Goal: Information Seeking & Learning: Learn about a topic

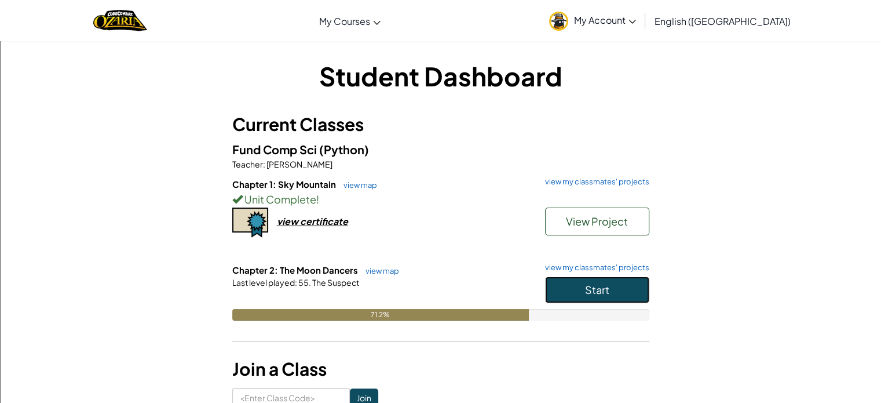
click at [586, 291] on span "Start" at bounding box center [597, 289] width 24 height 13
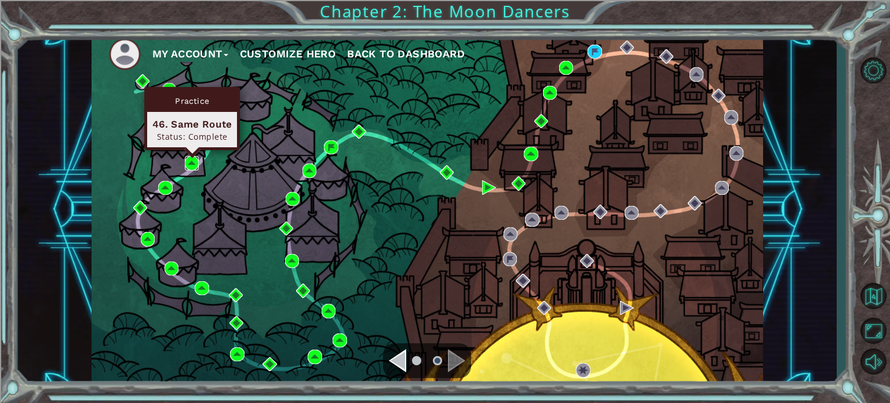
click at [185, 168] on img at bounding box center [192, 163] width 14 height 14
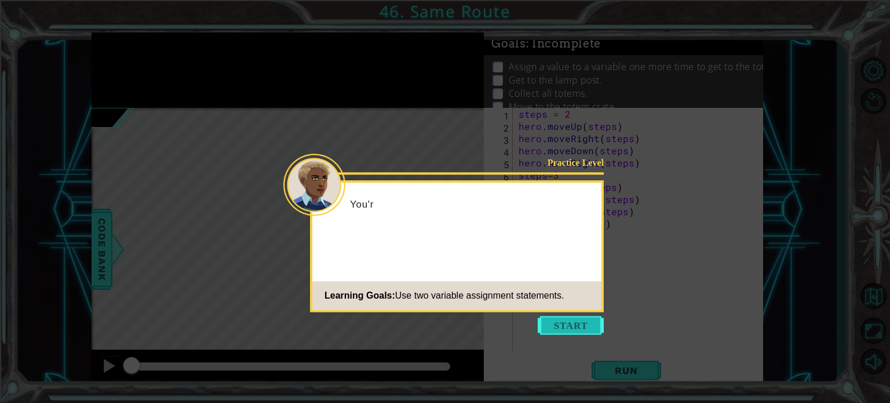
click at [559, 329] on button "Start" at bounding box center [571, 325] width 66 height 19
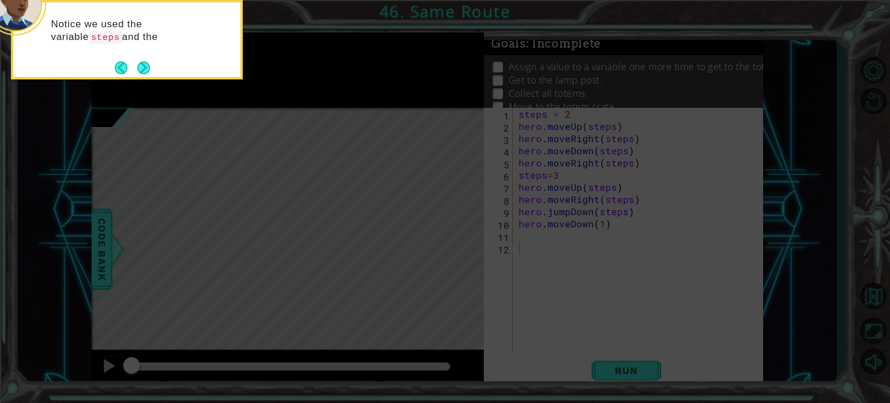
click at [145, 69] on button "Next" at bounding box center [143, 67] width 13 height 13
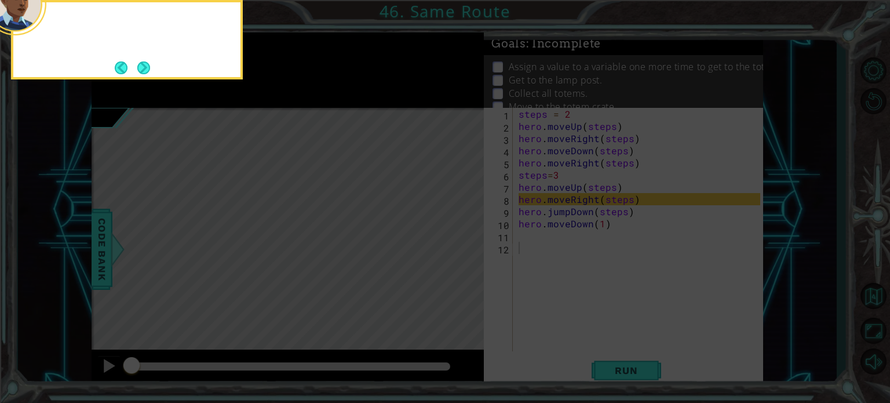
click at [145, 68] on button "Next" at bounding box center [143, 67] width 13 height 13
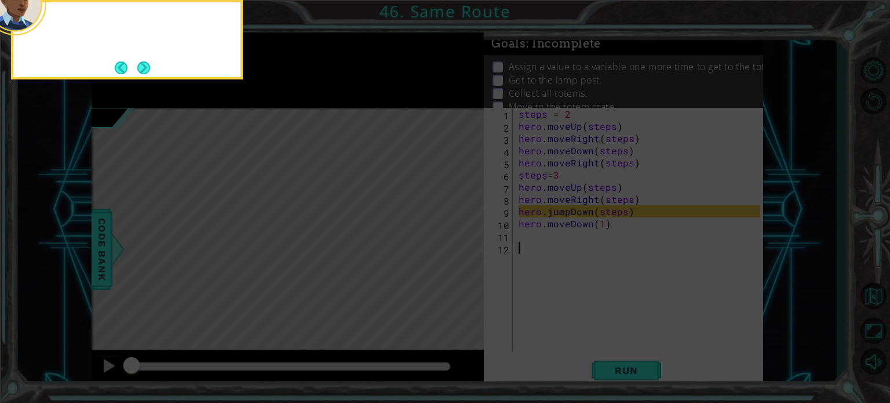
click at [145, 67] on button "Next" at bounding box center [143, 67] width 13 height 13
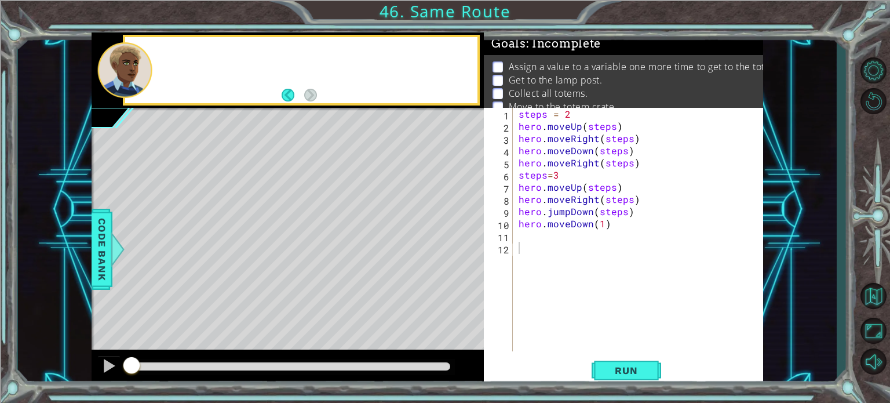
click at [145, 61] on div at bounding box center [124, 70] width 55 height 56
click at [881, 298] on button "Back to Map" at bounding box center [873, 296] width 34 height 34
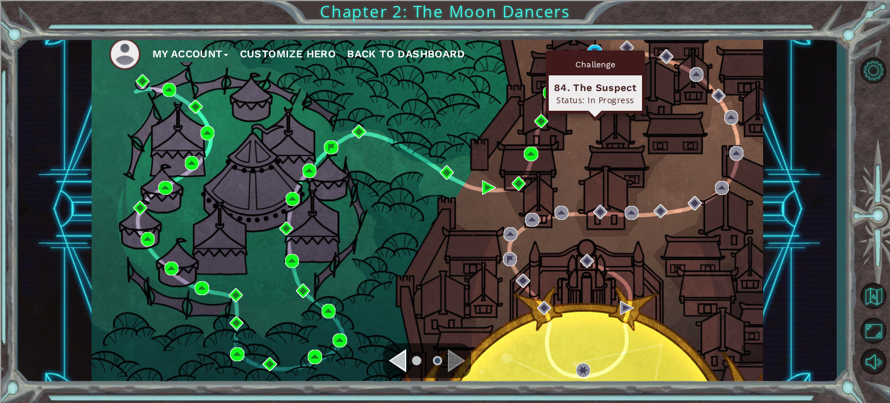
click at [593, 52] on div "Challenge 84. The Suspect Status: In Progress" at bounding box center [595, 81] width 99 height 63
click at [593, 49] on img at bounding box center [595, 52] width 14 height 14
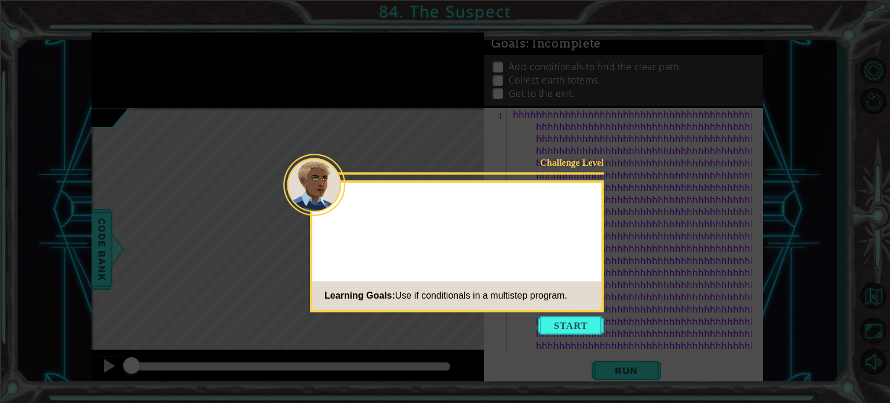
click at [588, 314] on icon at bounding box center [445, 201] width 890 height 403
click at [588, 325] on button "Start" at bounding box center [571, 325] width 66 height 19
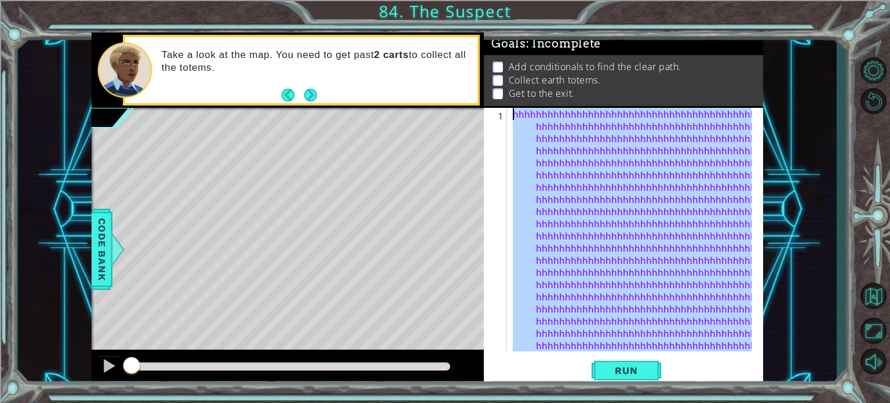
drag, startPoint x: 736, startPoint y: 281, endPoint x: 478, endPoint y: 55, distance: 343.3
click at [478, 55] on div "1 ההההההההההההההההההההההההההההההההההההההההההההההההההההההההההההההההההההההההההההה…" at bounding box center [428, 209] width 672 height 355
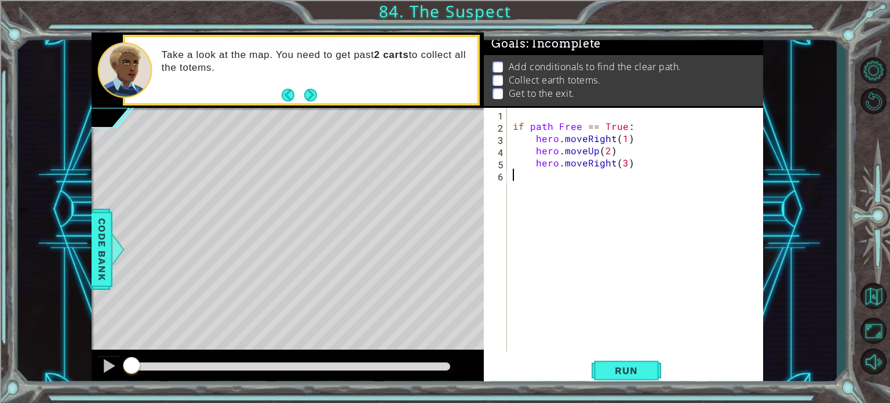
click at [554, 170] on div "if path Free == True : hero . moveRight ( 1 ) hero . moveUp ( 2 ) hero . moveRi…" at bounding box center [639, 242] width 256 height 268
click at [512, 129] on div "if path Free == True : hero . moveRight ( 1 ) hero . moveUp ( 2 ) hero . moveRi…" at bounding box center [639, 242] width 256 height 268
click at [690, 373] on div "Run" at bounding box center [626, 370] width 279 height 28
click at [690, 155] on div "if path Free == True : hero . moveRight ( 1 ) hero . moveUp ( 2 ) hero . moveRi…" at bounding box center [639, 242] width 256 height 268
type textarea "hero.moveRight(3)"
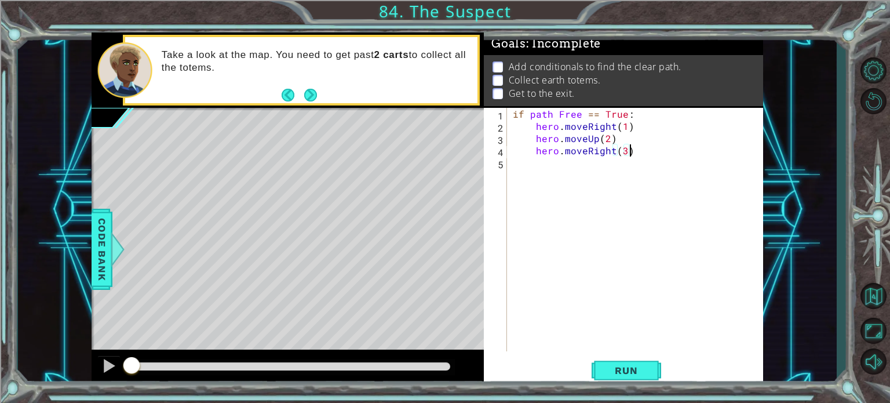
click at [703, 179] on div "if path Free == True : hero . moveRight ( 1 ) hero . moveUp ( 2 ) hero . moveRi…" at bounding box center [639, 242] width 256 height 268
click at [659, 371] on button "Run" at bounding box center [627, 370] width 70 height 28
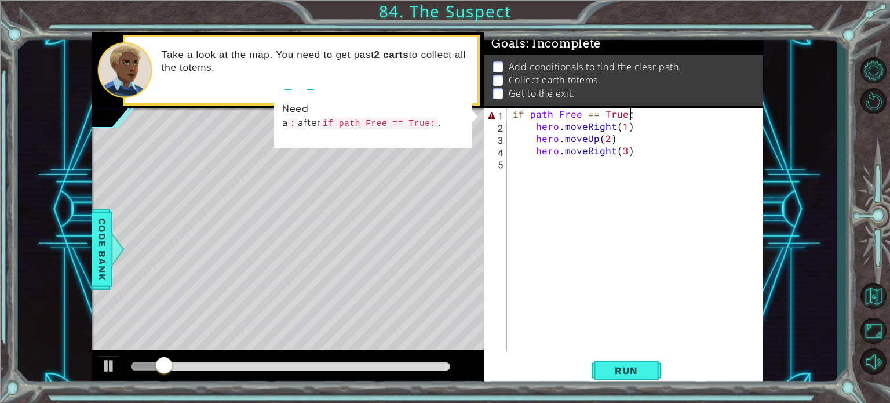
click at [649, 112] on div "if path Free == True : hero . moveRight ( 1 ) hero . moveUp ( 2 ) hero . moveRi…" at bounding box center [639, 242] width 256 height 268
drag, startPoint x: 649, startPoint y: 112, endPoint x: 647, endPoint y: 119, distance: 7.3
click at [647, 119] on div "if path Free == True : hero . moveRight ( 1 ) hero . moveUp ( 2 ) hero . moveRi…" at bounding box center [639, 242] width 256 height 268
drag, startPoint x: 637, startPoint y: 150, endPoint x: 638, endPoint y: 158, distance: 8.8
click at [637, 156] on div "if path Free == True : hero . moveRight ( 1 ) hero . moveUp ( 2 ) hero . moveRi…" at bounding box center [639, 242] width 256 height 268
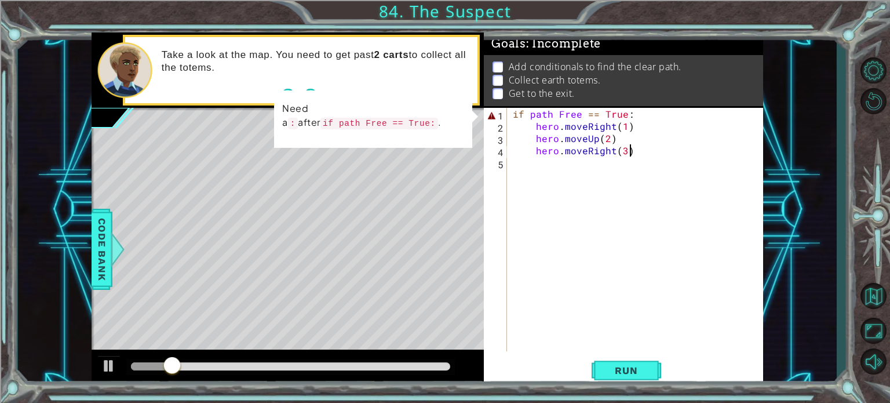
type textarea "hero.moveRight(3)"
drag, startPoint x: 631, startPoint y: 196, endPoint x: 631, endPoint y: 203, distance: 7.0
click at [631, 203] on div "if path Free == True : hero . moveRight ( 1 ) hero . moveUp ( 2 ) hero . moveRi…" at bounding box center [639, 242] width 256 height 268
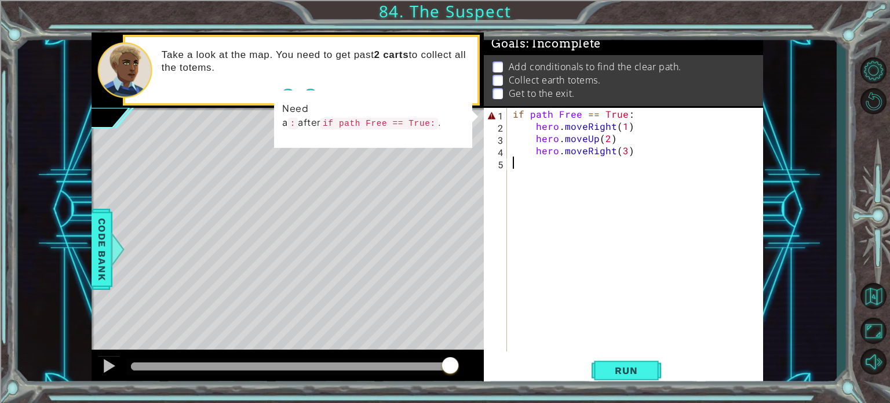
click at [652, 115] on div "if path Free == True : hero . moveRight ( 1 ) hero . moveUp ( 2 ) hero . moveRi…" at bounding box center [639, 242] width 256 height 268
type textarea "if path Free == True:"
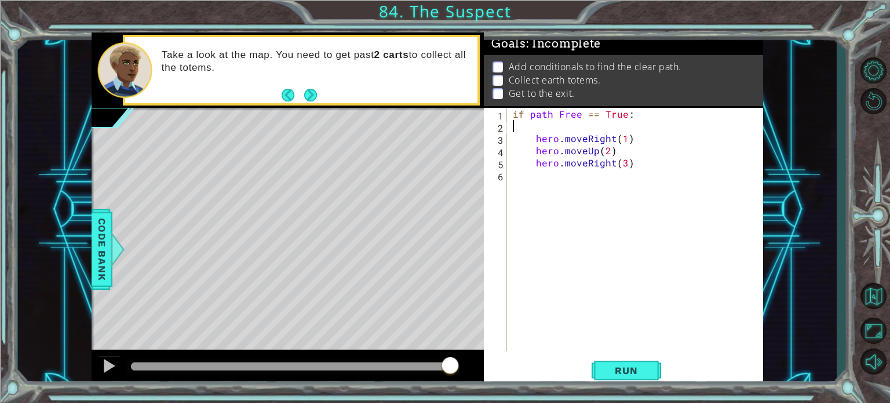
type textarea "if path Free == True:"
click at [100, 250] on span "Code Bank" at bounding box center [102, 248] width 19 height 71
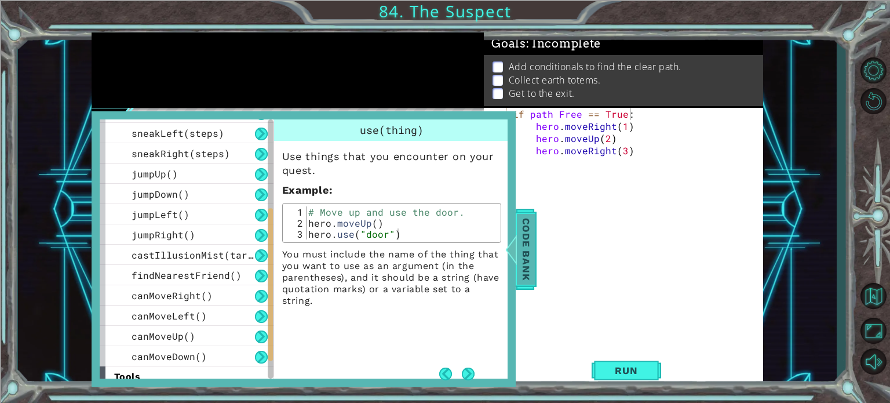
scroll to position [227, 0]
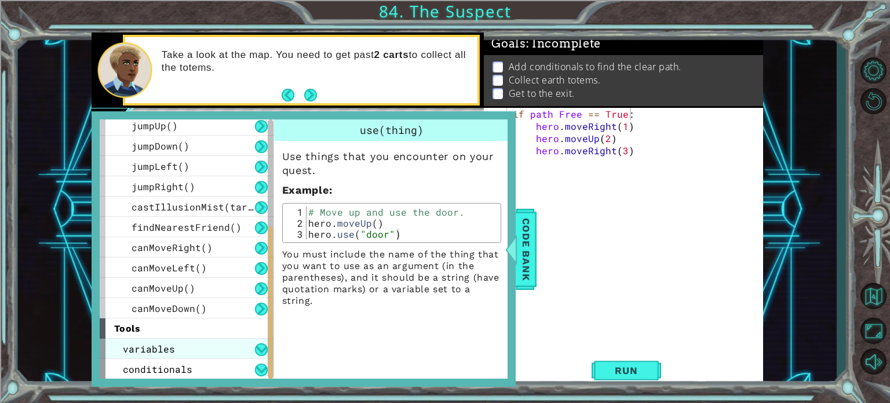
click at [234, 356] on div "variables" at bounding box center [187, 348] width 174 height 20
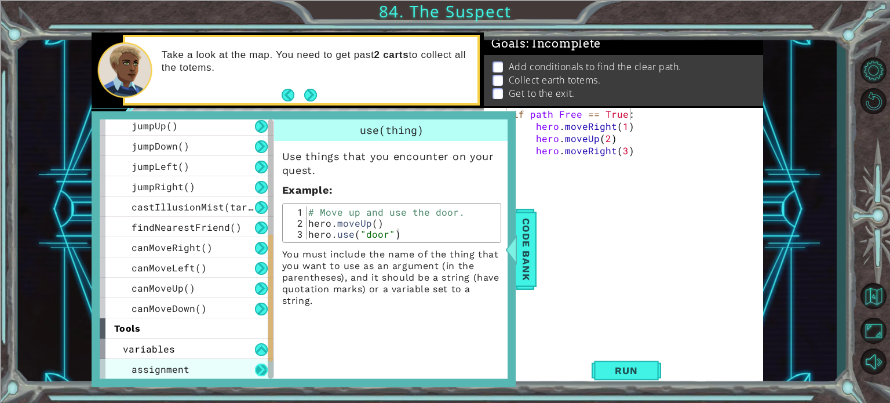
click at [255, 369] on button at bounding box center [261, 369] width 13 height 13
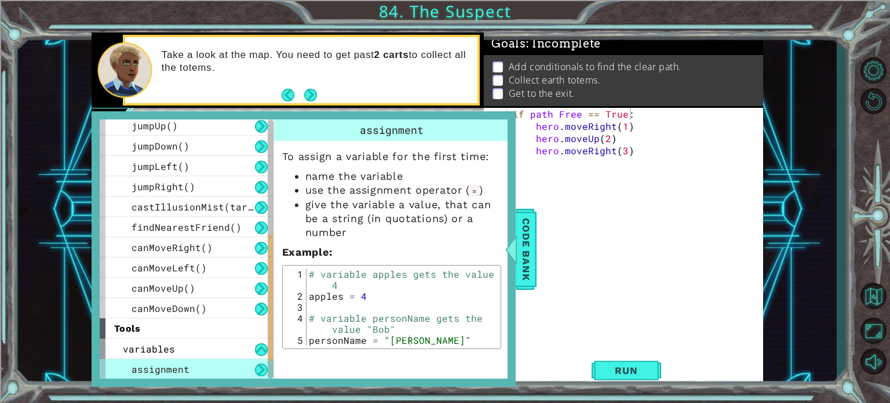
scroll to position [267, 0]
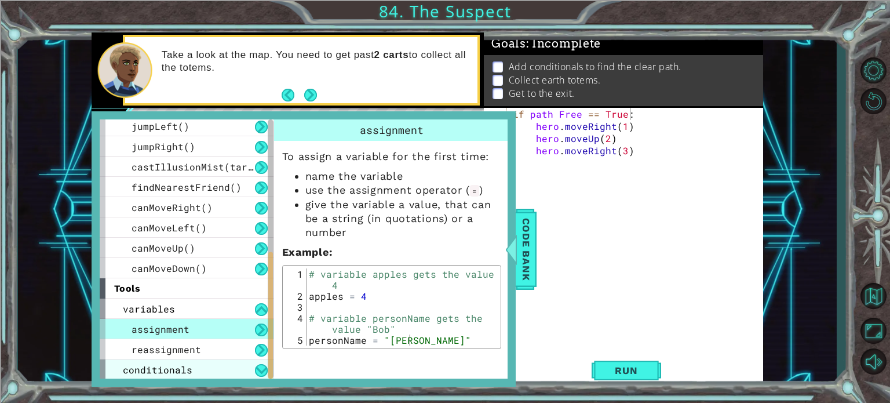
click at [227, 374] on div "conditionals" at bounding box center [187, 369] width 174 height 20
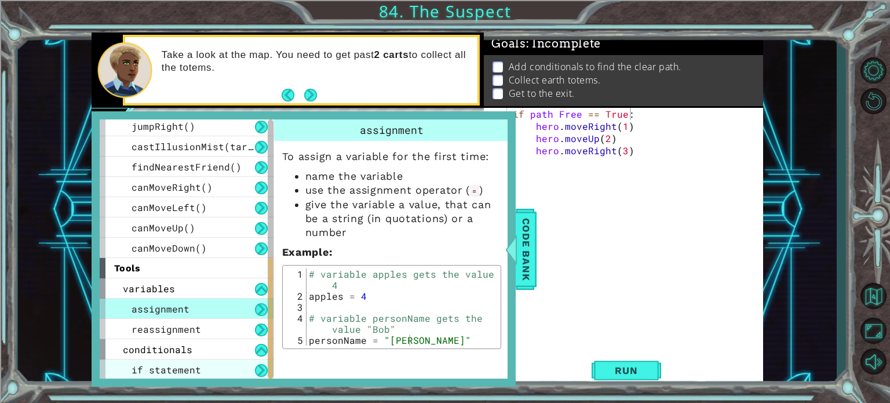
click at [230, 375] on div "if statement" at bounding box center [187, 369] width 174 height 20
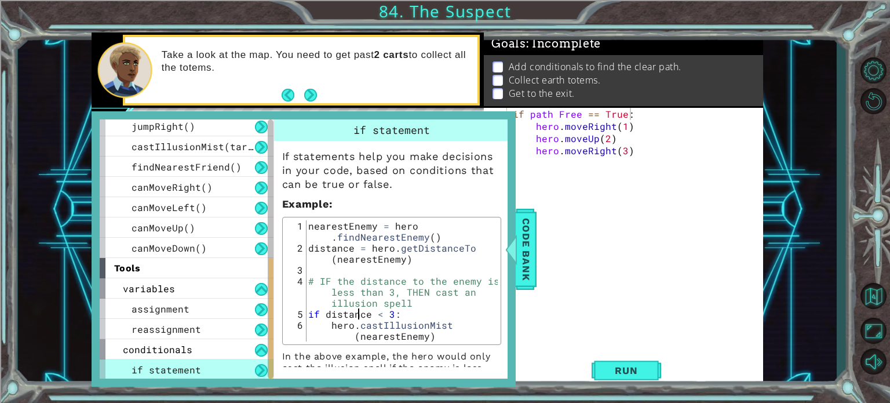
drag, startPoint x: 360, startPoint y: 317, endPoint x: 433, endPoint y: 327, distance: 73.8
click at [433, 327] on div "nearestEnemy = hero . findNearestEnemy ( ) distance = hero . getDistanceTo ( ne…" at bounding box center [402, 302] width 192 height 165
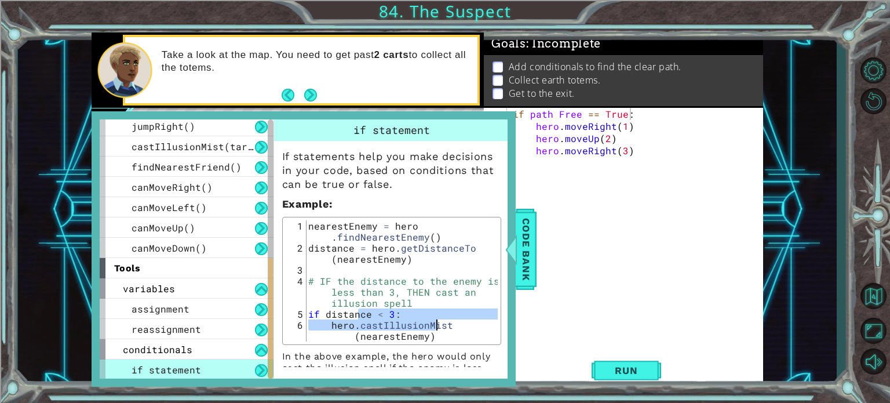
drag, startPoint x: 444, startPoint y: 270, endPoint x: 432, endPoint y: 294, distance: 27.0
click at [432, 294] on div "nearestEnemy = hero . findNearestEnemy ( ) distance = hero . getDistanceTo ( ne…" at bounding box center [402, 302] width 192 height 165
type textarea "# IF the distance to the enemy is less than 3, THEN cast an illusion spell"
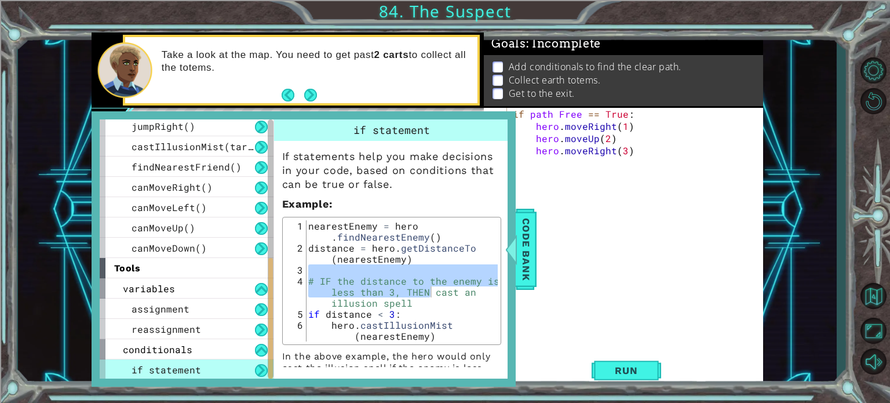
click at [654, 286] on div "if path Free == True : hero . moveRight ( 1 ) hero . moveUp ( 2 ) hero . moveRi…" at bounding box center [639, 242] width 256 height 268
drag, startPoint x: 462, startPoint y: 318, endPoint x: 461, endPoint y: 326, distance: 8.8
click at [466, 329] on div "nearestEnemy = hero . findNearestEnemy ( ) distance = hero . getDistanceTo ( ne…" at bounding box center [402, 302] width 192 height 165
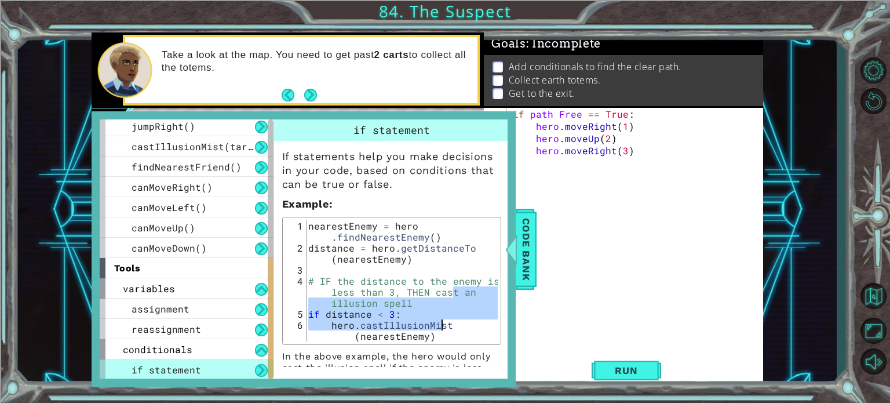
click at [464, 326] on div "nearestEnemy = hero . findNearestEnemy ( ) distance = hero . getDistanceTo ( ne…" at bounding box center [401, 280] width 191 height 121
type textarea "hero.castIllusionMist(nearestEnemy)"
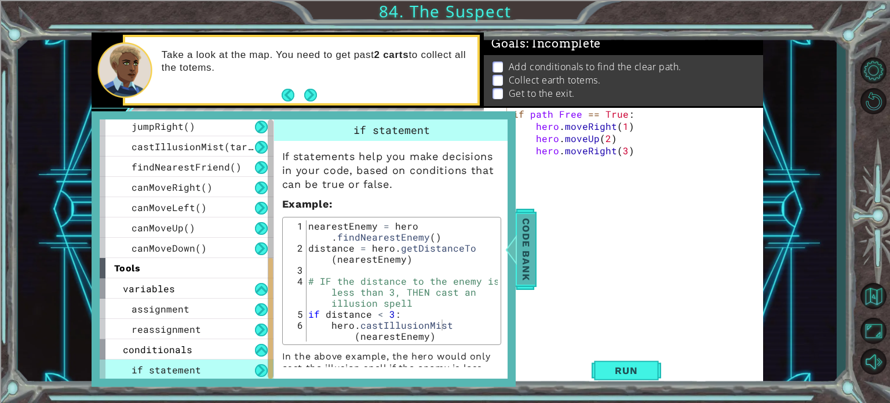
click at [516, 265] on div "Code Bank" at bounding box center [526, 249] width 21 height 81
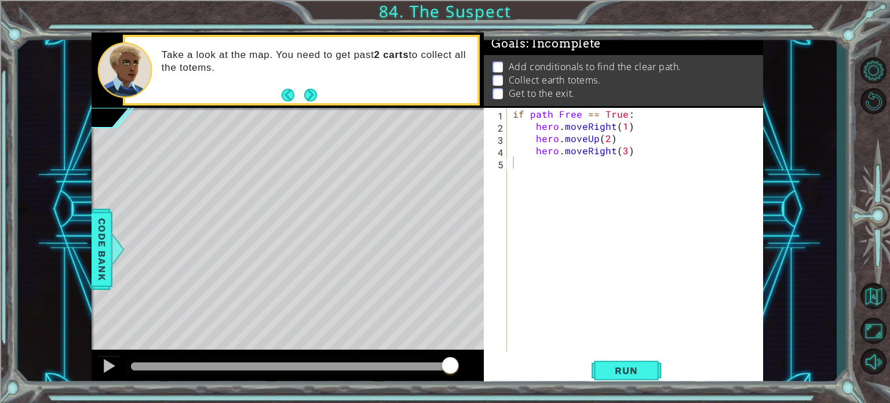
type textarea "if path Free == True:"
click at [516, 111] on div "if path Free == True : hero . moveRight ( 1 ) hero . moveUp ( 2 ) hero . moveRi…" at bounding box center [639, 242] width 256 height 268
click at [512, 112] on div "if path Free == True : hero . moveRight ( 1 ) hero . moveUp ( 2 ) hero . moveRi…" at bounding box center [639, 242] width 256 height 268
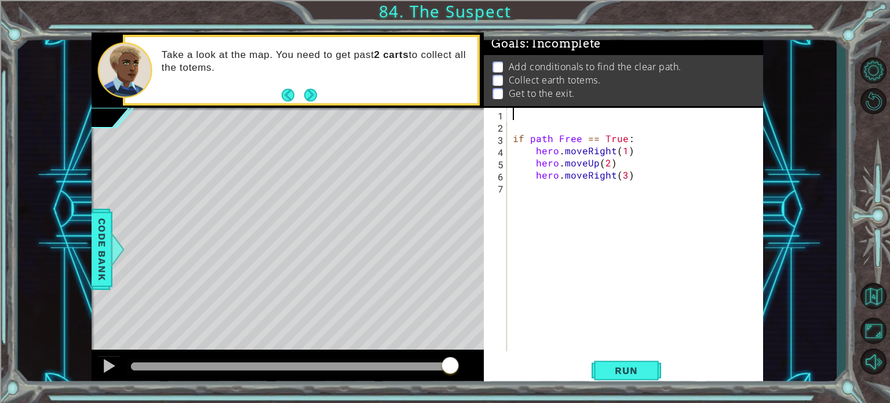
click at [586, 116] on div "if path Free == True : hero . moveRight ( 1 ) hero . moveUp ( 2 ) hero . moveRi…" at bounding box center [639, 242] width 256 height 268
click at [587, 115] on div "if path Free == True : hero . moveRight ( 1 ) hero . moveUp ( 2 ) hero . moveRi…" at bounding box center [639, 242] width 256 height 268
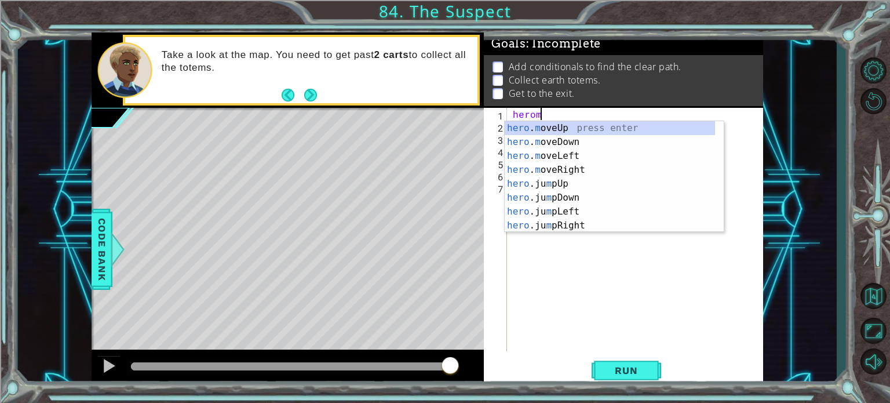
scroll to position [0, 1]
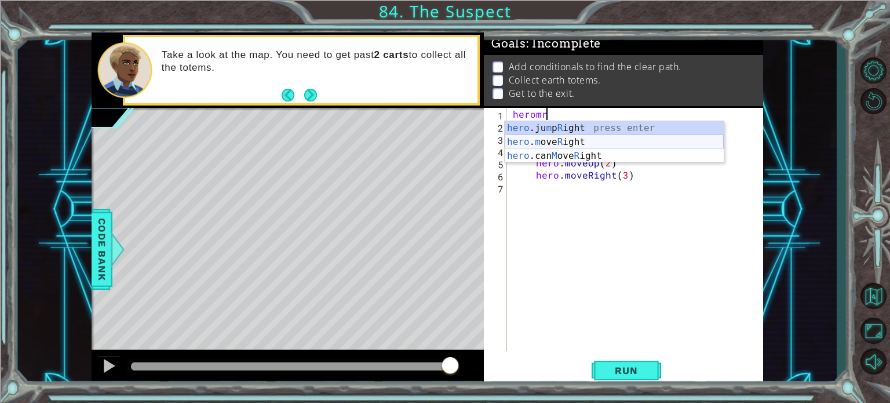
click at [613, 141] on div "hero .ju m p R ight press enter hero . m ove R ight press enter hero .can M ove…" at bounding box center [614, 156] width 219 height 70
type textarea "hero.moveRight(1)"
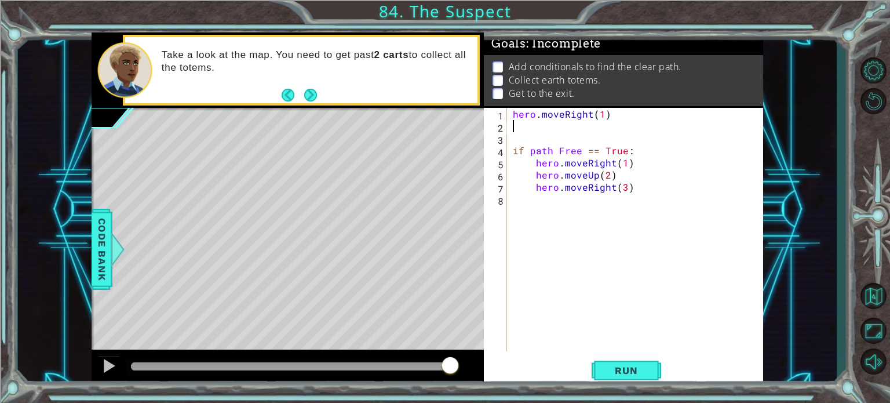
scroll to position [0, 0]
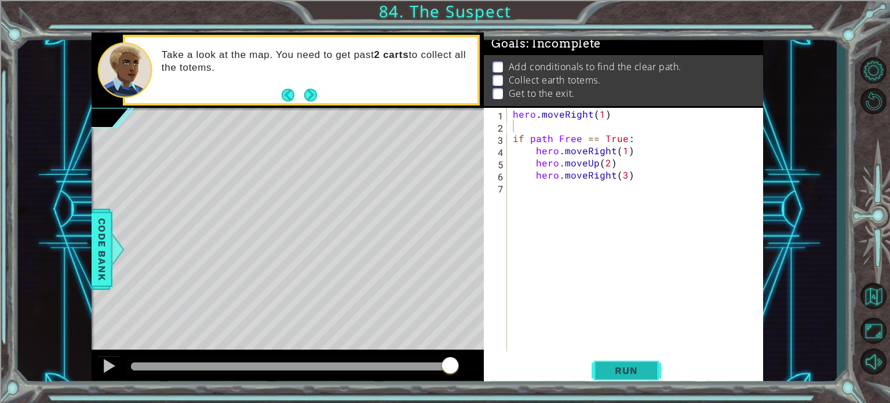
click at [634, 375] on span "Run" at bounding box center [626, 370] width 46 height 12
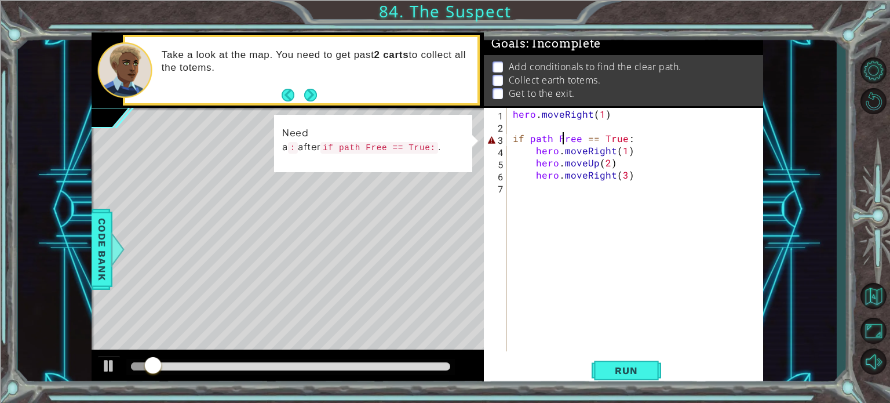
click at [564, 138] on div "hero . moveRight ( 1 ) if path Free == True : hero . moveRight ( 1 ) hero . mov…" at bounding box center [639, 242] width 256 height 268
click at [610, 138] on div "hero . moveRight ( 1 ) if path Free == True : hero . moveRight ( 1 ) hero . mov…" at bounding box center [639, 242] width 256 height 268
click at [645, 143] on div "hero . moveRight ( 1 ) if path Free == True : hero . moveRight ( 1 ) hero . mov…" at bounding box center [639, 242] width 256 height 268
click at [515, 141] on div "hero . moveRight ( 1 ) if path Free == True : hero . moveRight ( 1 ) hero . mov…" at bounding box center [639, 242] width 256 height 268
drag, startPoint x: 634, startPoint y: 138, endPoint x: 509, endPoint y: 137, distance: 125.2
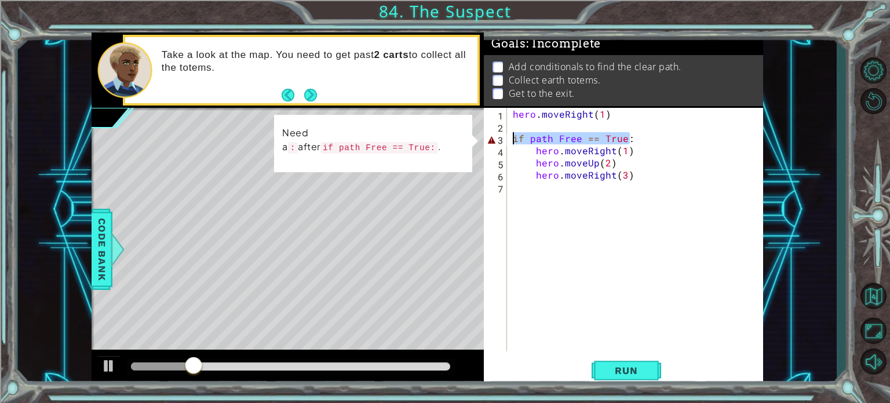
click at [509, 137] on div "if path Free == True: 1 2 3 4 5 6 7 hero . moveRight ( 1 ) if path Free == True…" at bounding box center [622, 229] width 276 height 243
click at [635, 371] on span "Run" at bounding box center [626, 370] width 46 height 12
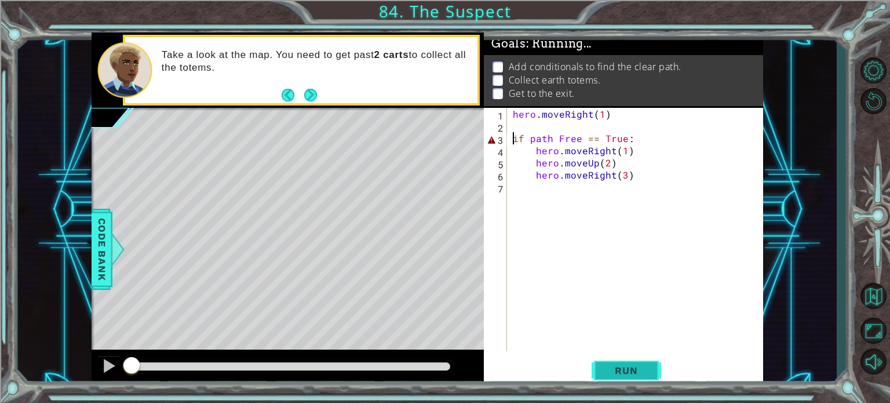
click at [635, 371] on span "Run" at bounding box center [626, 370] width 46 height 12
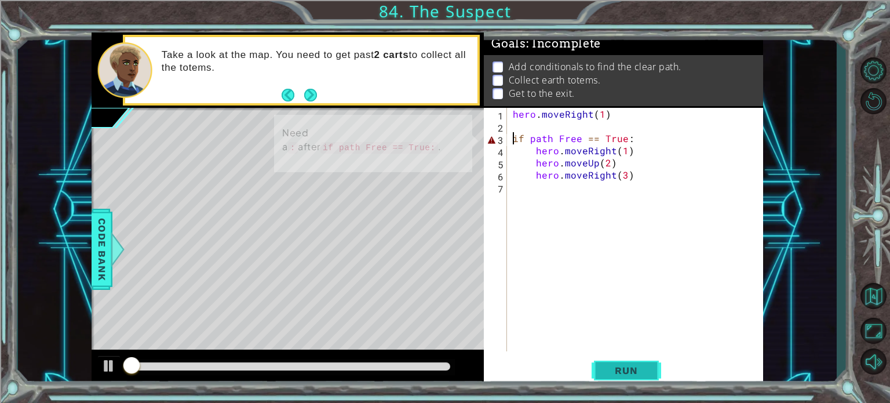
click at [635, 371] on span "Run" at bounding box center [626, 370] width 46 height 12
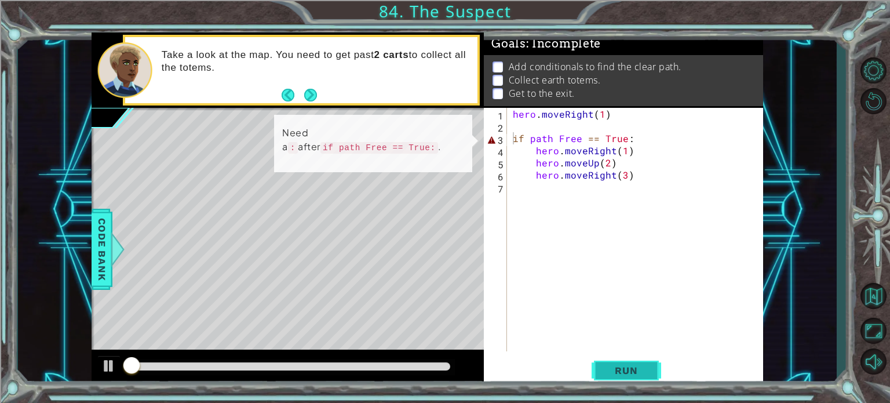
click at [635, 371] on span "Run" at bounding box center [626, 370] width 46 height 12
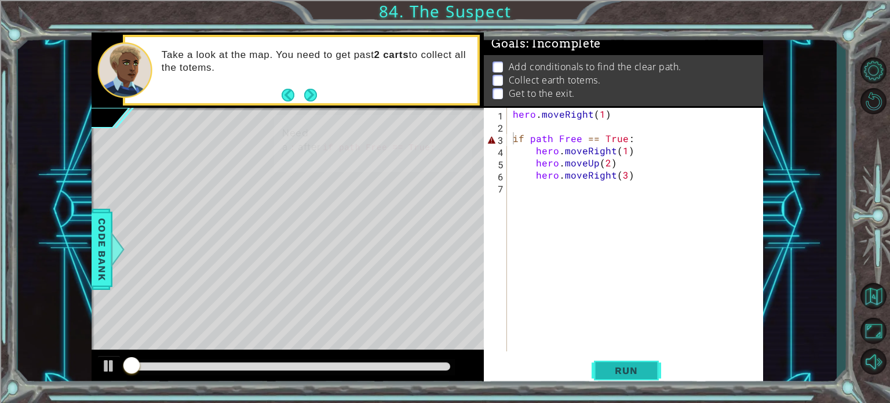
click at [635, 371] on span "Run" at bounding box center [626, 370] width 46 height 12
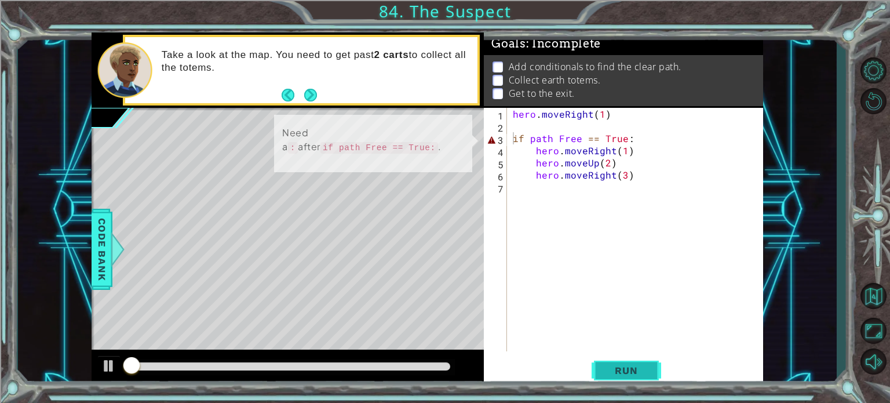
click at [635, 371] on span "Run" at bounding box center [626, 370] width 46 height 12
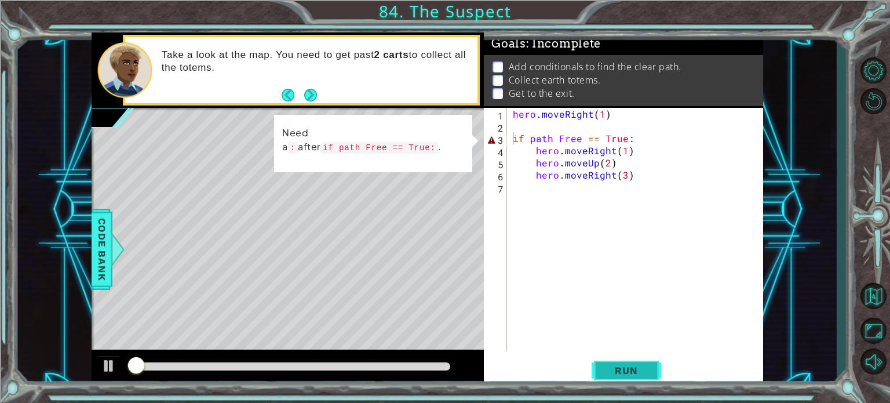
click at [635, 371] on span "Run" at bounding box center [626, 370] width 46 height 12
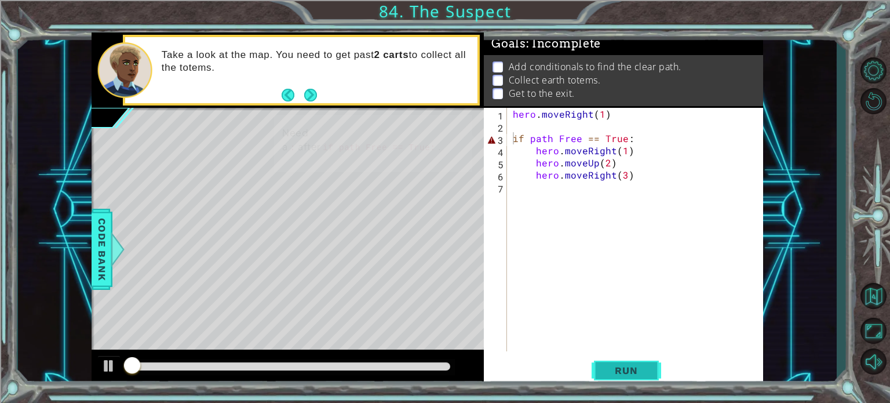
click at [635, 371] on span "Run" at bounding box center [626, 370] width 46 height 12
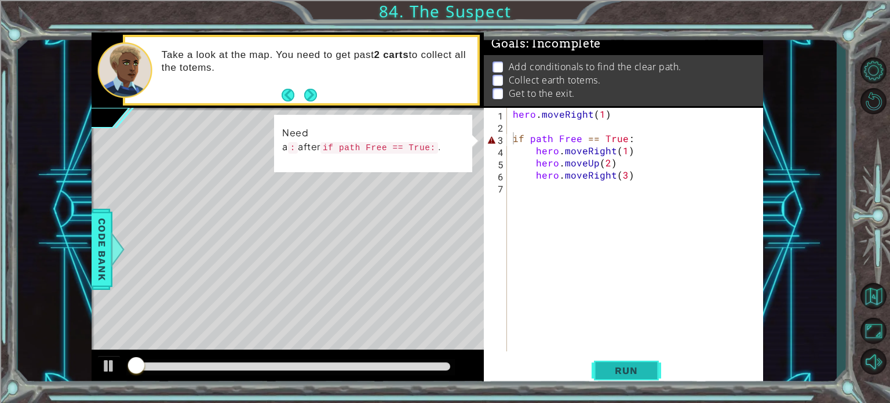
click at [635, 371] on span "Run" at bounding box center [626, 370] width 46 height 12
click at [637, 372] on span "Run" at bounding box center [626, 370] width 46 height 12
drag, startPoint x: 619, startPoint y: 117, endPoint x: 493, endPoint y: 107, distance: 126.7
click at [493, 107] on div "Goals : Incomplete Add conditionals to find the clear path. Collect earth totem…" at bounding box center [623, 209] width 279 height 355
type textarea "hero.moveRight(1)"
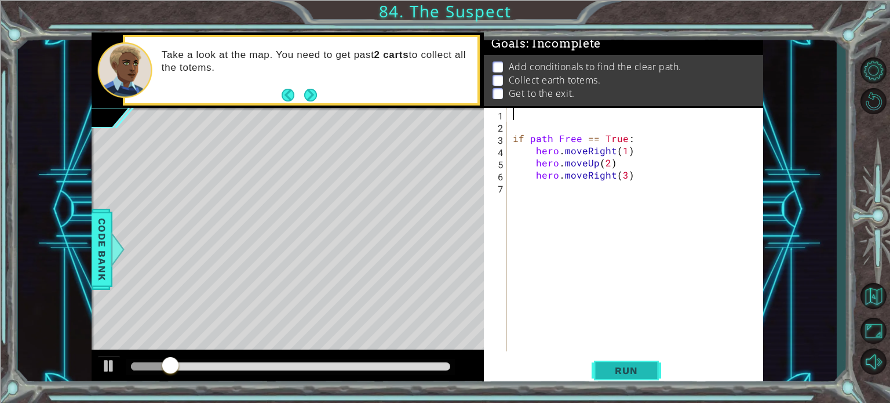
click at [642, 364] on span "Run" at bounding box center [626, 370] width 46 height 12
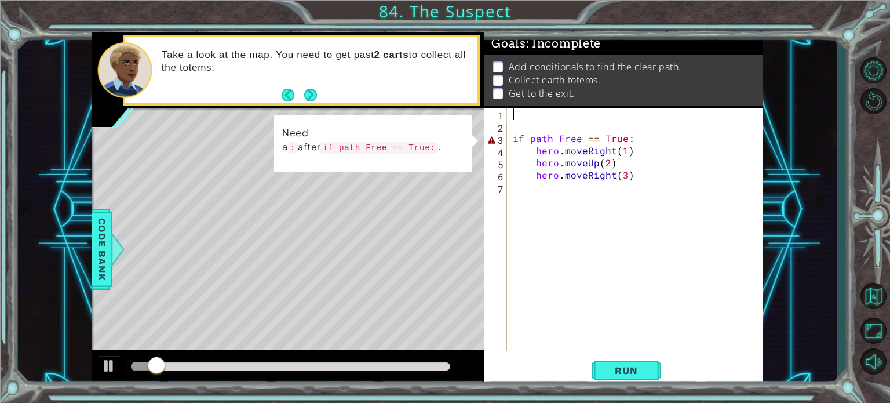
click at [605, 125] on div "if path Free == True : hero . moveRight ( 1 ) hero . moveUp ( 2 ) hero . moveRi…" at bounding box center [639, 242] width 256 height 268
click at [604, 120] on div "if path Free == True : hero . moveRight ( 1 ) hero . moveUp ( 2 ) hero . moveRi…" at bounding box center [639, 242] width 256 height 268
click at [582, 109] on div "if path Free == True : hero . moveRight ( 1 ) hero . moveUp ( 2 ) hero . moveRi…" at bounding box center [639, 242] width 256 height 268
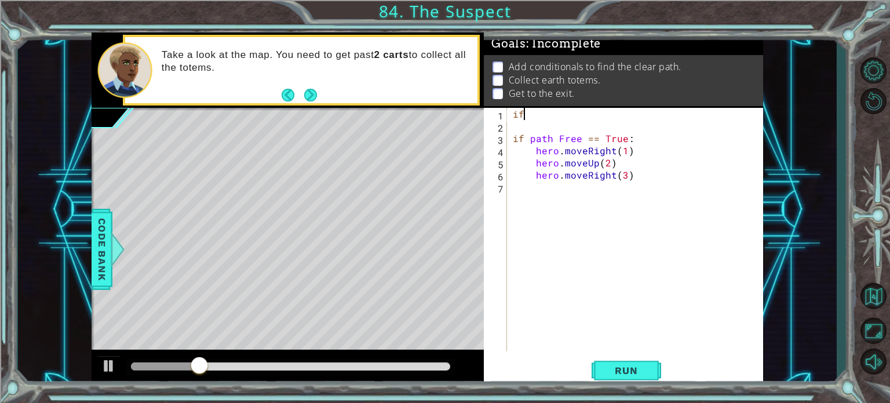
drag, startPoint x: 582, startPoint y: 109, endPoint x: 573, endPoint y: 202, distance: 93.8
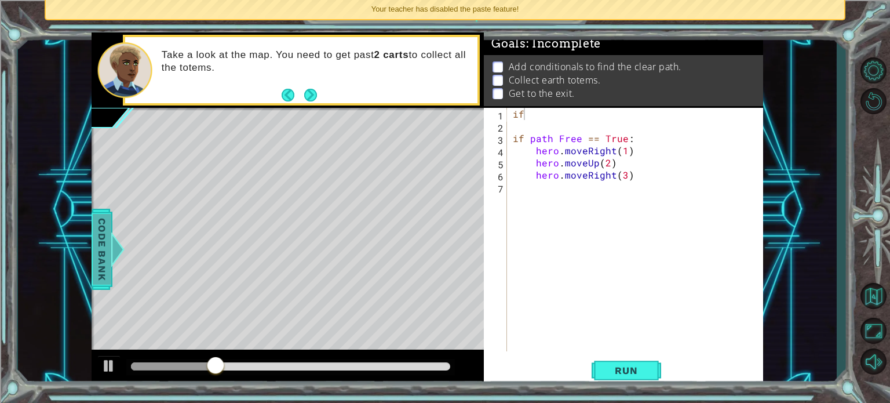
click at [98, 239] on span "Code Bank" at bounding box center [102, 248] width 19 height 71
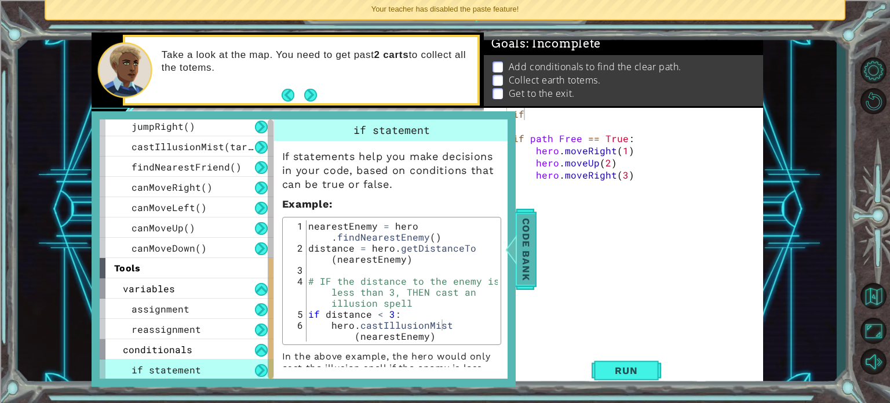
click at [522, 266] on span "Code Bank" at bounding box center [526, 248] width 19 height 71
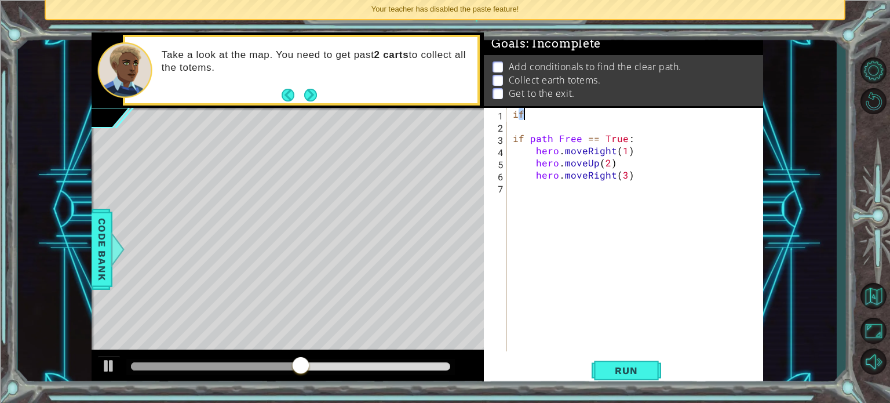
drag, startPoint x: 520, startPoint y: 118, endPoint x: 528, endPoint y: 120, distance: 7.7
click at [528, 120] on div "if if path Free == True : hero . moveRight ( 1 ) hero . moveUp ( 2 ) hero . mov…" at bounding box center [639, 242] width 256 height 268
type textarea "i"
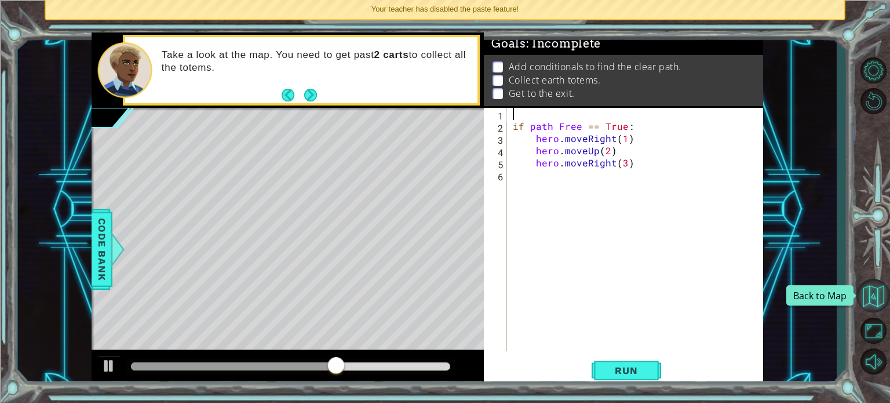
click at [865, 306] on button "Back to Map" at bounding box center [873, 296] width 34 height 34
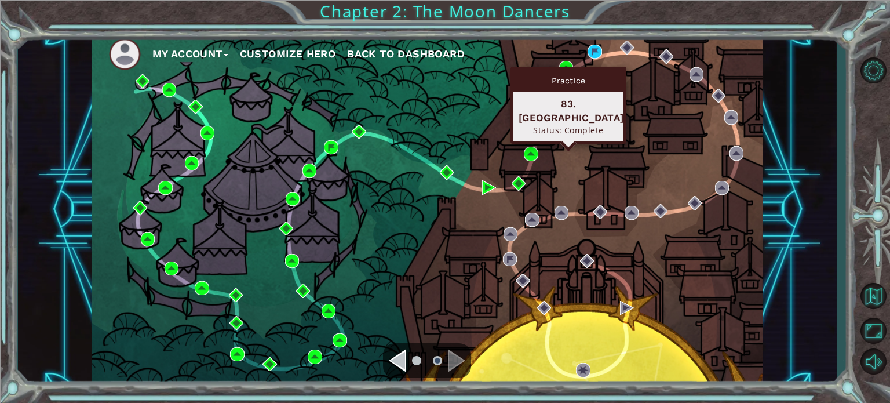
click at [566, 67] on div "Practice 83. Narrow Streets Status: Complete" at bounding box center [569, 105] width 116 height 77
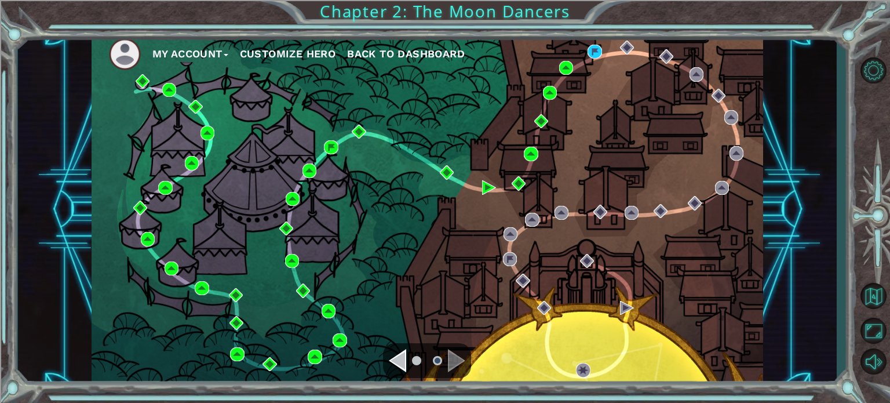
click at [564, 59] on ul "My Account Customize Hero Back to Dashboard" at bounding box center [436, 54] width 654 height 32
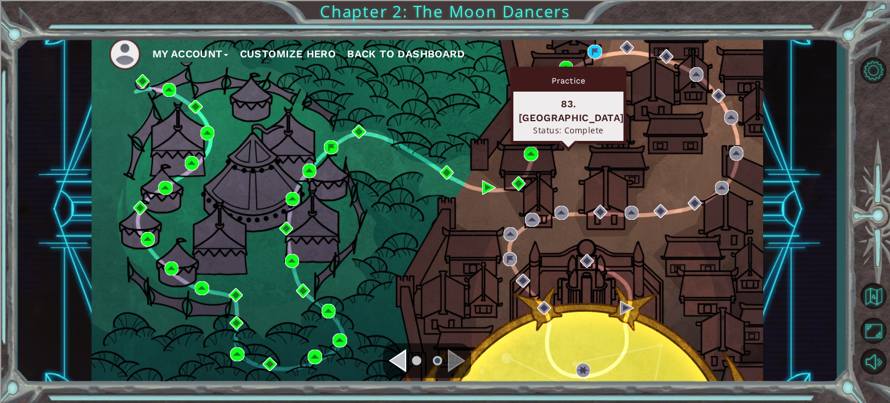
click at [568, 68] on div "Practice 83. Narrow Streets Status: Complete" at bounding box center [569, 105] width 116 height 77
click at [561, 61] on img at bounding box center [566, 68] width 14 height 14
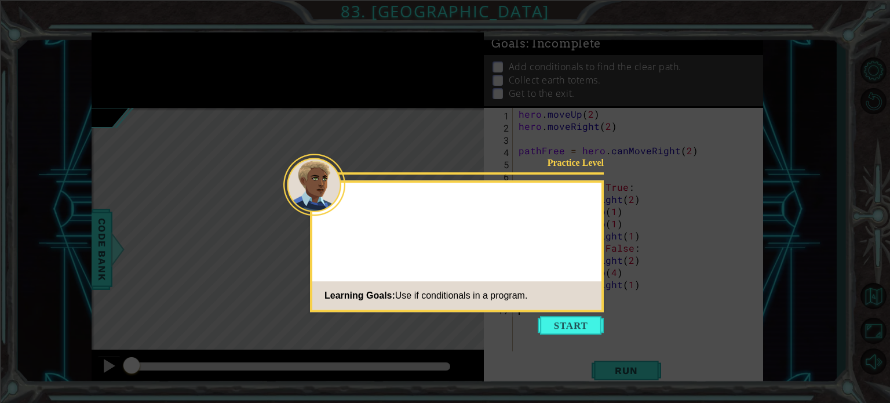
click at [579, 322] on button "Start" at bounding box center [571, 325] width 66 height 19
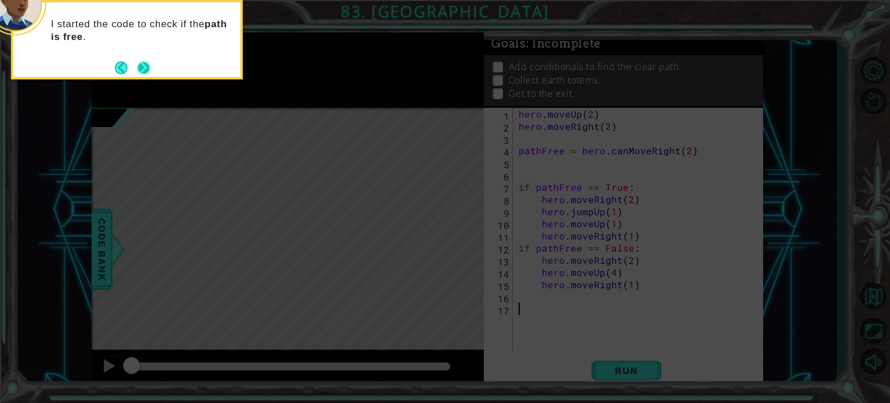
click at [144, 67] on button "Next" at bounding box center [143, 67] width 13 height 13
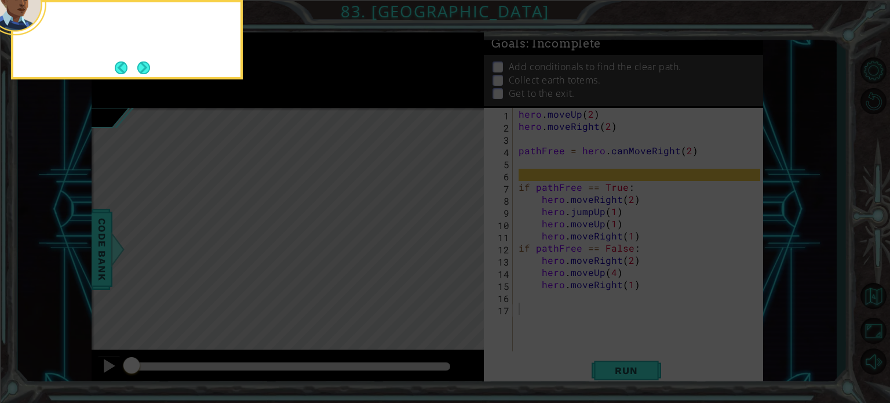
click at [144, 67] on button "Next" at bounding box center [143, 67] width 13 height 13
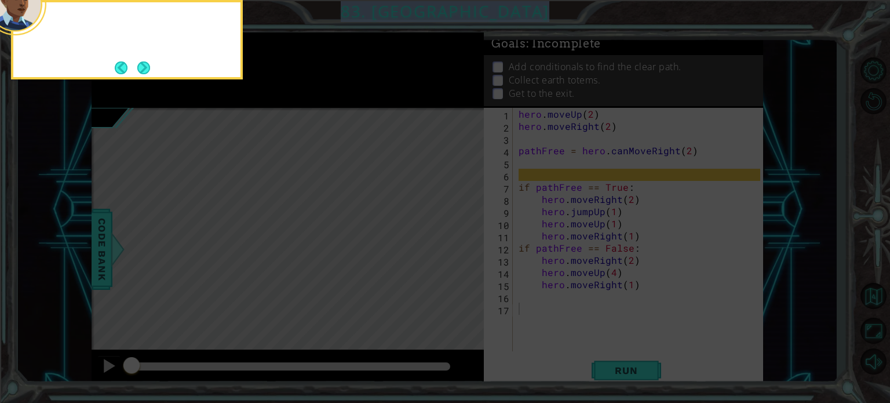
click at [144, 67] on icon at bounding box center [445, 60] width 890 height 685
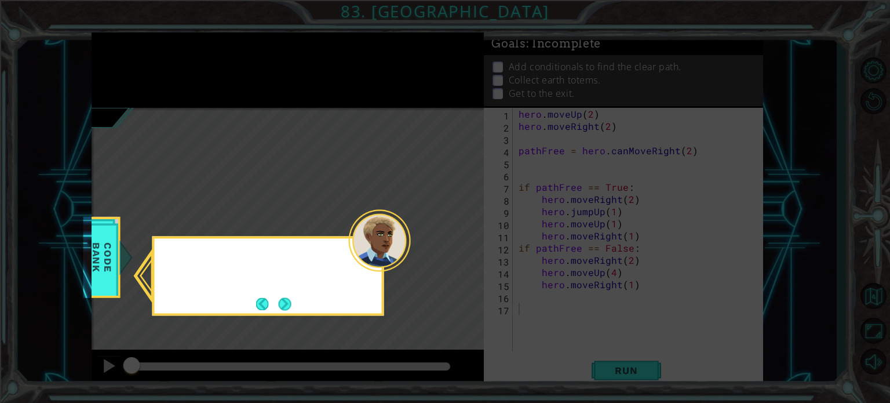
click at [144, 67] on icon at bounding box center [445, 201] width 890 height 403
click at [283, 304] on button "Next" at bounding box center [285, 303] width 13 height 13
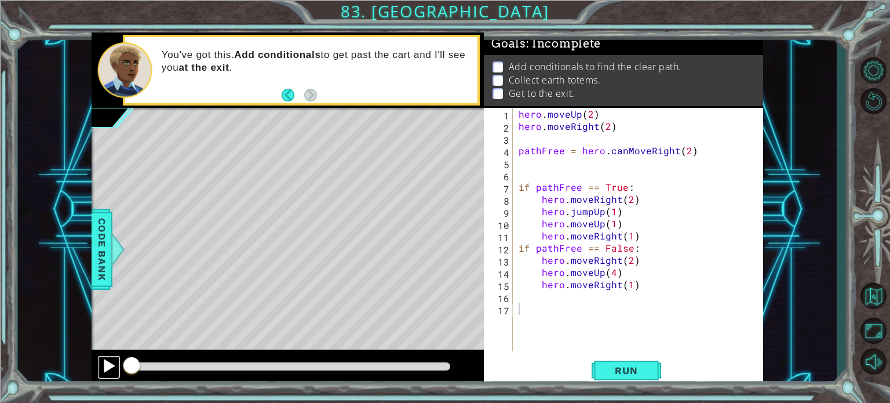
click at [112, 366] on div at bounding box center [108, 365] width 15 height 15
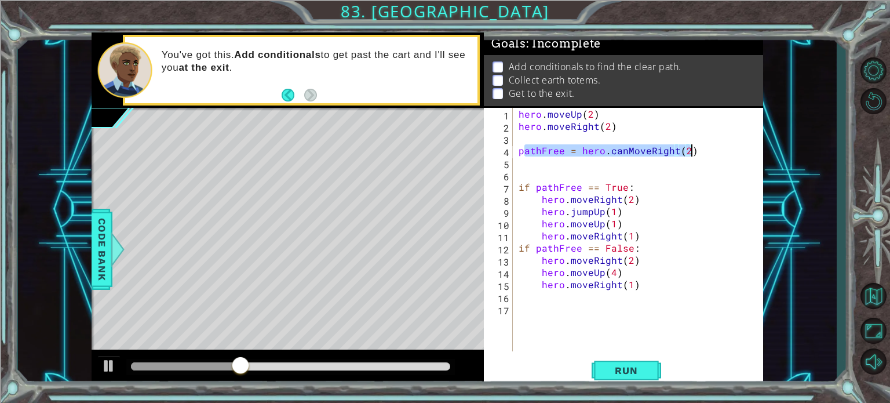
drag, startPoint x: 523, startPoint y: 148, endPoint x: 732, endPoint y: 147, distance: 208.6
click at [732, 147] on div "hero . moveUp ( 2 ) hero . moveRight ( 2 ) pathFree = hero . canMoveRight ( 2 )…" at bounding box center [641, 242] width 250 height 268
click at [848, 159] on div "1 ההההההההההההההההההההההההההההההההההההההההההההההההההההההההההההההההההההההההההההה…" at bounding box center [445, 201] width 890 height 403
drag, startPoint x: 823, startPoint y: 193, endPoint x: 820, endPoint y: 208, distance: 15.5
click at [823, 199] on div "1 ההההההההההההההההההההההההההההההההההההההההההההההההההההההההההההההההההההההההההההה…" at bounding box center [427, 209] width 819 height 355
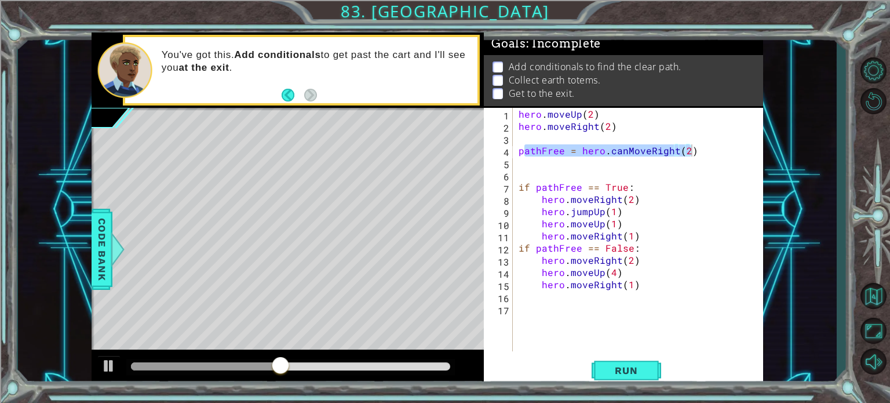
drag, startPoint x: 808, startPoint y: 274, endPoint x: 759, endPoint y: 250, distance: 55.5
click at [803, 274] on div "1 ההההההההההההההההההההההההההההההההההההההההההההההההההההההההההההההההההההההההההההה…" at bounding box center [427, 209] width 819 height 355
type textarea "if pathFree == False:"
drag, startPoint x: 734, startPoint y: 249, endPoint x: 712, endPoint y: 236, distance: 26.2
click at [715, 244] on div "hero . moveUp ( 2 ) hero . moveRight ( 2 ) pathFree = hero . canMoveRight ( 2 )…" at bounding box center [641, 242] width 250 height 268
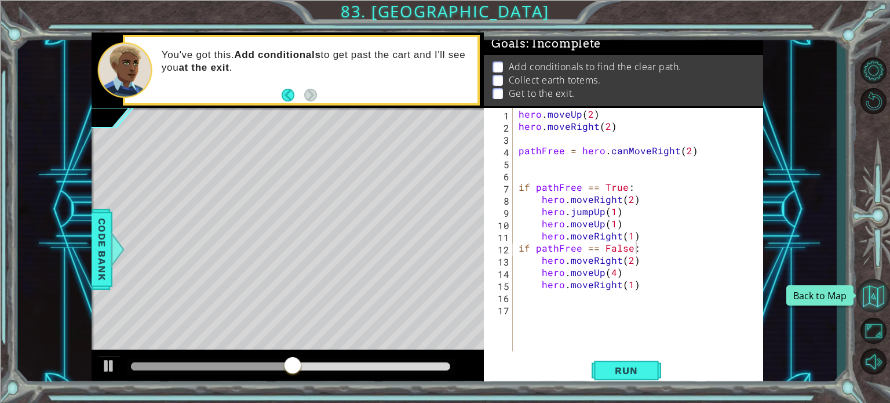
click at [881, 304] on button "Back to Map" at bounding box center [873, 296] width 34 height 34
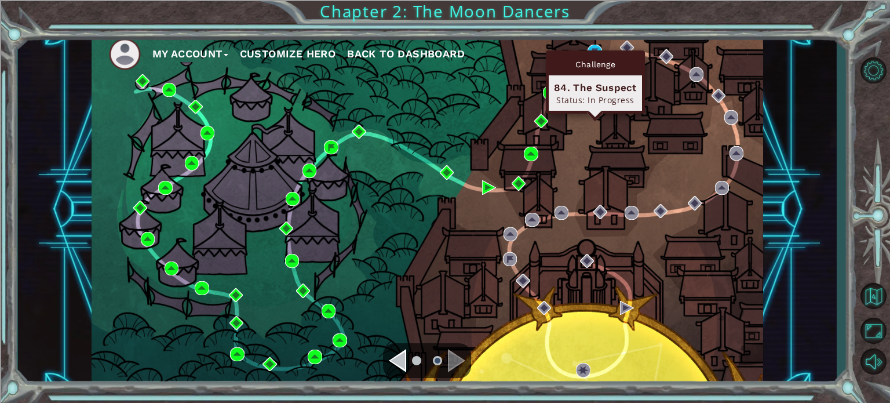
click at [592, 50] on div "Challenge 84. The Suspect Status: In Progress" at bounding box center [595, 81] width 99 height 63
click at [595, 47] on img at bounding box center [595, 52] width 14 height 14
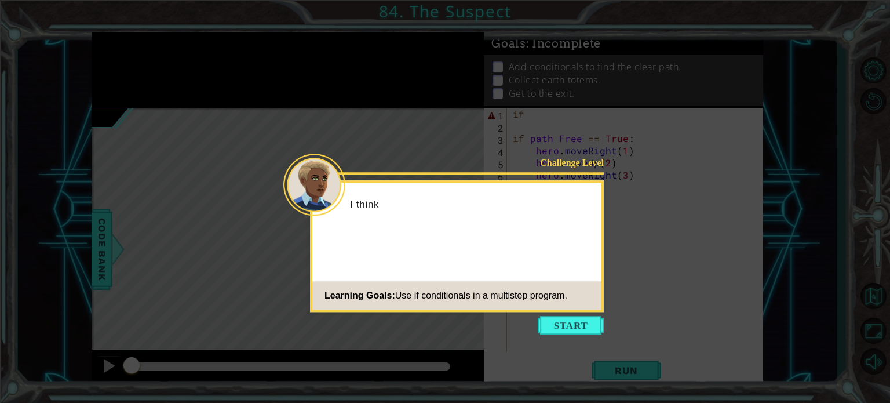
click at [544, 321] on button "Start" at bounding box center [571, 325] width 66 height 19
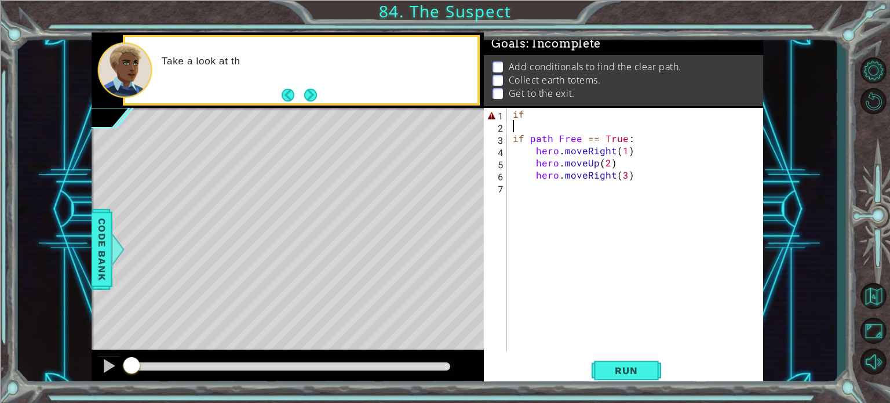
click at [555, 125] on div "if if path Free == True : hero . moveRight ( 1 ) hero . moveUp ( 2 ) hero . mov…" at bounding box center [639, 242] width 256 height 268
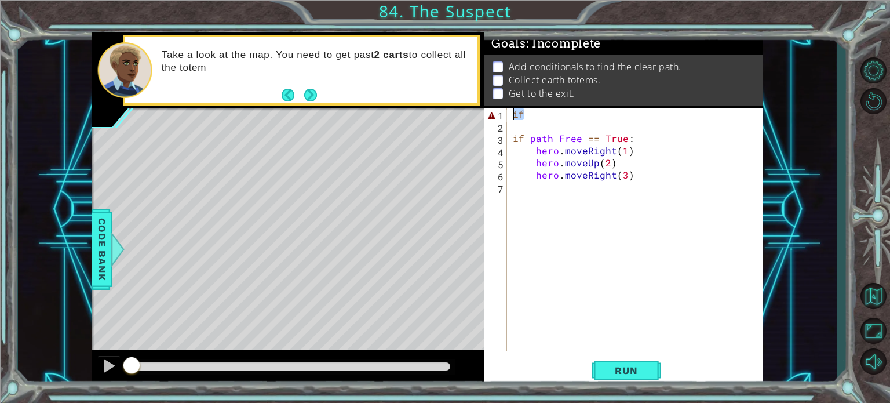
drag, startPoint x: 538, startPoint y: 118, endPoint x: 475, endPoint y: 108, distance: 63.4
click at [475, 108] on div "1 ההההההההההההההההההההההההההההההההההההההההההההההההההההההההההההההההההההההההההההה…" at bounding box center [428, 209] width 672 height 355
type textarea "if"
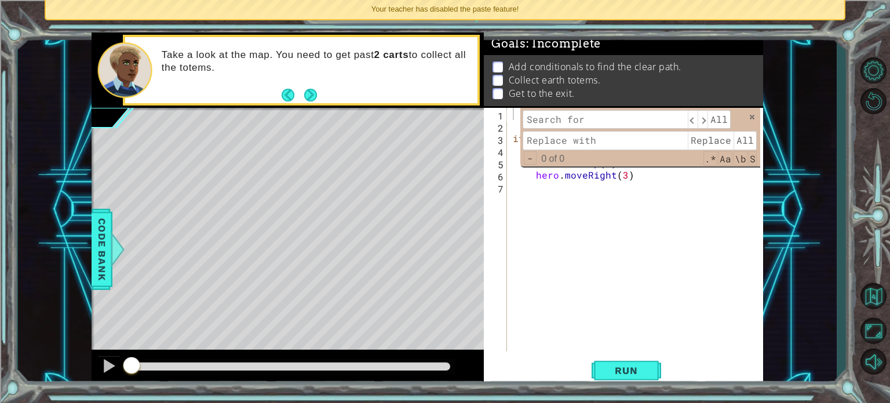
click at [603, 125] on input at bounding box center [605, 119] width 165 height 19
click at [756, 115] on div "​ ​ All Replace All - 0 of 0 .* Aa \b S" at bounding box center [640, 137] width 240 height 59
click at [751, 122] on div "​ ​ All Replace All - 0 of 0 .* Aa \b S" at bounding box center [640, 137] width 240 height 59
click at [751, 118] on span at bounding box center [752, 117] width 8 height 8
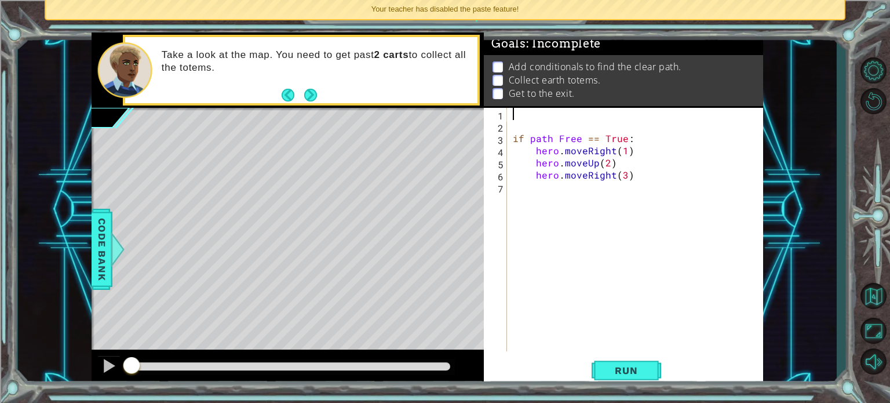
click at [699, 8] on div "Your teacher has disabled the paste feature!" at bounding box center [445, 9] width 798 height 19
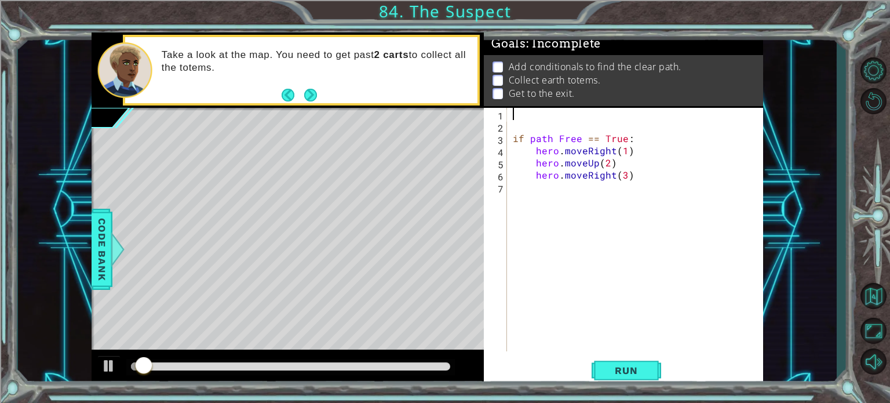
click at [590, 111] on div "if path Free == True : hero . moveRight ( 1 ) hero . moveUp ( 2 ) hero . moveRi…" at bounding box center [639, 242] width 256 height 268
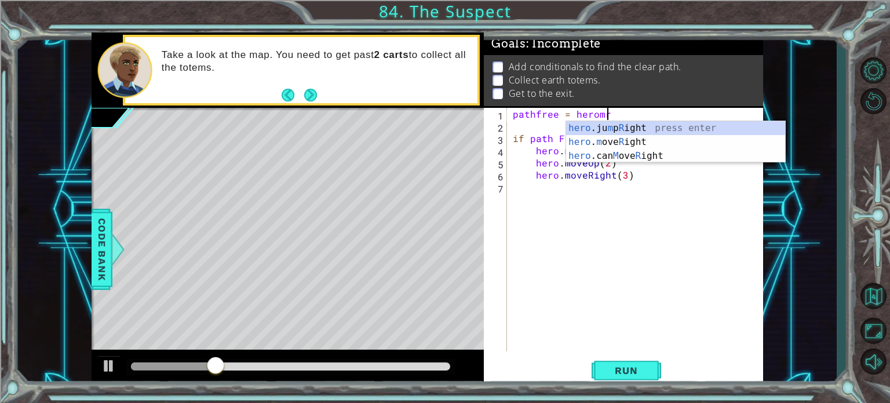
scroll to position [0, 5]
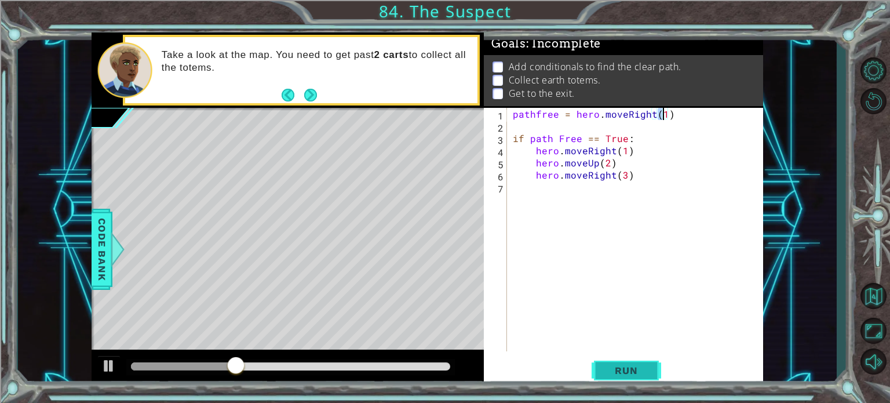
type textarea "pathfree = hero.moveRight(1)"
click at [620, 368] on span "Run" at bounding box center [626, 370] width 46 height 12
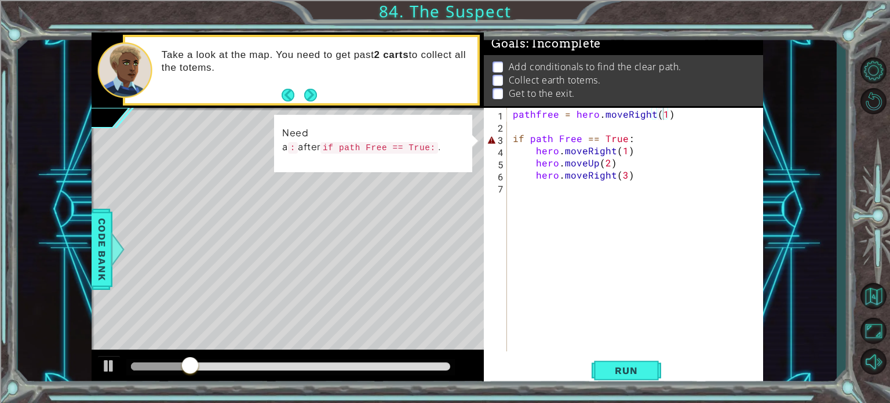
click at [559, 194] on div "pathfree = hero . moveRight ( 1 ) if path Free == True : hero . moveRight ( 1 )…" at bounding box center [639, 242] width 256 height 268
click at [601, 115] on div "pathfree = hero . moveRight ( 1 ) if path Free == True : hero . moveRight ( 1 )…" at bounding box center [639, 242] width 256 height 268
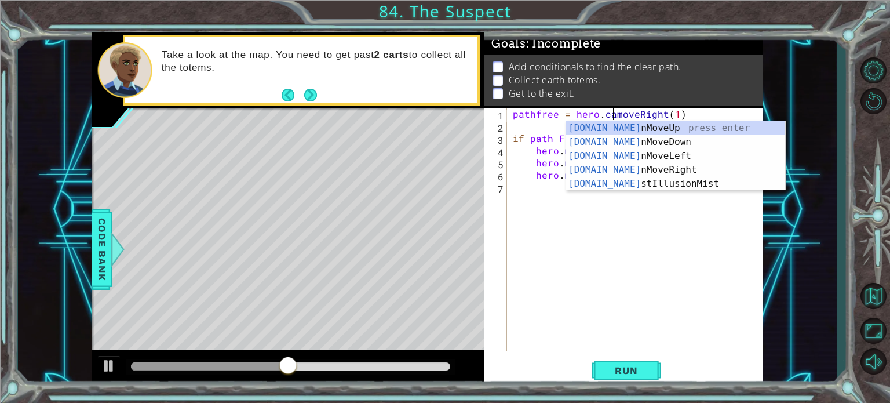
scroll to position [0, 6]
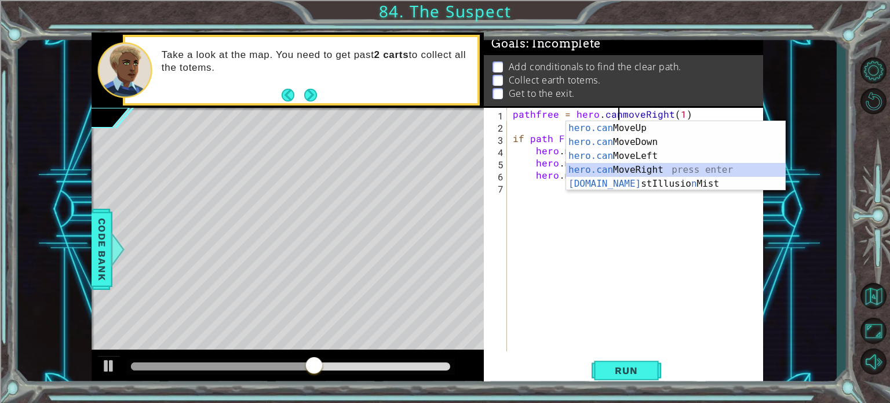
click at [682, 173] on div "hero.can MoveUp press enter hero.can MoveDown press enter hero.can MoveLeft pre…" at bounding box center [675, 169] width 219 height 97
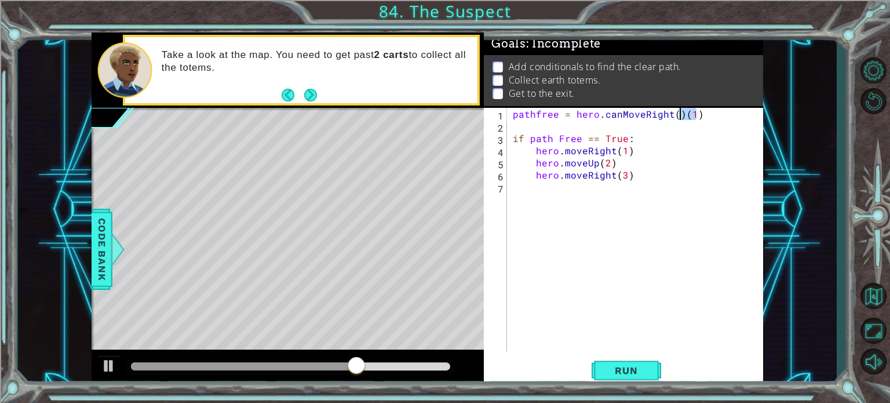
drag, startPoint x: 699, startPoint y: 111, endPoint x: 680, endPoint y: 111, distance: 19.1
click at [680, 111] on div "pathfree = hero . canMoveRight ( ) ( 1 ) if path Free == True : hero . moveRigh…" at bounding box center [639, 242] width 256 height 268
click at [615, 400] on div "1 ההההההההההההההההההההההההההההההההההההההההההההההההההההההההההההההההההההההההההההה…" at bounding box center [445, 201] width 890 height 403
click at [628, 375] on span "Run" at bounding box center [626, 370] width 46 height 12
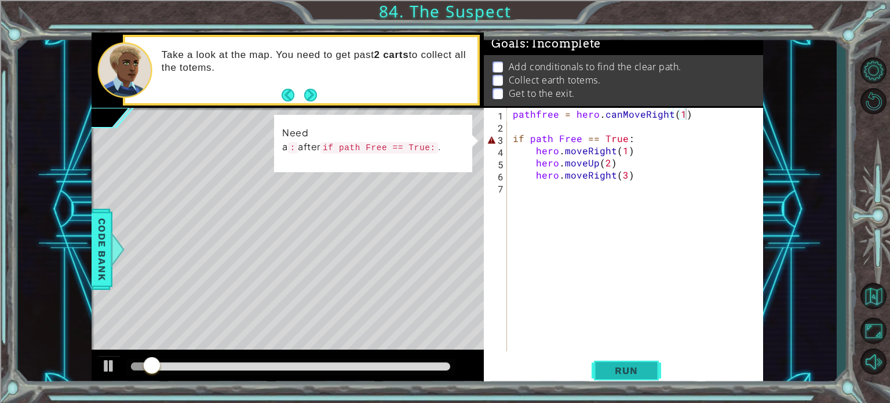
click at [623, 373] on span "Run" at bounding box center [626, 370] width 46 height 12
drag, startPoint x: 623, startPoint y: 373, endPoint x: 598, endPoint y: 324, distance: 55.2
click at [619, 370] on span "Run" at bounding box center [626, 370] width 46 height 12
drag, startPoint x: 662, startPoint y: 134, endPoint x: 491, endPoint y: 138, distance: 170.4
click at [491, 138] on div "pathfree = hero.canMoveRight(1) 1 2 3 4 5 6 7 pathfree = hero . canMoveRight ( …" at bounding box center [622, 229] width 276 height 243
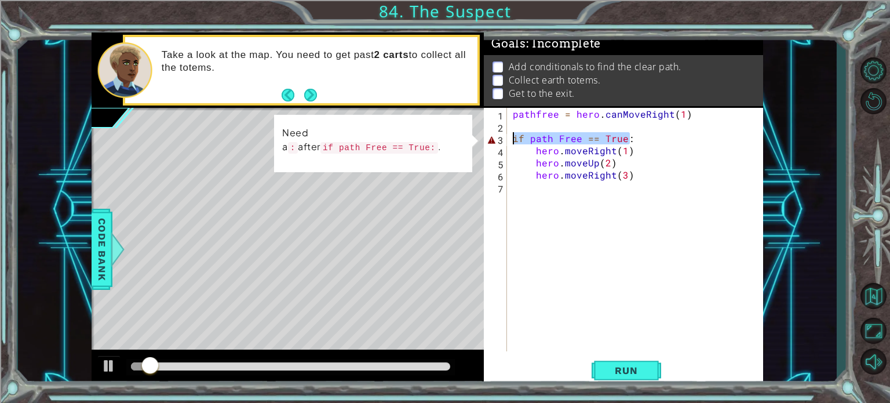
type textarea "if path Free == True:"
click at [713, 198] on div "pathfree = hero . canMoveRight ( 1 ) if path Free == True : hero . moveRight ( …" at bounding box center [639, 242] width 256 height 268
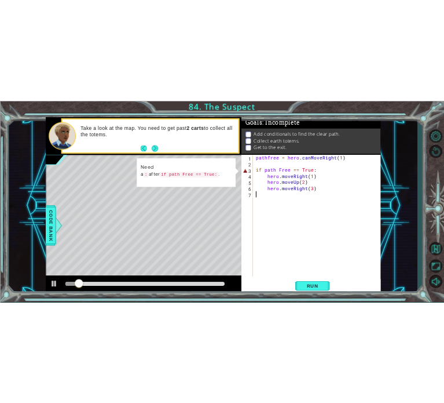
scroll to position [0, 0]
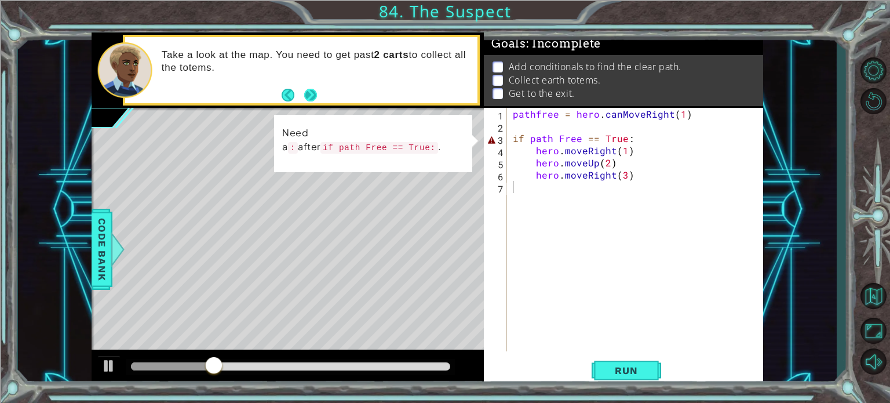
click at [308, 99] on button "Next" at bounding box center [310, 95] width 13 height 13
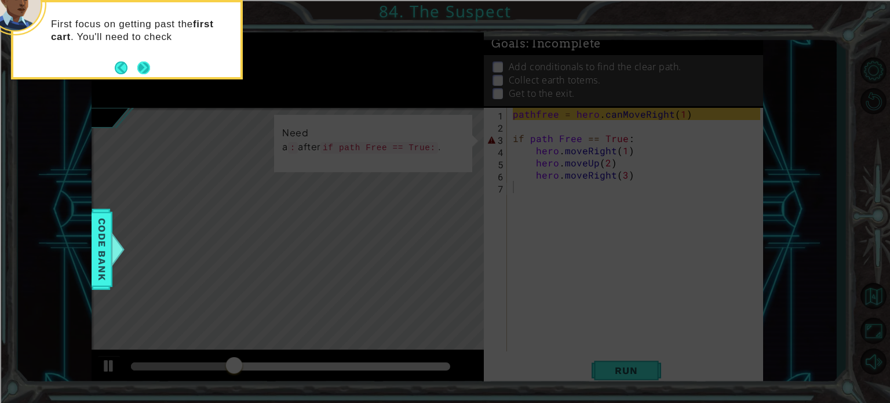
click at [150, 71] on button "Next" at bounding box center [143, 67] width 13 height 13
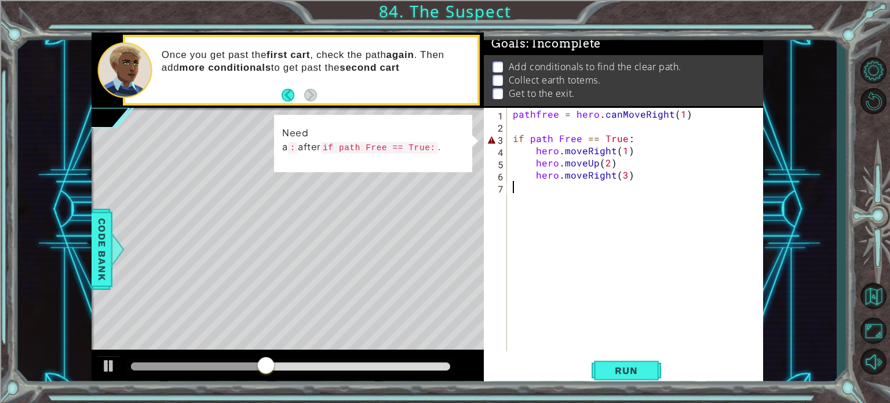
click at [420, 101] on div "1 ההההההההההההההההההההההההההההההההההההההההההההההההההההההההההההההההההההההההההההה…" at bounding box center [428, 209] width 672 height 355
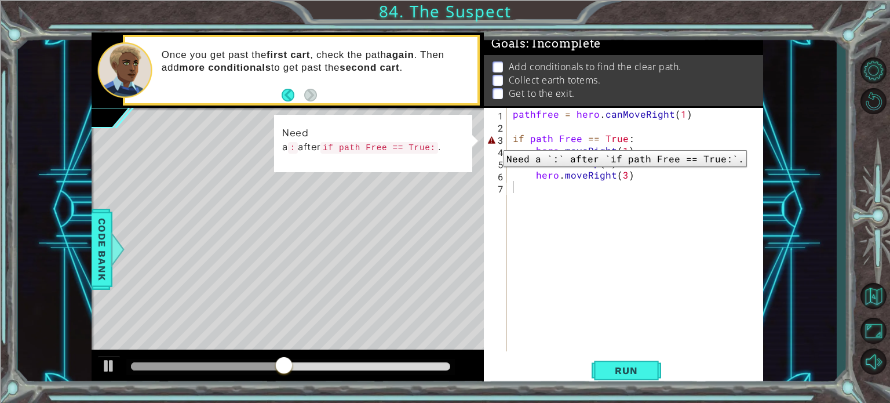
click at [495, 141] on div "3" at bounding box center [496, 140] width 21 height 12
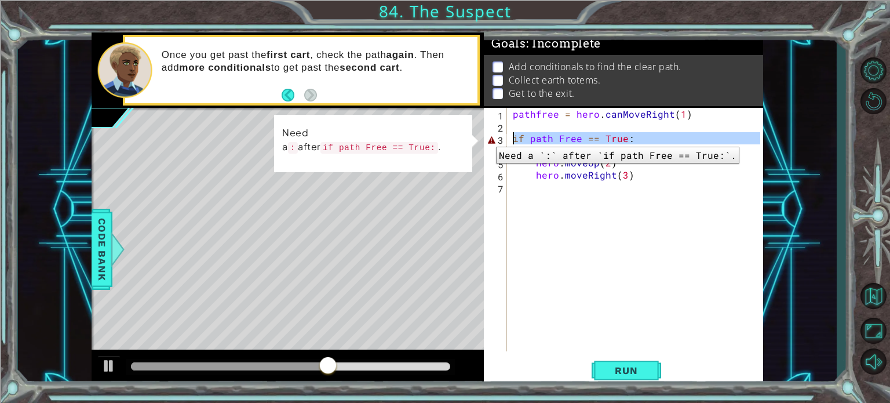
click at [487, 138] on div "3" at bounding box center [496, 140] width 21 height 12
type textarea "hero.moveRight(3)"
click at [487, 138] on div "3" at bounding box center [496, 140] width 21 height 12
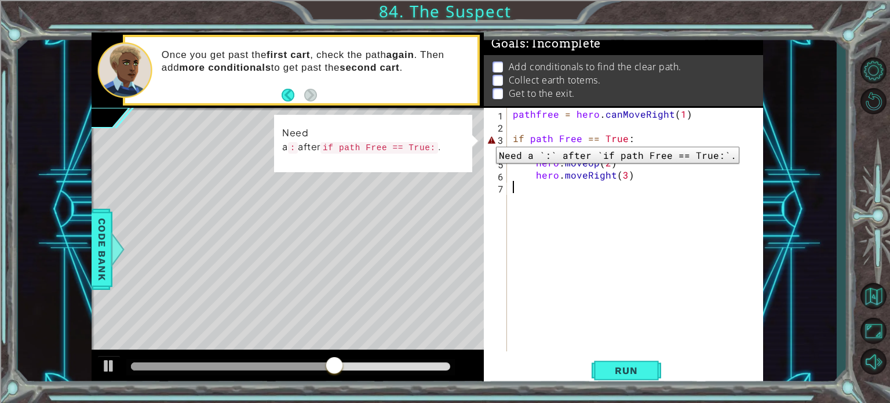
click at [487, 138] on div "3" at bounding box center [496, 140] width 21 height 12
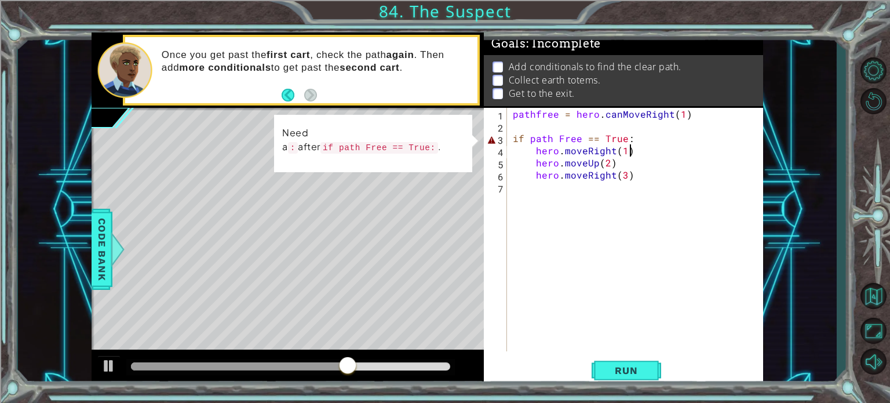
click at [636, 145] on div "pathfree = hero . canMoveRight ( 1 ) if path Free == True : hero . moveRight ( …" at bounding box center [639, 242] width 256 height 268
click at [639, 157] on div "pathfree = hero . canMoveRight ( 1 ) if path Free == True : hero . moveRight ( …" at bounding box center [639, 242] width 256 height 268
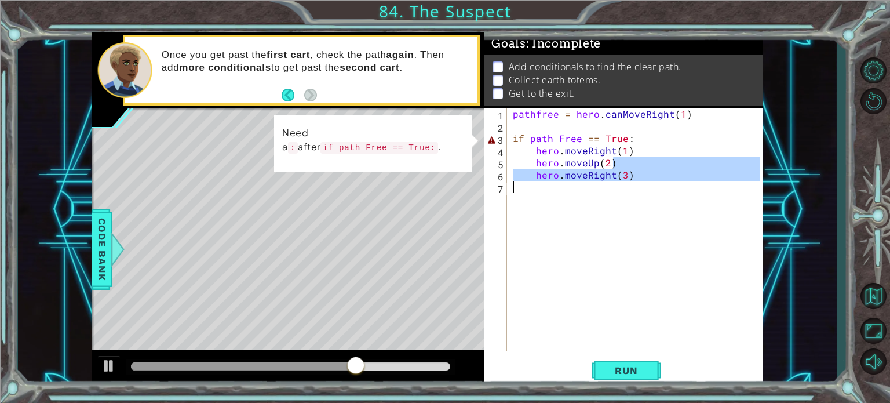
drag, startPoint x: 647, startPoint y: 173, endPoint x: 687, endPoint y: 196, distance: 46.7
click at [686, 195] on div "pathfree = hero . canMoveRight ( 1 ) if path Free == True : hero . moveRight ( …" at bounding box center [639, 242] width 256 height 268
type textarea "hero.moveRight(3)"
drag, startPoint x: 688, startPoint y: 196, endPoint x: 695, endPoint y: 188, distance: 10.7
click at [691, 194] on div "pathfree = hero . canMoveRight ( 1 ) if path Free == True : hero . moveRight ( …" at bounding box center [639, 242] width 256 height 268
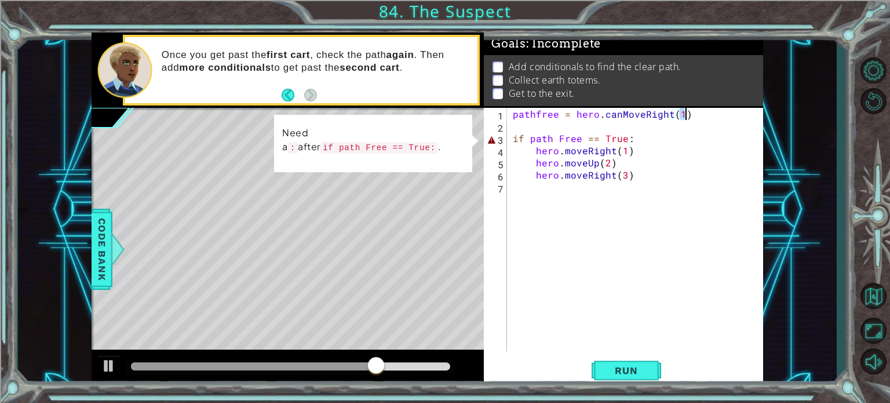
drag, startPoint x: 681, startPoint y: 108, endPoint x: 693, endPoint y: 116, distance: 14.3
click at [693, 116] on div "pathfree = hero . canMoveRight ( 1 ) if path Free == True : hero . moveRight ( …" at bounding box center [639, 242] width 256 height 268
drag, startPoint x: 693, startPoint y: 116, endPoint x: 694, endPoint y: 122, distance: 6.5
click at [694, 122] on div "pathfree = hero . canMoveRight ( 1 ) if path Free == True : hero . moveRight ( …" at bounding box center [639, 242] width 256 height 268
type textarea "pathfree = hero.canMoveRight(1)"
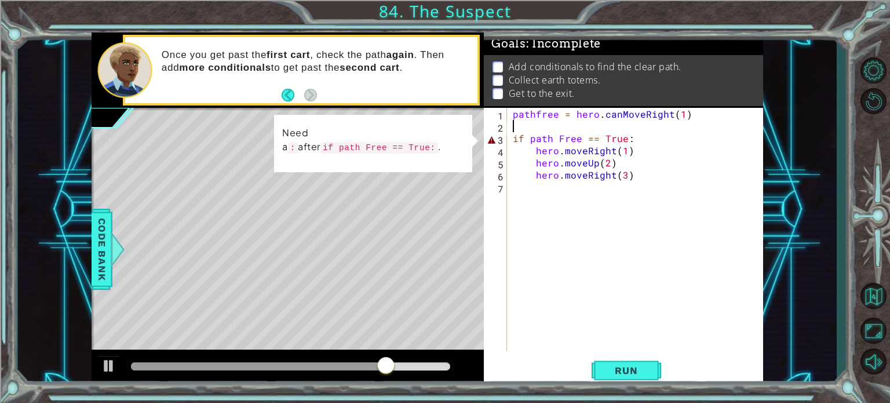
click at [692, 120] on div "pathfree = hero . canMoveRight ( 1 ) if path Free == True : hero . moveRight ( …" at bounding box center [639, 242] width 256 height 268
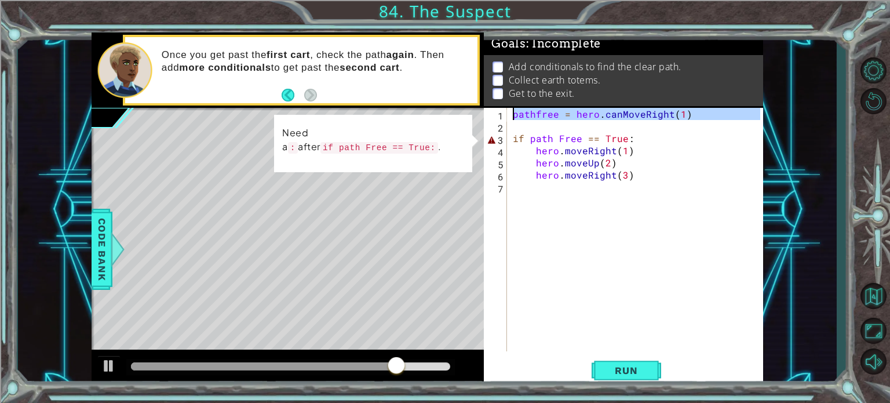
drag, startPoint x: 684, startPoint y: 119, endPoint x: 396, endPoint y: 100, distance: 288.6
click at [394, 100] on div "1 ההההההההההההההההההההההההההההההההההההההההההההההההההההההההההההההההההההההההההההה…" at bounding box center [428, 209] width 672 height 355
click at [616, 149] on div "pathfree = hero . canMoveRight ( 1 ) if path Free == True : hero . moveRight ( …" at bounding box center [639, 242] width 256 height 268
type textarea "hero.moveRight(1)"
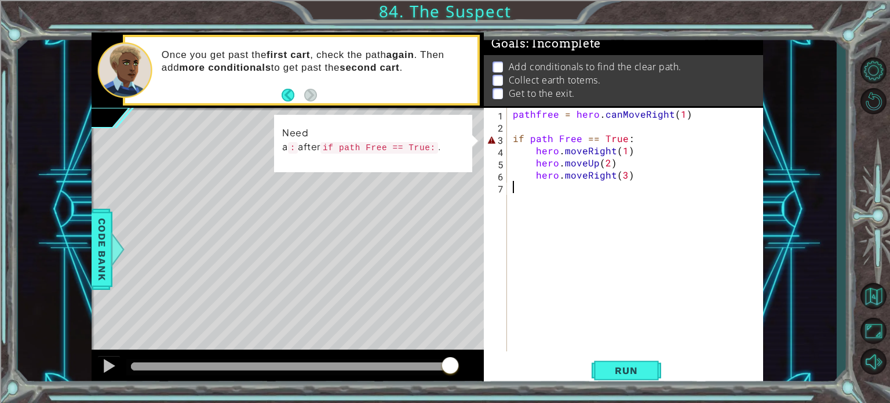
drag, startPoint x: 721, startPoint y: 218, endPoint x: 698, endPoint y: 276, distance: 62.4
click at [692, 278] on div "pathfree = hero . canMoveRight ( 1 ) if path Free == True : hero . moveRight ( …" at bounding box center [639, 242] width 256 height 268
drag, startPoint x: 513, startPoint y: 137, endPoint x: 649, endPoint y: 138, distance: 136.2
click at [649, 138] on div "pathfree = hero . canMoveRight ( 1 ) if path Free == True : hero . moveRight ( …" at bounding box center [639, 242] width 256 height 268
click at [668, 141] on div "pathfree = hero . canMoveRight ( 1 ) if path Free == True : hero . moveRight ( …" at bounding box center [639, 242] width 256 height 268
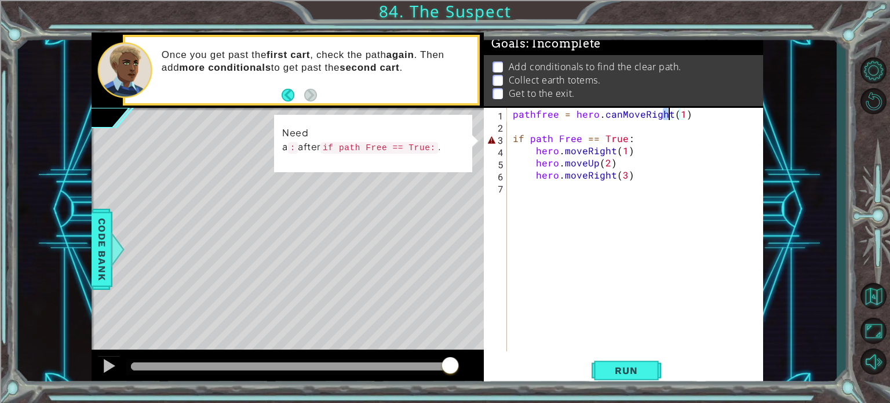
click at [668, 115] on div "pathfree = hero . canMoveRight ( 1 ) if path Free == True : hero . moveRight ( …" at bounding box center [639, 242] width 256 height 268
click at [674, 119] on div "pathfree = hero . canMoveRight ( 1 ) if path Free == True : hero . moveRight ( …" at bounding box center [639, 242] width 256 height 268
click at [691, 138] on div "pathfree = hero . canMoveRight ( 1 ) if path Free == True : hero . moveRight ( …" at bounding box center [639, 242] width 256 height 268
drag, startPoint x: 692, startPoint y: 139, endPoint x: 688, endPoint y: 150, distance: 11.7
click at [690, 150] on div "pathfree = hero . canMoveRight ( 1 ) if path Free == True : hero . moveRight ( …" at bounding box center [639, 242] width 256 height 268
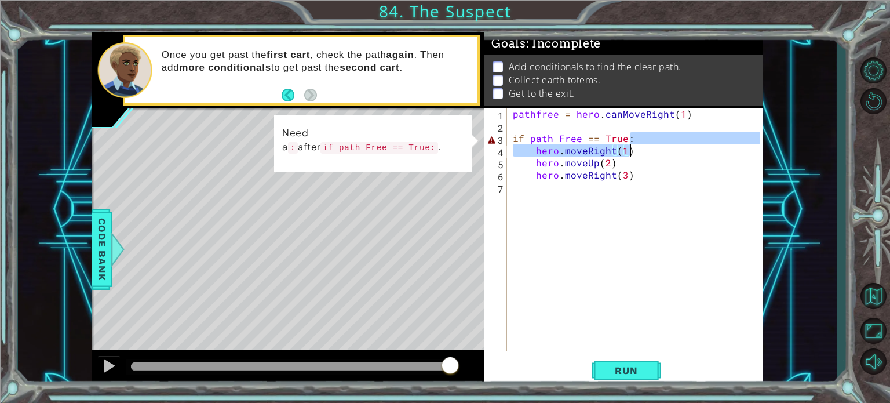
click at [684, 165] on div "pathfree = hero . canMoveRight ( 1 ) if path Free == True : hero . moveRight ( …" at bounding box center [639, 242] width 256 height 268
type textarea "hero.moveUp(2)"
drag, startPoint x: 670, startPoint y: 203, endPoint x: 667, endPoint y: 227, distance: 23.9
click at [668, 224] on div "pathfree = hero . canMoveRight ( 1 ) if path Free == True : hero . moveRight ( …" at bounding box center [639, 242] width 256 height 268
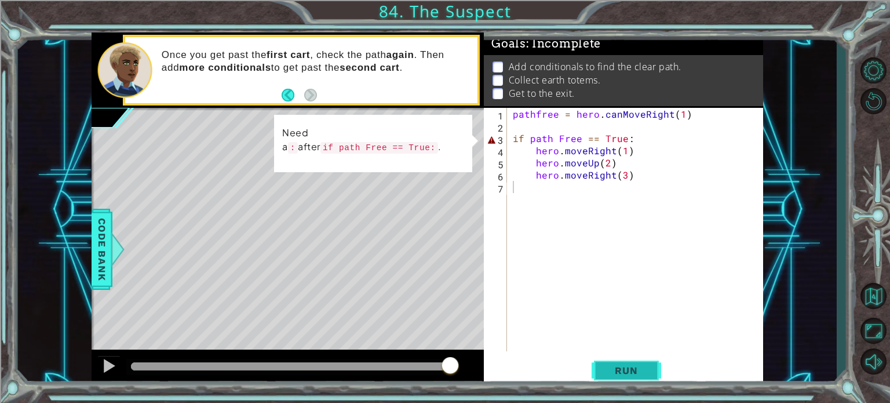
click at [639, 367] on span "Run" at bounding box center [626, 370] width 46 height 12
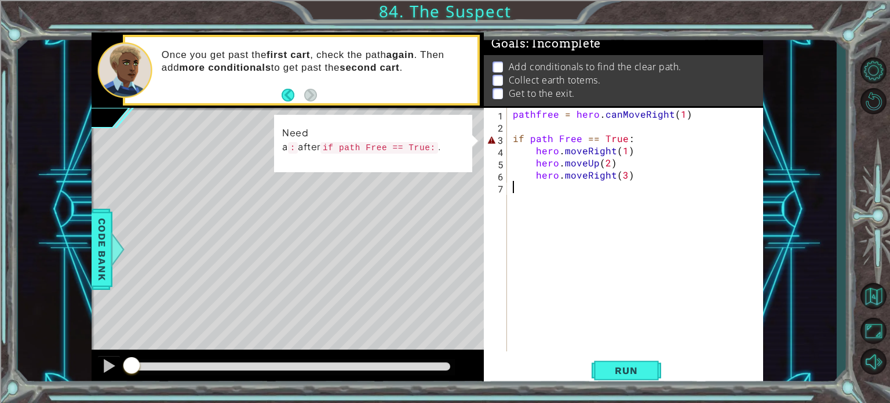
drag, startPoint x: 143, startPoint y: 368, endPoint x: 23, endPoint y: 118, distance: 277.3
click at [0, 169] on div "1 ההההההההההההההההההההההההההההההההההההההההההההההההההההההההההההההההההההההההההההה…" at bounding box center [445, 201] width 890 height 403
click at [873, 294] on button "Back to Map" at bounding box center [873, 296] width 34 height 34
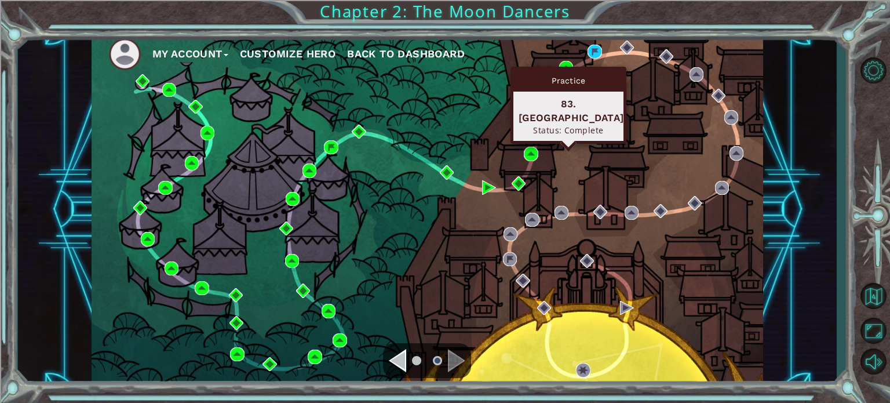
click at [567, 70] on div "Practice" at bounding box center [568, 81] width 110 height 22
drag, startPoint x: 563, startPoint y: 63, endPoint x: 566, endPoint y: 57, distance: 6.2
click at [564, 61] on body "My Account Customize Hero Back to Dashboard Chapter 2: The Moon Dancers 1 2 3 4…" at bounding box center [445, 201] width 890 height 403
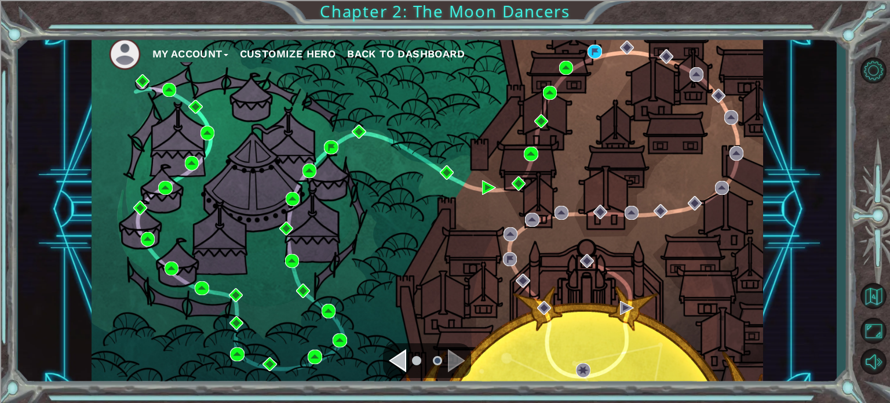
click at [557, 59] on ul "My Account Customize Hero Back to Dashboard" at bounding box center [436, 54] width 654 height 32
click at [544, 50] on ul "My Account Customize Hero Back to Dashboard" at bounding box center [436, 54] width 654 height 32
click at [563, 56] on ul "My Account Customize Hero Back to Dashboard" at bounding box center [436, 54] width 654 height 32
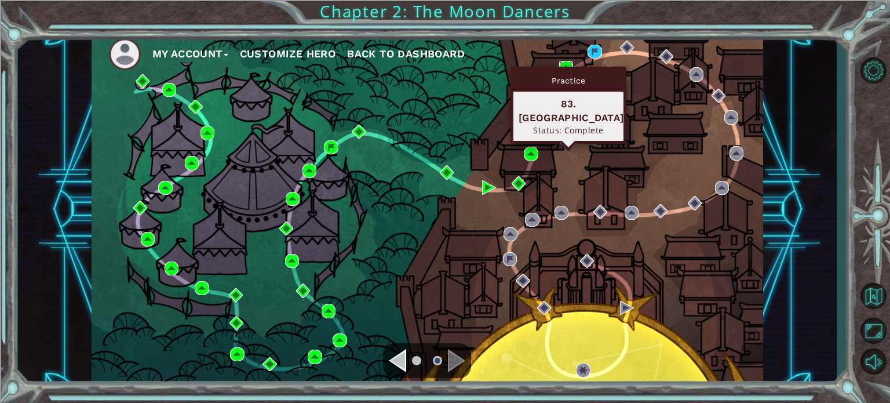
click at [560, 66] on img at bounding box center [566, 68] width 14 height 14
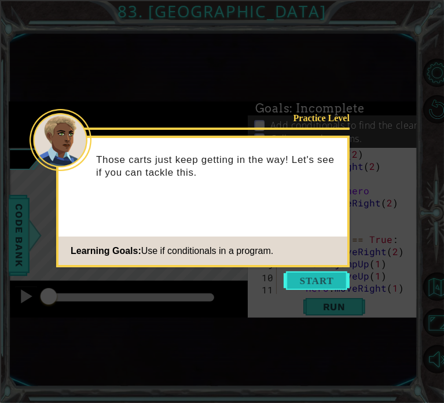
click at [307, 291] on icon at bounding box center [445, 201] width 890 height 403
click at [311, 285] on button "Start" at bounding box center [317, 280] width 66 height 19
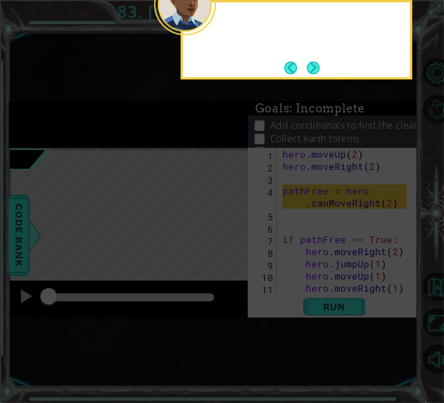
click at [311, 287] on icon at bounding box center [222, 156] width 444 height 493
click at [311, 289] on icon at bounding box center [222, 156] width 444 height 493
click at [320, 74] on button "Next" at bounding box center [313, 67] width 13 height 13
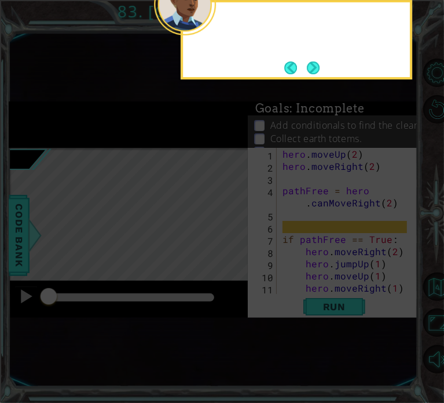
click at [318, 70] on button "Next" at bounding box center [313, 67] width 13 height 13
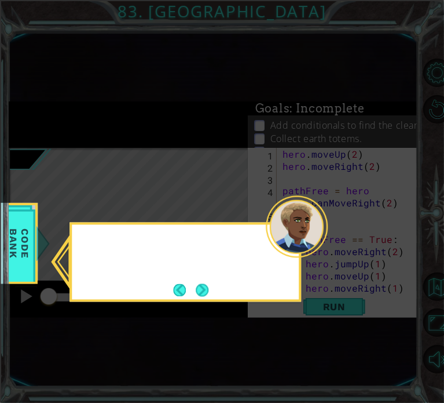
drag, startPoint x: 320, startPoint y: 74, endPoint x: 314, endPoint y: 70, distance: 6.8
click at [316, 70] on icon at bounding box center [222, 201] width 444 height 403
click at [199, 296] on button "Next" at bounding box center [202, 289] width 13 height 13
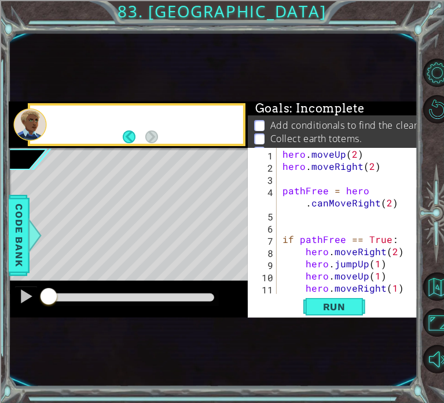
click at [199, 296] on div at bounding box center [131, 297] width 166 height 8
drag, startPoint x: 206, startPoint y: 293, endPoint x: -1, endPoint y: 299, distance: 207.0
click at [0, 299] on html "1 ההההההההההההההההההההההההההההההההההההההההההההההההההההההההההההההההההההההההההההה…" at bounding box center [222, 245] width 444 height 491
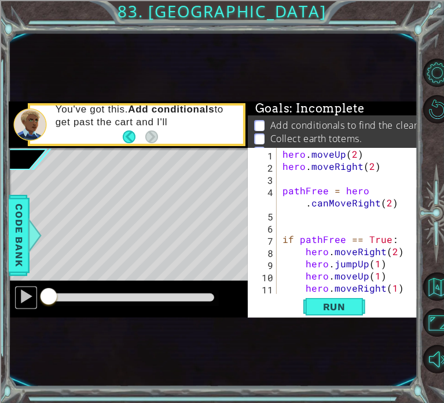
drag, startPoint x: 19, startPoint y: 296, endPoint x: 36, endPoint y: 282, distance: 22.2
click at [16, 296] on button at bounding box center [25, 298] width 23 height 24
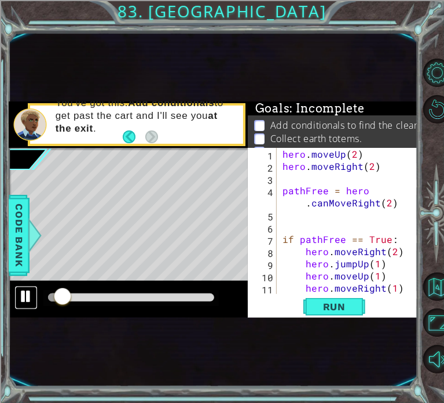
click at [32, 296] on div at bounding box center [26, 296] width 15 height 15
click at [280, 186] on div "hero . moveUp ( 2 ) hero . moveRight ( 2 ) pathFree = hero . canMoveRight ( 2 )…" at bounding box center [346, 233] width 133 height 170
type textarea "pathFree = hero.canMoveRight(2)"
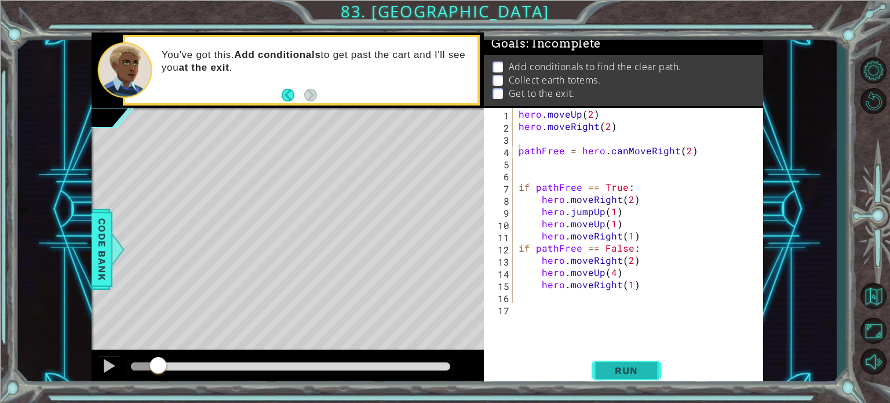
click at [622, 381] on button "Run" at bounding box center [627, 370] width 70 height 28
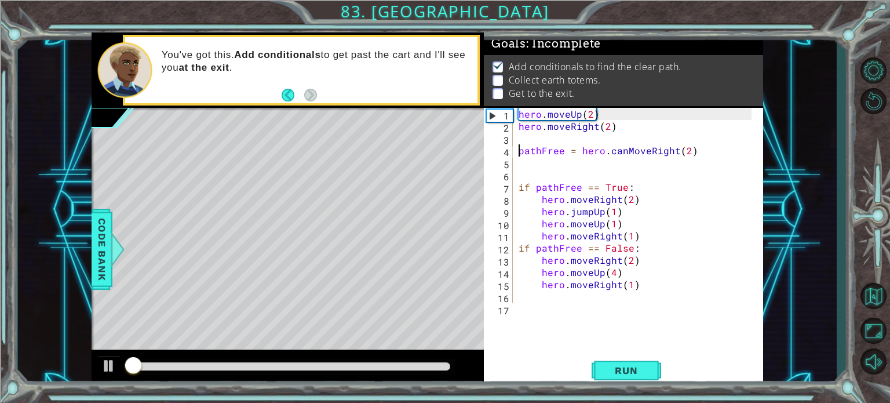
scroll to position [6, 0]
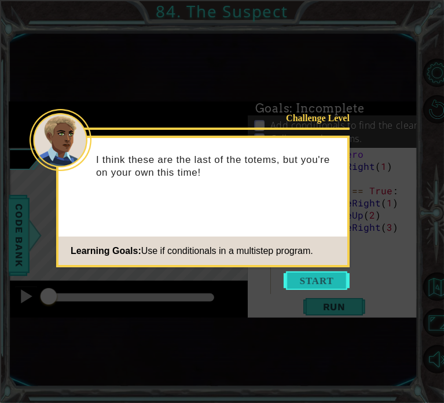
click at [306, 288] on button "Start" at bounding box center [317, 280] width 66 height 19
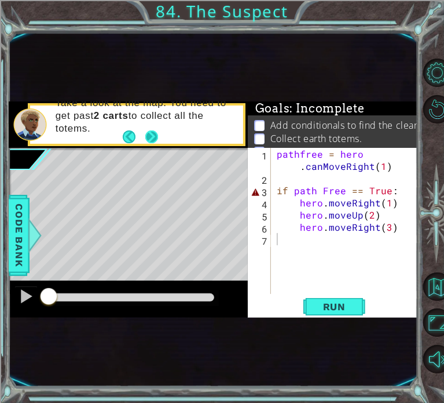
click at [153, 137] on button "Next" at bounding box center [151, 136] width 13 height 13
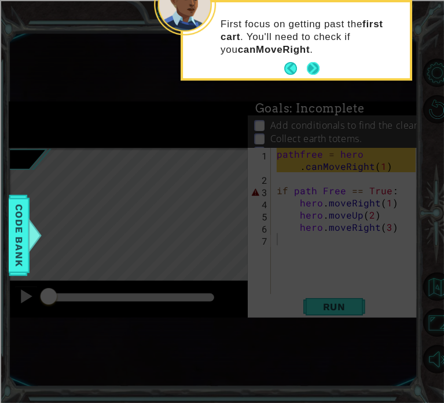
click at [319, 63] on button "Next" at bounding box center [313, 68] width 13 height 13
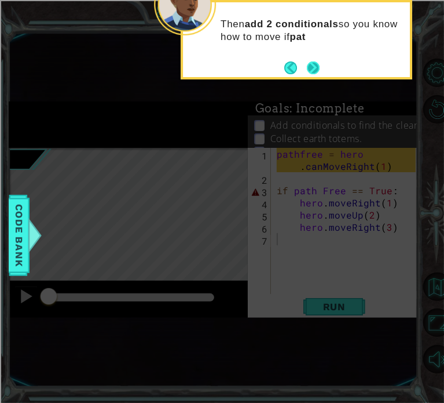
click at [316, 57] on div "Then add 2 conditionals so you know how to move if pat" at bounding box center [296, 33] width 227 height 63
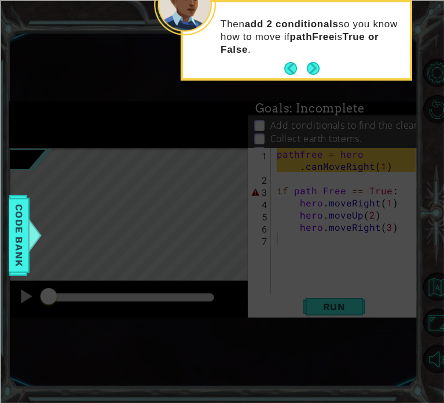
click at [308, 61] on footer at bounding box center [302, 68] width 35 height 17
click at [316, 59] on div "Then add 2 conditionals so you know how to move if pathFree is True or False ." at bounding box center [296, 42] width 227 height 71
click at [316, 62] on button "Next" at bounding box center [313, 68] width 13 height 13
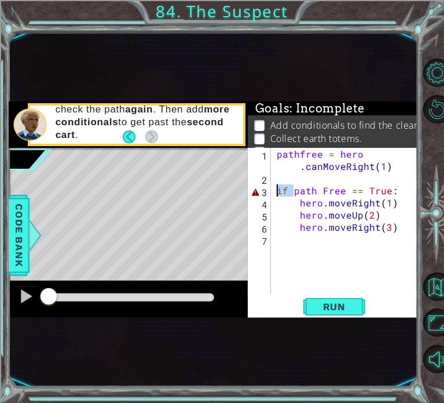
click at [236, 195] on div "1 ההההההההההההההההההההההההההההההההההההההההההההההההההההההההההההההההההההההההההההה…" at bounding box center [213, 209] width 409 height 216
click at [283, 161] on div "pathfree = hero . canMoveRight ( 1 ) if path Free == True : hero . moveRight ( …" at bounding box center [348, 239] width 147 height 183
type textarea "pathfree = hero.canMoveRight(1)"
click at [306, 178] on div "pathfree = hero . canMoveRight ( 1 ) if path Free == True : hero . moveRight ( …" at bounding box center [348, 239] width 147 height 183
drag, startPoint x: 301, startPoint y: 158, endPoint x: 301, endPoint y: 165, distance: 6.4
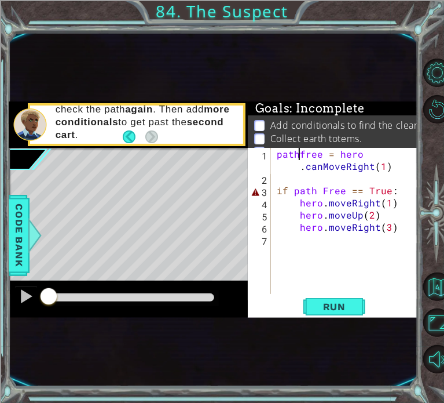
click at [301, 165] on div "pathfree = hero . canMoveRight ( 1 ) if path Free == True : hero . moveRight ( …" at bounding box center [348, 239] width 147 height 183
drag, startPoint x: 312, startPoint y: 167, endPoint x: 366, endPoint y: 156, distance: 55.5
click at [366, 156] on div "pathfree = hero . jumpUp ( ) . canMoveRight ( 1 ) if path Free == True : hero .…" at bounding box center [348, 239] width 147 height 183
type textarea "pathfree = hero..canMoveRight(1)"
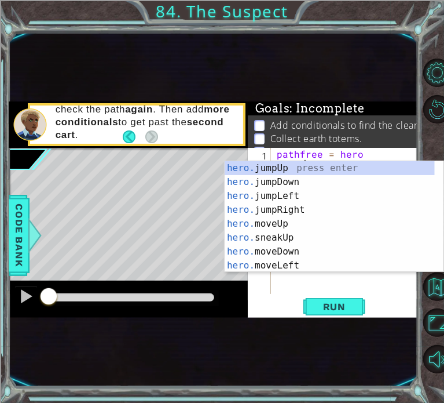
click at [276, 296] on div "pathfree = hero..canMoveRight(1) 1 2 3 4 5 6 7 pathfree = hero . . canMoveRight…" at bounding box center [333, 233] width 170 height 170
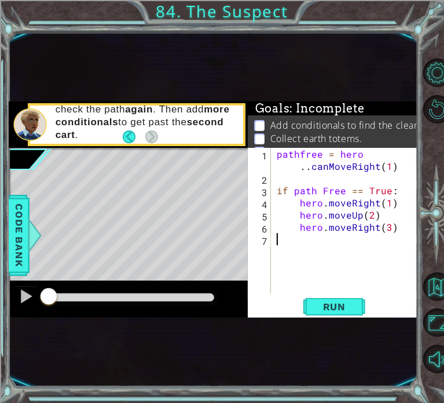
click at [304, 167] on div "pathfree = hero . . canMoveRight ( 1 ) if path Free == True : hero . moveRight …" at bounding box center [348, 239] width 147 height 183
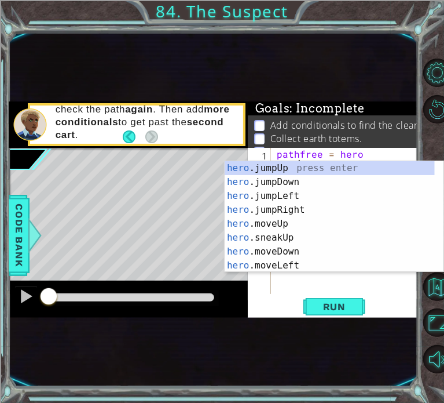
scroll to position [0, 5]
type textarea "pathfree = hero.canMoveRight(1)"
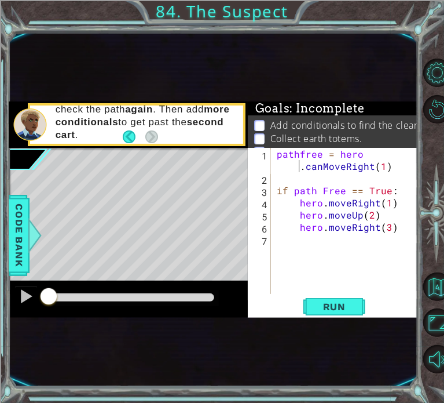
click at [396, 125] on p "Add conditionals to find the clear path." at bounding box center [357, 125] width 173 height 13
click at [353, 235] on div "pathfree = hero . canMoveRight ( 1 ) if path Free == True : hero . moveRight ( …" at bounding box center [348, 239] width 147 height 183
drag, startPoint x: 322, startPoint y: 190, endPoint x: 321, endPoint y: 197, distance: 7.0
click at [322, 192] on div "pathfree = hero . canMoveRight ( 1 ) if path Free == True : hero . moveRight ( …" at bounding box center [348, 239] width 147 height 183
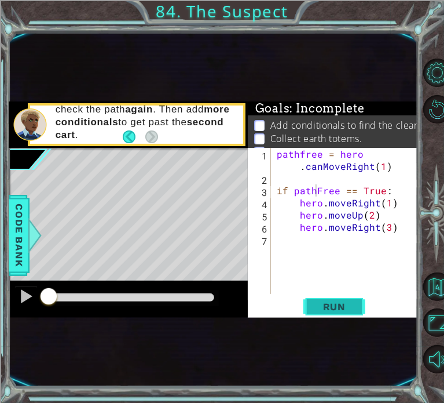
click at [343, 310] on span "Run" at bounding box center [335, 307] width 46 height 12
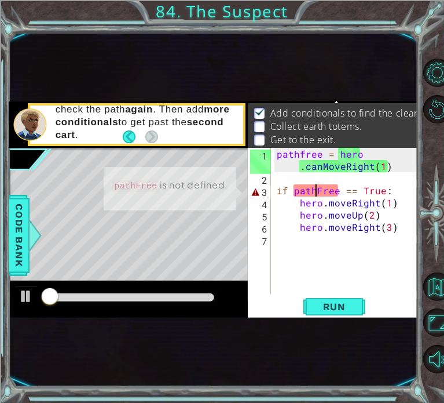
scroll to position [16, 0]
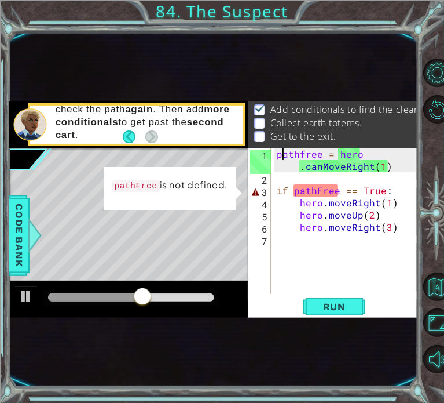
drag, startPoint x: 279, startPoint y: 148, endPoint x: 271, endPoint y: 150, distance: 8.3
click at [271, 150] on div "if pathFree == True: 1 2 3 4 5 6 7 pathfree = hero . canMoveRight ( 1 ) if path…" at bounding box center [332, 221] width 168 height 146
type textarea "pathfree = hero.canMoveRight(1)"
click at [276, 152] on div "pathfree = hero . canMoveRight ( 1 ) if pathFree == True : hero . moveRight ( 1…" at bounding box center [348, 239] width 147 height 183
click at [279, 152] on div "pathfree = hero . canMoveRight ( 1 ) if pathFree == True : hero . moveRight ( 1…" at bounding box center [348, 239] width 147 height 183
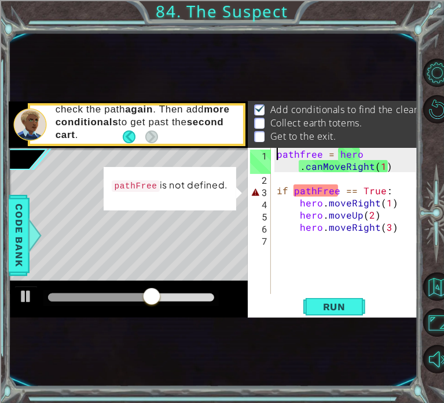
click at [278, 151] on div "pathfree = hero . canMoveRight ( 1 ) if pathFree == True : hero . moveRight ( 1…" at bounding box center [348, 239] width 147 height 183
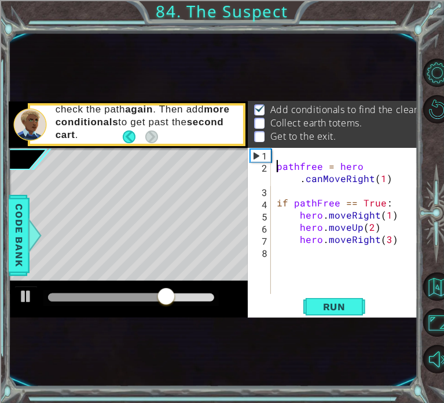
click at [293, 151] on div "pathfree = hero . canMoveRight ( 1 ) if pathFree == True : hero . moveRight ( 1…" at bounding box center [348, 233] width 147 height 170
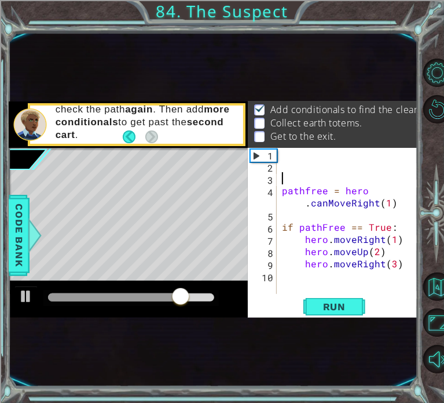
click at [291, 149] on div "pathfree = hero . canMoveRight ( 1 ) if pathFree == True : hero . moveRight ( 1…" at bounding box center [351, 233] width 142 height 170
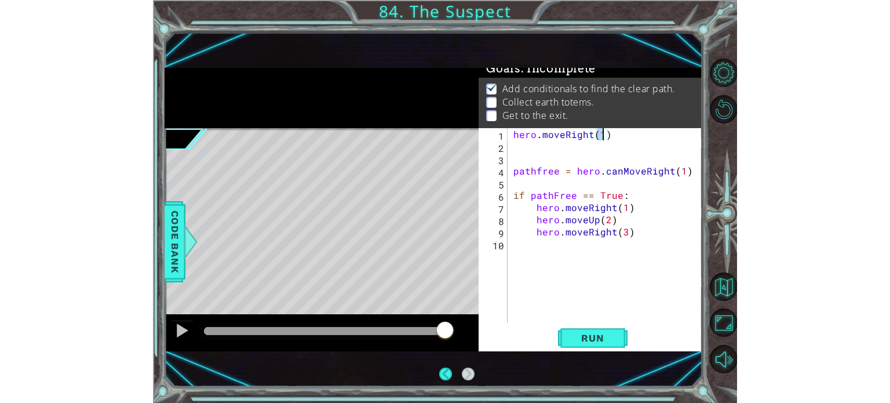
scroll to position [21, 0]
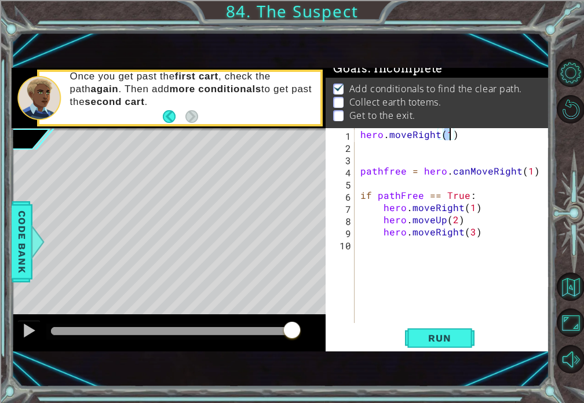
type textarea "hero.moveRight(1)"
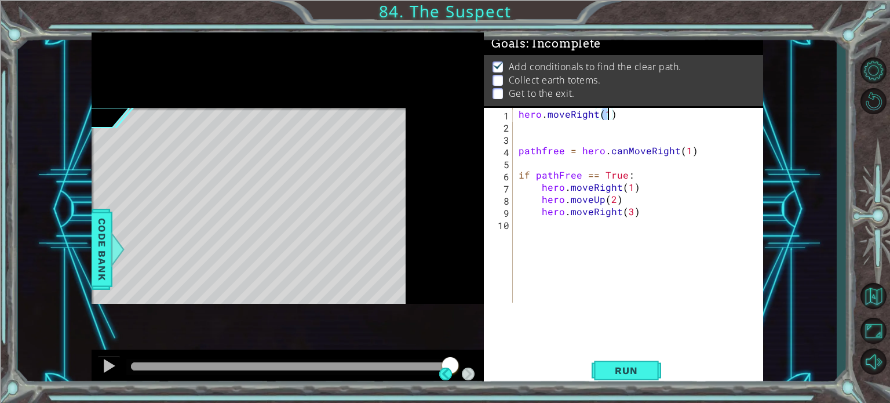
scroll to position [13, 0]
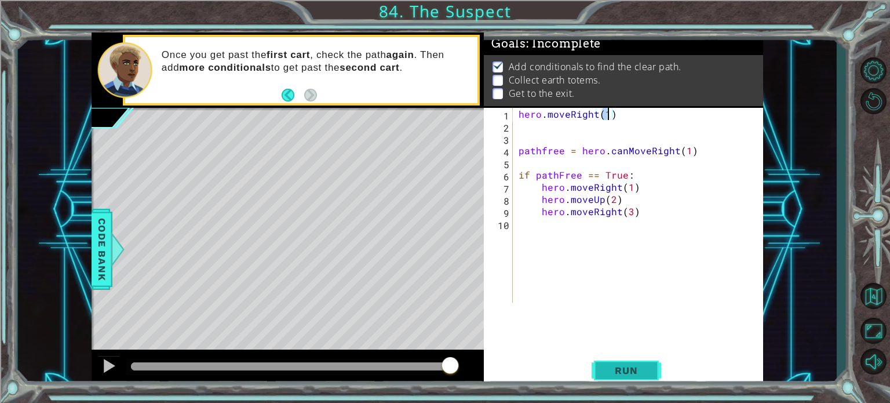
click at [647, 361] on button "Run" at bounding box center [627, 370] width 70 height 28
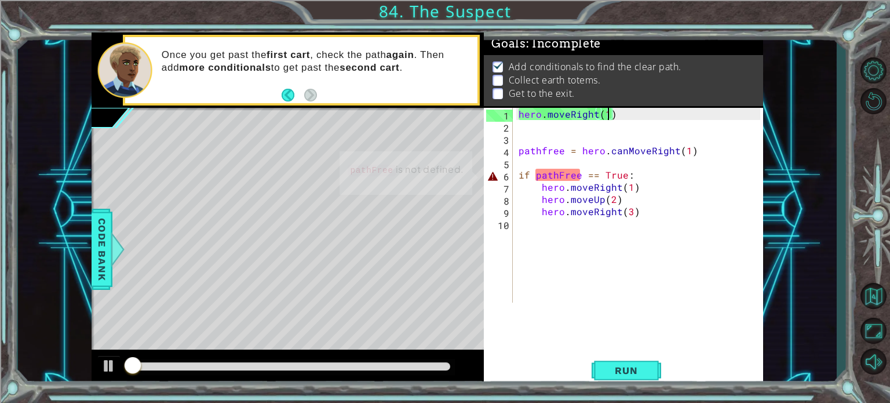
click at [672, 282] on div "hero . moveRight ( 1 ) pathfree = hero . canMoveRight ( 1 ) if pathFree == True…" at bounding box center [641, 217] width 250 height 219
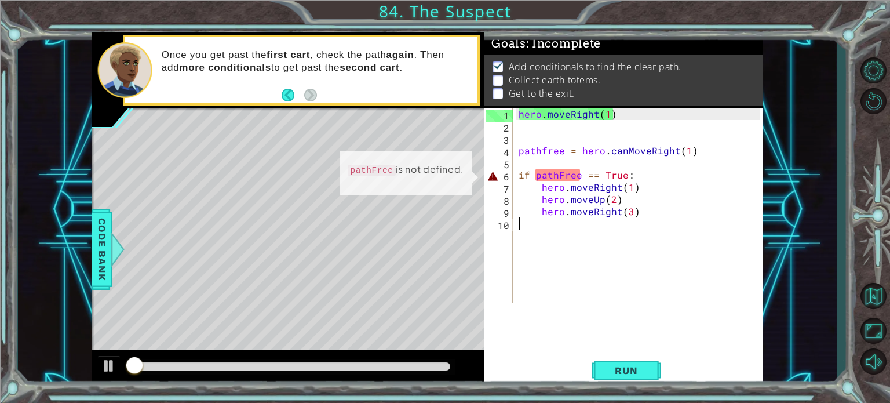
scroll to position [0, 0]
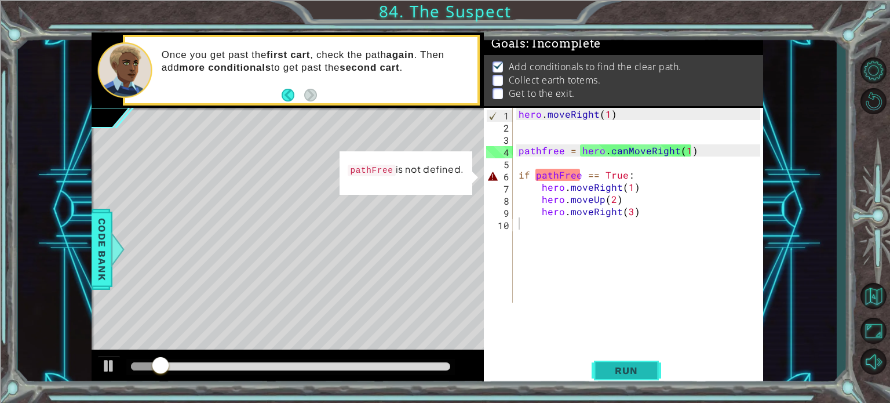
click at [607, 359] on button "Run" at bounding box center [627, 370] width 70 height 28
click at [607, 361] on button "Run" at bounding box center [627, 370] width 70 height 28
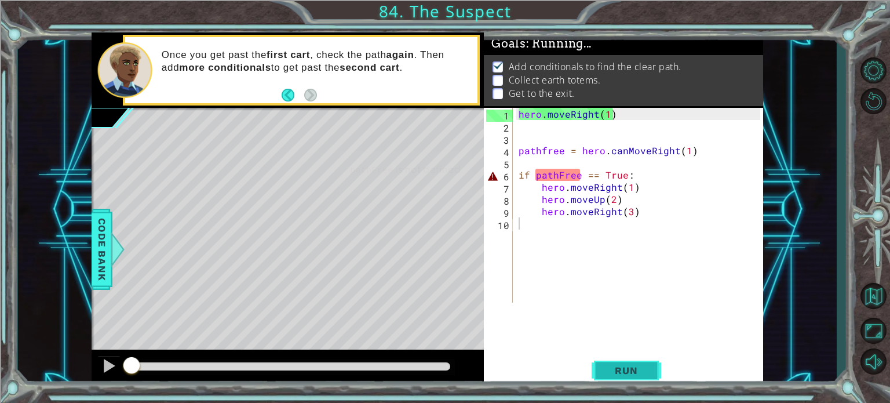
click at [607, 361] on button "Run" at bounding box center [627, 370] width 70 height 28
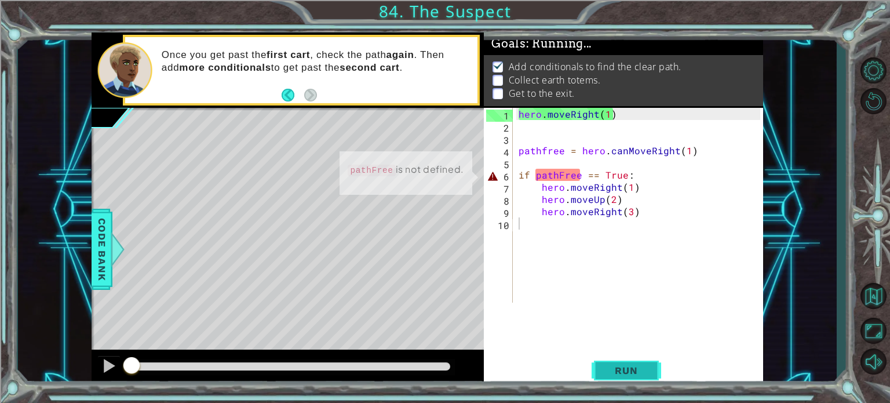
click at [607, 361] on button "Run" at bounding box center [627, 370] width 70 height 28
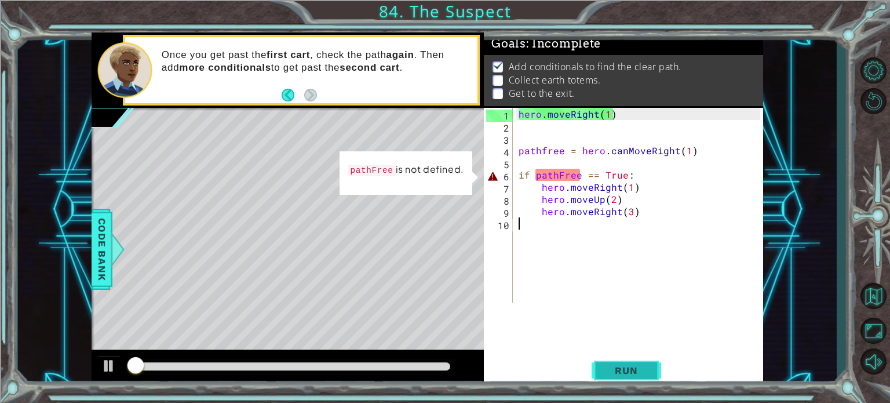
click at [617, 368] on span "Run" at bounding box center [626, 370] width 46 height 12
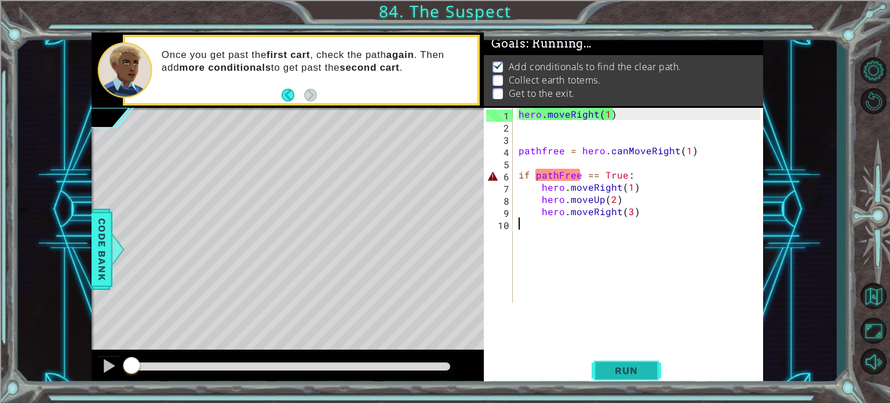
click at [617, 368] on span "Run" at bounding box center [626, 370] width 46 height 12
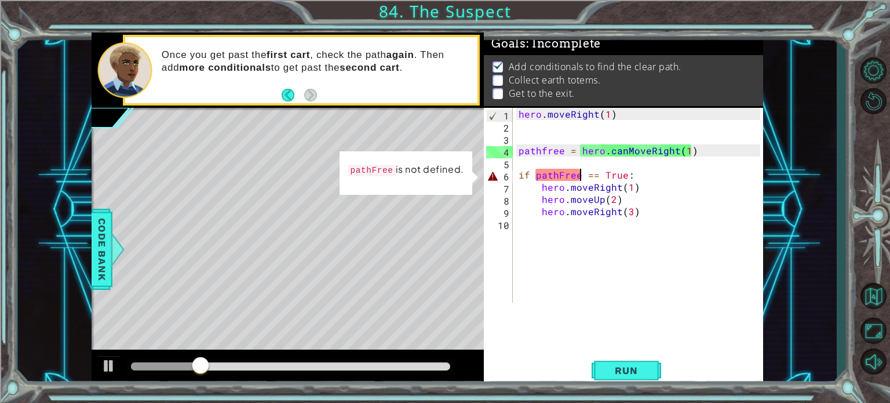
click at [581, 178] on div "hero . moveRight ( 1 ) pathfree = hero . canMoveRight ( 1 ) if pathFree == True…" at bounding box center [641, 217] width 250 height 219
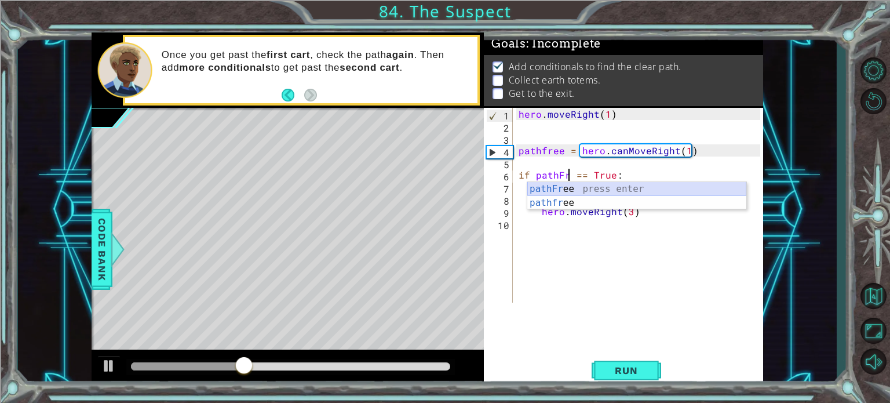
click at [585, 188] on div "pathFr ee press enter pathfr ee press enter" at bounding box center [636, 210] width 219 height 56
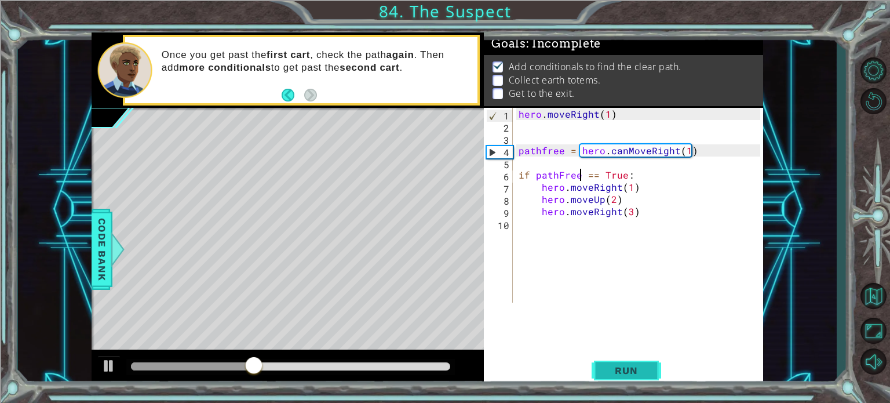
click at [620, 373] on span "Run" at bounding box center [626, 370] width 46 height 12
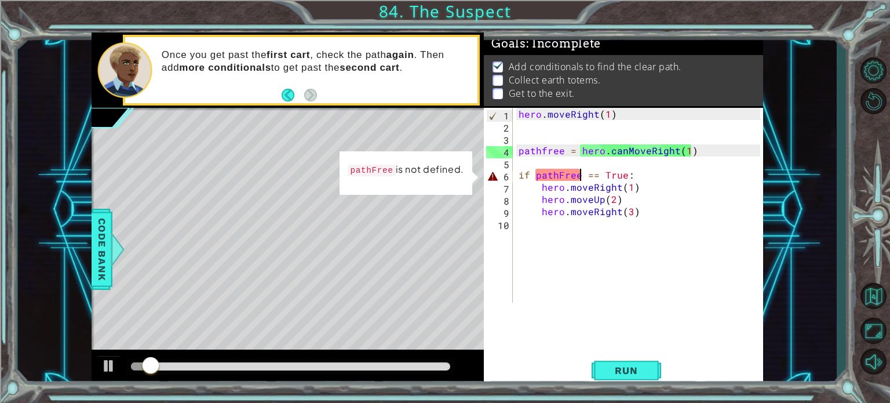
click at [560, 176] on div "hero . moveRight ( 1 ) pathfree = hero . canMoveRight ( 1 ) if pathFree == True…" at bounding box center [641, 217] width 250 height 219
click at [567, 177] on div "hero . moveRight ( 1 ) pathfree = hero . canMoveRight ( 1 ) if pathFree == True…" at bounding box center [641, 217] width 250 height 219
click at [560, 178] on div "hero . moveRight ( 1 ) pathfree = hero . canMoveRight ( 1 ) if pathFree == True…" at bounding box center [641, 217] width 250 height 219
click at [561, 178] on div "hero . moveRight ( 1 ) pathfree = hero . canMoveRight ( 1 ) if pathFree == True…" at bounding box center [641, 217] width 250 height 219
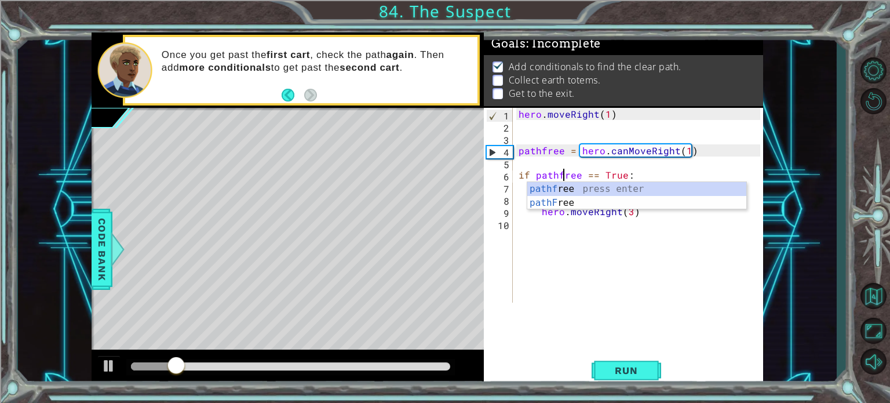
scroll to position [0, 2]
click at [619, 378] on button "Run" at bounding box center [627, 370] width 70 height 28
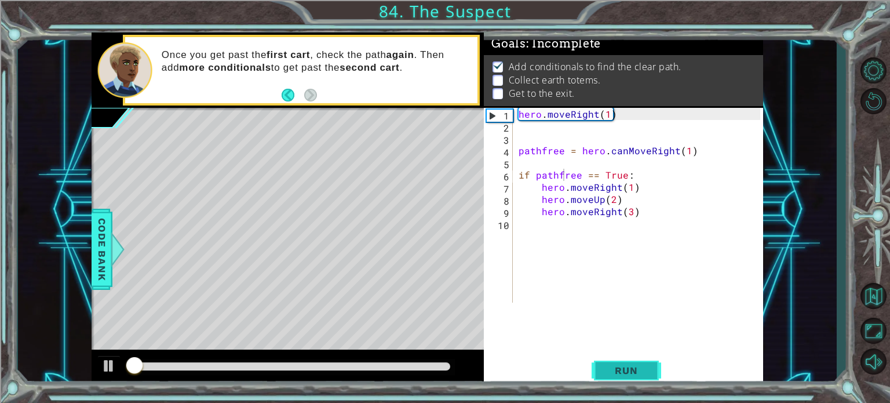
click at [617, 371] on span "Run" at bounding box center [626, 370] width 46 height 12
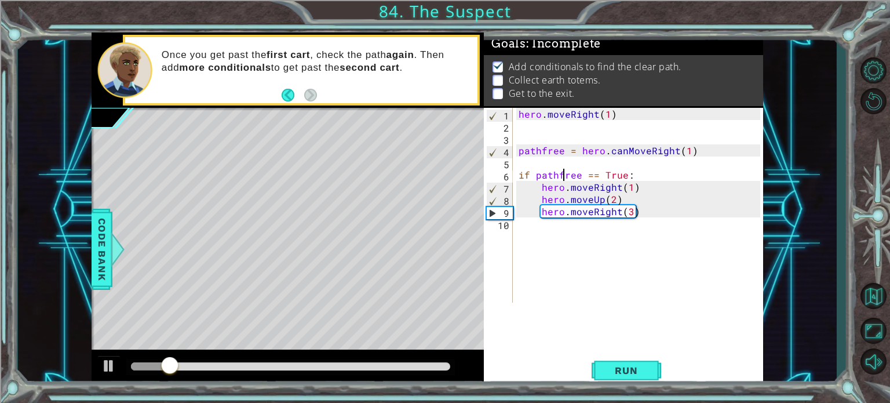
click at [628, 185] on div "hero . moveRight ( 1 ) pathfree = hero . canMoveRight ( 1 ) if pathfree == True…" at bounding box center [641, 217] width 250 height 219
click at [656, 380] on button "Run" at bounding box center [627, 370] width 70 height 28
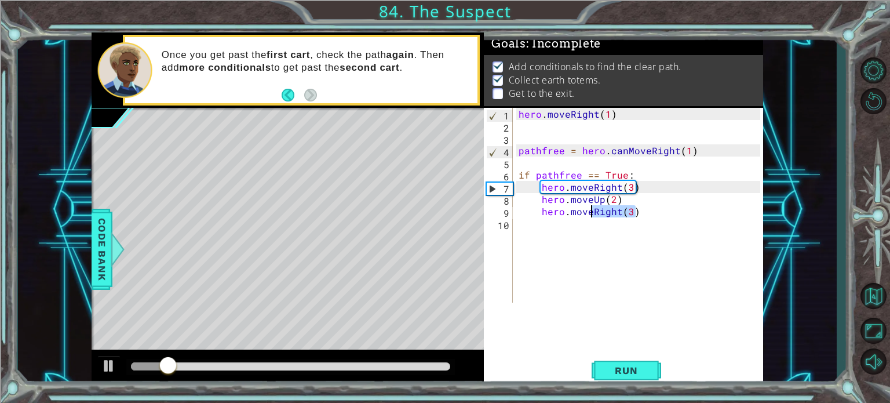
drag, startPoint x: 640, startPoint y: 212, endPoint x: 592, endPoint y: 213, distance: 48.1
click at [592, 213] on div "hero . moveRight ( 1 ) pathfree = hero . canMoveRight ( 1 ) if pathfree == True…" at bounding box center [641, 217] width 250 height 219
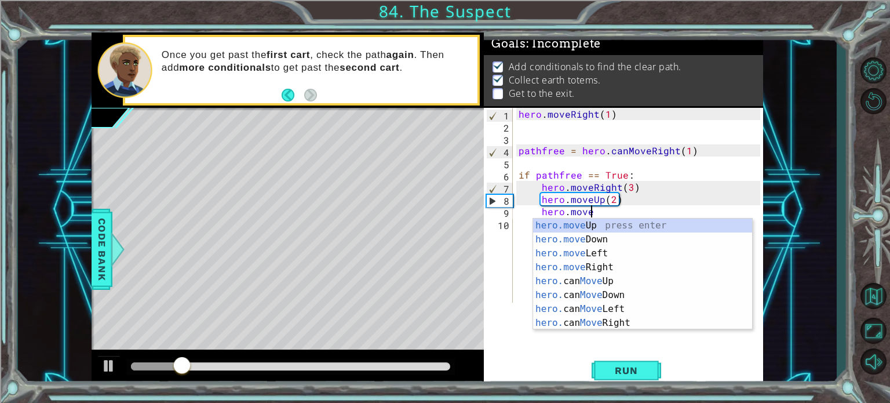
scroll to position [0, 3]
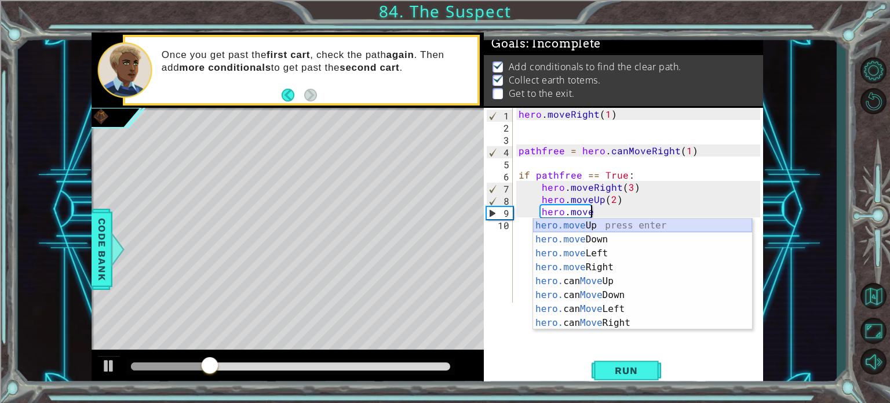
click at [615, 222] on div "hero.move Up press enter hero.move Down press enter hero.move Left press enter …" at bounding box center [642, 287] width 219 height 139
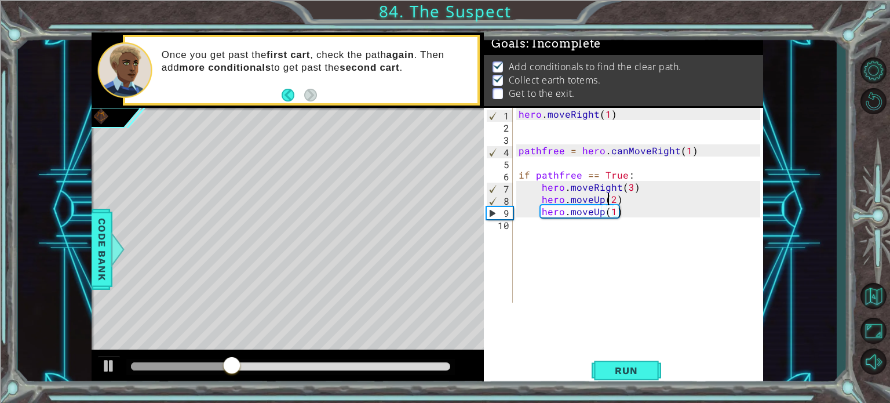
click at [610, 202] on div "hero . moveRight ( 1 ) pathfree = hero . canMoveRight ( 1 ) if pathfree == True…" at bounding box center [641, 217] width 250 height 219
click at [617, 202] on div "hero . moveRight ( 1 ) pathfree = hero . canMoveRight ( 1 ) if pathfree == True…" at bounding box center [641, 217] width 250 height 219
click at [614, 201] on div "hero . moveRight ( 1 ) pathfree = hero . canMoveRight ( 1 ) if pathfree == True…" at bounding box center [641, 217] width 250 height 219
click at [612, 210] on div "hero . moveRight ( 1 ) pathfree = hero . canMoveRight ( 1 ) if pathfree == True…" at bounding box center [641, 217] width 250 height 219
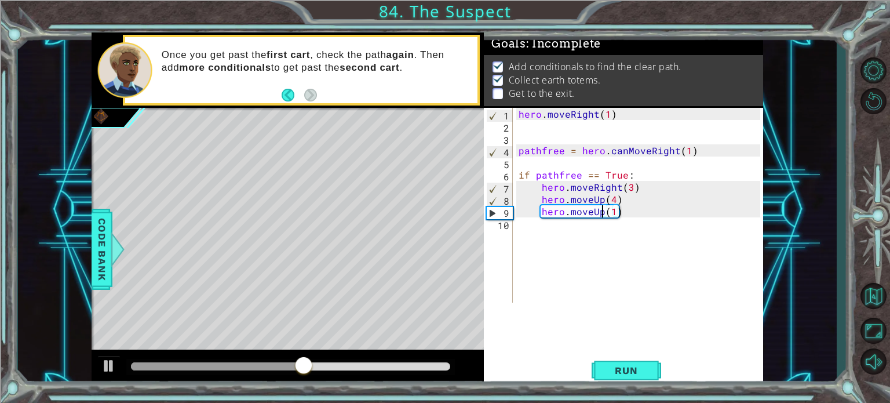
click at [604, 215] on div "hero . moveRight ( 1 ) pathfree = hero . canMoveRight ( 1 ) if pathfree == True…" at bounding box center [641, 217] width 250 height 219
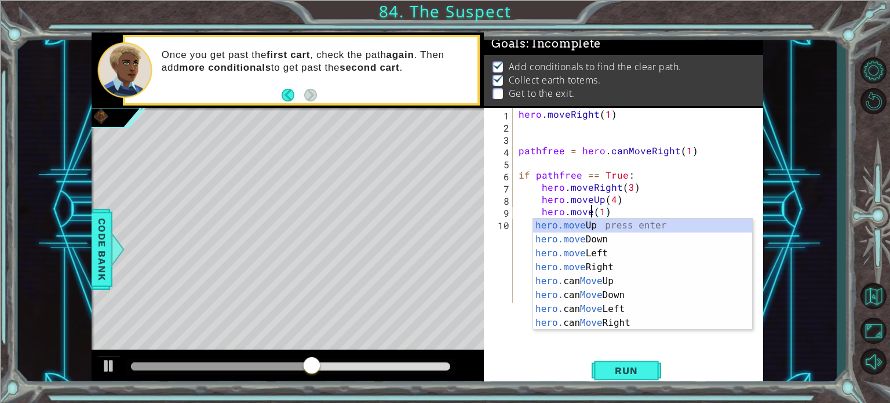
scroll to position [0, 5]
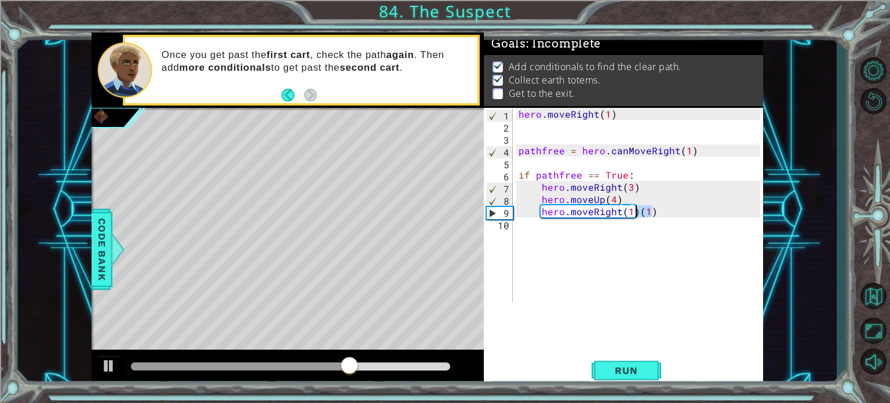
drag, startPoint x: 659, startPoint y: 213, endPoint x: 636, endPoint y: 213, distance: 22.6
click at [636, 213] on div "hero . moveRight ( 1 ) pathfree = hero . canMoveRight ( 1 ) if pathfree == True…" at bounding box center [641, 217] width 250 height 219
click at [626, 214] on div "hero . moveRight ( 1 ) pathfree = hero . canMoveRight ( 1 ) if pathfree == True…" at bounding box center [641, 217] width 250 height 219
click at [630, 213] on div "hero . moveRight ( 1 ) pathfree = hero . canMoveRight ( 1 ) if pathfree == True…" at bounding box center [641, 217] width 250 height 219
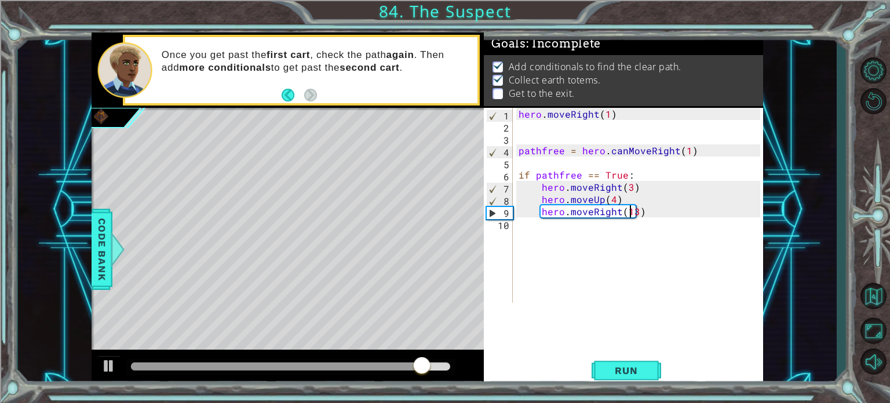
click at [629, 213] on div "hero . moveRight ( 1 ) pathfree = hero . canMoveRight ( 1 ) if pathfree == True…" at bounding box center [641, 217] width 250 height 219
type textarea "hero.moveRight(3)"
click at [621, 369] on span "Run" at bounding box center [626, 370] width 46 height 12
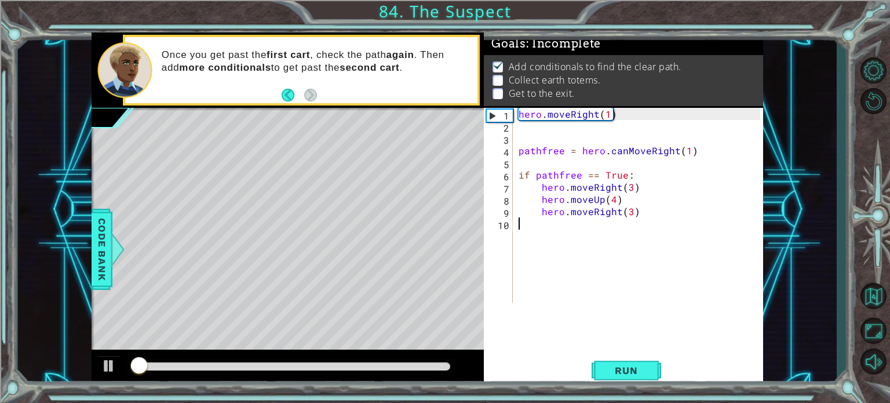
click at [577, 224] on div "hero . moveRight ( 1 ) pathfree = hero . canMoveRight ( 1 ) if pathfree == True…" at bounding box center [641, 217] width 250 height 219
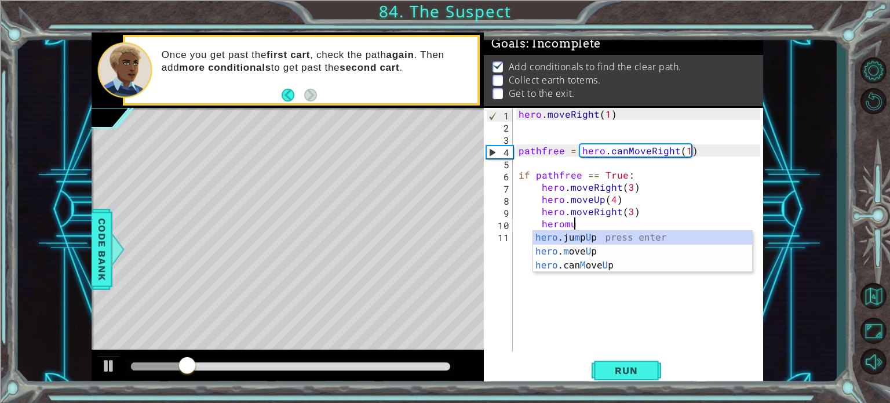
scroll to position [0, 2]
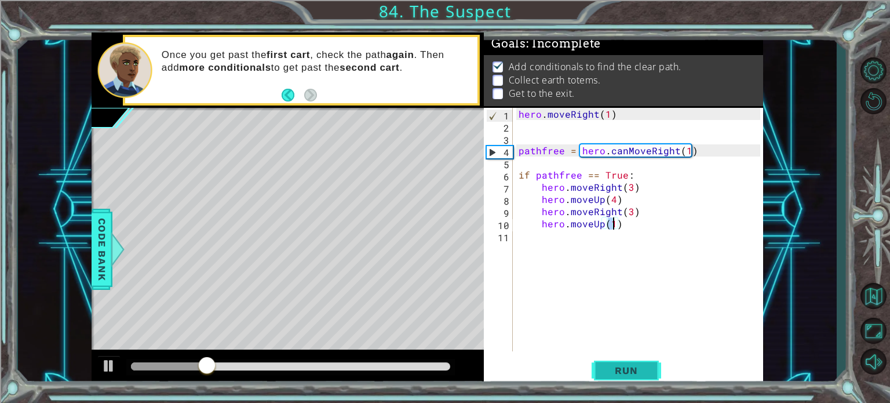
type textarea "hero.moveUp(1)"
click at [622, 371] on span "Run" at bounding box center [626, 370] width 46 height 12
click at [610, 364] on span "Run" at bounding box center [626, 370] width 46 height 12
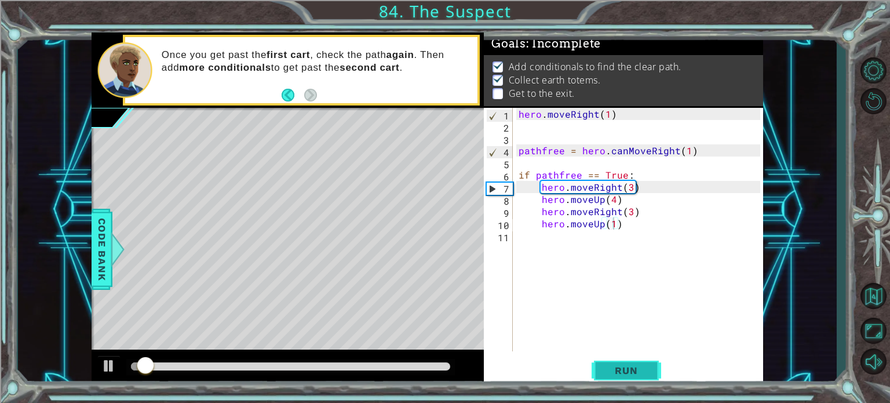
click at [629, 374] on span "Run" at bounding box center [626, 370] width 46 height 12
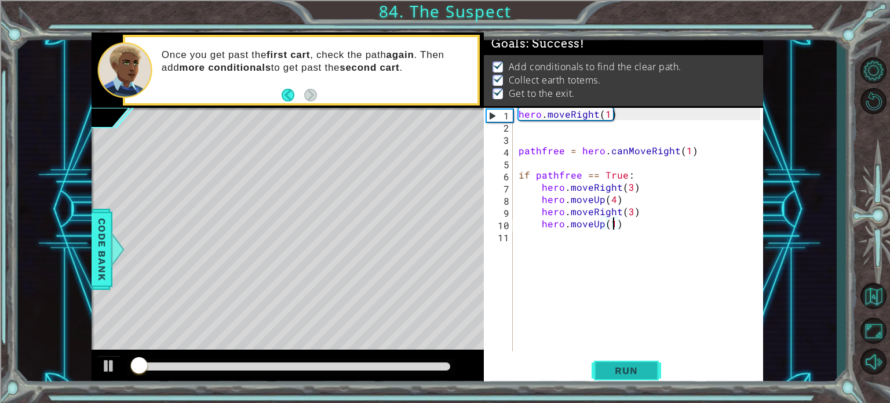
click at [629, 374] on span "Run" at bounding box center [626, 370] width 46 height 12
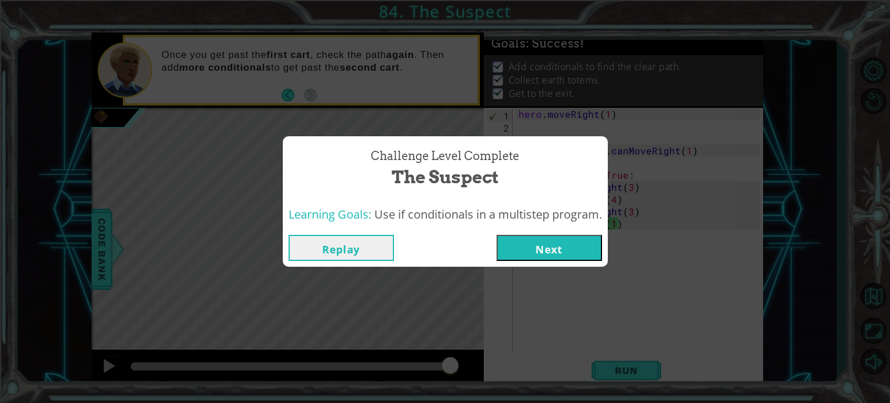
click at [533, 246] on button "Next" at bounding box center [549, 248] width 105 height 26
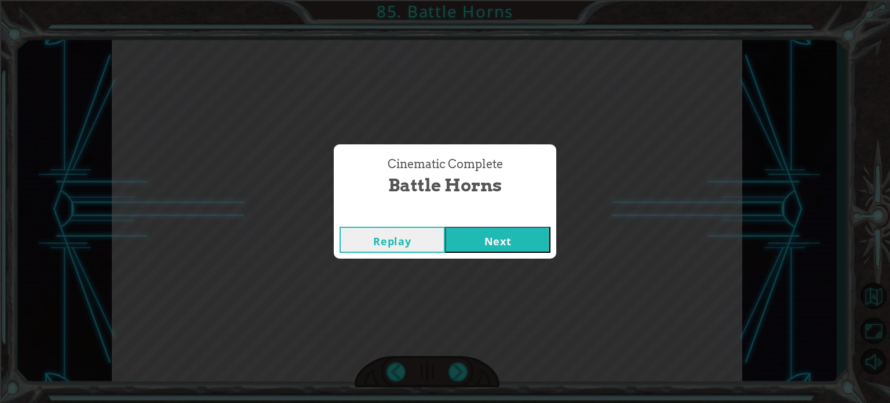
click at [537, 250] on button "Next" at bounding box center [497, 240] width 105 height 26
click at [445, 227] on button "Next" at bounding box center [497, 240] width 105 height 26
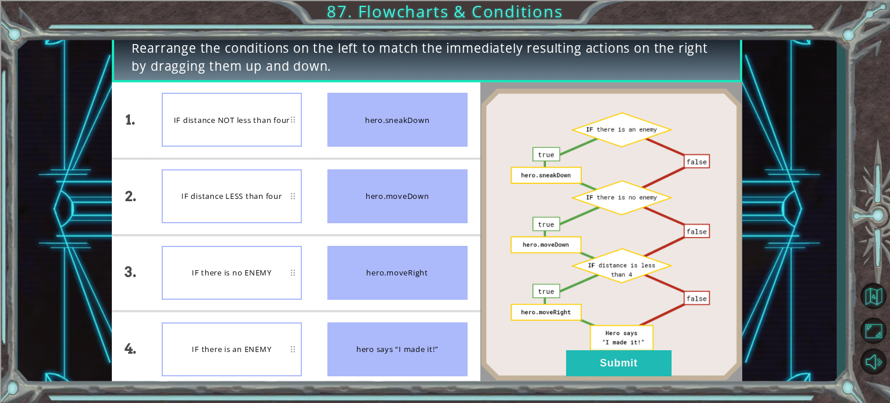
drag, startPoint x: 368, startPoint y: 109, endPoint x: 295, endPoint y: 122, distance: 74.2
click at [366, 112] on div "hero.sneakDown" at bounding box center [397, 120] width 140 height 54
click at [234, 248] on div "IF there is no ENEMY" at bounding box center [232, 273] width 140 height 54
click at [577, 357] on button "Submit" at bounding box center [618, 363] width 105 height 26
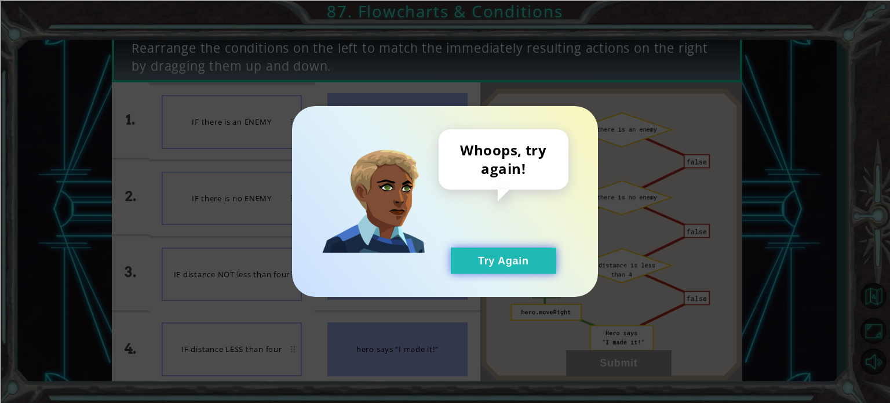
click at [533, 249] on button "Try Again" at bounding box center [503, 260] width 105 height 26
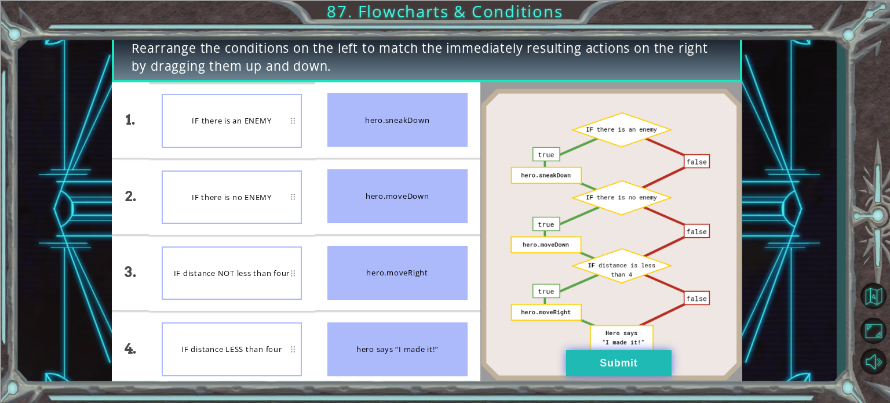
click at [621, 355] on button "Submit" at bounding box center [618, 363] width 105 height 26
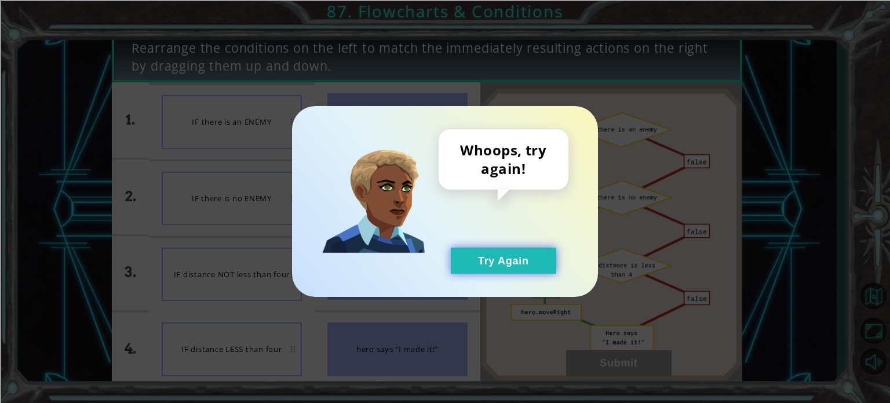
click at [480, 259] on button "Try Again" at bounding box center [503, 260] width 105 height 26
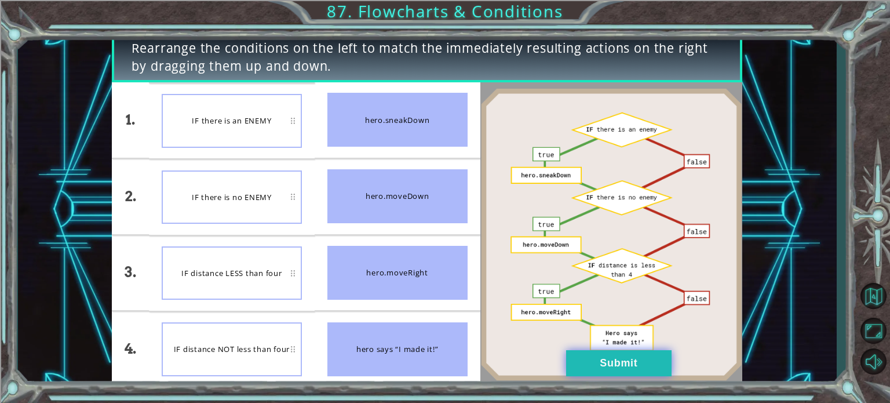
click at [606, 370] on button "Submit" at bounding box center [618, 363] width 105 height 26
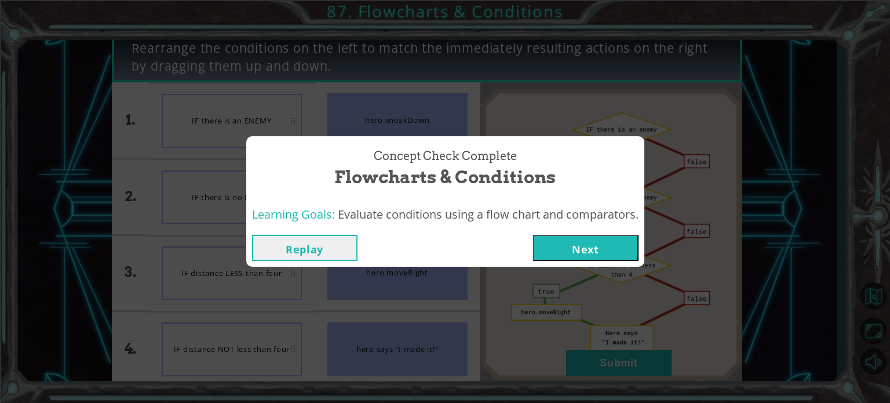
click at [595, 253] on button "Next" at bounding box center [585, 248] width 105 height 26
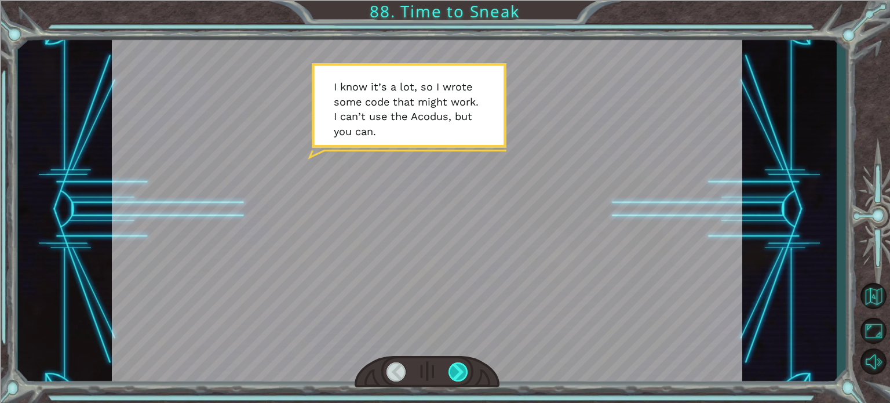
click at [454, 370] on div at bounding box center [459, 371] width 20 height 19
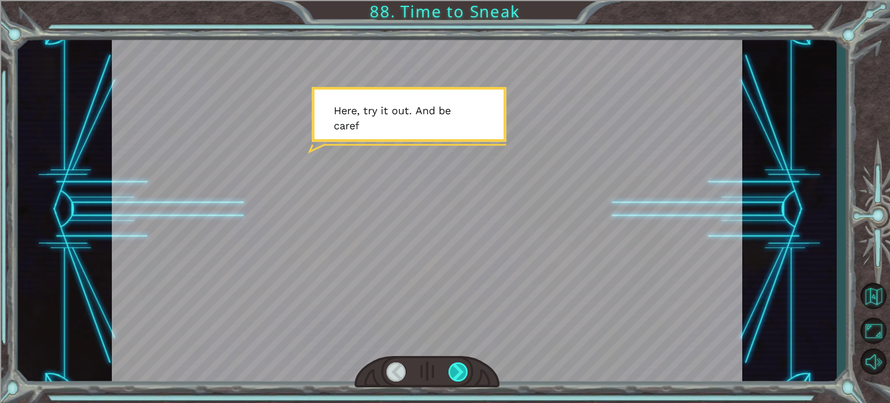
click at [455, 373] on div at bounding box center [459, 371] width 20 height 19
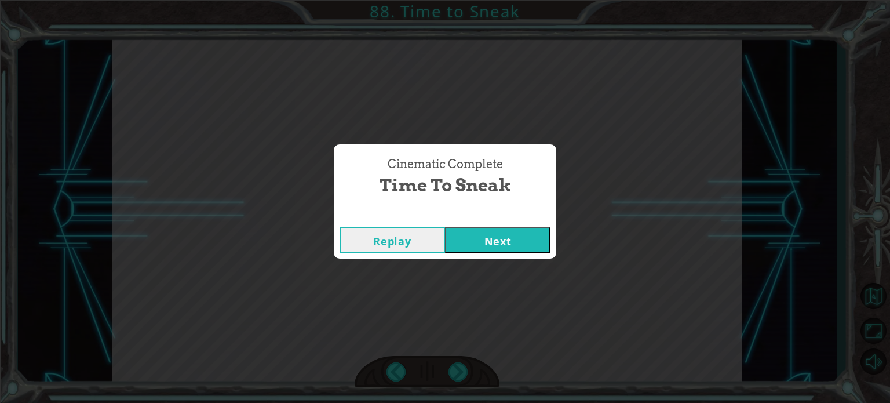
click at [476, 253] on div "Replay Next" at bounding box center [445, 240] width 223 height 38
click at [482, 236] on button "Next" at bounding box center [497, 240] width 105 height 26
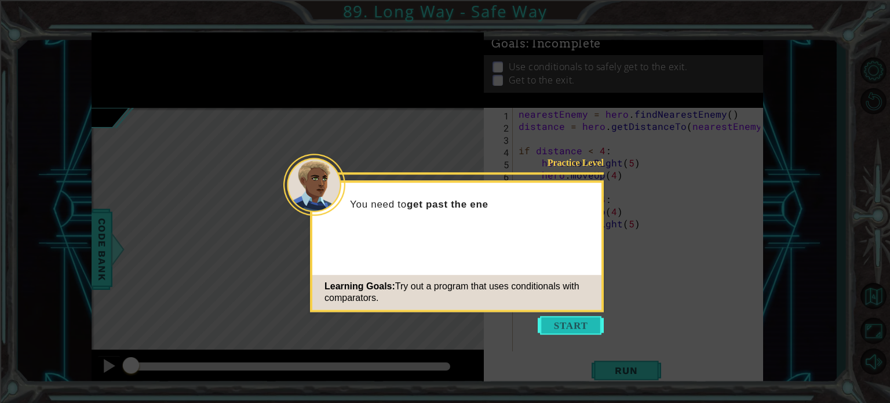
click at [563, 324] on button "Start" at bounding box center [571, 325] width 66 height 19
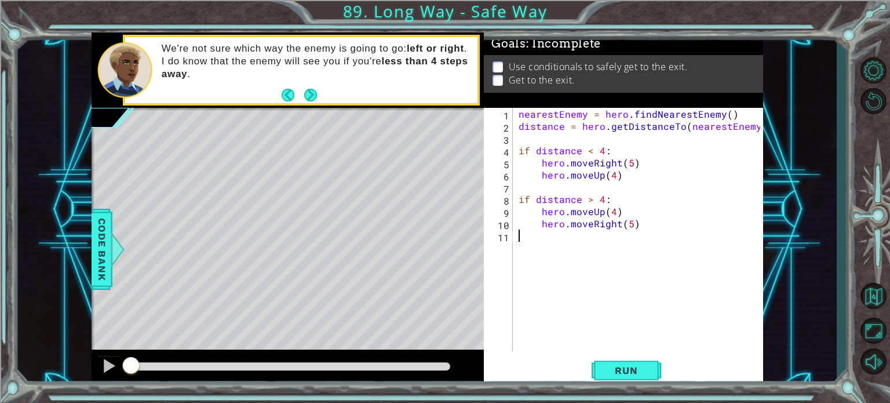
click at [577, 236] on div "nearestEnemy = hero . findNearestEnemy ( ) distance = hero . getDistanceTo ( ne…" at bounding box center [641, 242] width 250 height 268
click at [625, 366] on span "Run" at bounding box center [626, 370] width 46 height 12
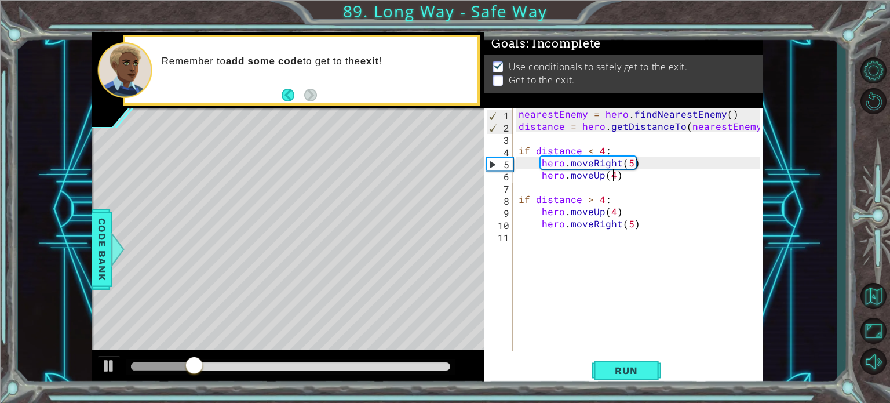
click at [614, 174] on div "nearestEnemy = hero . findNearestEnemy ( ) distance = hero . getDistanceTo ( ne…" at bounding box center [641, 242] width 250 height 268
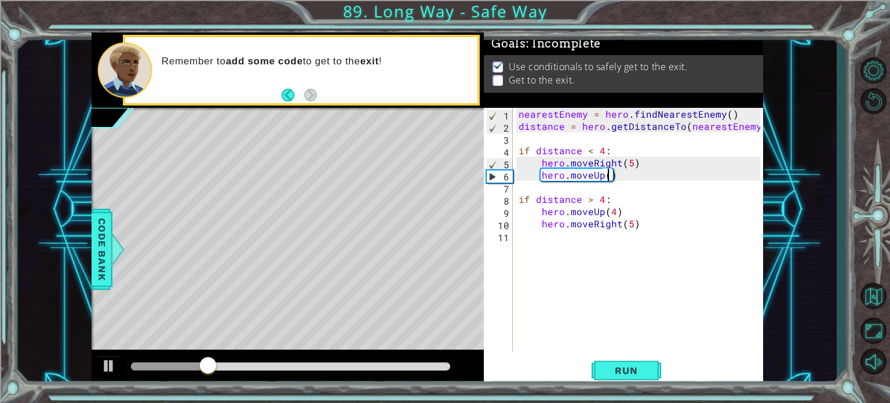
scroll to position [0, 5]
type textarea "hero.moveUp(5)"
click at [633, 371] on span "Run" at bounding box center [626, 370] width 46 height 12
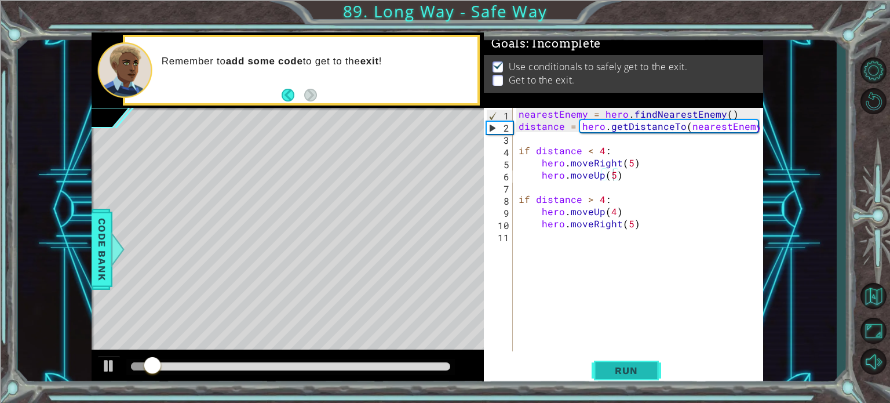
click at [604, 377] on button "Run" at bounding box center [627, 370] width 70 height 28
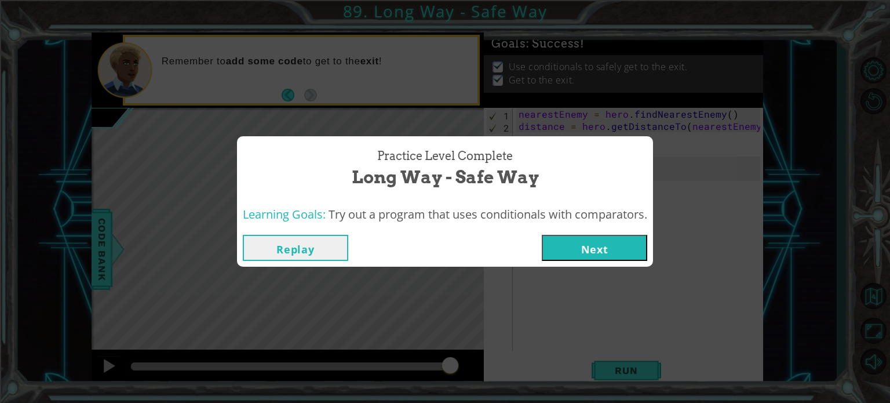
click at [631, 242] on button "Next" at bounding box center [594, 248] width 105 height 26
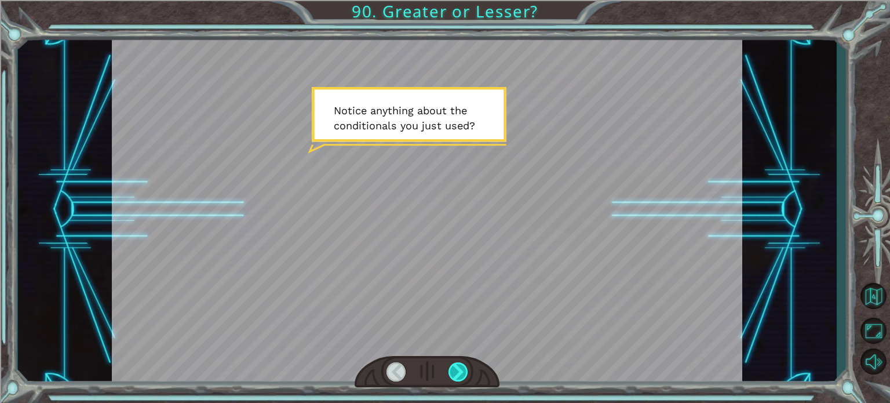
drag, startPoint x: 455, startPoint y: 366, endPoint x: 451, endPoint y: 373, distance: 8.1
click at [454, 370] on div at bounding box center [459, 371] width 20 height 19
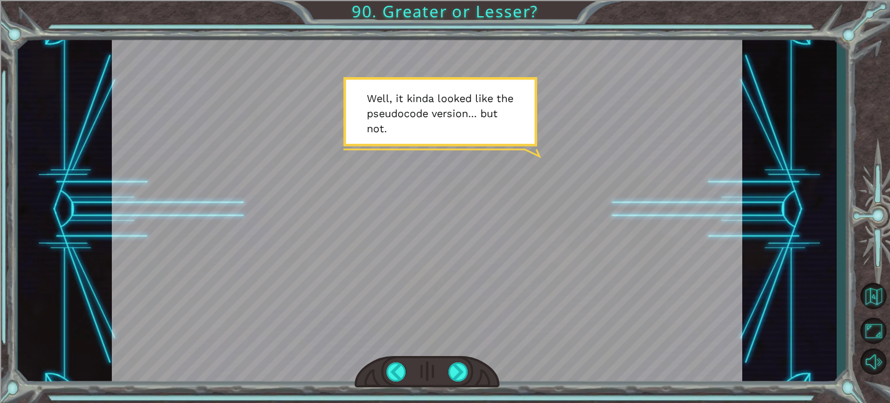
click at [464, 377] on div at bounding box center [459, 371] width 20 height 19
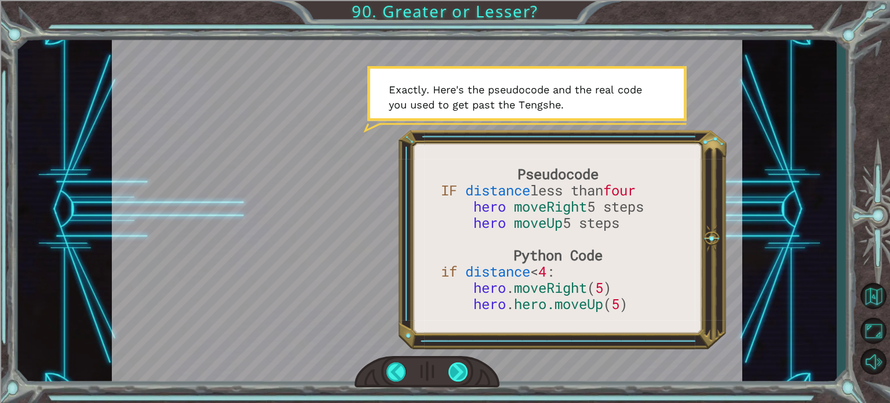
drag, startPoint x: 457, startPoint y: 375, endPoint x: 462, endPoint y: 370, distance: 6.6
click at [458, 375] on div at bounding box center [459, 371] width 20 height 19
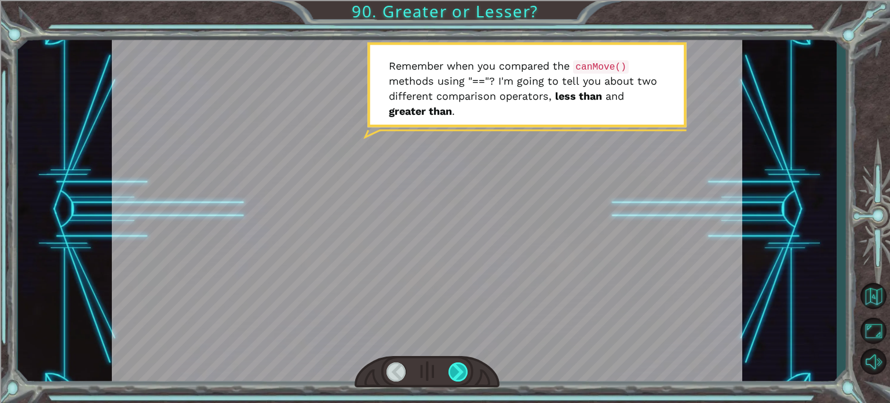
drag, startPoint x: 451, startPoint y: 380, endPoint x: 453, endPoint y: 371, distance: 8.3
click at [453, 373] on div at bounding box center [459, 371] width 20 height 19
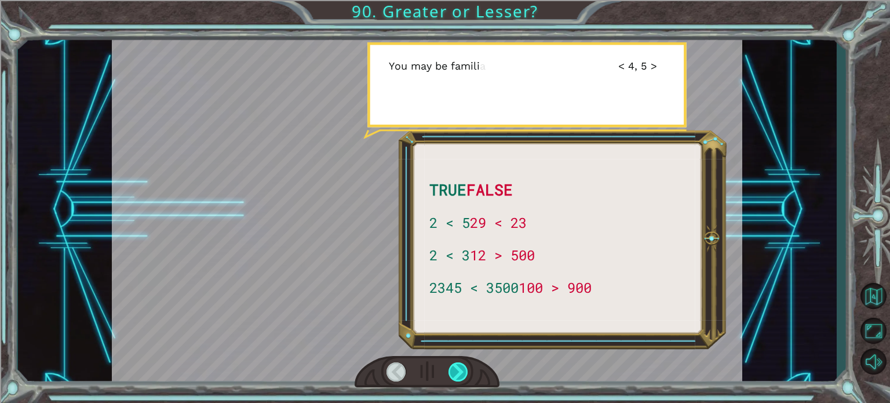
click at [453, 374] on div at bounding box center [459, 371] width 20 height 19
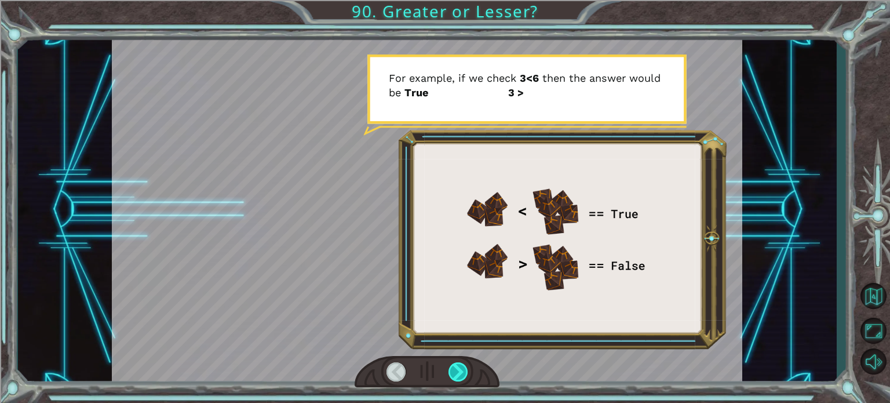
click at [461, 367] on div at bounding box center [459, 371] width 20 height 19
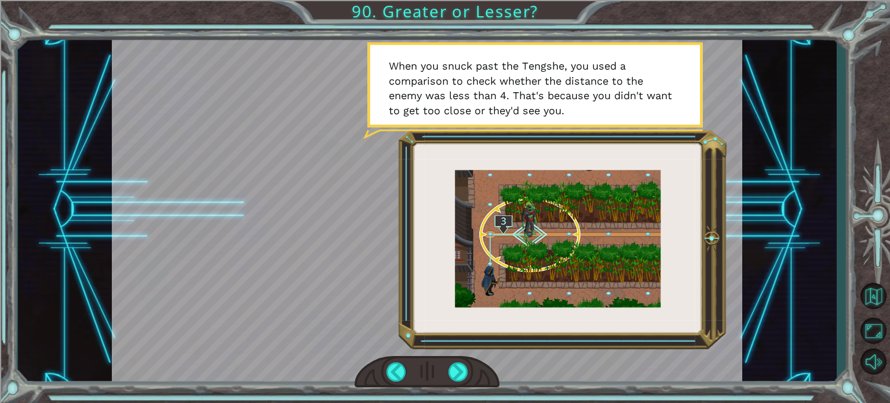
click at [447, 351] on div at bounding box center [427, 209] width 630 height 355
click at [447, 370] on div at bounding box center [427, 372] width 145 height 32
drag, startPoint x: 451, startPoint y: 368, endPoint x: 453, endPoint y: 360, distance: 7.6
click at [452, 367] on div at bounding box center [459, 371] width 20 height 19
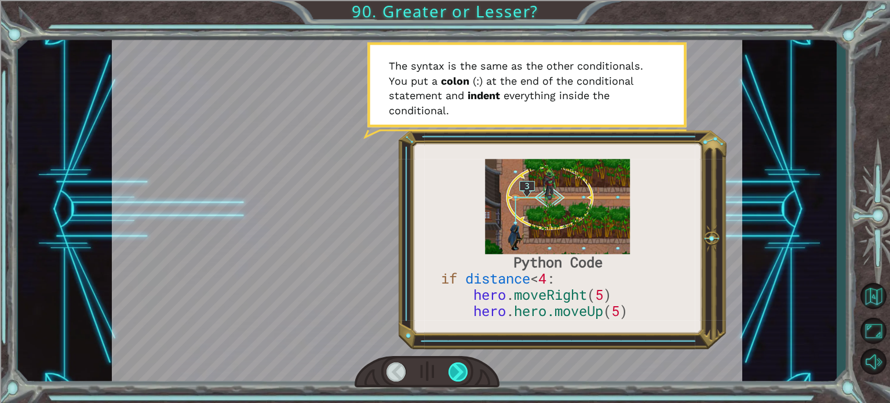
click at [449, 369] on div at bounding box center [459, 371] width 20 height 19
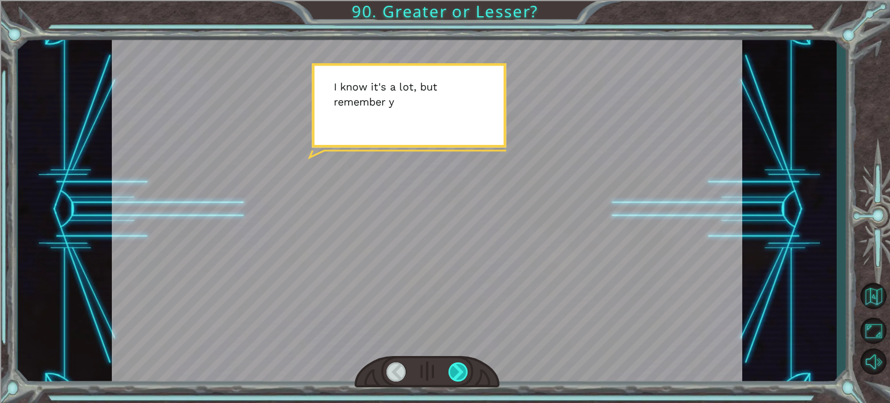
drag, startPoint x: 449, startPoint y: 371, endPoint x: 457, endPoint y: 371, distance: 8.1
click at [457, 371] on div at bounding box center [459, 371] width 20 height 19
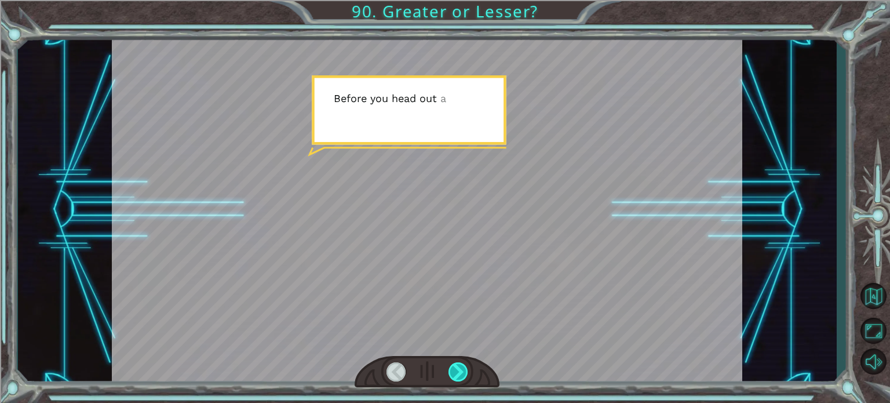
drag, startPoint x: 458, startPoint y: 366, endPoint x: 457, endPoint y: 372, distance: 6.6
click at [457, 370] on div at bounding box center [459, 371] width 20 height 19
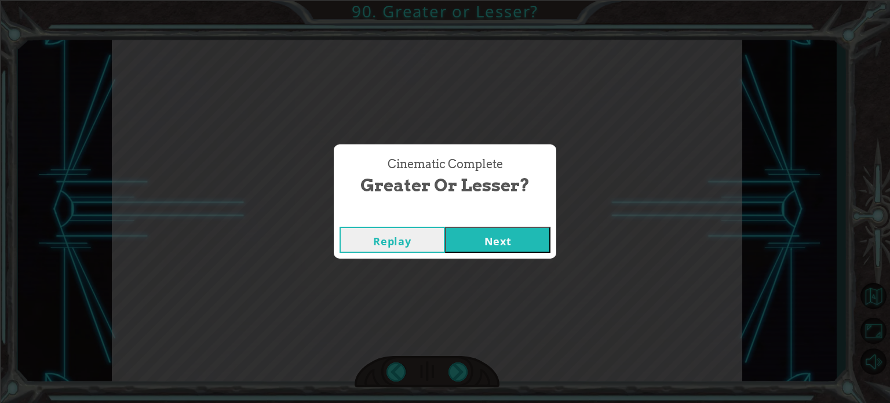
click at [526, 241] on button "Next" at bounding box center [497, 240] width 105 height 26
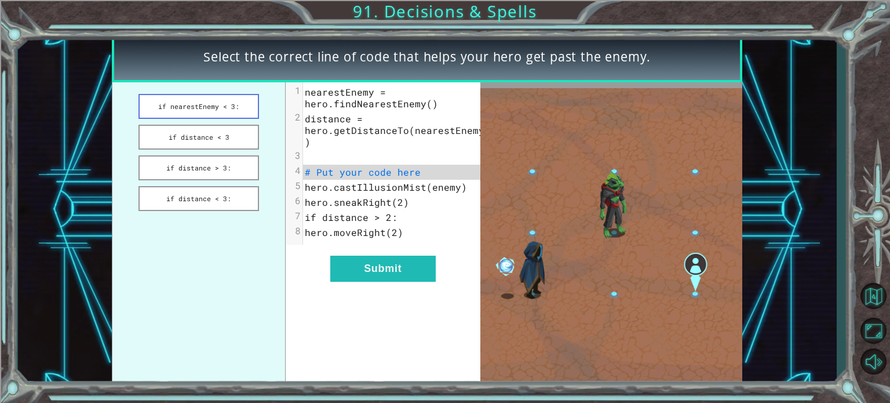
click at [228, 116] on button "if nearestEnemy < 3:" at bounding box center [198, 106] width 121 height 25
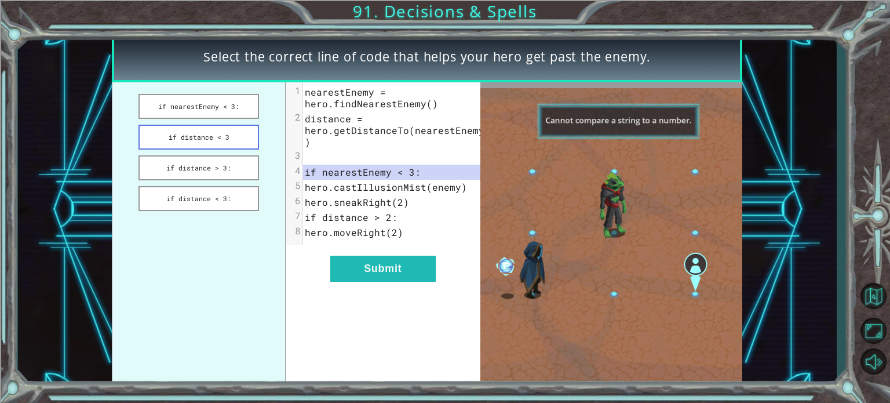
drag, startPoint x: 173, startPoint y: 136, endPoint x: 155, endPoint y: 147, distance: 20.6
click at [174, 138] on button "if distance < 3" at bounding box center [198, 137] width 121 height 25
drag, startPoint x: 202, startPoint y: 156, endPoint x: 212, endPoint y: 206, distance: 50.8
click at [211, 209] on ul "if nearestEnemy < 3: if distance < 3 if distance > 3: if distance < 3:" at bounding box center [198, 234] width 173 height 304
click at [213, 205] on button "if distance < 3:" at bounding box center [198, 198] width 121 height 25
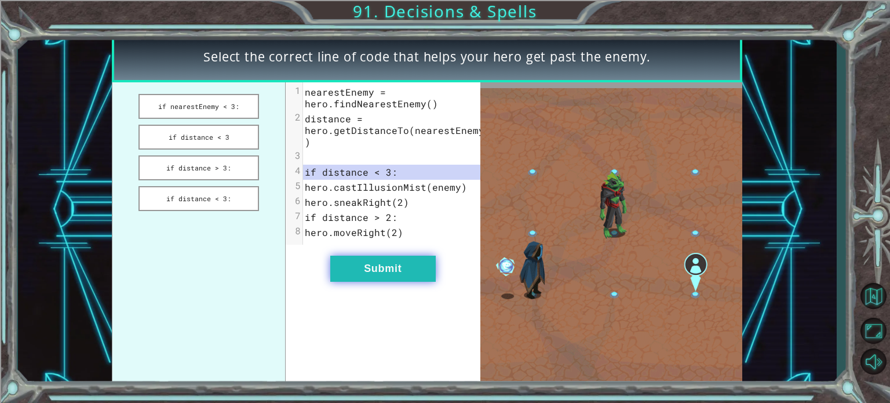
click at [356, 282] on button "Submit" at bounding box center [382, 269] width 105 height 26
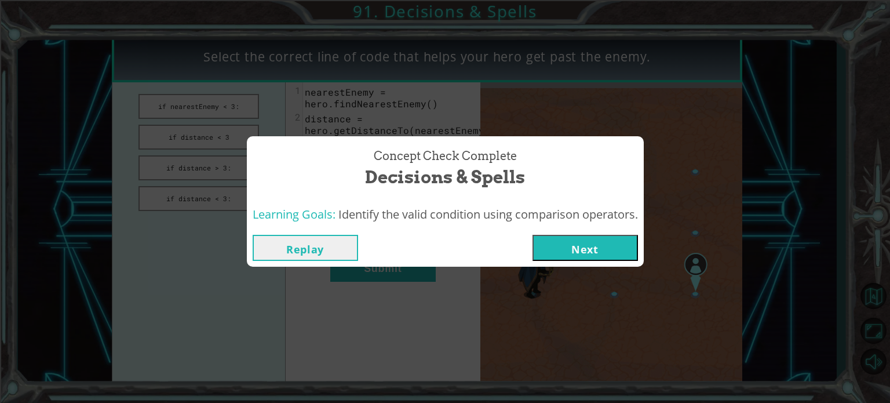
click at [592, 258] on button "Next" at bounding box center [585, 248] width 105 height 26
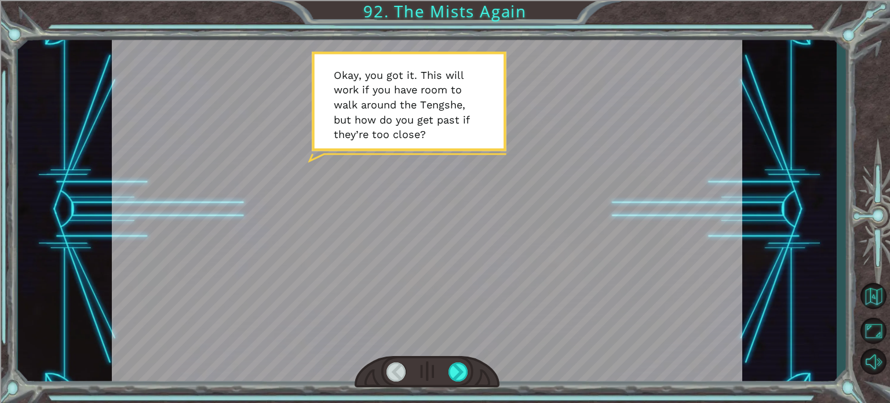
drag, startPoint x: 453, startPoint y: 373, endPoint x: 447, endPoint y: 370, distance: 6.2
click at [449, 371] on div at bounding box center [459, 371] width 20 height 19
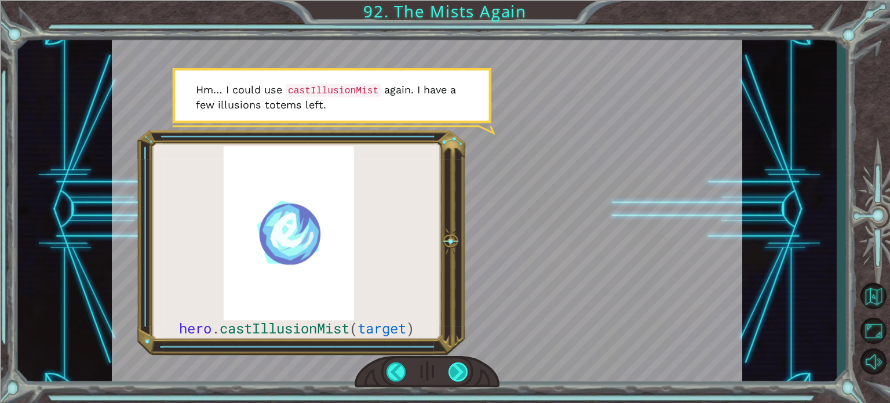
click at [458, 373] on div at bounding box center [459, 371] width 20 height 19
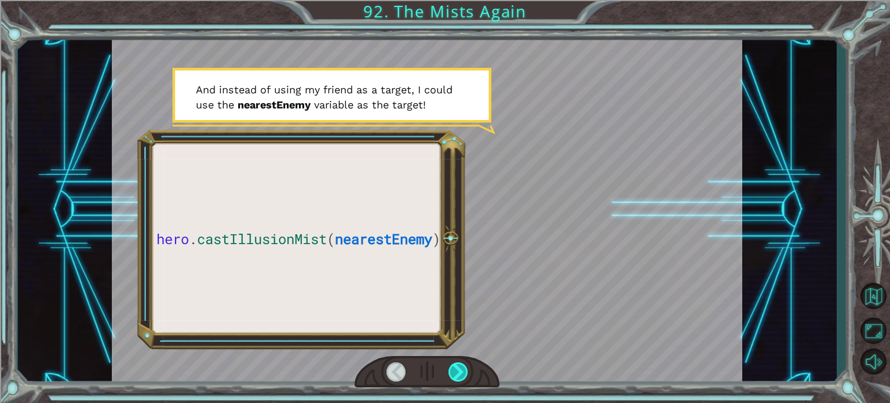
click at [464, 375] on div at bounding box center [459, 371] width 20 height 19
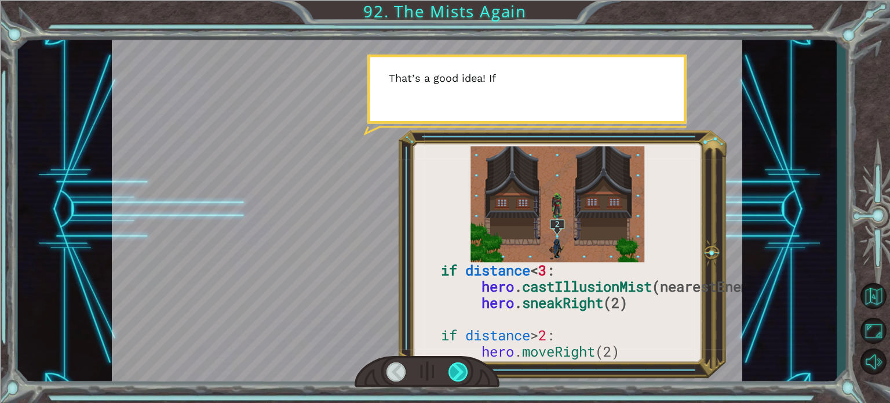
click at [464, 375] on div at bounding box center [459, 371] width 20 height 19
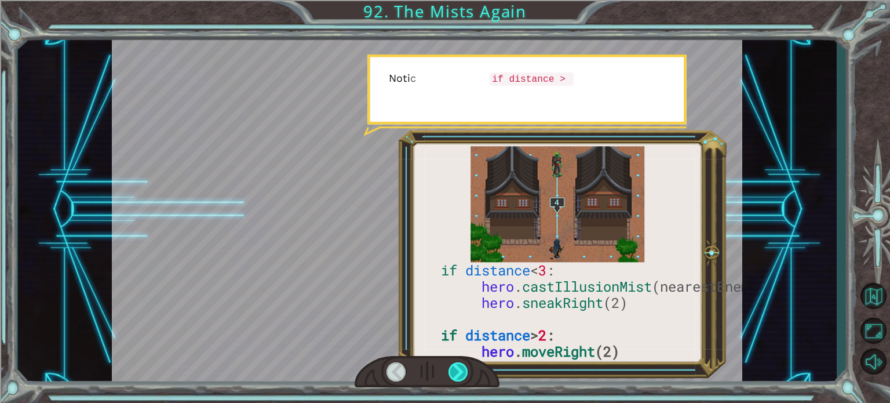
click at [464, 375] on div at bounding box center [459, 371] width 20 height 19
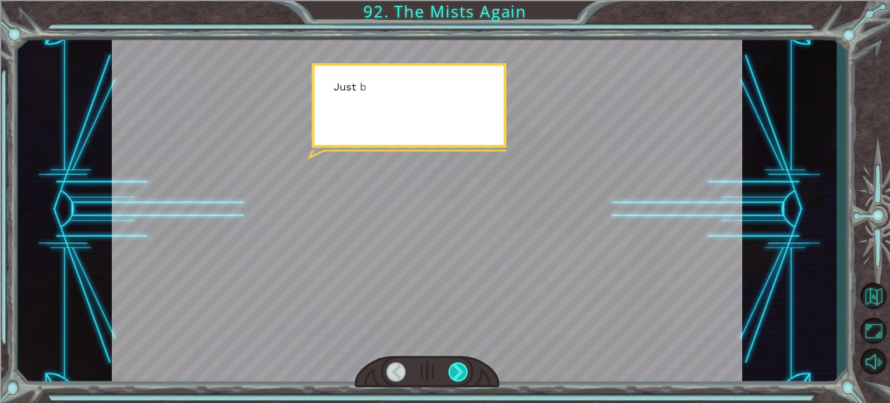
click at [464, 375] on div at bounding box center [459, 371] width 20 height 19
click at [464, 0] on div "if distance < 3 : hero . castIllusionMist (nearestEnemy) hero . sneakRight (2) …" at bounding box center [445, 0] width 890 height 0
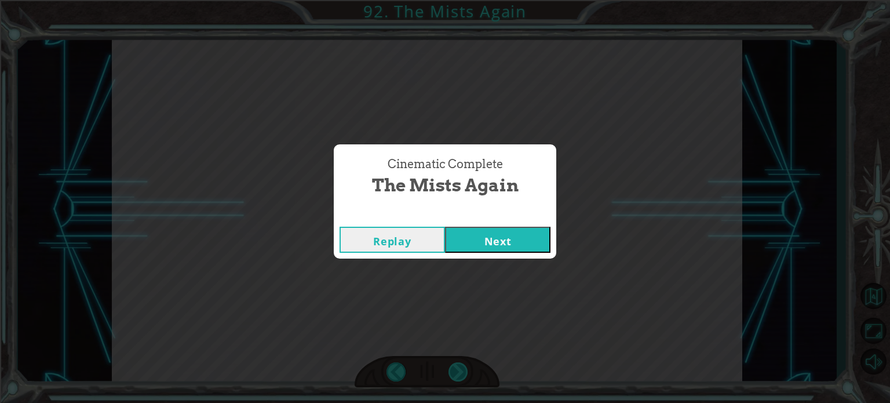
click at [464, 375] on div "Cinematic Complete The Mists Again Replay Next" at bounding box center [445, 201] width 890 height 403
drag, startPoint x: 516, startPoint y: 217, endPoint x: 497, endPoint y: 219, distance: 19.2
click at [497, 219] on div "Cinematic Complete" at bounding box center [445, 215] width 223 height 12
click at [502, 221] on div "Replay Next" at bounding box center [445, 240] width 223 height 38
click at [512, 265] on div "Cinematic Complete The Mists Again Replay Next" at bounding box center [445, 201] width 890 height 403
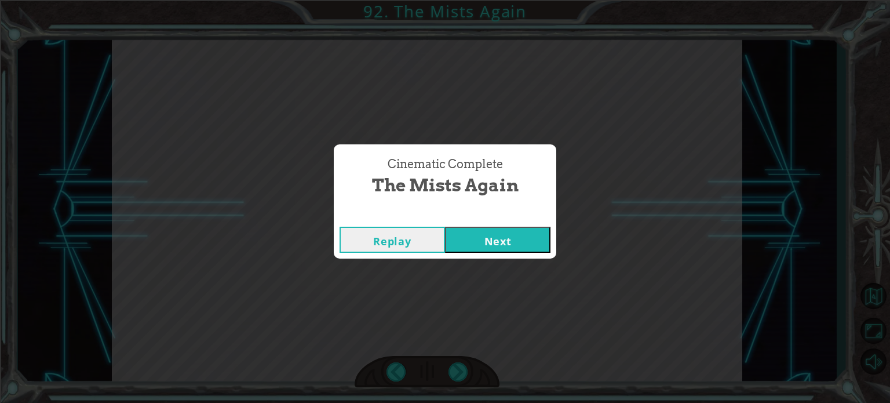
drag, startPoint x: 511, startPoint y: 263, endPoint x: 508, endPoint y: 255, distance: 8.6
click at [508, 263] on div "Cinematic Complete The Mists Again Replay Next" at bounding box center [445, 201] width 890 height 403
click at [519, 235] on button "Next" at bounding box center [497, 240] width 105 height 26
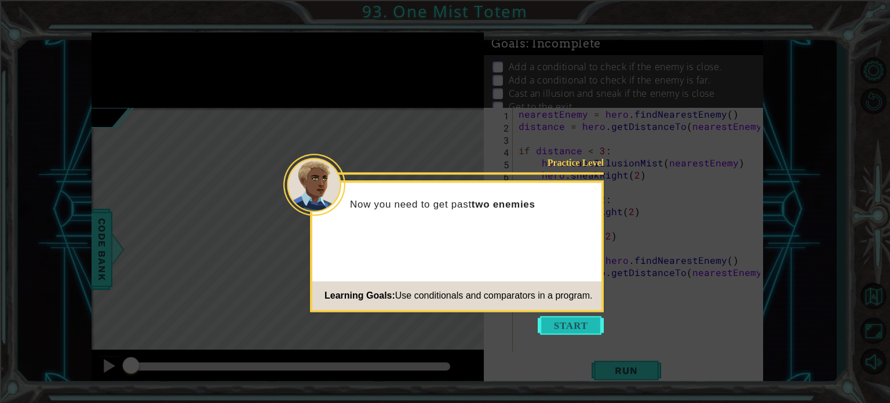
click at [589, 319] on button "Start" at bounding box center [571, 325] width 66 height 19
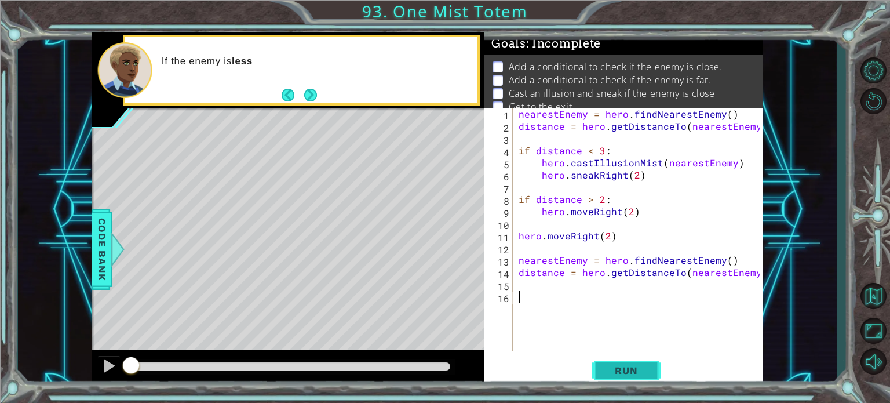
click at [622, 372] on span "Run" at bounding box center [626, 370] width 46 height 12
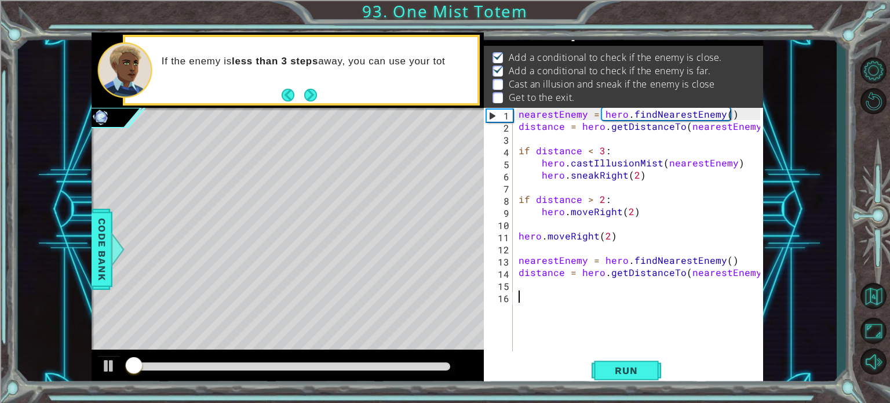
scroll to position [13, 0]
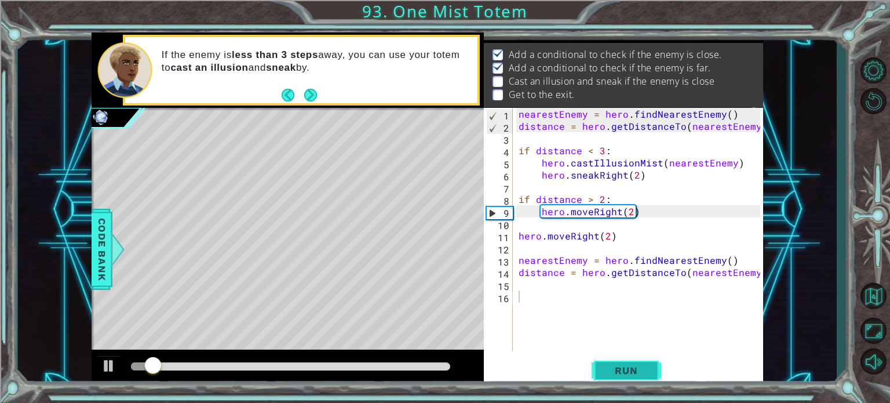
drag, startPoint x: 607, startPoint y: 372, endPoint x: 593, endPoint y: 374, distance: 13.5
click at [600, 376] on button "Run" at bounding box center [627, 370] width 70 height 28
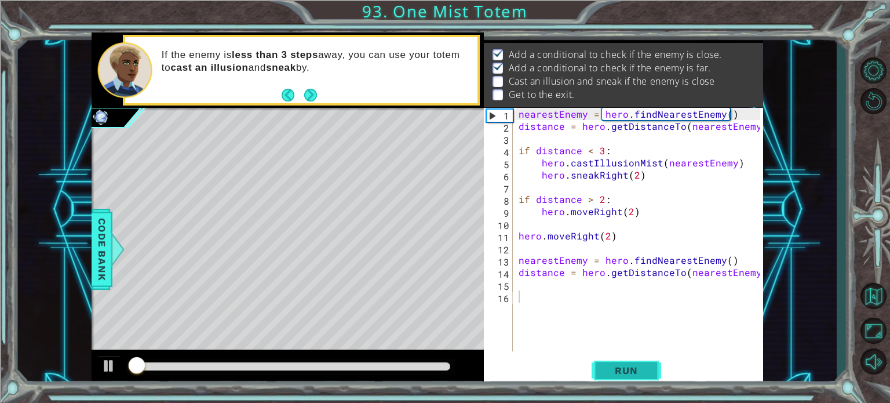
click at [616, 361] on button "Run" at bounding box center [627, 370] width 70 height 28
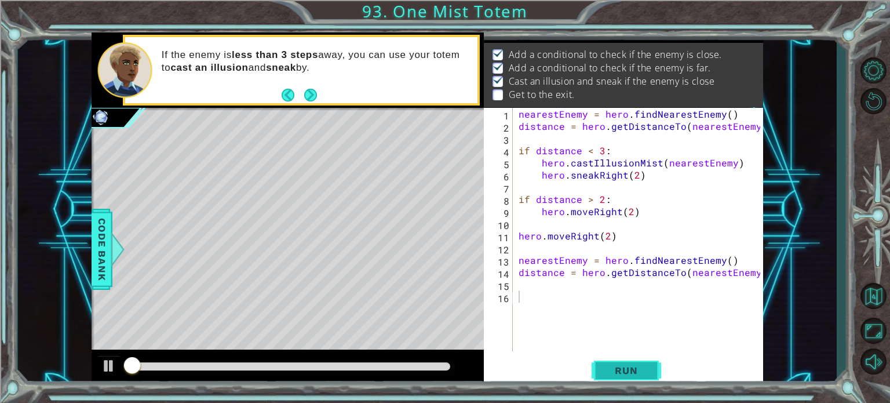
click at [616, 360] on button "Run" at bounding box center [627, 370] width 70 height 28
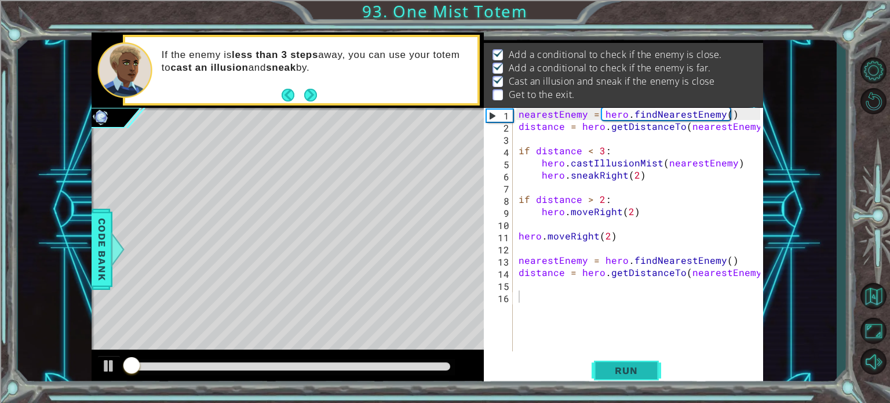
click at [617, 361] on button "Run" at bounding box center [627, 370] width 70 height 28
click at [614, 364] on span "Run" at bounding box center [626, 370] width 46 height 12
drag, startPoint x: 614, startPoint y: 363, endPoint x: 619, endPoint y: 372, distance: 10.1
click at [613, 369] on button "Run" at bounding box center [627, 370] width 70 height 28
drag, startPoint x: 619, startPoint y: 372, endPoint x: 624, endPoint y: 362, distance: 11.7
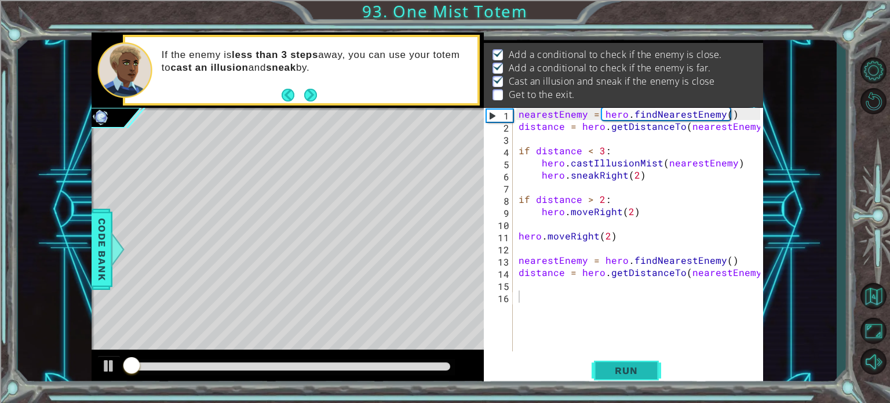
click at [619, 369] on span "Run" at bounding box center [626, 370] width 46 height 12
click at [625, 360] on button "Run" at bounding box center [627, 370] width 70 height 28
drag, startPoint x: 630, startPoint y: 355, endPoint x: 629, endPoint y: 347, distance: 7.6
click at [630, 348] on div "1 2 3 4 5 6 7 8 9 10 11 12 13 14 15 16 nearestEnemy = hero . findNearestEnemy (…" at bounding box center [623, 247] width 279 height 279
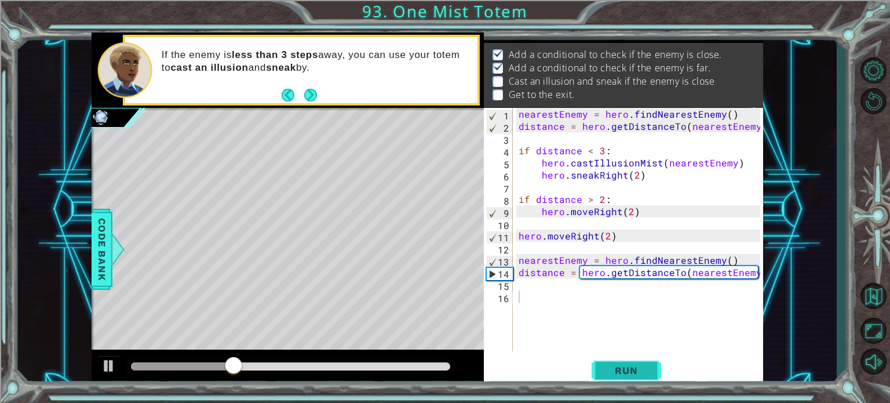
click at [613, 382] on button "Run" at bounding box center [627, 370] width 70 height 28
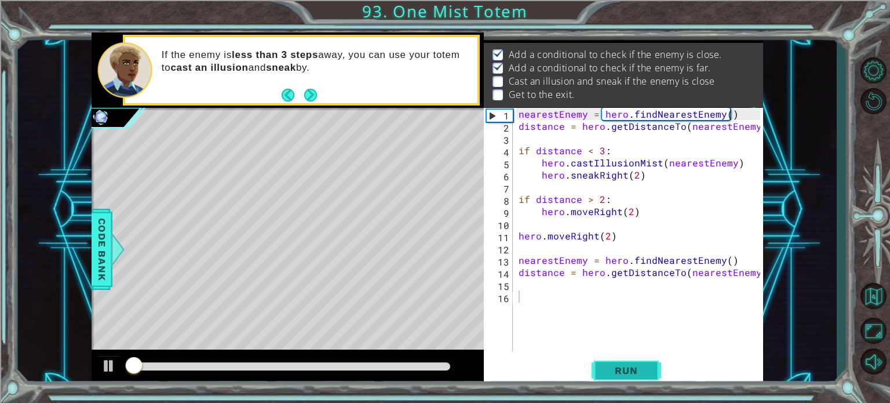
click at [616, 381] on button "Run" at bounding box center [627, 370] width 70 height 28
click at [618, 381] on button "Run" at bounding box center [627, 370] width 70 height 28
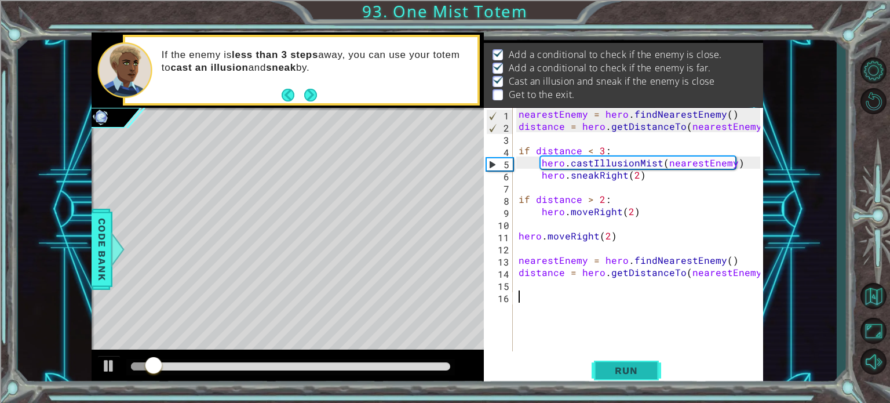
click at [639, 359] on div "1 2 3 4 5 6 7 8 9 10 11 12 13 14 15 16 nearestEnemy = hero . findNearestEnemy (…" at bounding box center [623, 247] width 279 height 279
click at [639, 359] on button "Run" at bounding box center [627, 370] width 70 height 28
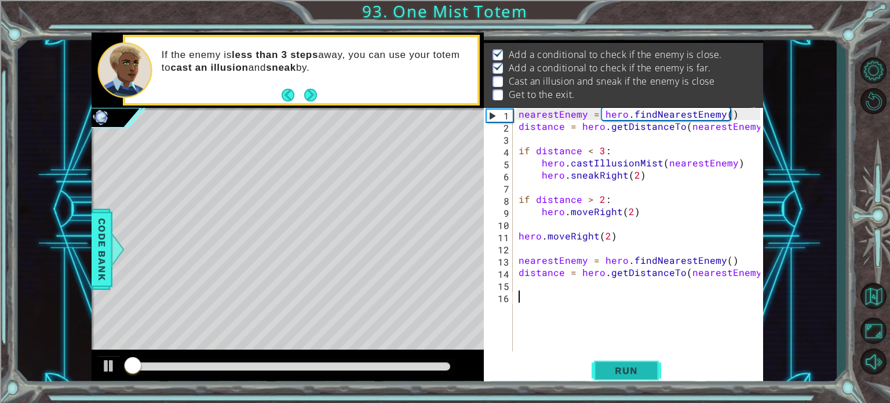
click at [635, 374] on span "Run" at bounding box center [626, 370] width 46 height 12
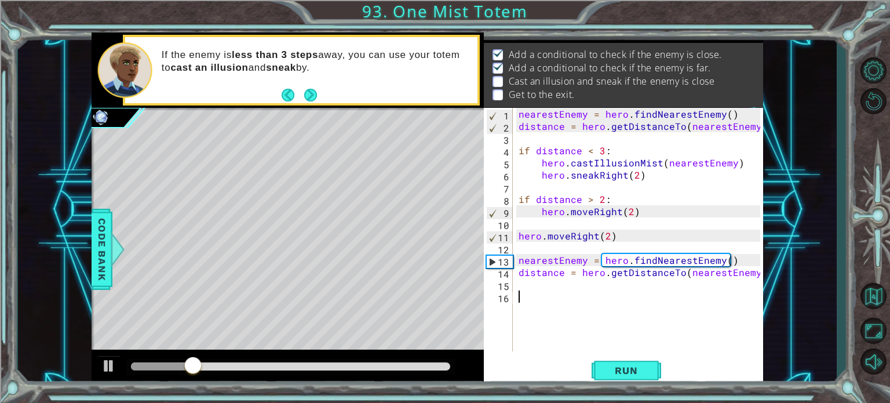
click at [612, 289] on div "nearestEnemy = hero . findNearestEnemy ( ) distance = hero . getDistanceTo ( ne…" at bounding box center [641, 242] width 250 height 268
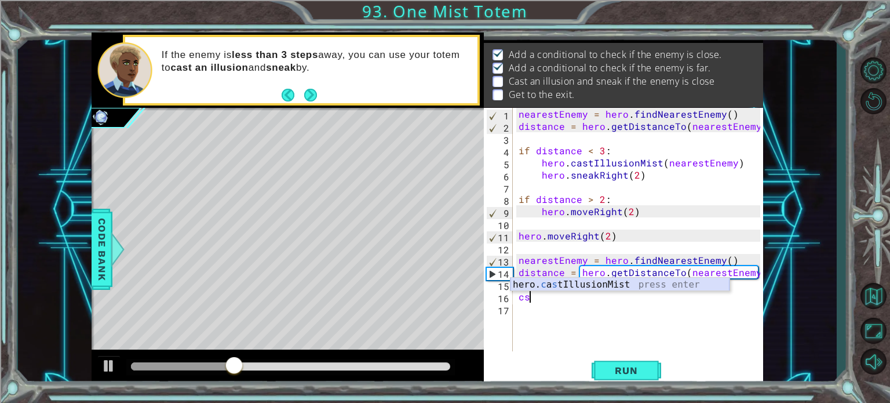
click at [612, 284] on div "hero. c a s tIllusionMist press enter" at bounding box center [620, 299] width 219 height 42
type textarea "hero.castIllusionMist(friend)"
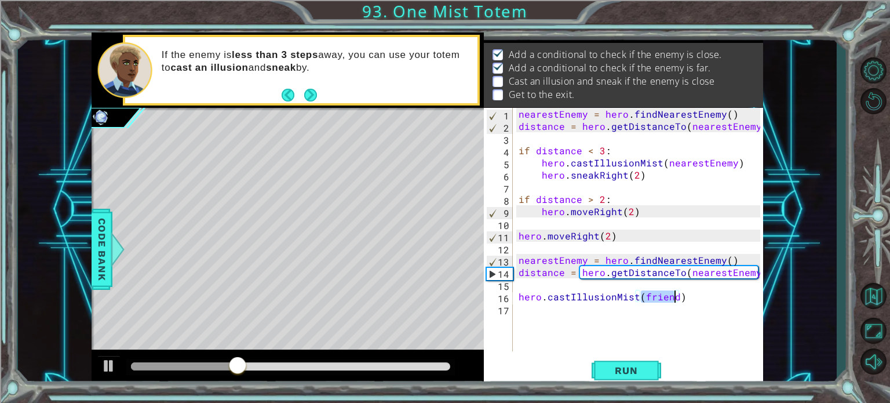
click at [628, 318] on div "nearestEnemy = hero . findNearestEnemy ( ) distance = hero . getDistanceTo ( ne…" at bounding box center [641, 242] width 250 height 268
drag, startPoint x: 674, startPoint y: 296, endPoint x: 643, endPoint y: 298, distance: 31.9
click at [643, 298] on div "nearestEnemy = hero . findNearestEnemy ( ) distance = hero . getDistanceTo ( ne…" at bounding box center [641, 242] width 250 height 268
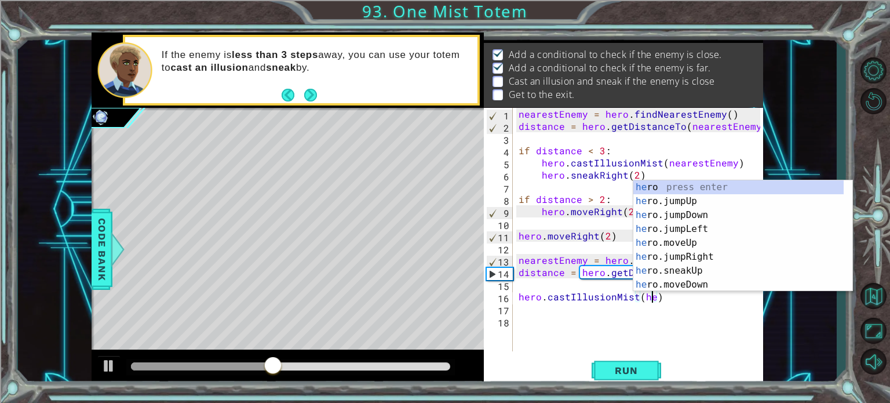
scroll to position [0, 8]
type textarea "hero.castIllusionMist(hero)"
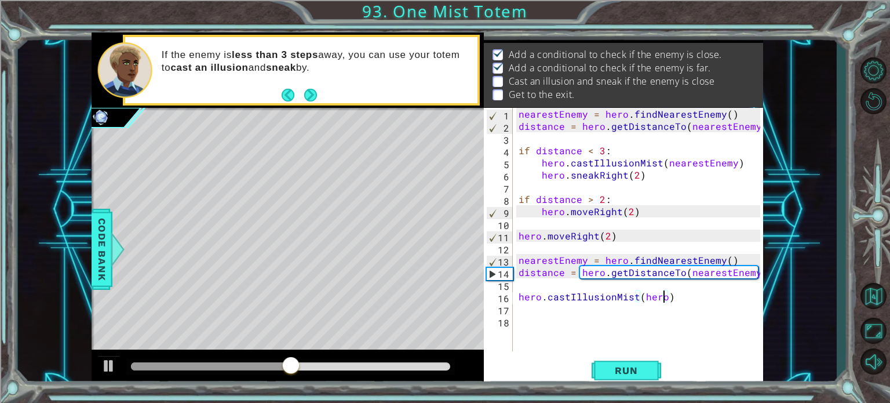
click at [617, 322] on div "nearestEnemy = hero . findNearestEnemy ( ) distance = hero . getDistanceTo ( ne…" at bounding box center [641, 242] width 250 height 268
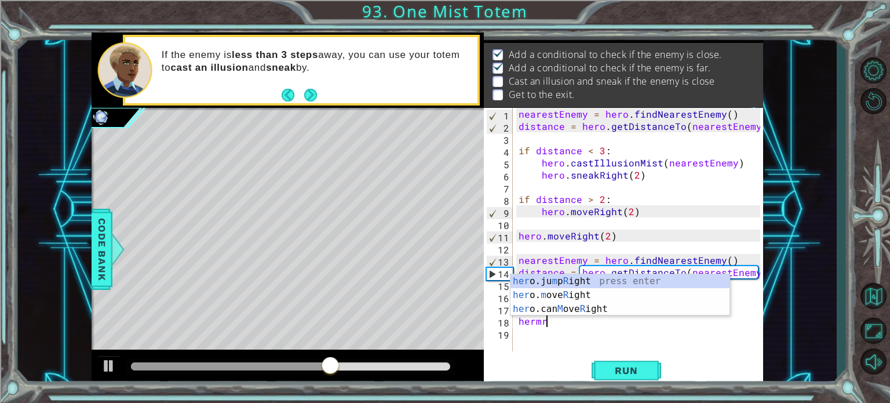
scroll to position [0, 1]
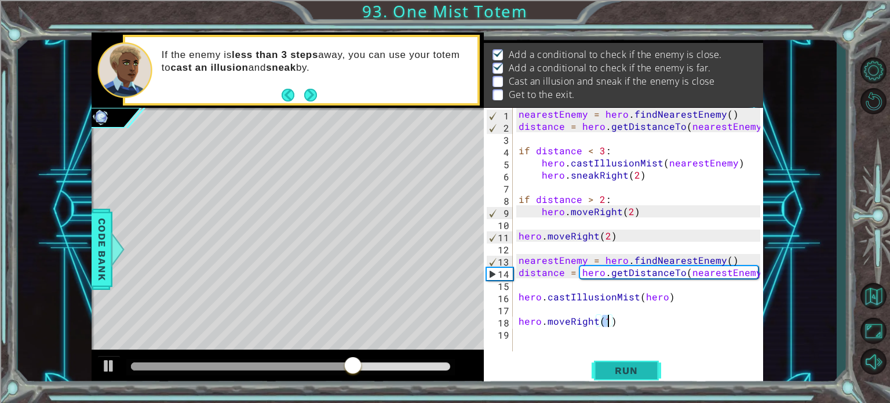
type textarea "hero.moveRight(1)"
click at [646, 375] on span "Run" at bounding box center [626, 370] width 46 height 12
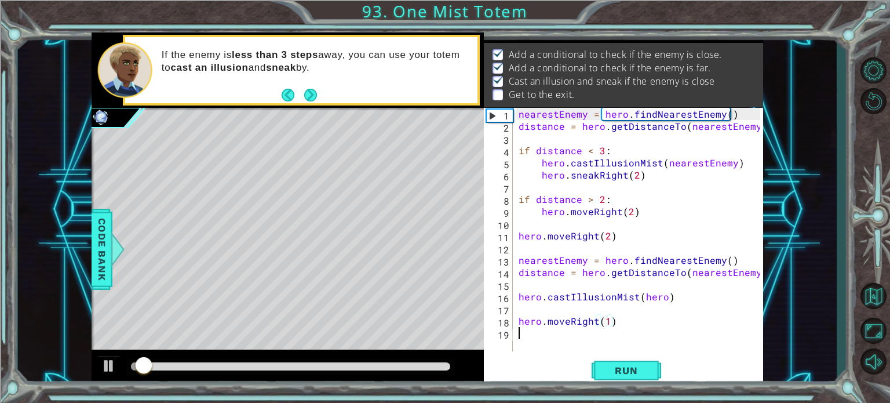
scroll to position [0, 0]
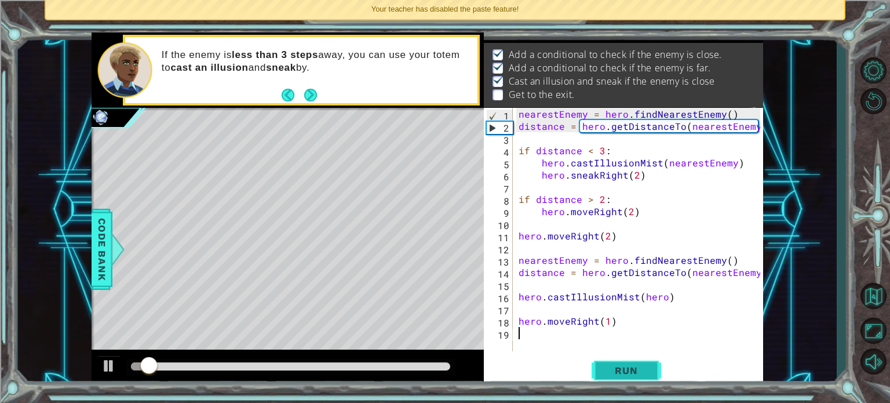
click at [621, 367] on span "Run" at bounding box center [626, 370] width 46 height 12
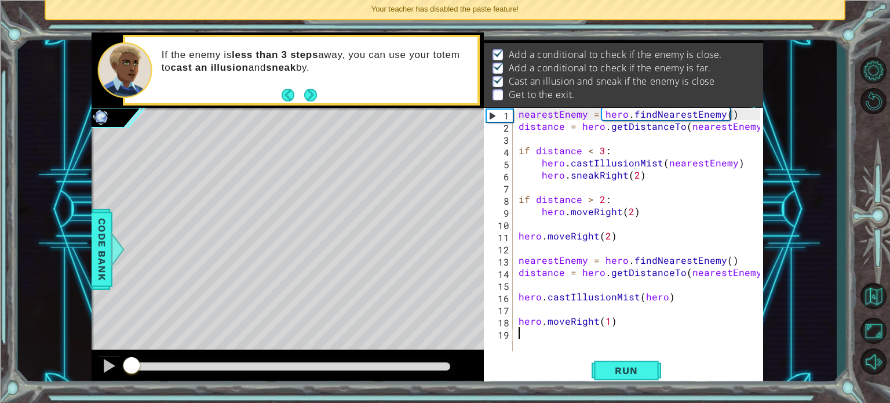
drag, startPoint x: 144, startPoint y: 365, endPoint x: 83, endPoint y: 343, distance: 64.2
click at [83, 343] on div "1 ההההההההההההההההההההההההההההההההההההההההההההההההההההההההההההההההההההההההההההה…" at bounding box center [427, 209] width 819 height 355
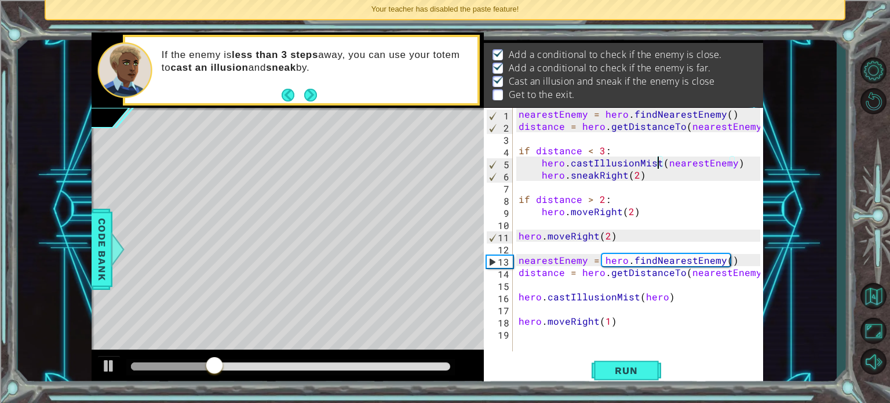
click at [655, 163] on div "nearestEnemy = hero . findNearestEnemy ( ) distance = hero . getDistanceTo ( ne…" at bounding box center [641, 242] width 250 height 268
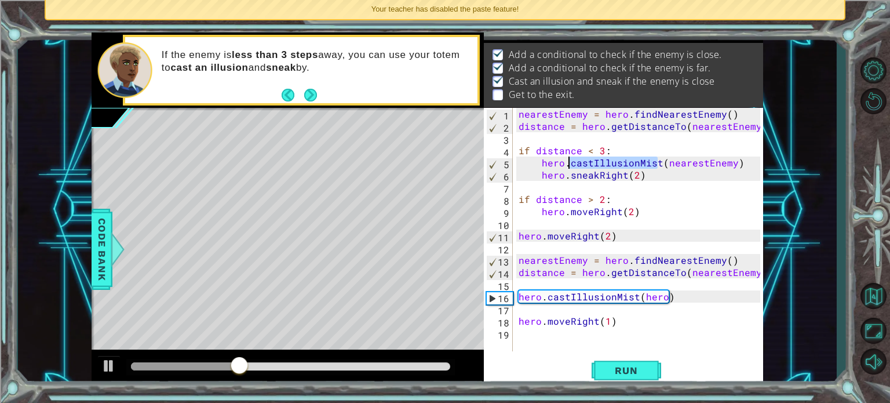
drag, startPoint x: 655, startPoint y: 164, endPoint x: 570, endPoint y: 161, distance: 85.8
click at [570, 161] on div "nearestEnemy = hero . findNearestEnemy ( ) distance = hero . getDistanceTo ( ne…" at bounding box center [641, 242] width 250 height 268
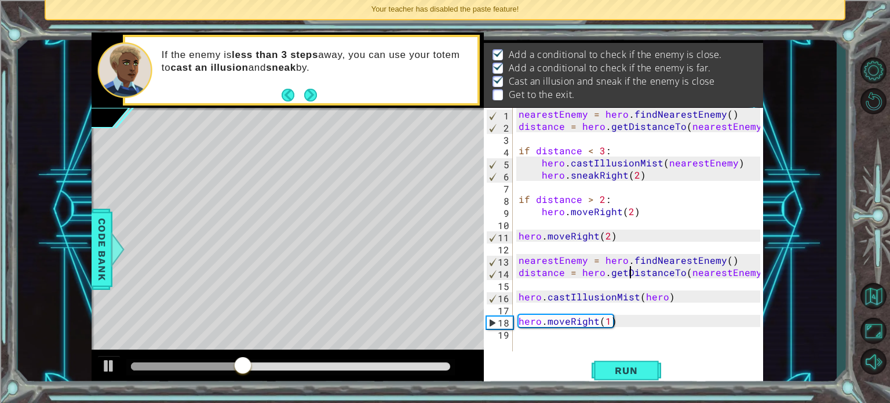
click at [629, 271] on div "nearestEnemy = hero . findNearestEnemy ( ) distance = hero . getDistanceTo ( ne…" at bounding box center [641, 242] width 250 height 268
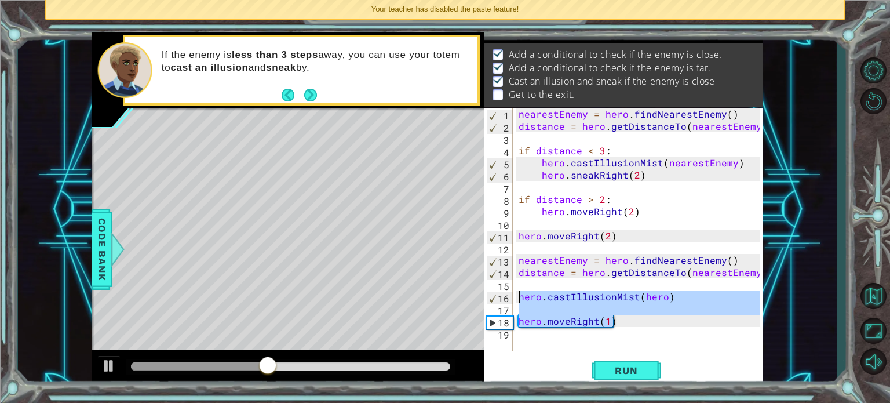
drag, startPoint x: 629, startPoint y: 316, endPoint x: 519, endPoint y: 299, distance: 111.9
click at [519, 299] on div "nearestEnemy = hero . findNearestEnemy ( ) distance = hero . getDistanceTo ( ne…" at bounding box center [641, 242] width 250 height 268
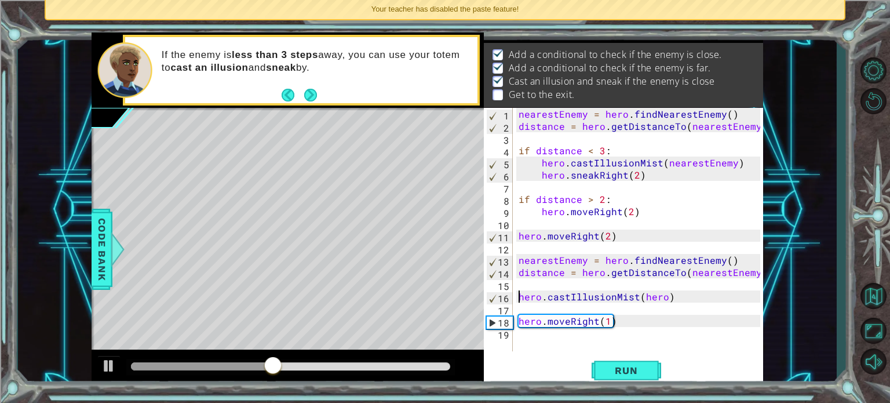
click at [519, 299] on div "nearestEnemy = hero . findNearestEnemy ( ) distance = hero . getDistanceTo ( ne…" at bounding box center [641, 242] width 250 height 268
type textarea "hero.castIllusionMist(hero)"
drag, startPoint x: 519, startPoint y: 299, endPoint x: 696, endPoint y: 301, distance: 177.3
click at [696, 301] on div "nearestEnemy = hero . findNearestEnemy ( ) distance = hero . getDistanceTo ( ne…" at bounding box center [641, 242] width 250 height 268
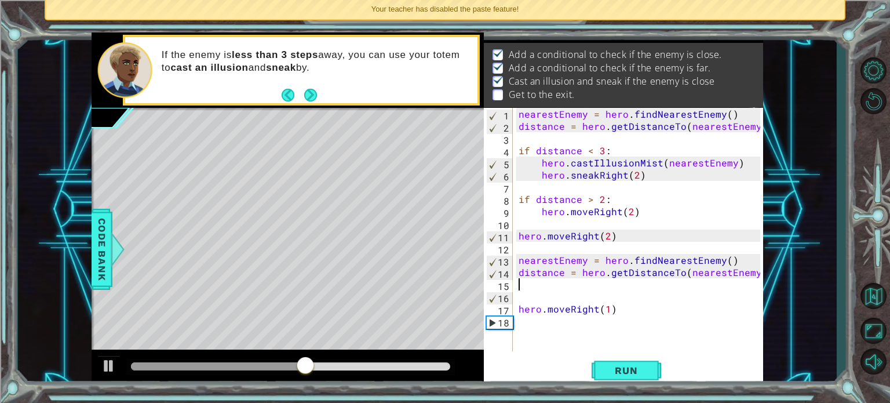
click at [597, 308] on div "nearestEnemy = hero . findNearestEnemy ( ) distance = hero . getDistanceTo ( ne…" at bounding box center [641, 242] width 250 height 268
click at [612, 311] on div "nearestEnemy = hero . findNearestEnemy ( ) distance = hero . getDistanceTo ( ne…" at bounding box center [641, 242] width 250 height 268
click at [607, 308] on div "nearestEnemy = hero . findNearestEnemy ( ) distance = hero . getDistanceTo ( ne…" at bounding box center [641, 242] width 250 height 268
type textarea "hero.moveRight(2)"
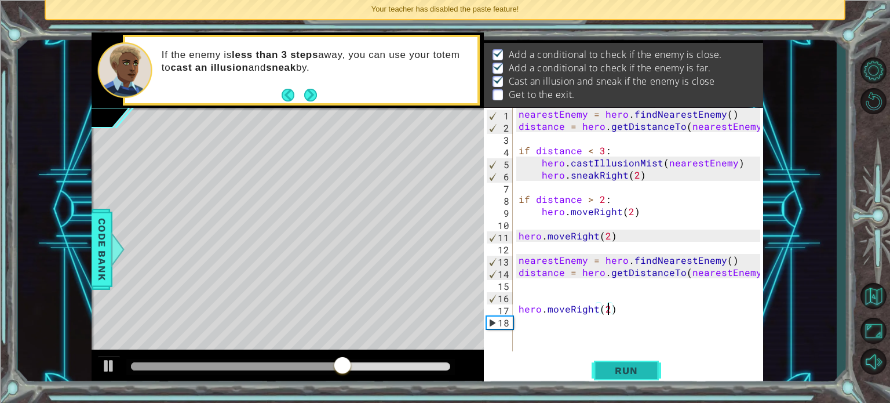
click at [640, 368] on span "Run" at bounding box center [626, 370] width 46 height 12
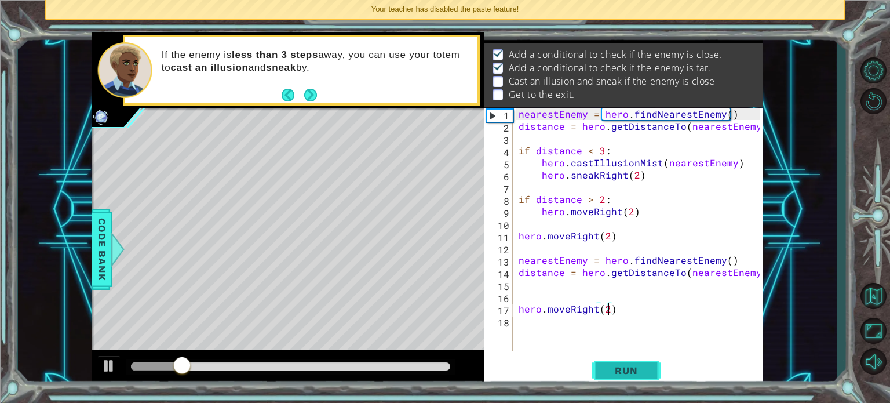
click at [608, 370] on span "Run" at bounding box center [626, 370] width 46 height 12
click at [600, 370] on button "Run" at bounding box center [627, 370] width 70 height 28
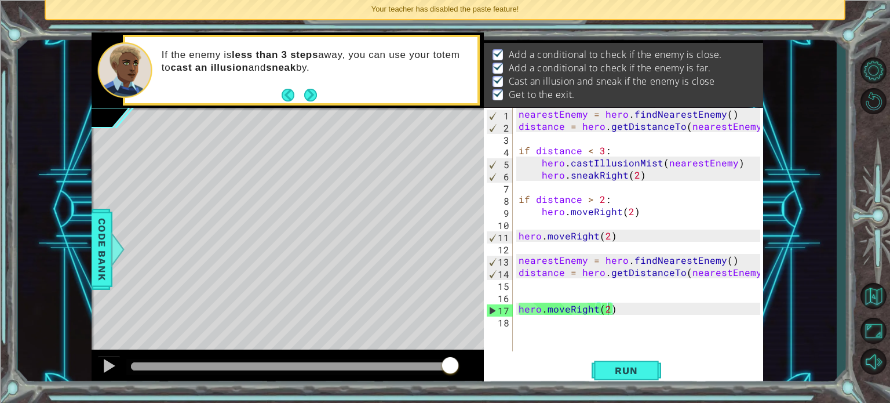
drag, startPoint x: 165, startPoint y: 365, endPoint x: 475, endPoint y: 382, distance: 309.9
click at [475, 382] on body "1 ההההההההההההההההההההההההההההההההההההההההההההההההההההההההההההההההההההההההההההה…" at bounding box center [445, 201] width 890 height 403
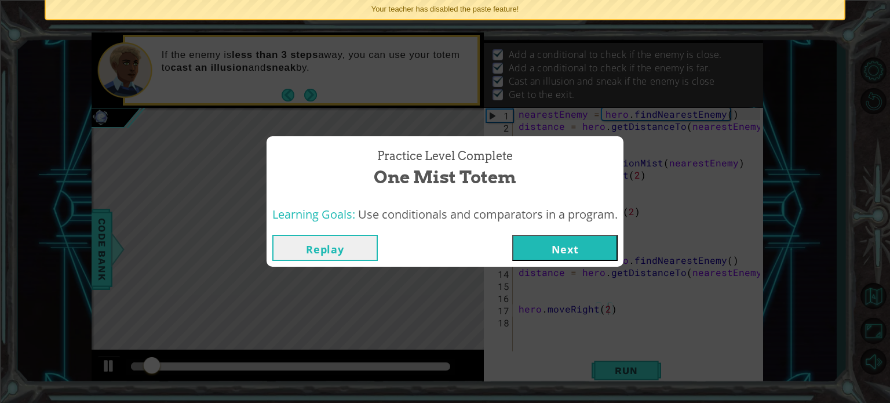
click at [570, 261] on div "Replay Next" at bounding box center [445, 248] width 357 height 38
click at [567, 249] on button "Next" at bounding box center [564, 248] width 105 height 26
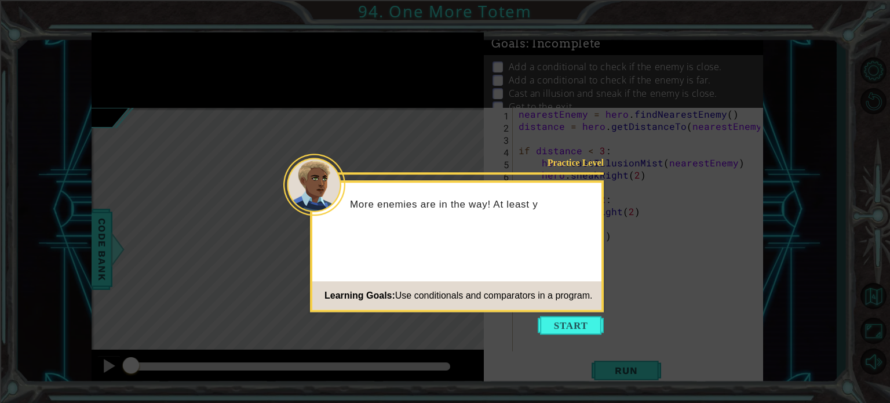
click at [576, 312] on icon at bounding box center [445, 201] width 890 height 403
click at [593, 343] on icon at bounding box center [445, 201] width 890 height 403
click at [584, 329] on button "Start" at bounding box center [571, 325] width 66 height 19
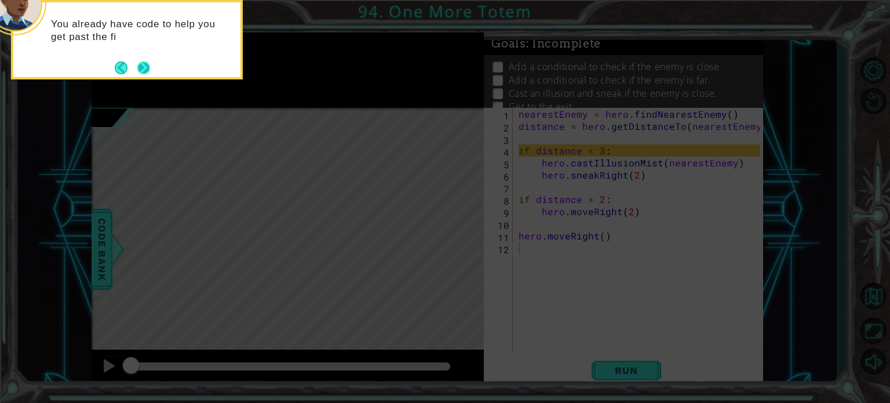
click at [139, 64] on button "Next" at bounding box center [143, 67] width 13 height 13
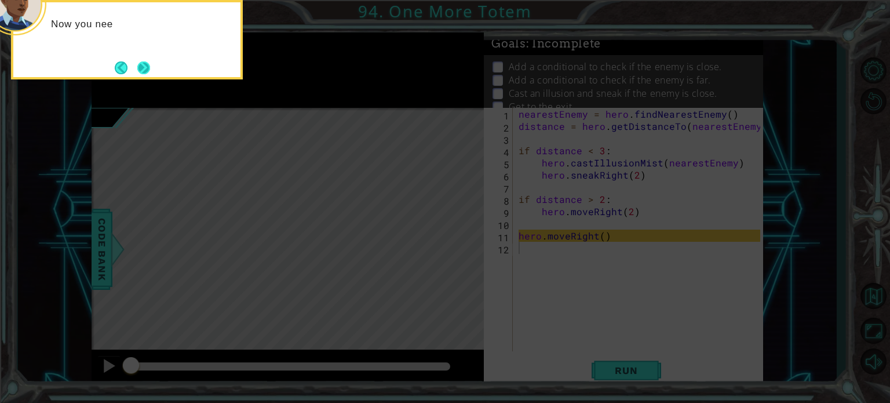
click at [143, 68] on button "Next" at bounding box center [143, 67] width 13 height 13
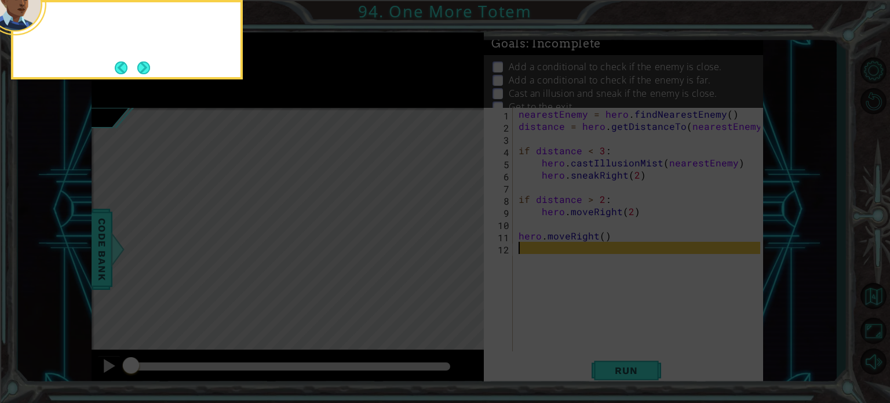
click at [143, 68] on button "Next" at bounding box center [143, 67] width 13 height 13
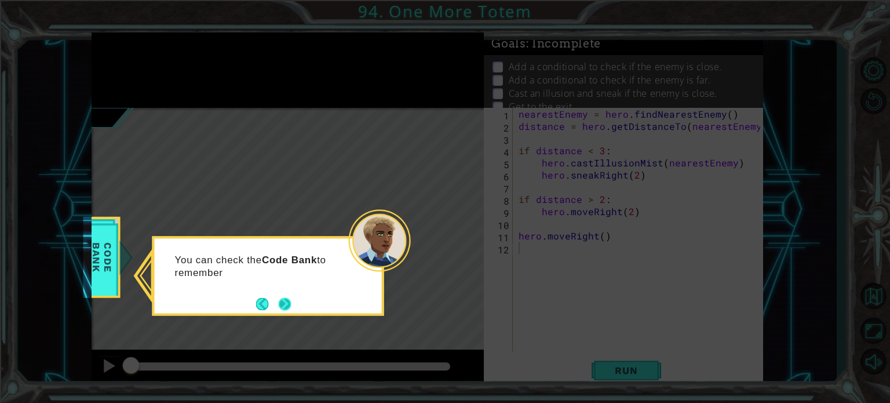
click at [290, 307] on button "Next" at bounding box center [285, 303] width 13 height 13
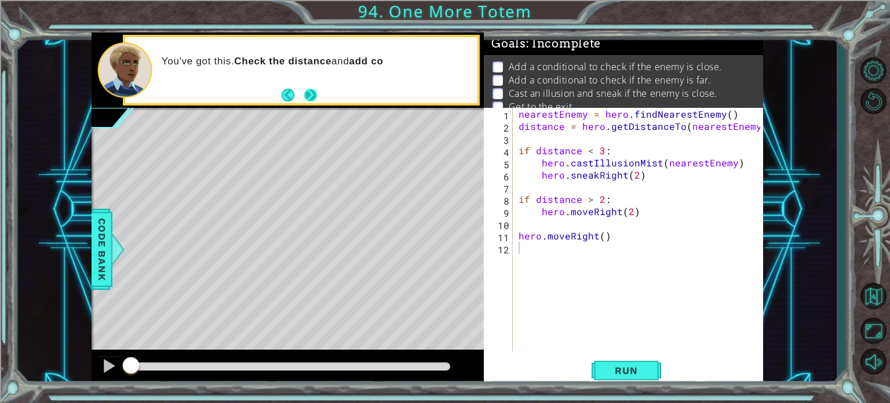
click at [302, 92] on footer at bounding box center [299, 94] width 35 height 17
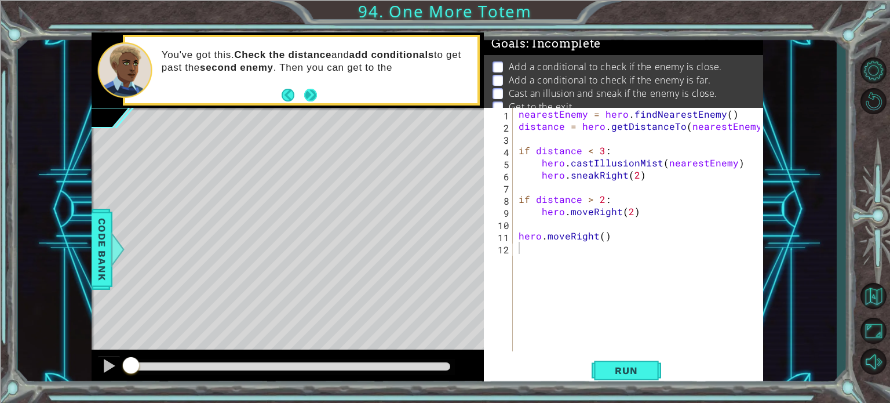
click at [316, 96] on button "Next" at bounding box center [310, 95] width 13 height 13
click at [600, 234] on div "nearestEnemy = hero . findNearestEnemy ( ) distance = hero . getDistanceTo ( ne…" at bounding box center [641, 242] width 250 height 268
type textarea "hero.moveRight()"
click at [636, 218] on div "nearestEnemy = hero . findNearestEnemy ( ) distance = hero . getDistanceTo ( ne…" at bounding box center [641, 242] width 250 height 268
click at [628, 212] on div "nearestEnemy = hero . findNearestEnemy ( ) distance = hero . getDistanceTo ( ne…" at bounding box center [641, 242] width 250 height 268
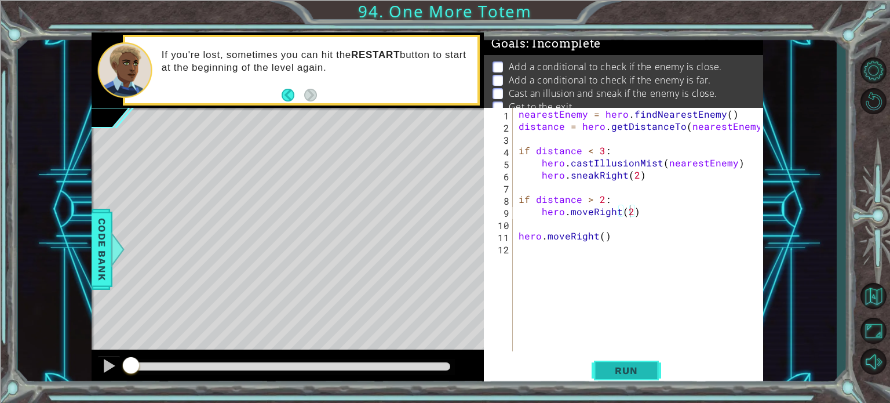
click at [661, 367] on button "Run" at bounding box center [627, 370] width 70 height 28
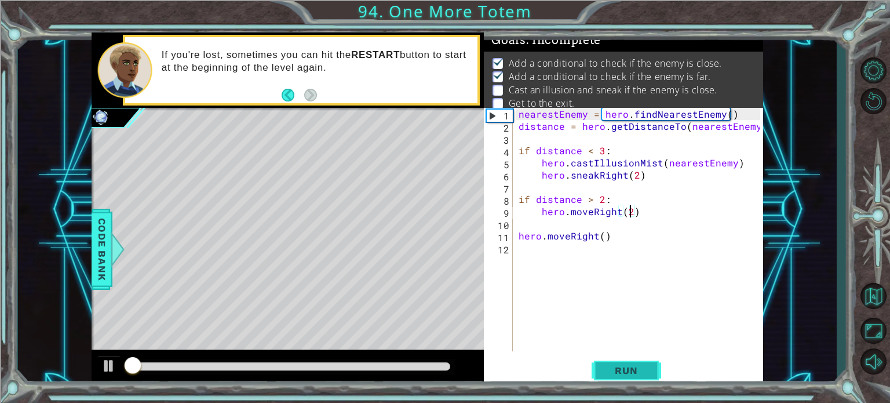
scroll to position [13, 0]
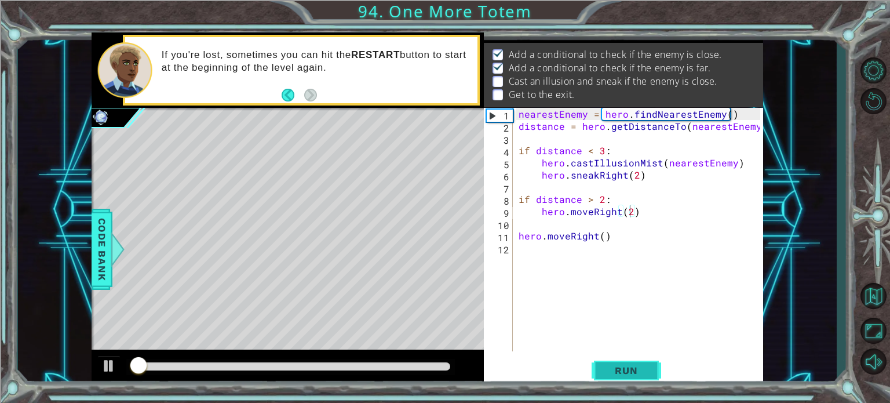
click at [658, 369] on button "Run" at bounding box center [627, 370] width 70 height 28
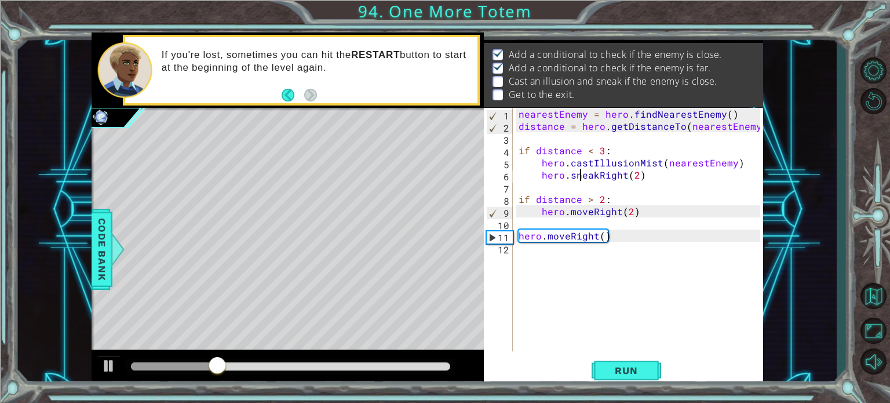
click at [578, 171] on div "nearestEnemy = hero . findNearestEnemy ( ) distance = hero . getDistanceTo ( ne…" at bounding box center [641, 242] width 250 height 268
click at [630, 376] on button "Run" at bounding box center [627, 370] width 70 height 28
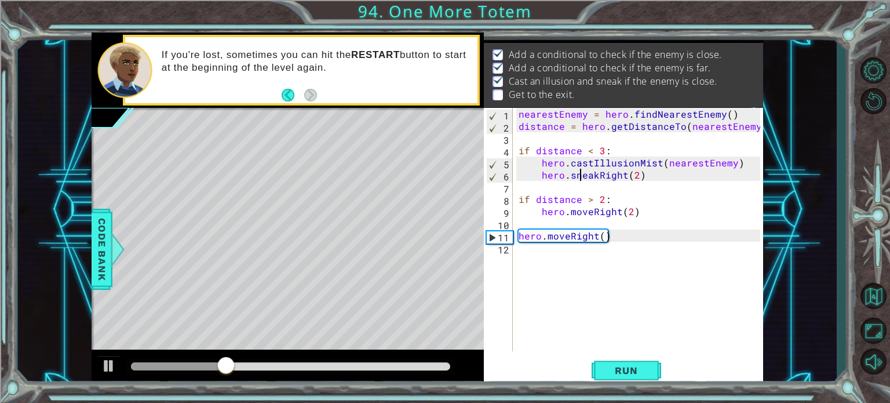
click at [629, 213] on div "nearestEnemy = hero . findNearestEnemy ( ) distance = hero . getDistanceTo ( ne…" at bounding box center [641, 242] width 250 height 268
type textarea "hero.moveRight(3)"
click at [627, 373] on span "Run" at bounding box center [626, 370] width 46 height 12
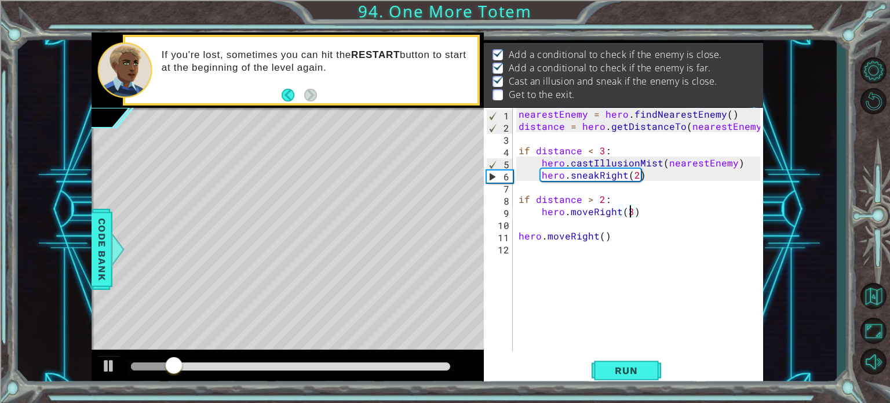
click at [602, 243] on div "nearestEnemy = hero . findNearestEnemy ( ) distance = hero . getDistanceTo ( ne…" at bounding box center [641, 242] width 250 height 268
click at [601, 232] on div "nearestEnemy = hero . findNearestEnemy ( ) distance = hero . getDistanceTo ( ne…" at bounding box center [641, 242] width 250 height 268
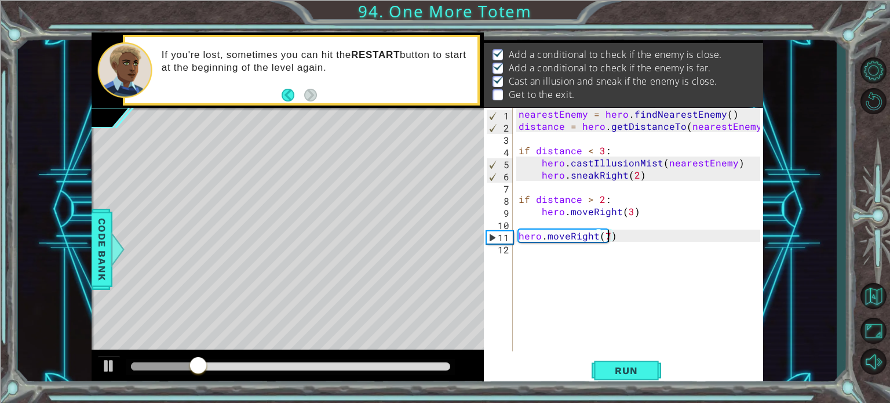
type textarea "hero.moveRight(7)"
click at [630, 386] on div "hero.moveRight(7) 1 2 3 4 5 6 7 8 9 10 11 12 nearestEnemy = hero . findNearestE…" at bounding box center [623, 247] width 279 height 279
click at [624, 375] on span "Run" at bounding box center [626, 370] width 46 height 12
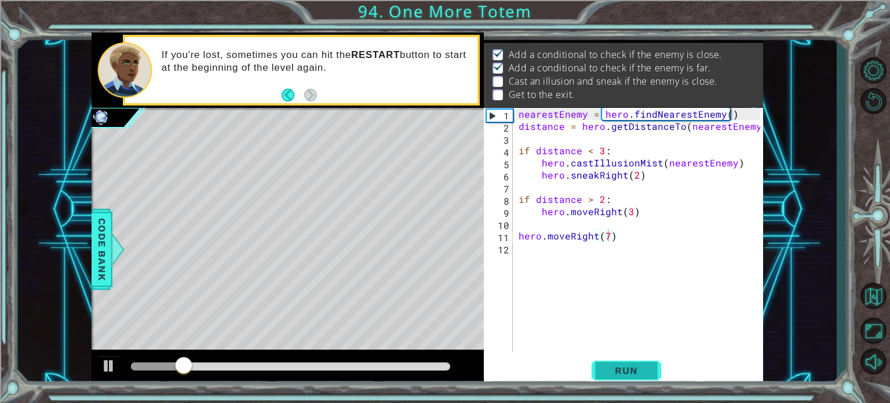
drag, startPoint x: 624, startPoint y: 375, endPoint x: 604, endPoint y: 368, distance: 20.9
click at [604, 368] on span "Run" at bounding box center [626, 370] width 46 height 12
click at [552, 249] on div "nearestEnemy = hero . findNearestEnemy ( ) distance = hero . getDistanceTo ( ne…" at bounding box center [641, 242] width 250 height 268
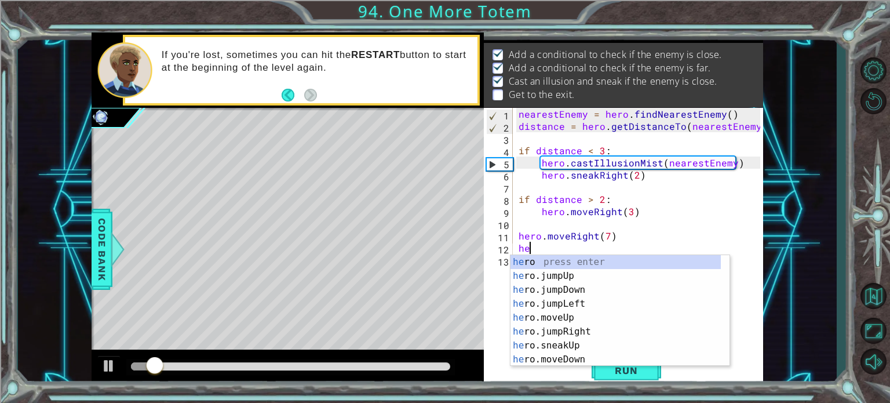
type textarea "her"
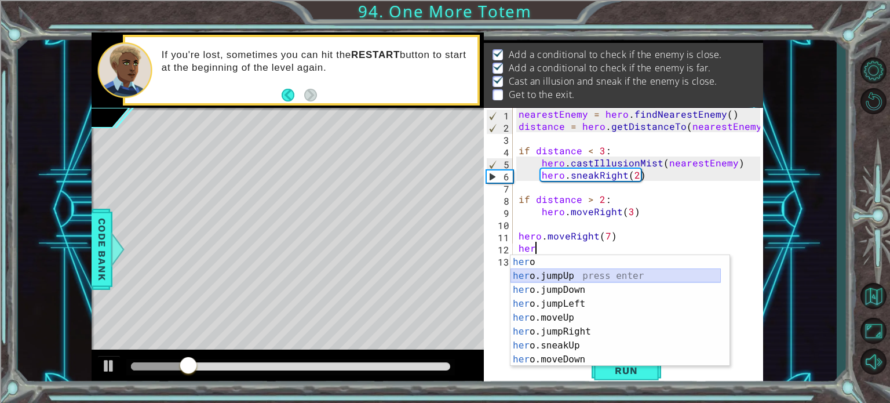
click at [565, 276] on div "her o press enter her o.jumpUp press enter her o.jumpDown press enter her o.jum…" at bounding box center [616, 324] width 210 height 139
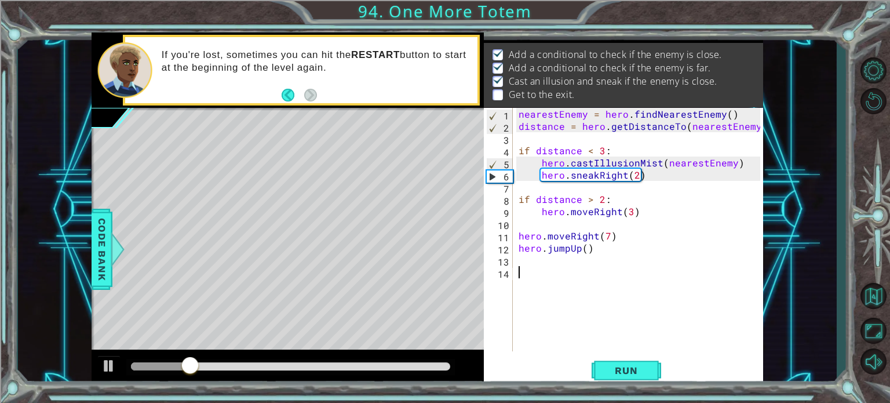
click at [565, 276] on div "nearestEnemy = hero . findNearestEnemy ( ) distance = hero . getDistanceTo ( ne…" at bounding box center [641, 242] width 250 height 268
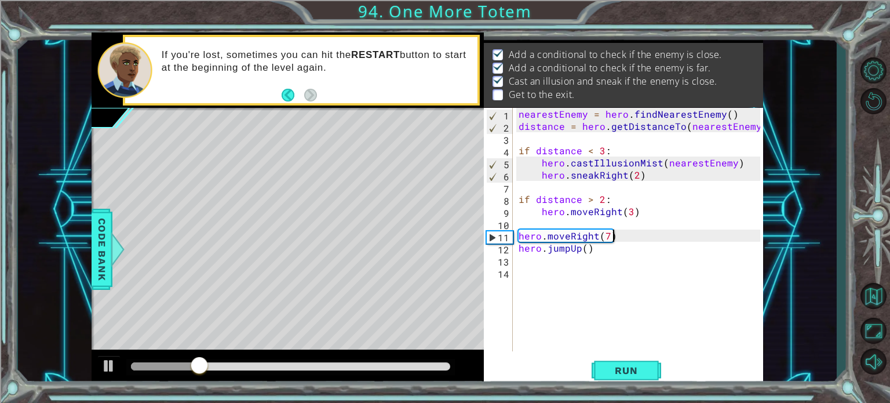
click at [618, 236] on div "nearestEnemy = hero . findNearestEnemy ( ) distance = hero . getDistanceTo ( ne…" at bounding box center [641, 242] width 250 height 268
type textarea "hero.moveRight(7)"
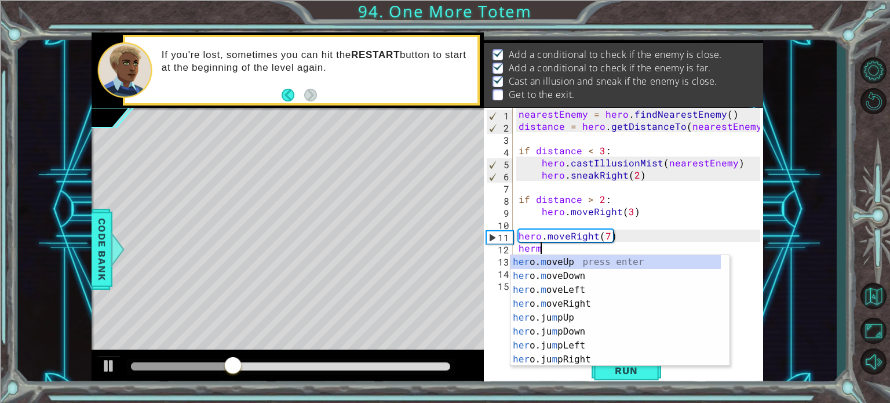
scroll to position [0, 1]
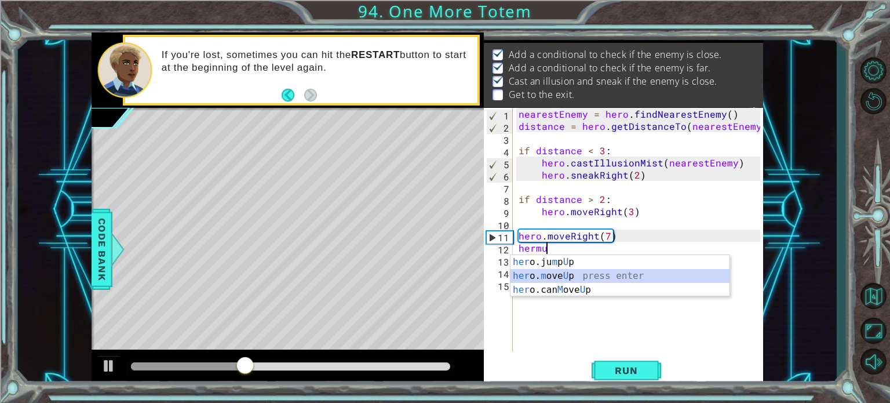
type textarea "hero.moveUp(1)"
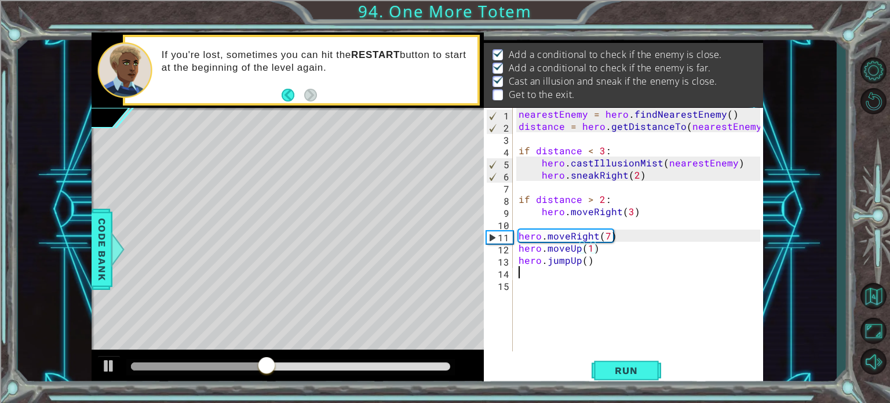
click at [607, 267] on div "nearestEnemy = hero . findNearestEnemy ( ) distance = hero . getDistanceTo ( ne…" at bounding box center [641, 242] width 250 height 268
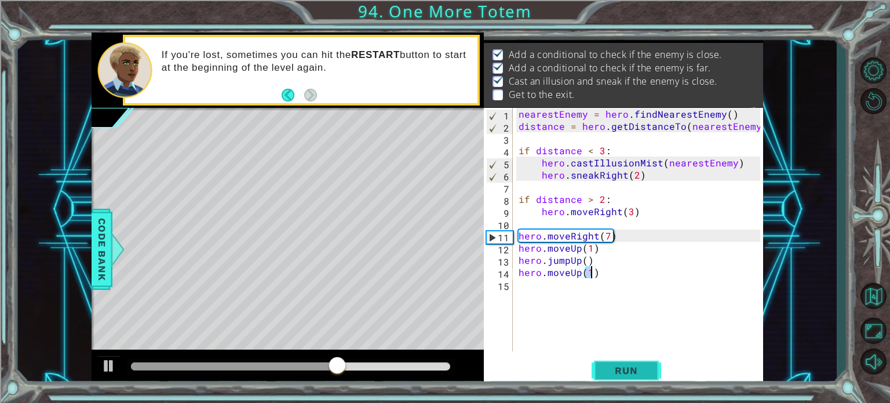
type textarea "hero.moveUp(1)"
click at [646, 370] on span "Run" at bounding box center [626, 370] width 46 height 12
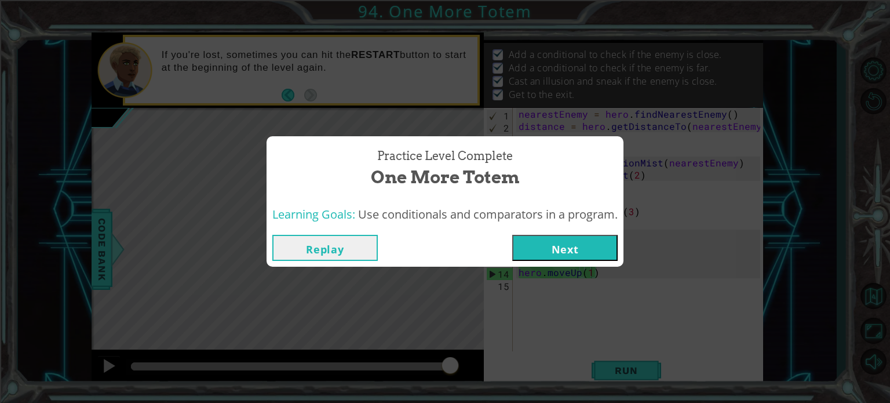
drag, startPoint x: 172, startPoint y: 359, endPoint x: 454, endPoint y: 403, distance: 286.2
click at [454, 402] on body "1 ההההההההההההההההההההההההההההההההההההההההההההההההההההההההההההההההההההההההההההה…" at bounding box center [445, 201] width 890 height 403
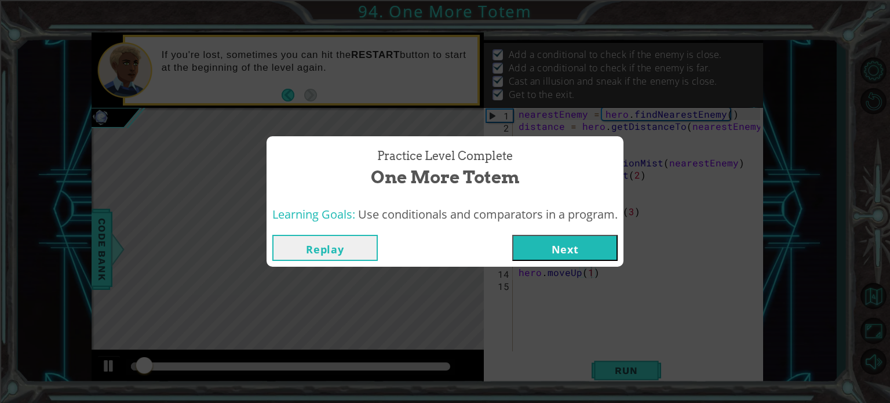
click at [575, 238] on button "Next" at bounding box center [564, 248] width 105 height 26
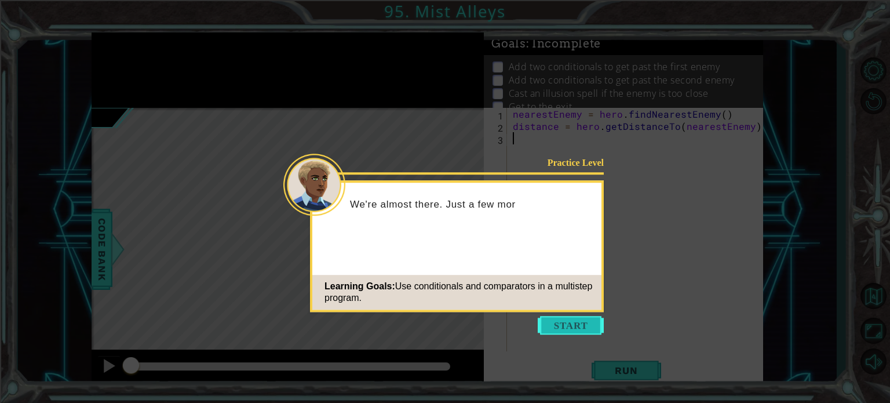
click at [562, 328] on button "Start" at bounding box center [571, 325] width 66 height 19
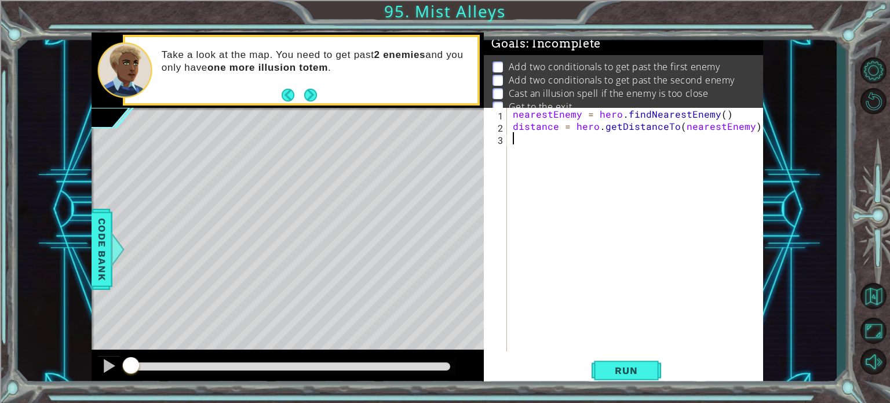
click at [685, 147] on div "nearestEnemy = hero . findNearestEnemy ( ) distance = hero . getDistanceTo ( ne…" at bounding box center [639, 242] width 256 height 268
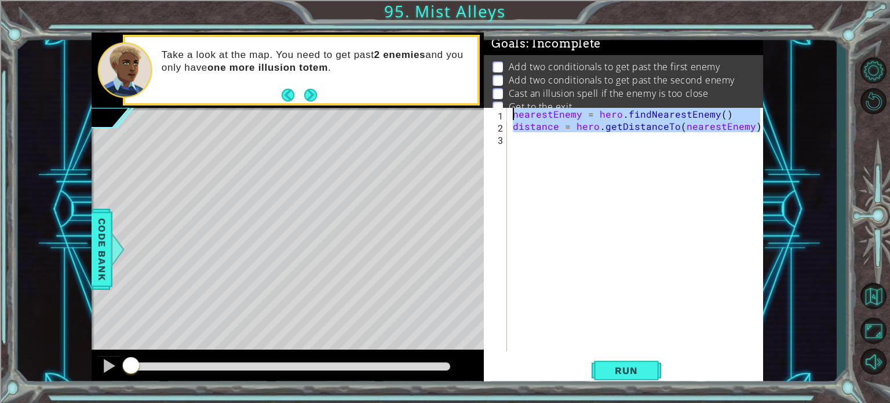
drag, startPoint x: 678, startPoint y: 138, endPoint x: 794, endPoint y: 296, distance: 196.1
click at [698, 250] on div "nearestEnemy = hero . findNearestEnemy ( ) distance = hero . getDistanceTo ( ne…" at bounding box center [639, 242] width 256 height 268
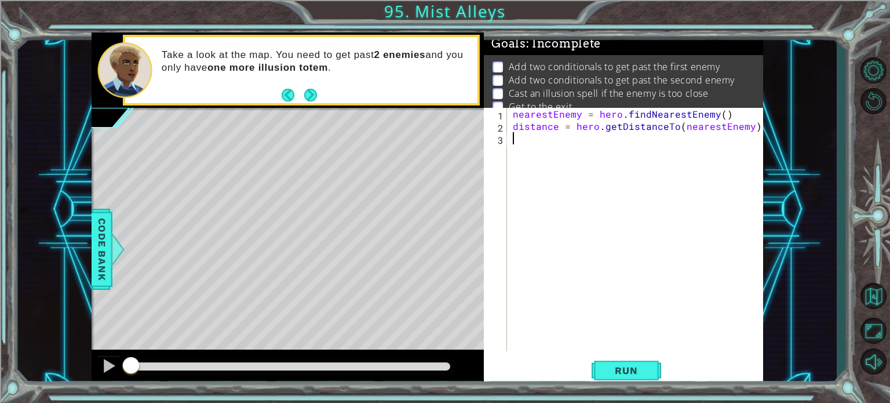
click at [518, 147] on div "nearestEnemy = hero . findNearestEnemy ( ) distance = hero . getDistanceTo ( ne…" at bounding box center [639, 242] width 256 height 268
click at [573, 132] on div "nearestEnemy = hero . findNearestEnemy ( ) distance = hero . getDistanceTo ( ne…" at bounding box center [639, 242] width 256 height 268
click at [887, 296] on button "Back to Map" at bounding box center [873, 296] width 34 height 34
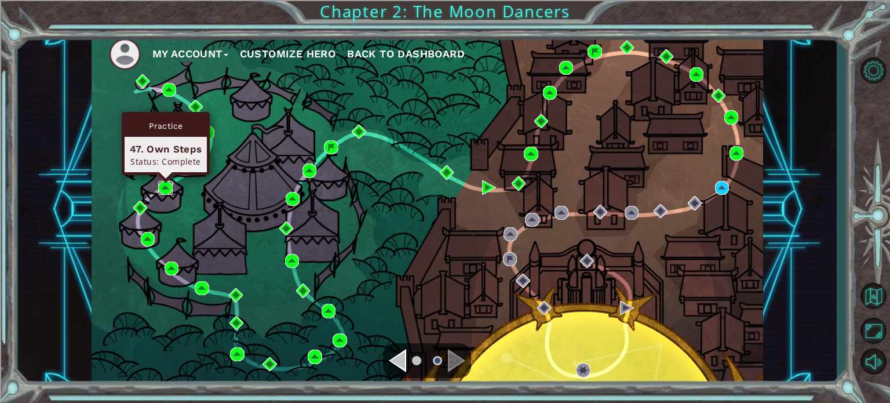
click at [169, 182] on img at bounding box center [165, 188] width 14 height 14
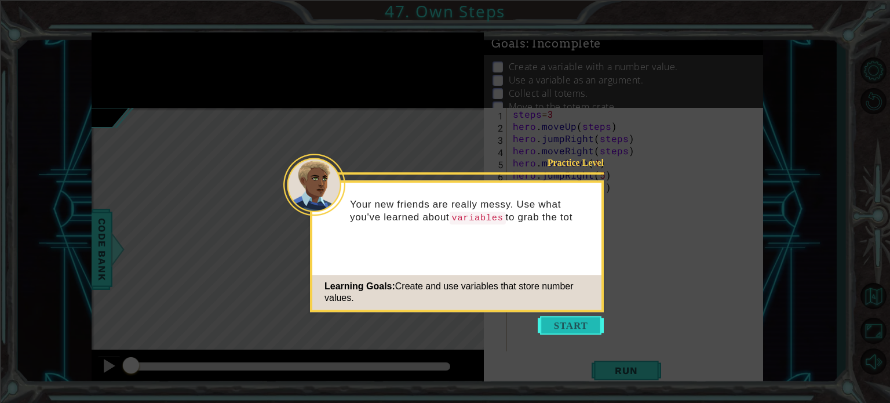
click at [561, 324] on button "Start" at bounding box center [571, 325] width 66 height 19
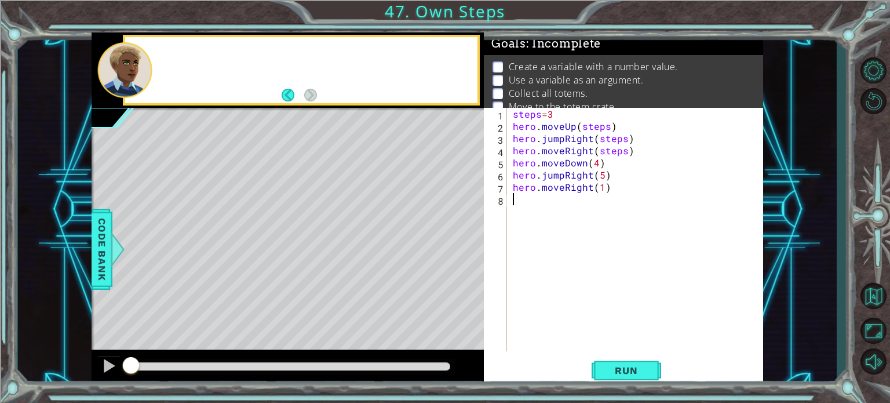
click at [561, 324] on div "steps = 3 hero . moveUp ( steps ) hero . jumpRight ( steps ) hero . moveRight (…" at bounding box center [639, 242] width 256 height 268
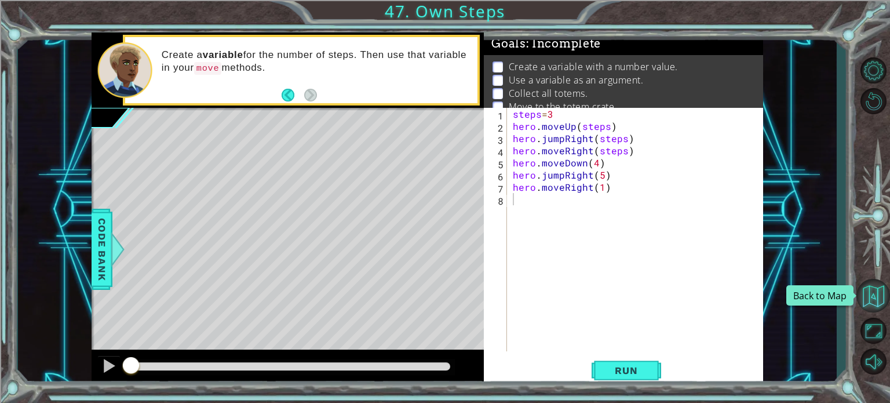
click at [880, 289] on button "Back to Map" at bounding box center [873, 296] width 34 height 34
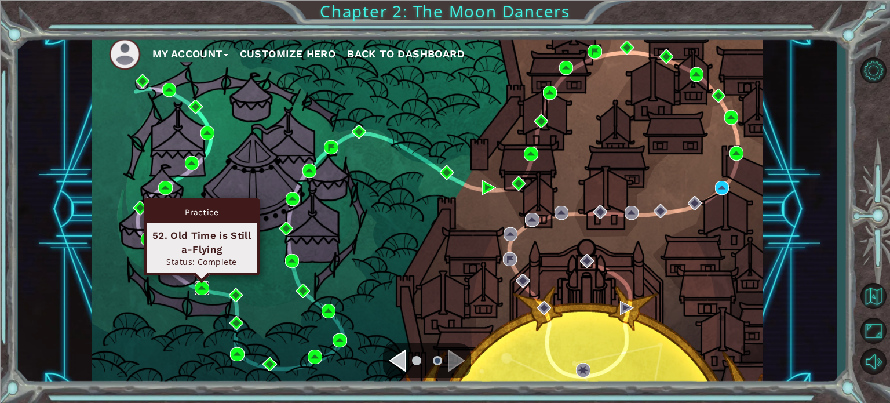
click at [203, 290] on img at bounding box center [202, 288] width 14 height 14
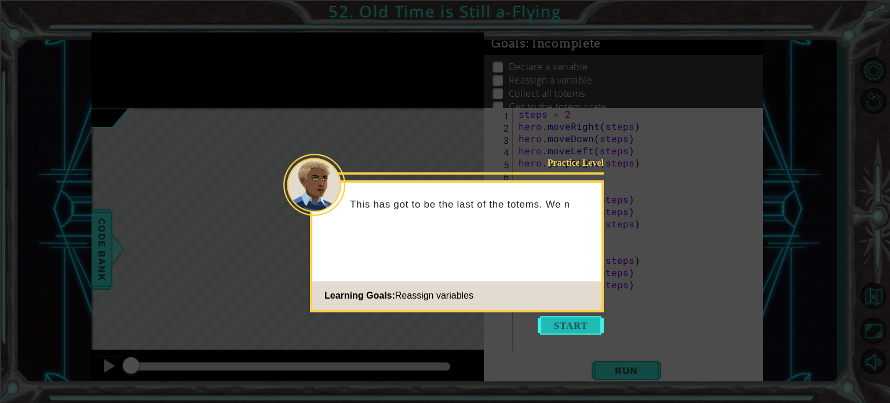
click at [576, 329] on button "Start" at bounding box center [571, 325] width 66 height 19
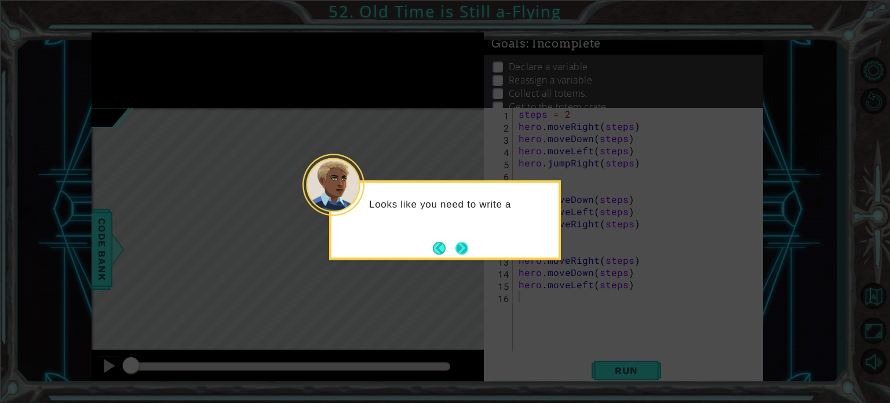
click at [464, 243] on button "Next" at bounding box center [461, 248] width 13 height 13
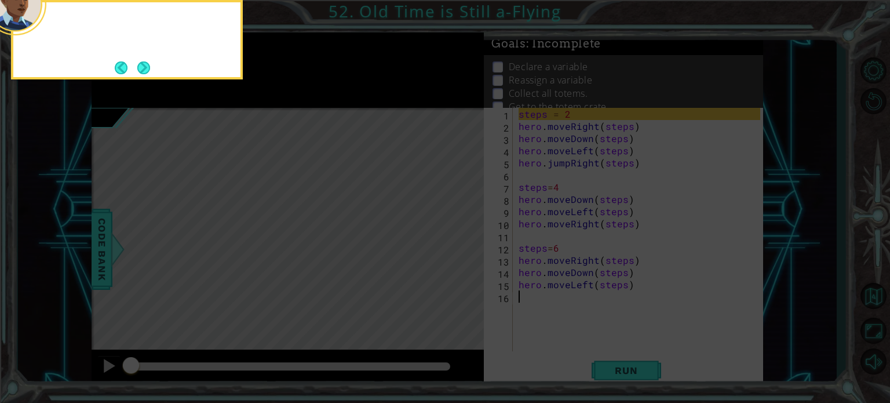
click at [464, 243] on icon at bounding box center [445, 60] width 890 height 685
click at [137, 66] on button "Next" at bounding box center [143, 67] width 13 height 13
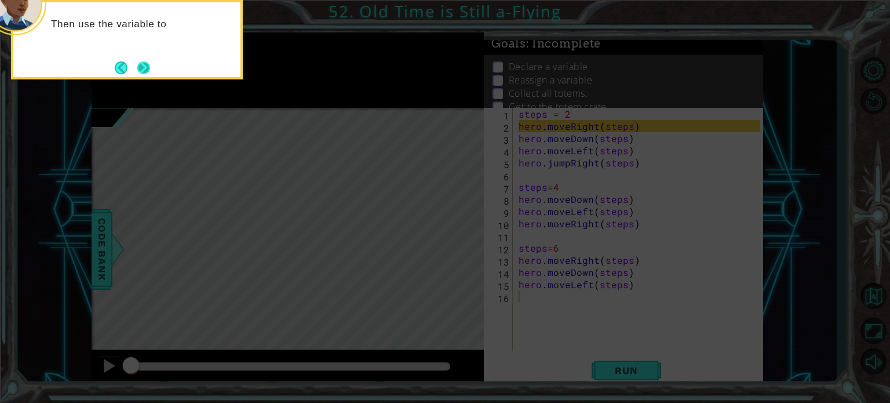
click at [145, 67] on button "Next" at bounding box center [143, 67] width 13 height 13
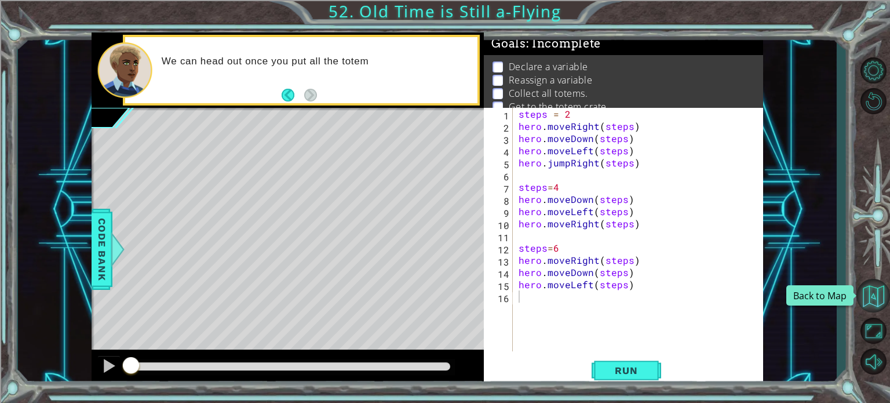
click at [883, 301] on button "Back to Map" at bounding box center [873, 296] width 34 height 34
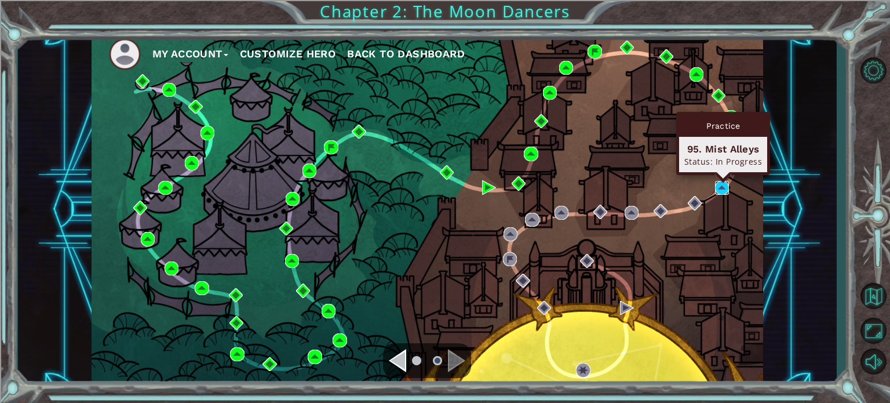
click at [719, 184] on img at bounding box center [722, 188] width 14 height 14
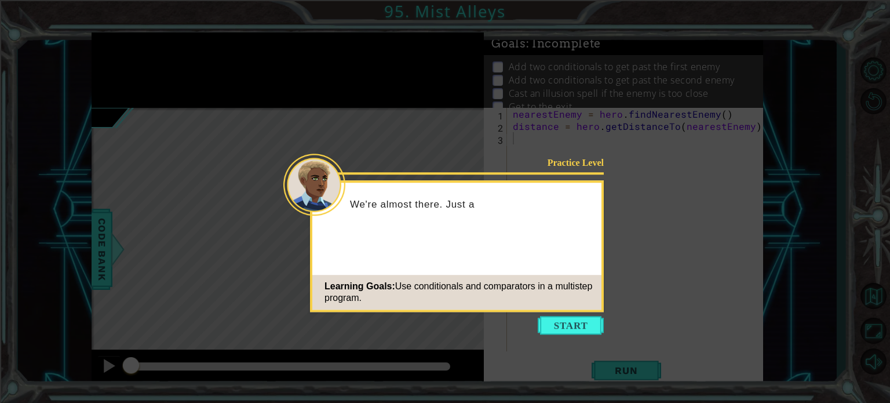
click at [573, 327] on button "Start" at bounding box center [571, 325] width 66 height 19
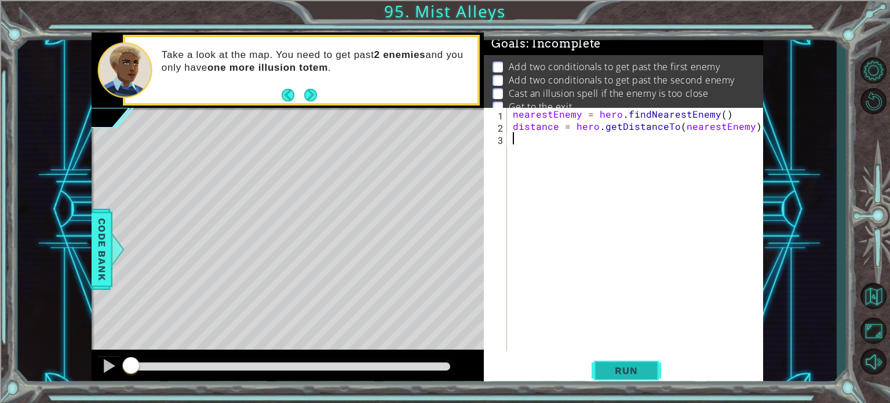
click at [607, 369] on span "Run" at bounding box center [626, 370] width 46 height 12
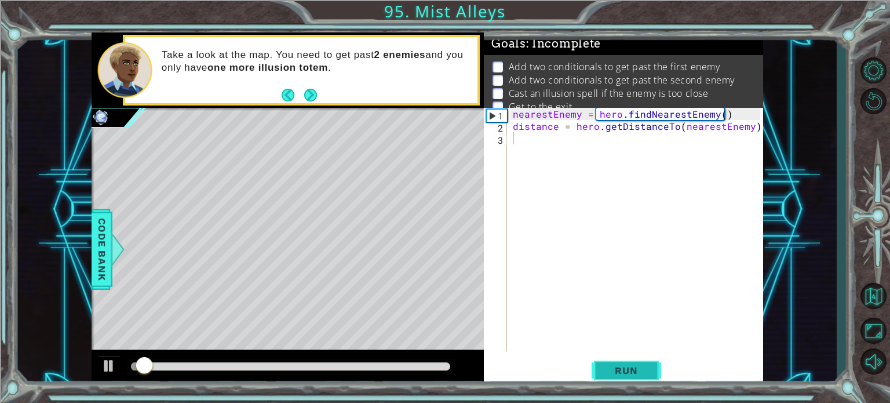
drag, startPoint x: 630, startPoint y: 368, endPoint x: 625, endPoint y: 361, distance: 8.7
click at [628, 367] on span "Run" at bounding box center [626, 370] width 46 height 12
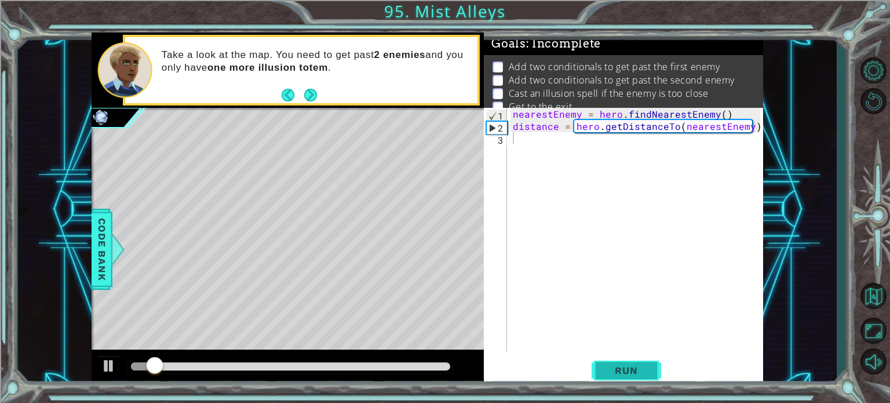
drag, startPoint x: 619, startPoint y: 386, endPoint x: 612, endPoint y: 365, distance: 22.7
click at [617, 383] on div "1 2 3 nearestEnemy = hero . findNearestEnemy ( ) distance = hero . getDistanceT…" at bounding box center [623, 247] width 279 height 279
click at [610, 363] on button "Run" at bounding box center [627, 370] width 70 height 28
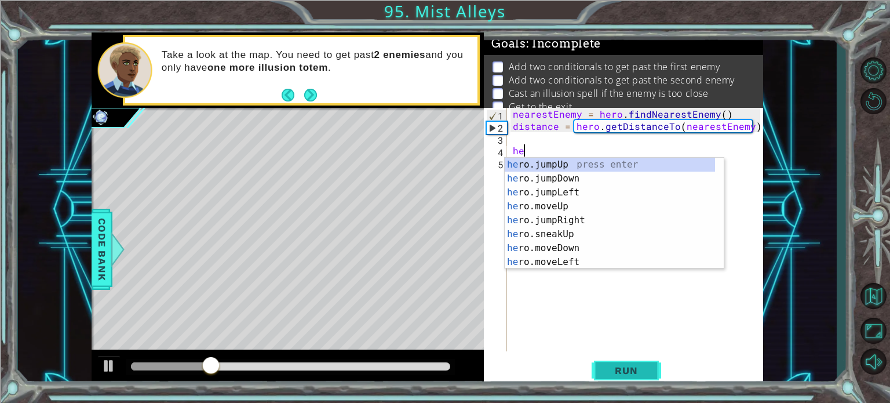
type textarea "he"
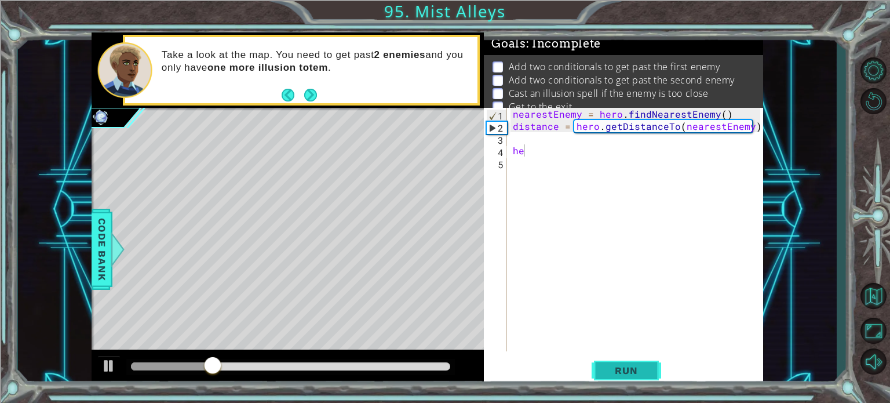
click at [637, 366] on span "Run" at bounding box center [626, 370] width 46 height 12
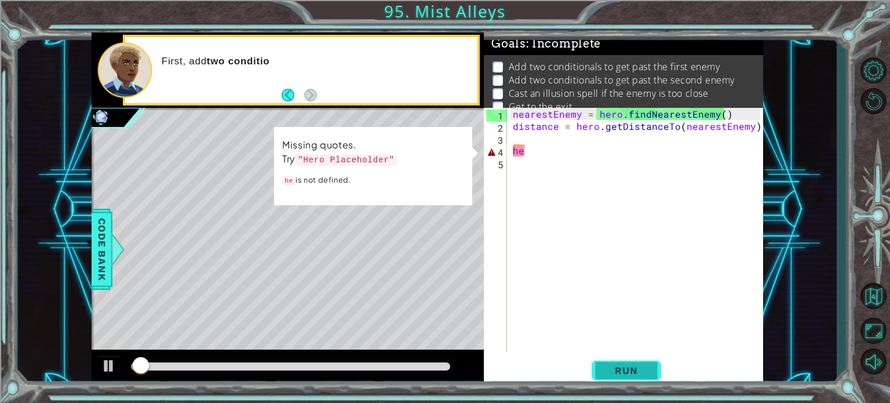
click at [641, 366] on span "Run" at bounding box center [626, 370] width 46 height 12
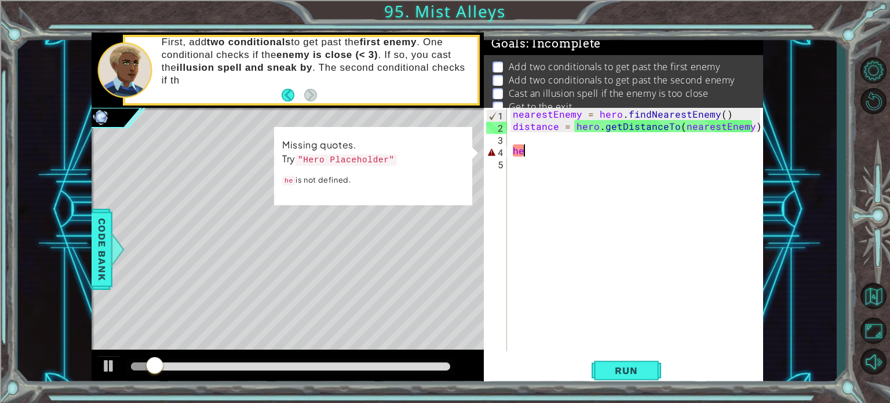
click at [567, 223] on div "nearestEnemy = hero . findNearestEnemy ( ) distance = hero . getDistanceTo ( ne…" at bounding box center [639, 242] width 256 height 268
click at [379, 135] on div "Missing quotes. Try "Hero Placeholder" he is not defined." at bounding box center [373, 166] width 198 height 78
click at [533, 148] on div "nearestEnemy = hero . findNearestEnemy ( ) distance = hero . getDistanceTo ( ne…" at bounding box center [639, 242] width 256 height 268
type textarea "he"
drag, startPoint x: 533, startPoint y: 148, endPoint x: 509, endPoint y: 145, distance: 23.9
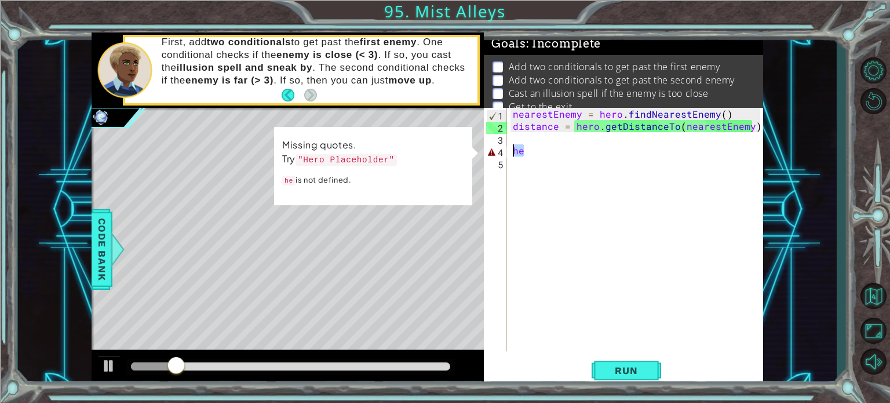
click at [509, 145] on div "he 1 2 3 4 5 nearestEnemy = hero . findNearestEnemy ( ) distance = hero . getDi…" at bounding box center [622, 229] width 276 height 243
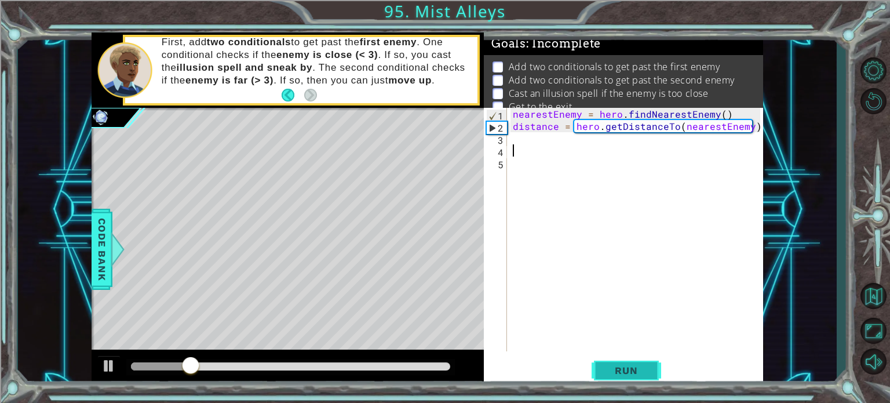
click at [639, 371] on span "Run" at bounding box center [626, 370] width 46 height 12
click at [635, 368] on span "Run" at bounding box center [626, 370] width 46 height 12
click at [635, 369] on span "Run" at bounding box center [626, 370] width 46 height 12
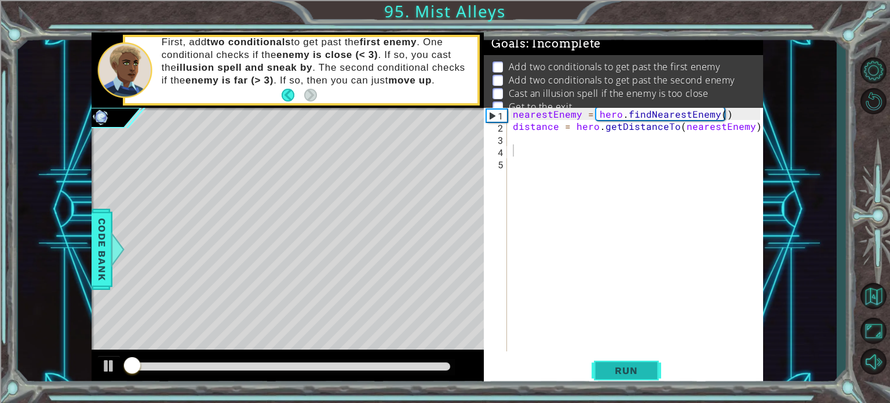
click at [635, 369] on span "Run" at bounding box center [626, 370] width 46 height 12
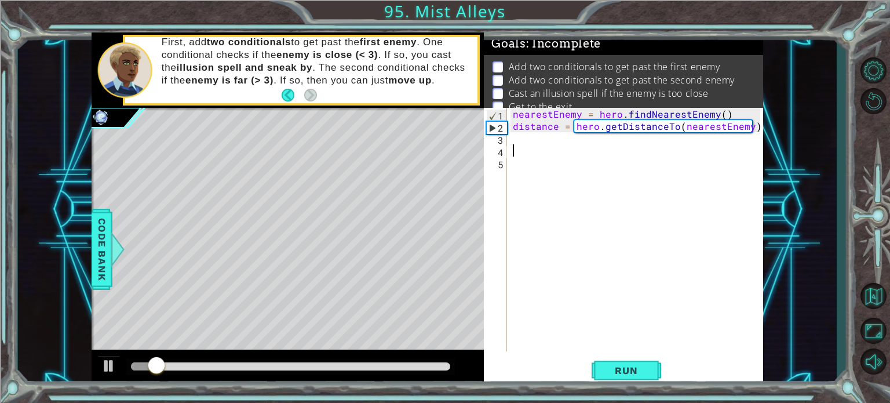
click at [522, 125] on div "nearestEnemy = hero . findNearestEnemy ( ) distance = hero . getDistanceTo ( ne…" at bounding box center [639, 242] width 256 height 268
type textarea "distance = hero.getDistanceTo(nearestEnemy)"
click at [533, 139] on div "nearestEnemy = hero . findNearestEnemy ( ) distance = hero . getDistanceTo ( ne…" at bounding box center [639, 242] width 256 height 268
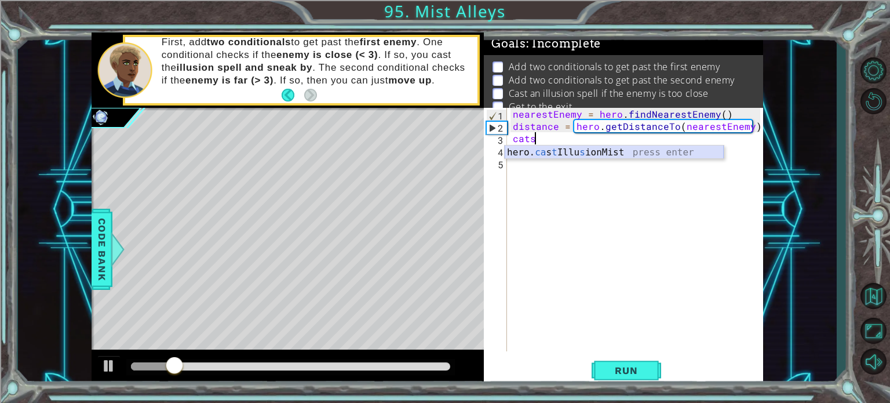
click at [545, 155] on div "hero. ca s t Illu s ionMist press enter" at bounding box center [614, 166] width 219 height 42
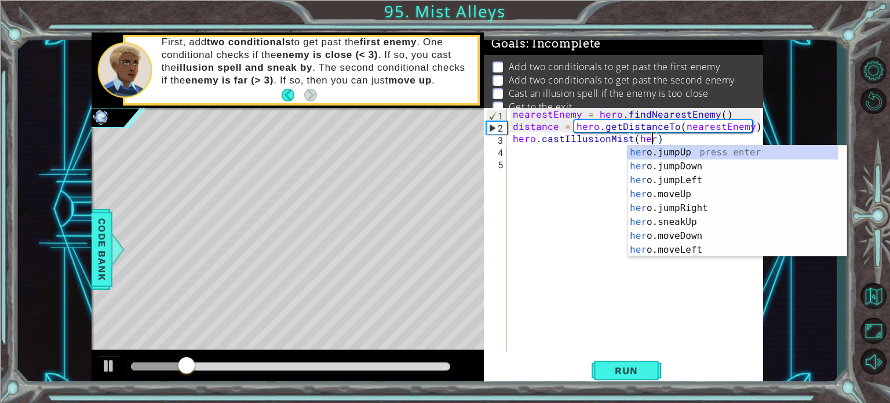
type textarea "hero.castIllusionMist(hero)"
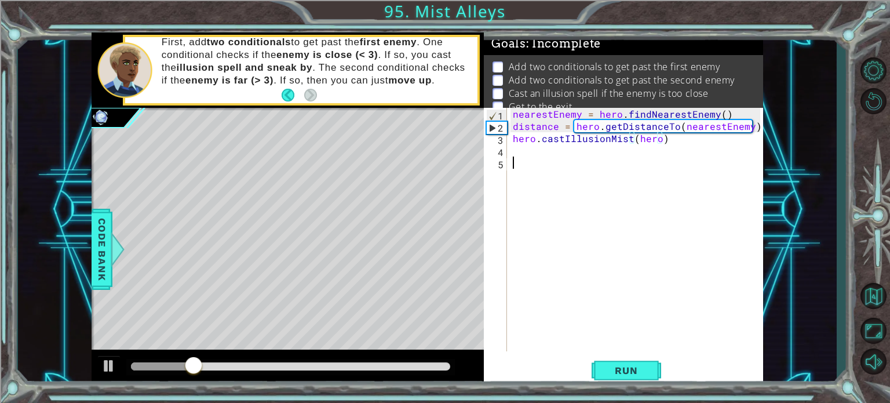
click at [589, 161] on div "nearestEnemy = hero . findNearestEnemy ( ) distance = hero . getDistanceTo ( ne…" at bounding box center [639, 242] width 256 height 268
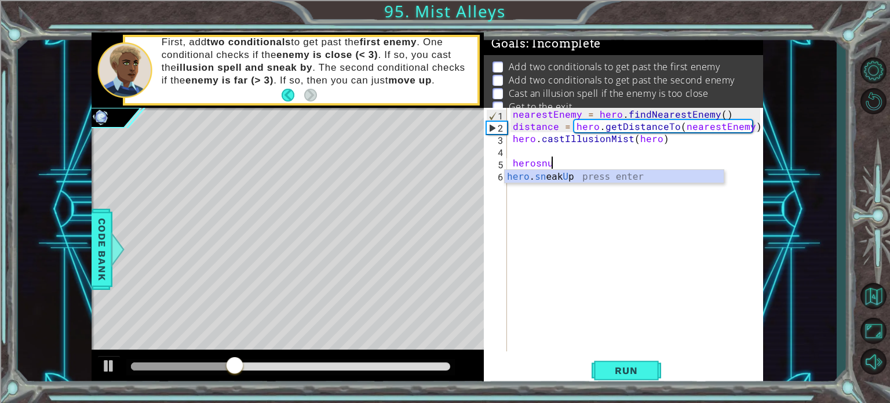
scroll to position [0, 2]
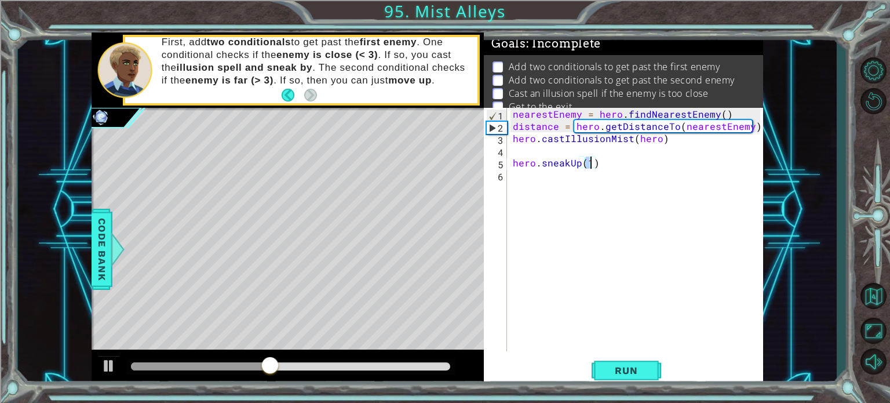
type textarea "hero.sneakUp(2)"
click at [582, 194] on div "nearestEnemy = hero . findNearestEnemy ( ) distance = hero . getDistanceTo ( ne…" at bounding box center [639, 242] width 256 height 268
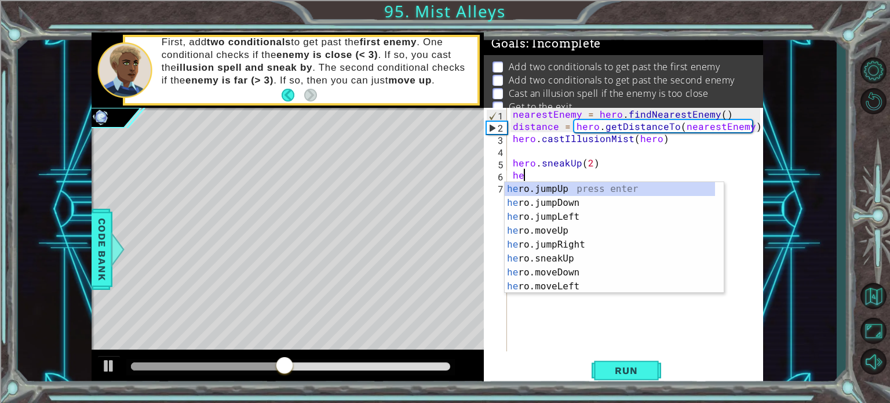
scroll to position [0, 0]
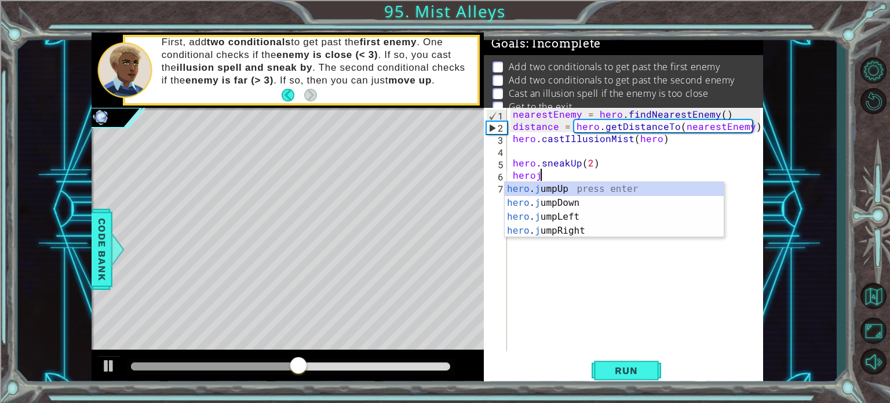
type textarea "heroju"
click at [582, 194] on div "hero . ju mpUp press enter hero . ju mpDown press enter hero . [PERSON_NAME] mp…" at bounding box center [614, 223] width 219 height 83
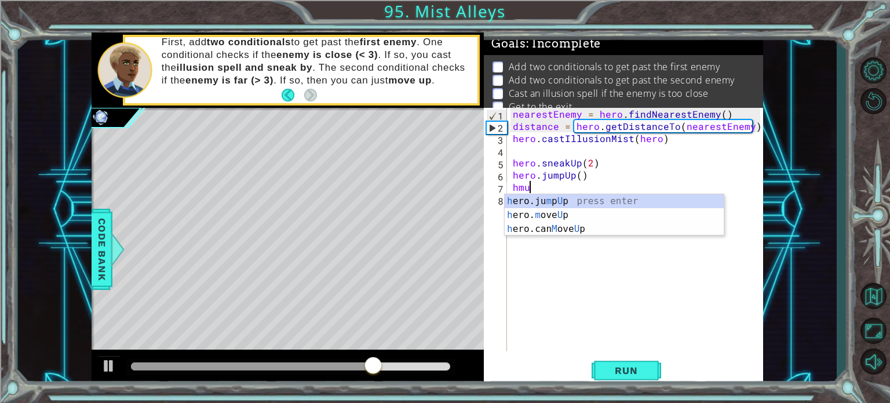
scroll to position [0, 0]
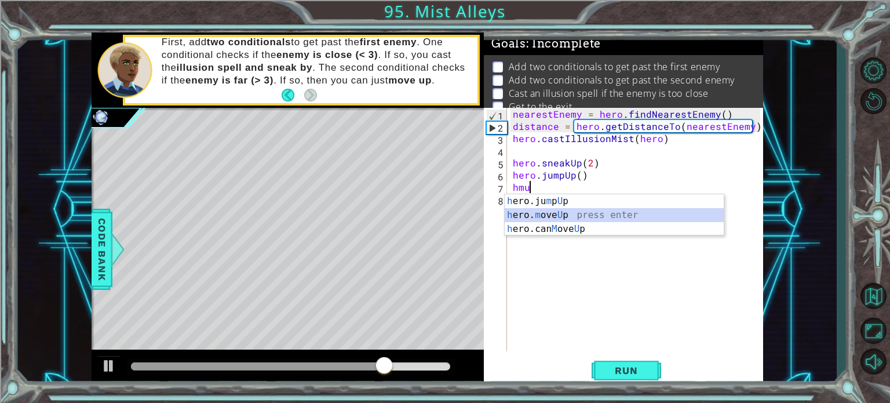
click at [568, 210] on div "h ero.ju m p U p press enter h ero. m ove U p press enter h ero.can M ove U p p…" at bounding box center [614, 229] width 219 height 70
type textarea "hero.moveUp(1)"
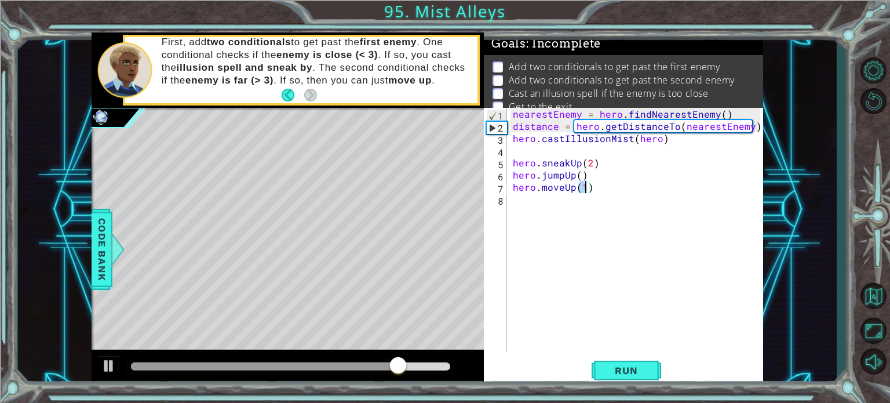
click at [588, 211] on div "nearestEnemy = hero . findNearestEnemy ( ) distance = hero . getDistanceTo ( ne…" at bounding box center [639, 242] width 256 height 268
click at [582, 178] on div "nearestEnemy = hero . findNearestEnemy ( ) distance = hero . getDistanceTo ( ne…" at bounding box center [639, 242] width 256 height 268
type textarea "hero.jumpUp(1)"
click at [563, 210] on div "nearestEnemy = hero . findNearestEnemy ( ) distance = hero . getDistanceTo ( ne…" at bounding box center [639, 242] width 256 height 268
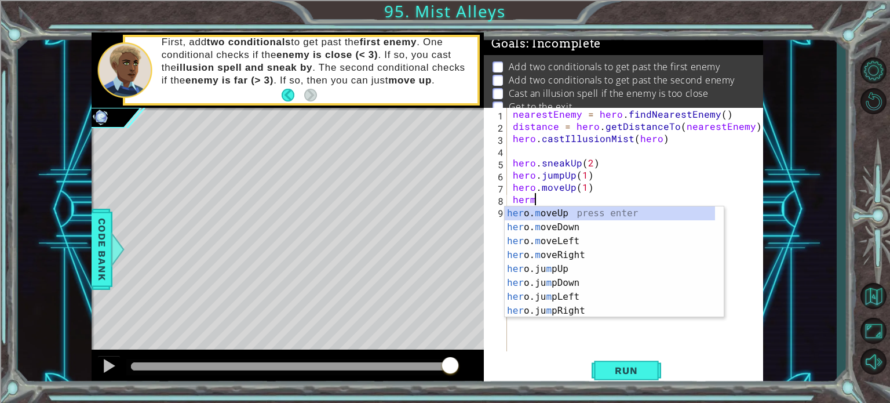
scroll to position [0, 1]
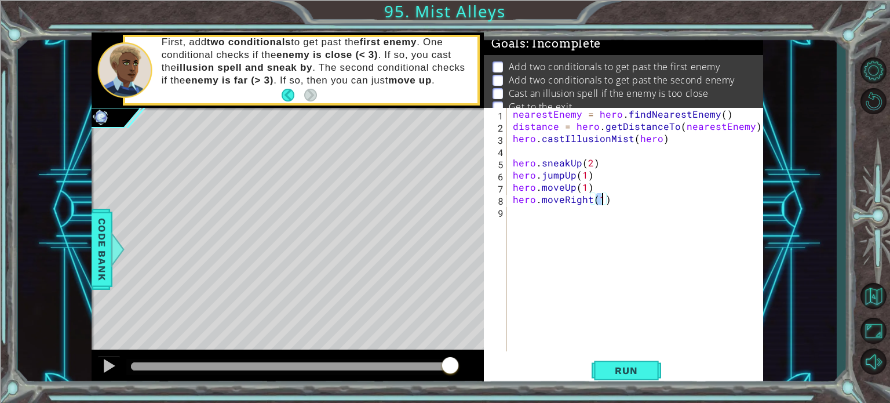
type textarea "hero.moveRight(3)"
click at [599, 276] on div "nearestEnemy = hero . findNearestEnemy ( ) distance = hero . getDistanceTo ( ne…" at bounding box center [639, 242] width 256 height 268
click at [882, 294] on button "Back to Map" at bounding box center [873, 296] width 34 height 34
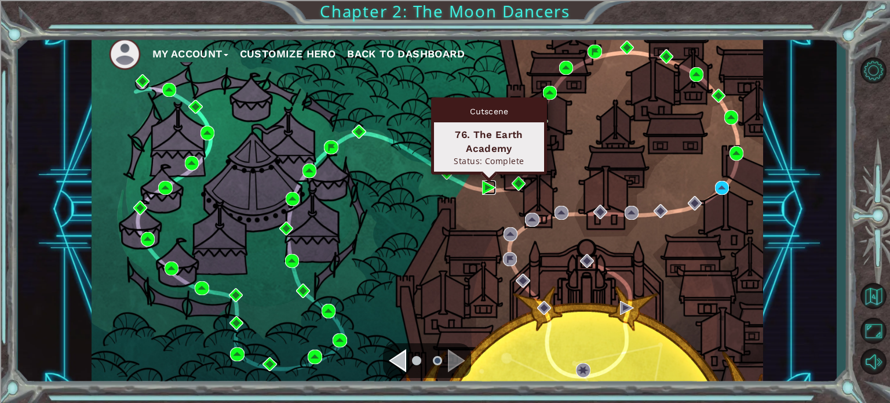
click at [484, 183] on img at bounding box center [489, 187] width 14 height 14
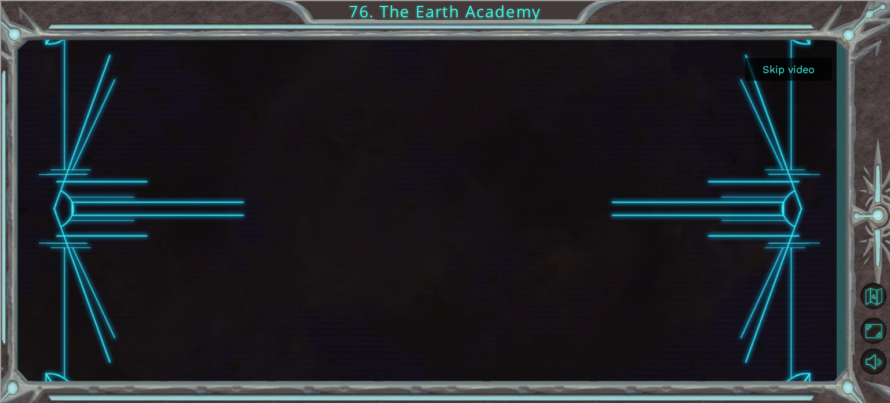
drag, startPoint x: 789, startPoint y: 61, endPoint x: 795, endPoint y: 67, distance: 7.8
click at [792, 67] on button "Skip video" at bounding box center [788, 69] width 87 height 23
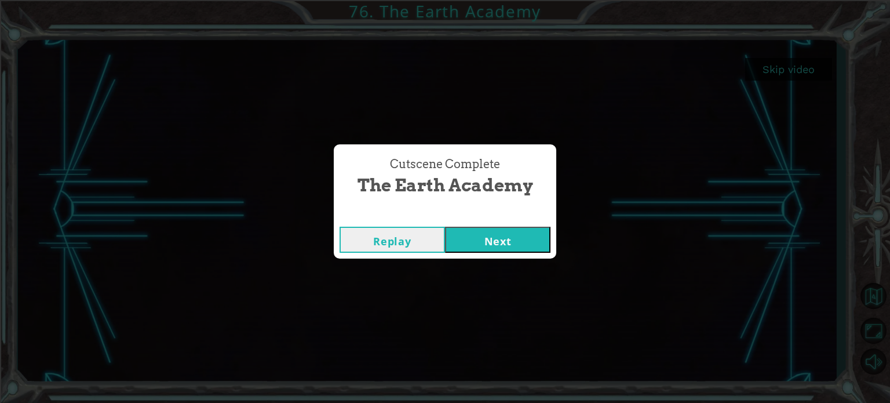
click at [531, 246] on button "Next" at bounding box center [497, 240] width 105 height 26
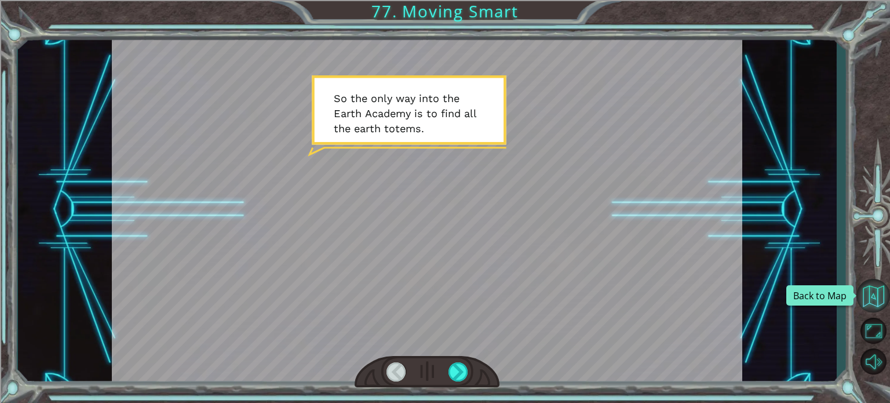
click at [857, 300] on button "Back to Map" at bounding box center [873, 296] width 34 height 34
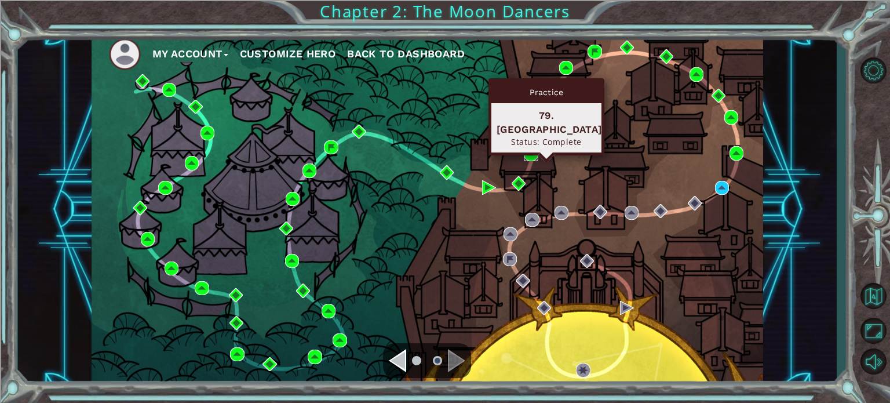
click at [526, 158] on img at bounding box center [531, 154] width 14 height 14
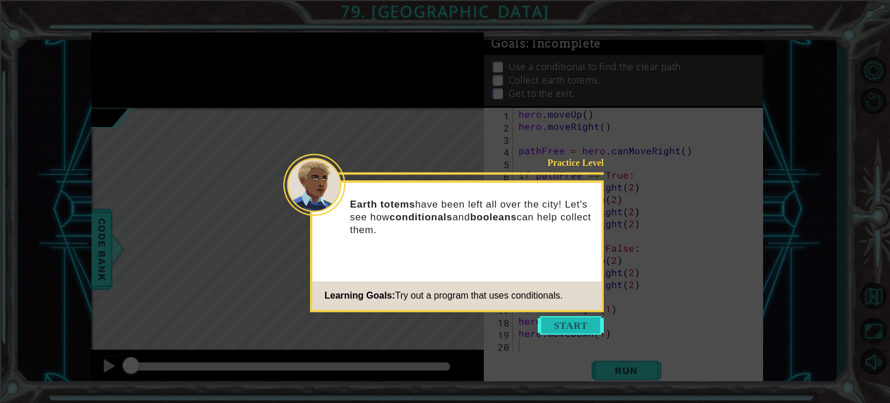
click at [592, 324] on button "Start" at bounding box center [571, 325] width 66 height 19
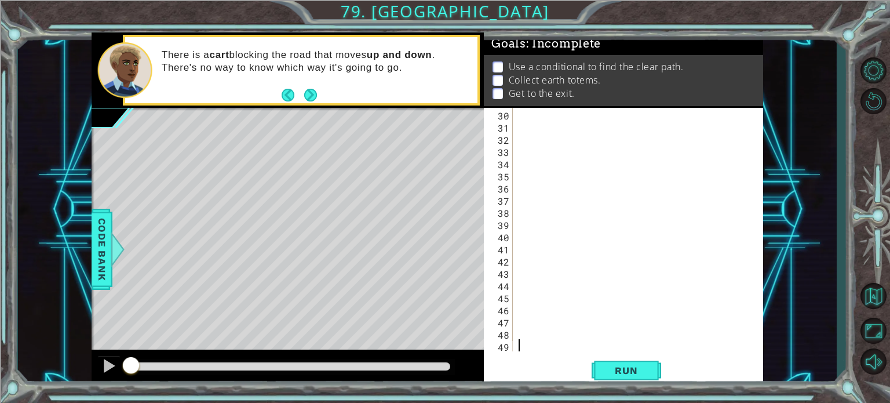
scroll to position [352, 0]
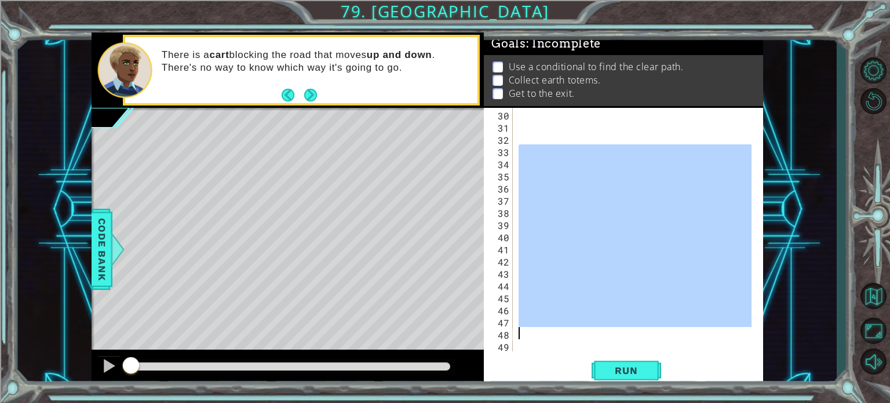
drag, startPoint x: 615, startPoint y: 153, endPoint x: 603, endPoint y: 333, distance: 180.6
click at [603, 333] on div at bounding box center [636, 242] width 241 height 268
click at [592, 304] on div at bounding box center [636, 242] width 241 height 268
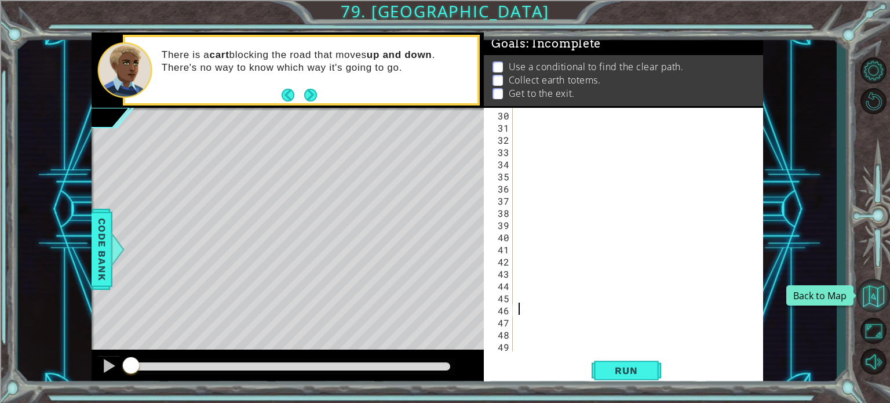
click at [874, 294] on button "Back to Map" at bounding box center [873, 296] width 34 height 34
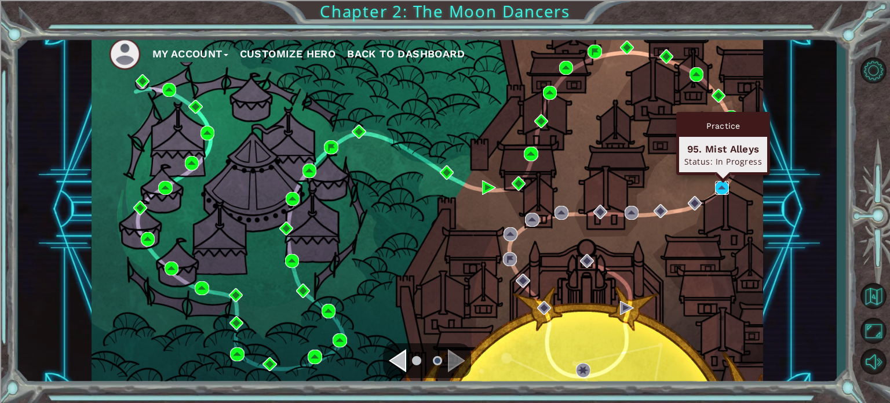
click at [722, 192] on img at bounding box center [722, 188] width 14 height 14
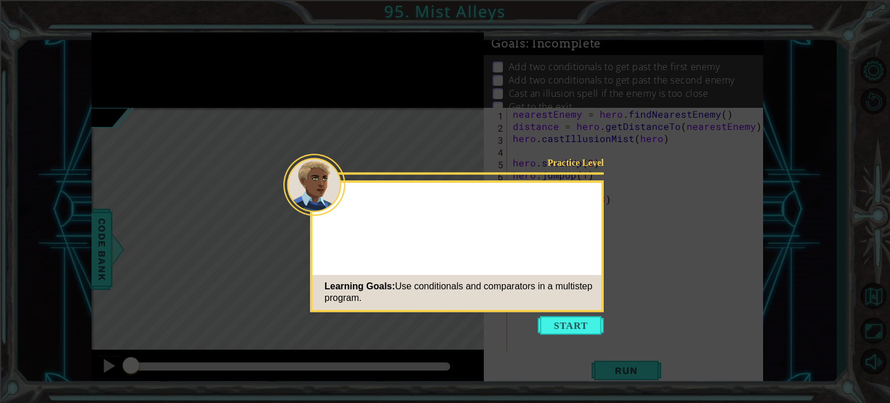
click at [550, 329] on button "Start" at bounding box center [571, 325] width 66 height 19
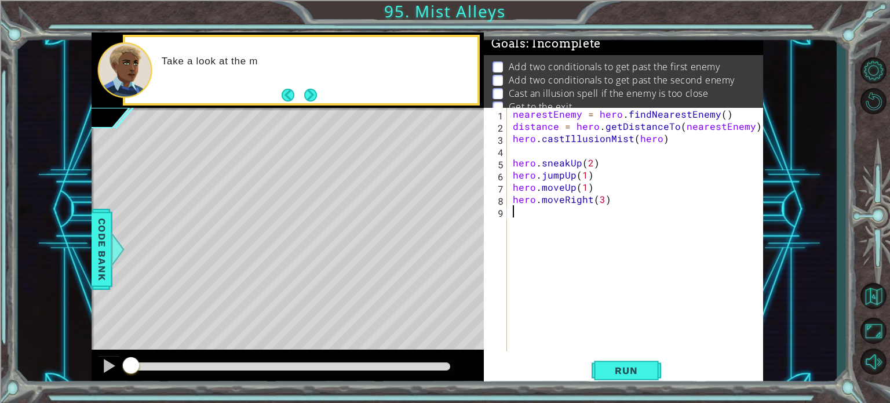
click at [610, 213] on div "nearestEnemy = hero . findNearestEnemy ( ) distance = hero . getDistanceTo ( ne…" at bounding box center [639, 242] width 256 height 268
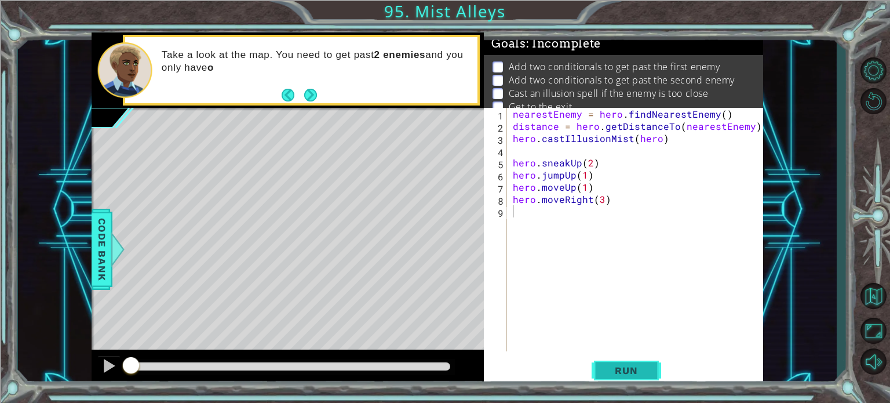
click at [619, 366] on span "Run" at bounding box center [626, 370] width 46 height 12
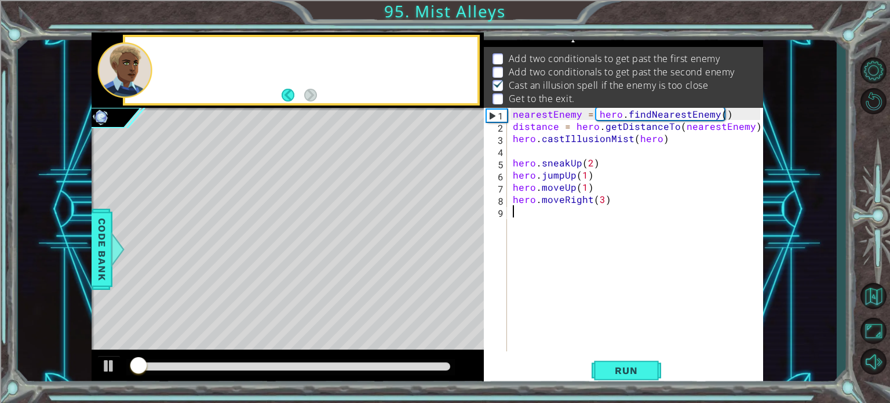
scroll to position [13, 0]
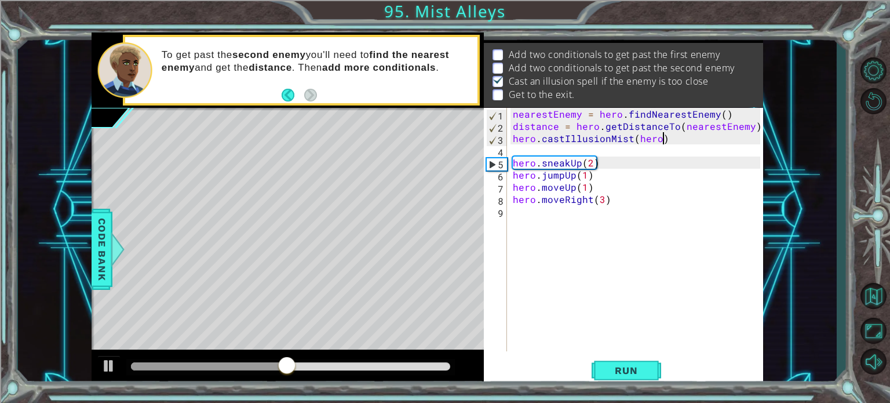
click at [680, 134] on div "nearestEnemy = hero . findNearestEnemy ( ) distance = hero . getDistanceTo ( ne…" at bounding box center [639, 242] width 256 height 268
type textarea "hero.castIllusionMist(hero)"
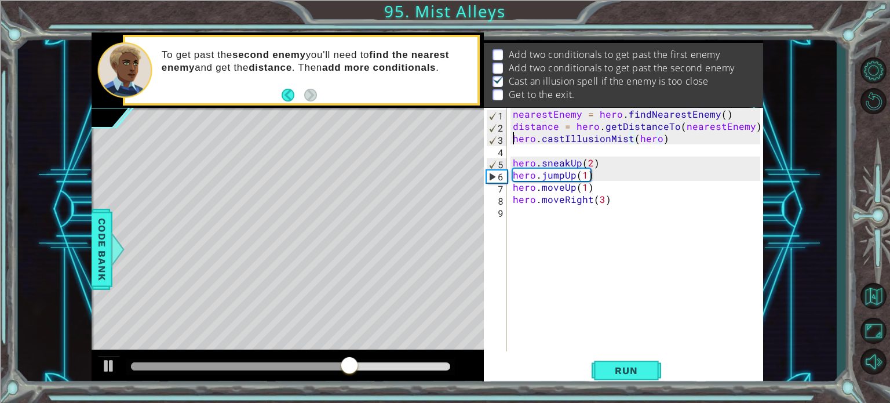
click at [515, 139] on div "nearestEnemy = hero . findNearestEnemy ( ) distance = hero . getDistanceTo ( ne…" at bounding box center [639, 242] width 256 height 268
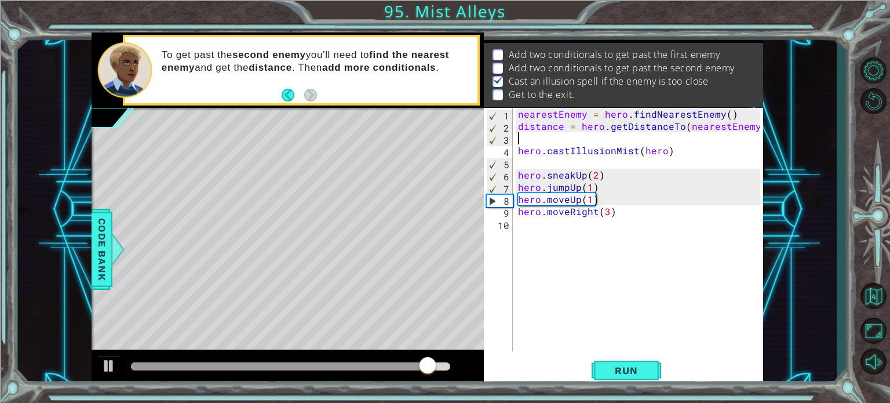
click at [677, 136] on div "nearestEnemy = hero . findNearestEnemy ( ) distance = hero . getDistanceTo ( ne…" at bounding box center [641, 242] width 250 height 268
drag, startPoint x: 450, startPoint y: 369, endPoint x: 391, endPoint y: 384, distance: 61.1
click at [391, 384] on div at bounding box center [288, 367] width 393 height 37
click at [110, 369] on div at bounding box center [108, 365] width 15 height 15
drag, startPoint x: 443, startPoint y: 368, endPoint x: 393, endPoint y: 360, distance: 50.5
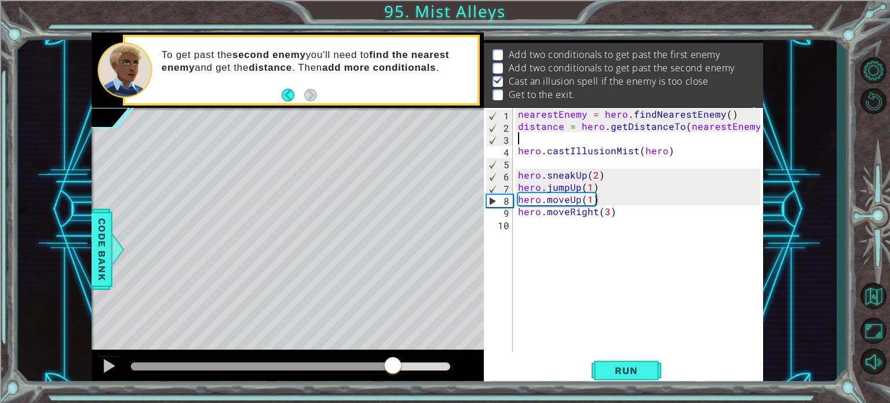
click at [393, 360] on div at bounding box center [392, 366] width 21 height 21
click at [111, 370] on div at bounding box center [108, 365] width 15 height 15
drag, startPoint x: 440, startPoint y: 358, endPoint x: 427, endPoint y: 362, distance: 13.6
click at [427, 362] on div at bounding box center [427, 366] width 21 height 21
click at [101, 363] on div at bounding box center [108, 365] width 15 height 15
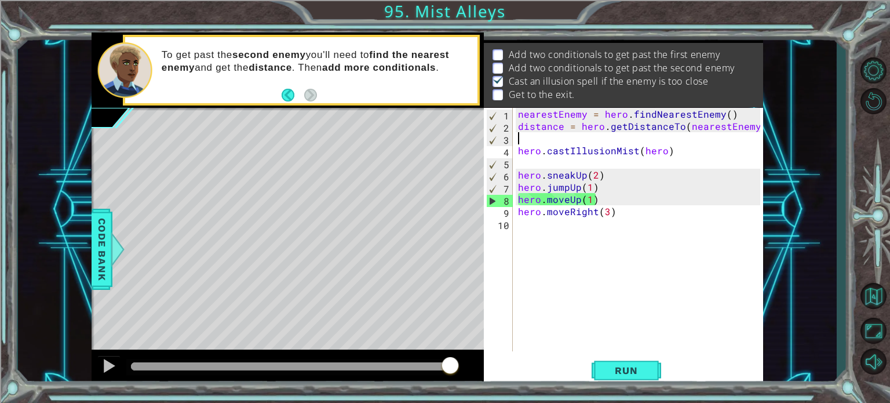
drag, startPoint x: 593, startPoint y: 219, endPoint x: 598, endPoint y: 207, distance: 13.0
click at [598, 207] on div "nearestEnemy = hero . findNearestEnemy ( ) distance = hero . getDistanceTo ( ne…" at bounding box center [641, 242] width 250 height 268
type textarea "hero.moveRight(3)"
click at [579, 234] on div "nearestEnemy = hero . findNearestEnemy ( ) distance = hero . getDistanceTo ( ne…" at bounding box center [641, 242] width 250 height 268
click at [642, 373] on span "Run" at bounding box center [626, 370] width 46 height 12
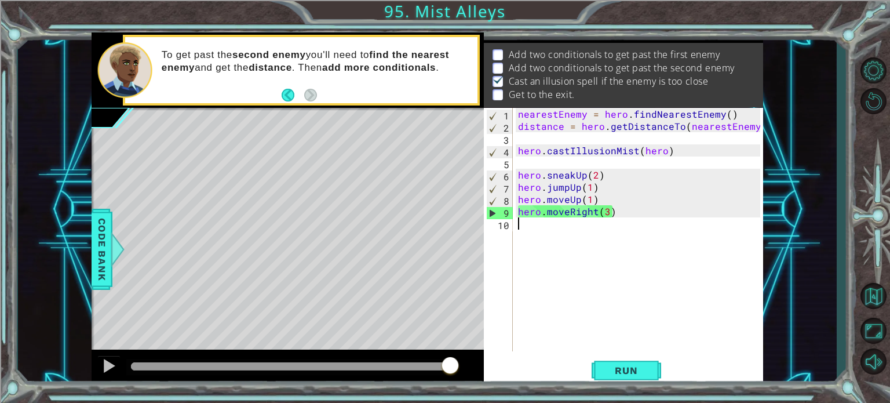
click at [559, 222] on div "nearestEnemy = hero . findNearestEnemy ( ) distance = hero . getDistanceTo ( ne…" at bounding box center [641, 242] width 250 height 268
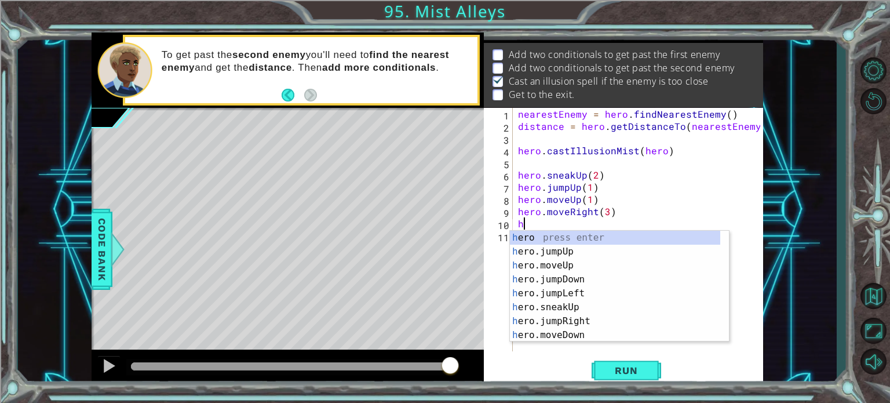
type textarea "he"
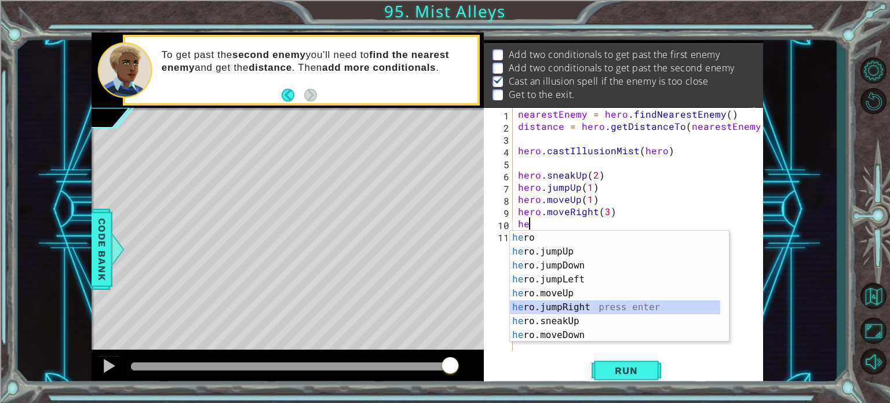
click at [591, 308] on div "he ro press enter he ro.jumpUp press enter he ro.jumpDown press enter he ro.jum…" at bounding box center [615, 300] width 210 height 139
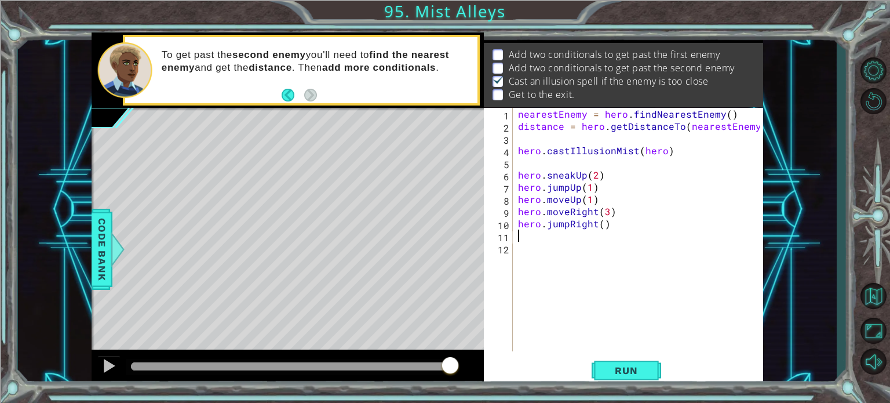
click at [583, 240] on div "nearestEnemy = hero . findNearestEnemy ( ) distance = hero . getDistanceTo ( ne…" at bounding box center [641, 242] width 250 height 268
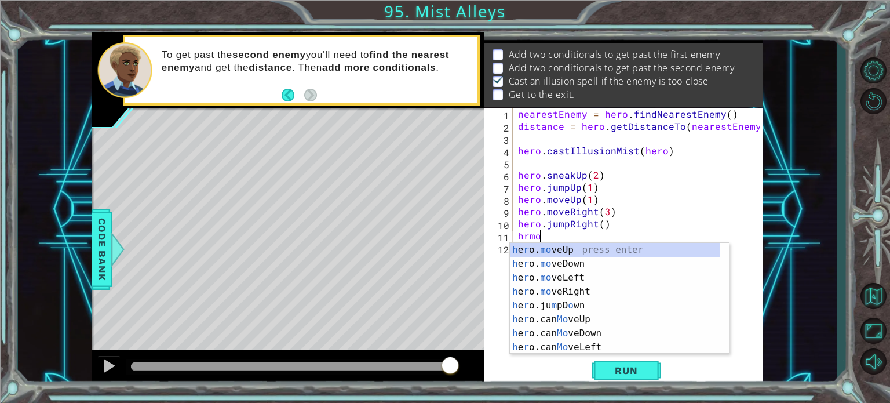
scroll to position [0, 1]
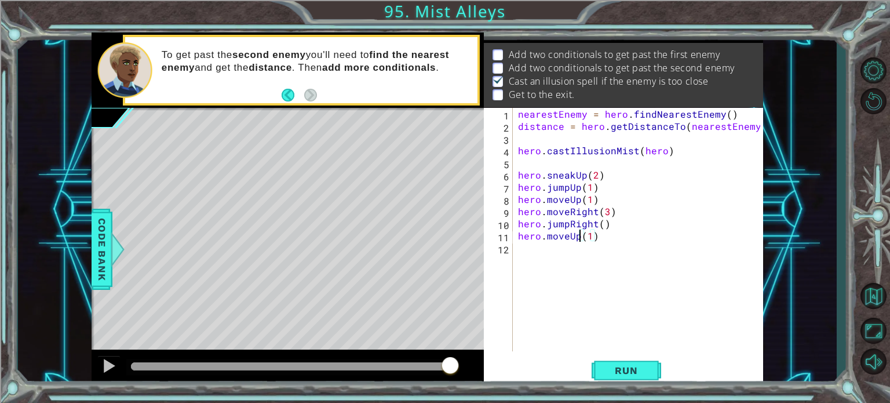
click at [578, 238] on div "nearestEnemy = hero . findNearestEnemy ( ) distance = hero . getDistanceTo ( ne…" at bounding box center [641, 242] width 250 height 268
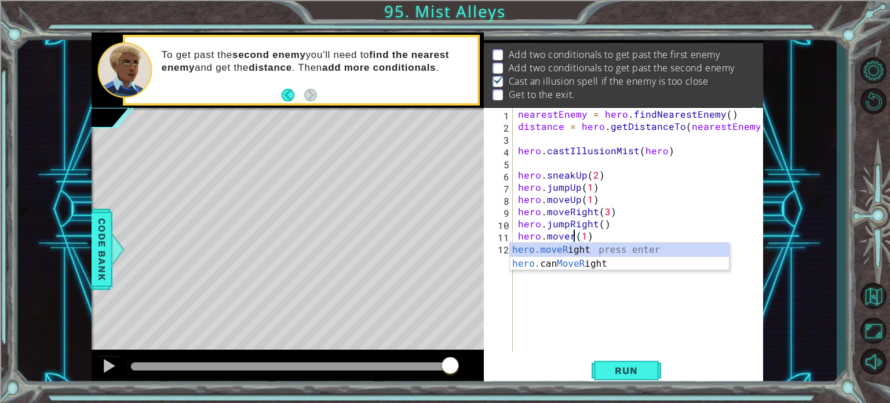
scroll to position [0, 3]
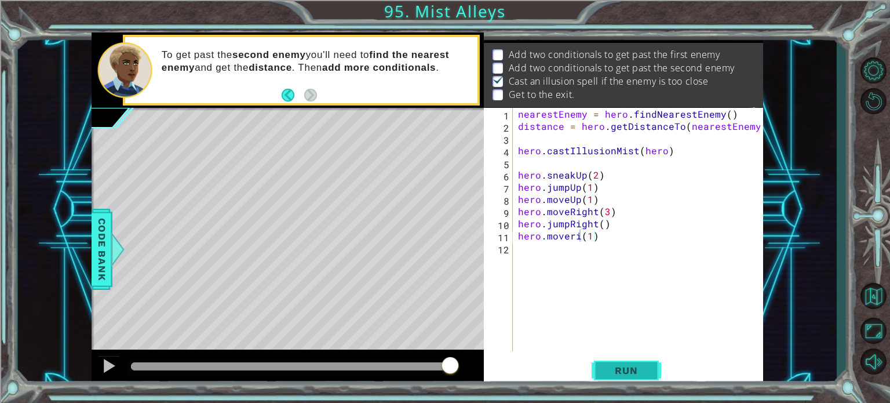
click at [606, 364] on span "Run" at bounding box center [626, 370] width 46 height 12
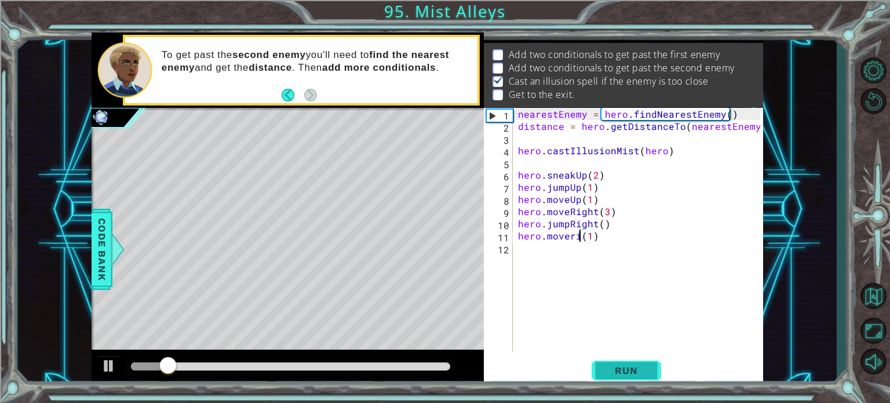
click at [659, 373] on button "Run" at bounding box center [627, 370] width 70 height 28
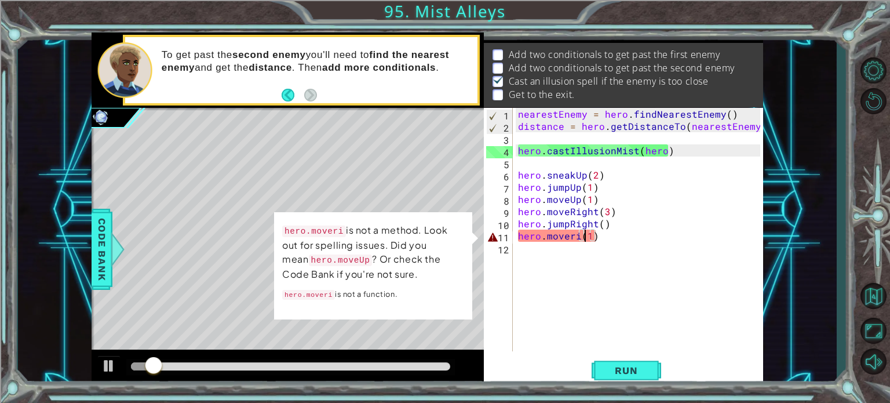
click at [587, 238] on div "nearestEnemy = hero . findNearestEnemy ( ) distance = hero . getDistanceTo ( ne…" at bounding box center [641, 242] width 250 height 268
click at [588, 238] on div "nearestEnemy = hero . findNearestEnemy ( ) distance = hero . getDistanceTo ( ne…" at bounding box center [641, 242] width 250 height 268
click at [577, 238] on div "nearestEnemy = hero . findNearestEnemy ( ) distance = hero . getDistanceTo ( ne…" at bounding box center [641, 242] width 250 height 268
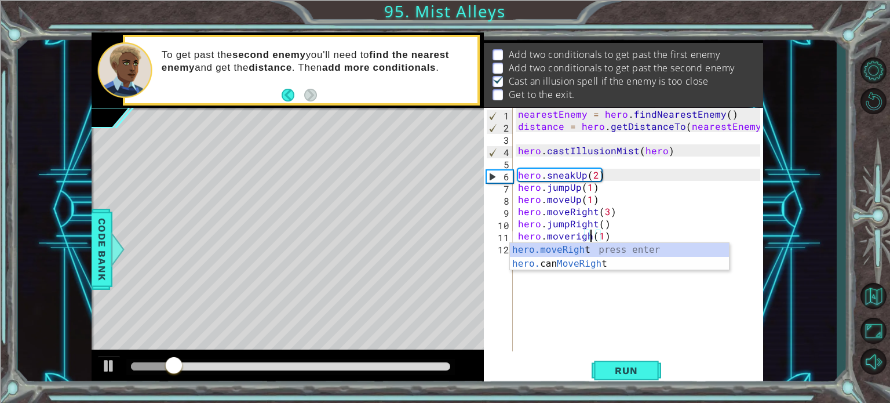
scroll to position [0, 5]
click at [581, 249] on div "hero.moveRight press enter hero. can MoveRight press enter" at bounding box center [619, 271] width 219 height 56
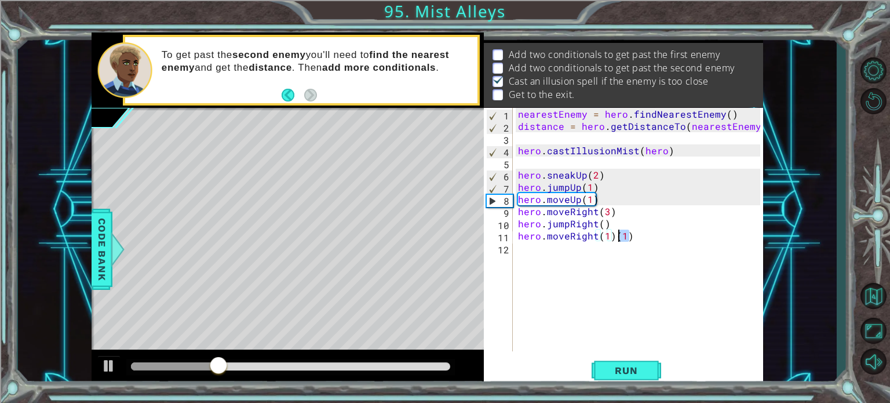
drag, startPoint x: 649, startPoint y: 236, endPoint x: 617, endPoint y: 232, distance: 32.7
click at [617, 232] on div "nearestEnemy = hero . findNearestEnemy ( ) distance = hero . getDistanceTo ( ne…" at bounding box center [641, 242] width 250 height 268
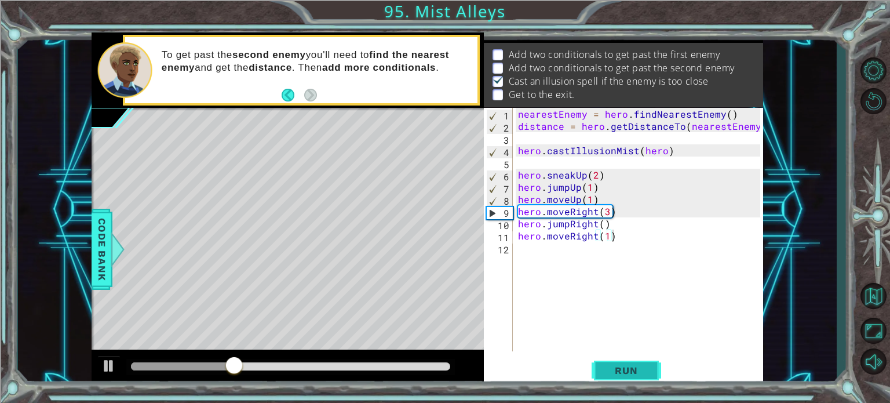
click at [600, 375] on button "Run" at bounding box center [627, 370] width 70 height 28
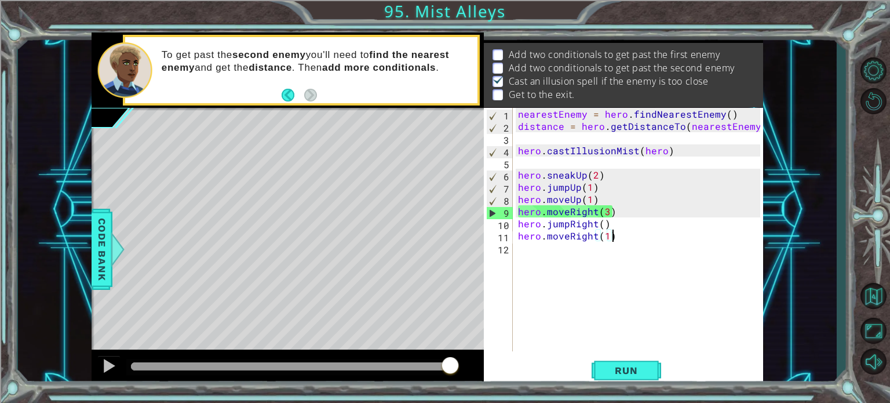
drag, startPoint x: 158, startPoint y: 370, endPoint x: 454, endPoint y: 430, distance: 302.7
click at [454, 402] on html "1 ההההההההההההההההההההההההההההההההההההההההההההההההההההההההההההההההההההההההההההה…" at bounding box center [445, 245] width 890 height 491
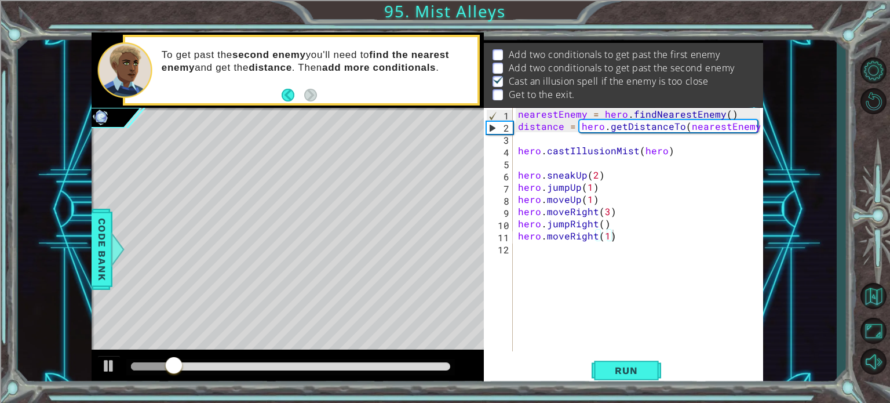
drag, startPoint x: 399, startPoint y: 371, endPoint x: 423, endPoint y: 353, distance: 30.6
click at [423, 353] on div at bounding box center [288, 367] width 393 height 37
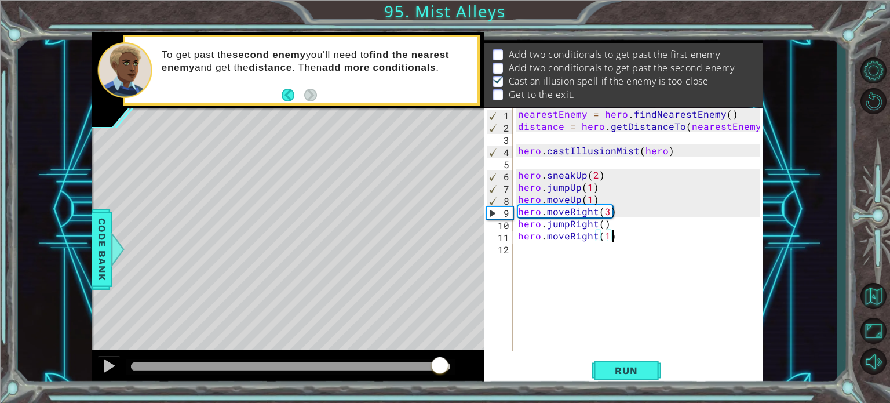
click at [441, 326] on div "methods hero use(thing) moveUp(steps) moveDown(steps) moveLeft(steps) moveRight…" at bounding box center [428, 209] width 672 height 355
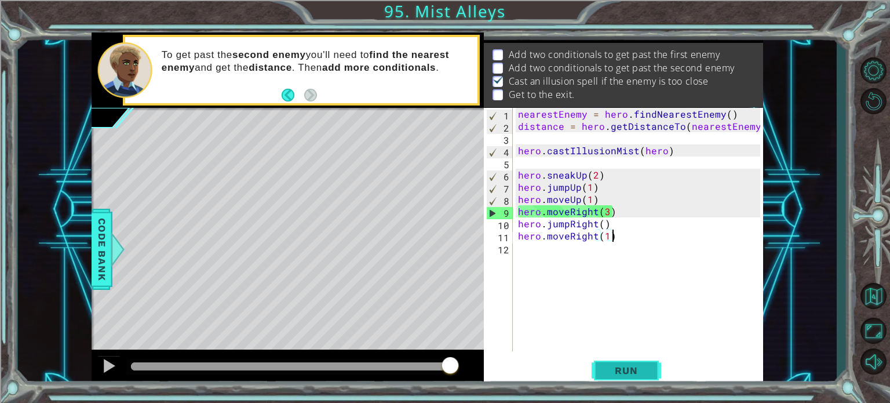
click at [601, 362] on button "Run" at bounding box center [627, 370] width 70 height 28
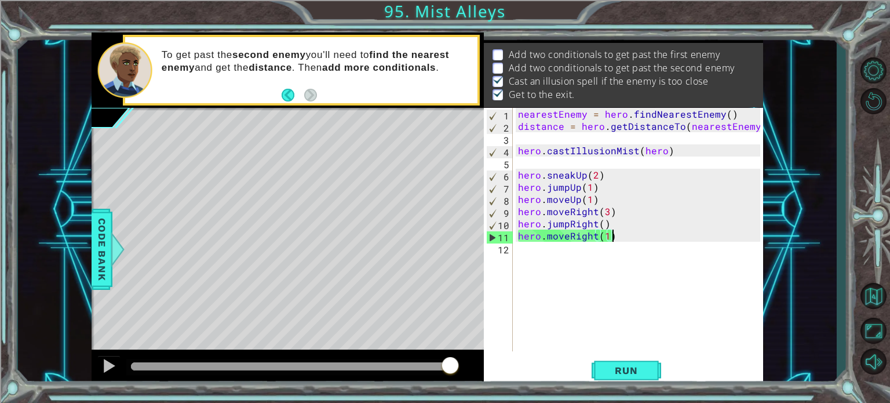
drag, startPoint x: 236, startPoint y: 367, endPoint x: 539, endPoint y: 370, distance: 302.5
click at [539, 370] on div "1 ההההההההההההההההההההההההההההההההההההההההההההההההההההההההההההההההההההההההההההה…" at bounding box center [428, 209] width 672 height 355
click at [630, 360] on button "Run" at bounding box center [627, 370] width 70 height 28
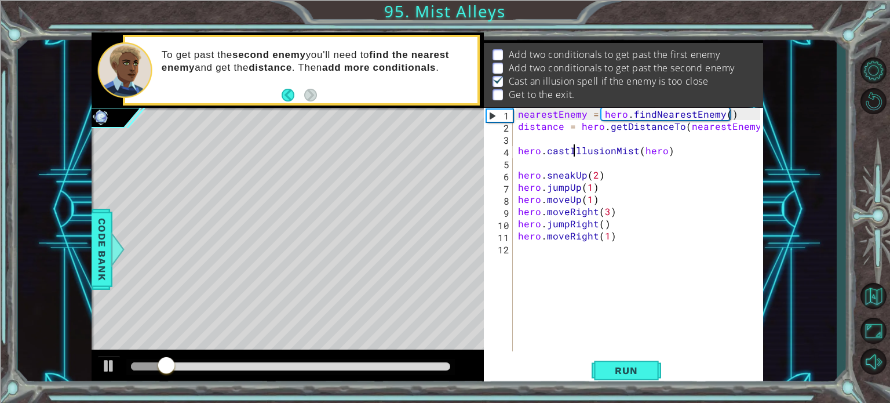
drag, startPoint x: 577, startPoint y: 145, endPoint x: 561, endPoint y: 140, distance: 16.7
click at [570, 144] on div "nearestEnemy = hero . findNearestEnemy ( ) distance = hero . getDistanceTo ( ne…" at bounding box center [641, 242] width 250 height 268
type textarea "hero.castIllusionMist(hero)"
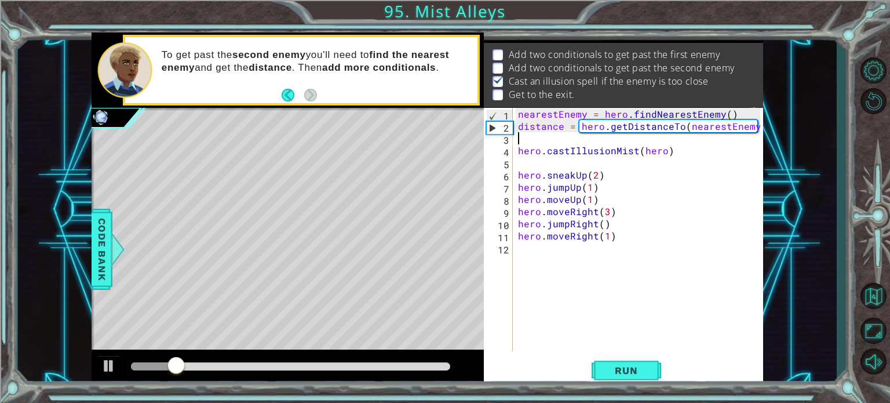
click at [559, 142] on div "nearestEnemy = hero . findNearestEnemy ( ) distance = hero . getDistanceTo ( ne…" at bounding box center [641, 242] width 250 height 268
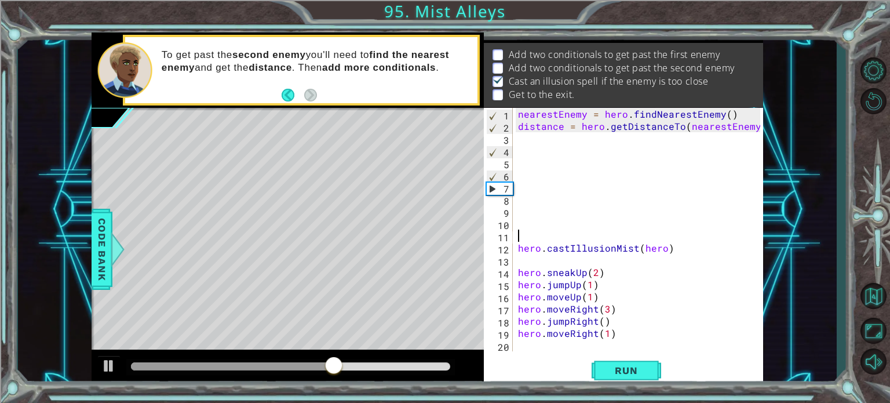
click at [577, 135] on div "nearestEnemy = hero . findNearestEnemy ( ) distance = hero . getDistanceTo ( ne…" at bounding box center [641, 242] width 250 height 268
click at [585, 151] on div "nearestEnemy = hero . findNearestEnemy ( ) distance = hero . getDistanceTo ( ne…" at bounding box center [641, 242] width 250 height 268
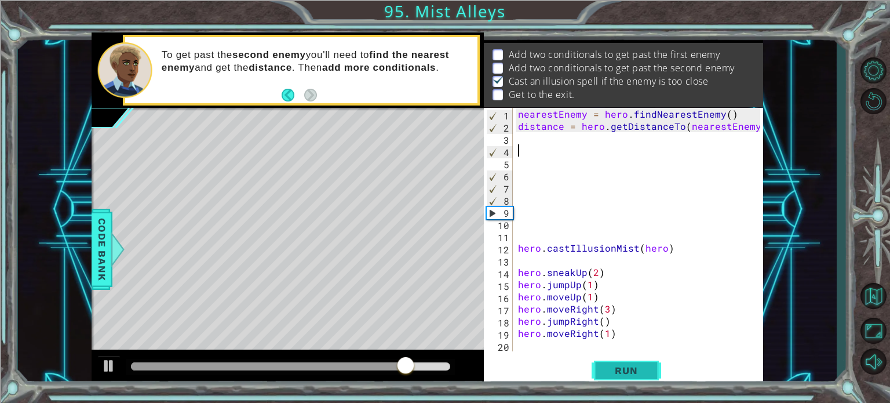
click at [626, 371] on span "Run" at bounding box center [626, 370] width 46 height 12
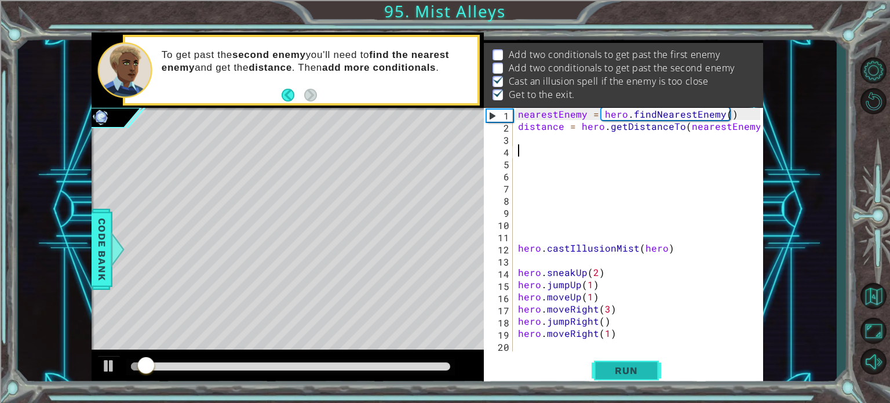
click at [621, 370] on span "Run" at bounding box center [626, 370] width 46 height 12
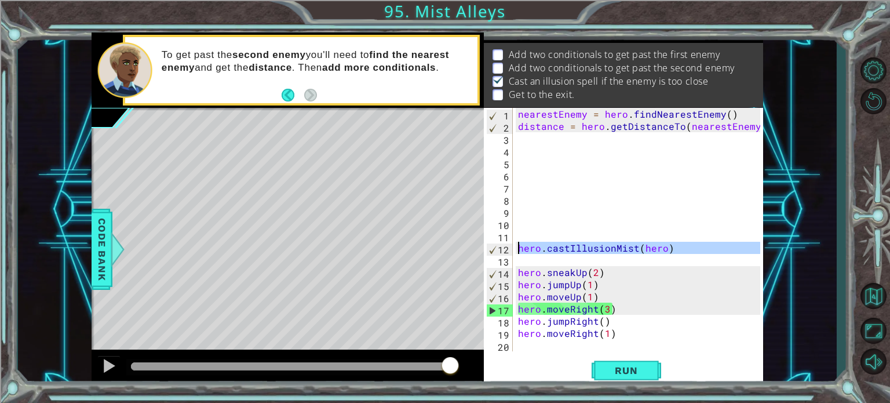
drag, startPoint x: 694, startPoint y: 256, endPoint x: 512, endPoint y: 253, distance: 182.0
click at [512, 253] on div "1 2 3 4 5 6 7 8 9 10 11 12 13 14 15 16 17 18 19 20 nearestEnemy = hero . findNe…" at bounding box center [622, 229] width 276 height 243
click at [602, 253] on div "nearestEnemy = hero . findNearestEnemy ( ) distance = hero . getDistanceTo ( ne…" at bounding box center [641, 242] width 250 height 268
type textarea "hero.castIllusionMist(hero)"
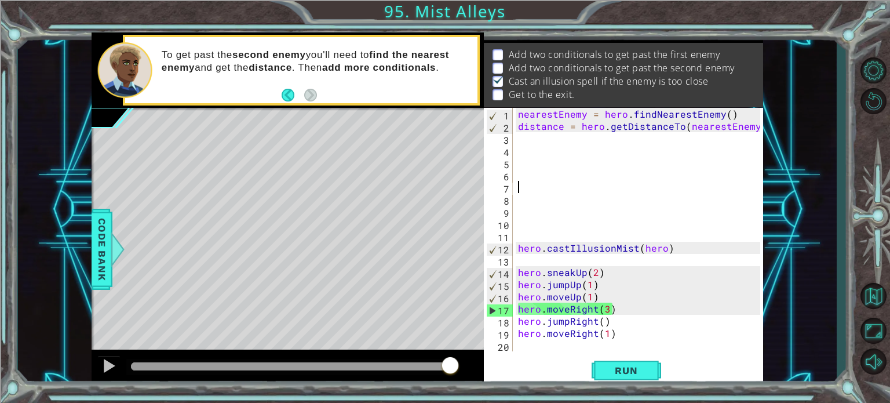
click at [665, 192] on div "nearestEnemy = hero . findNearestEnemy ( ) distance = hero . getDistanceTo ( ne…" at bounding box center [641, 242] width 250 height 268
click at [631, 159] on div "nearestEnemy = hero . findNearestEnemy ( ) distance = hero . getDistanceTo ( ne…" at bounding box center [641, 242] width 250 height 268
click at [641, 375] on span "Run" at bounding box center [626, 370] width 46 height 12
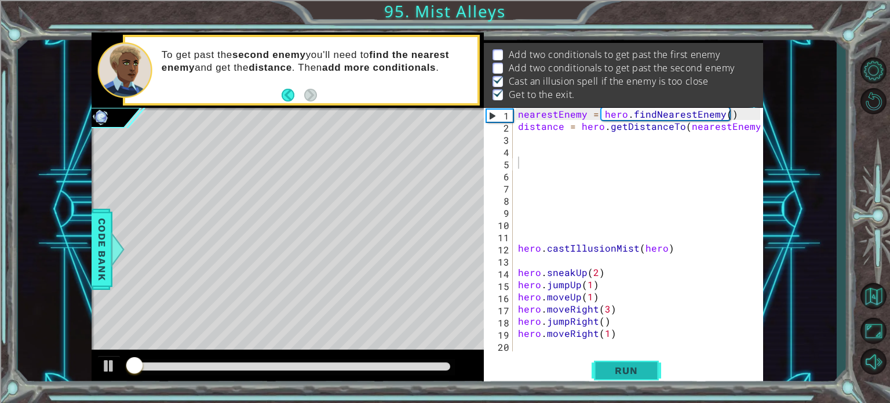
click at [641, 375] on span "Run" at bounding box center [626, 370] width 46 height 12
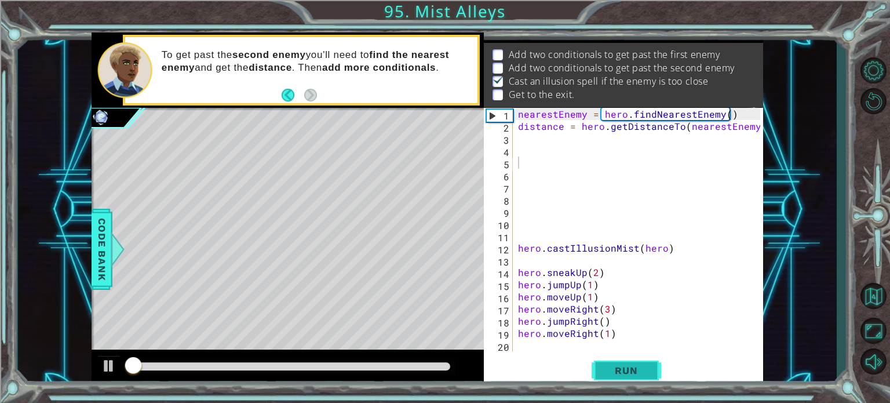
click at [641, 375] on span "Run" at bounding box center [626, 370] width 46 height 12
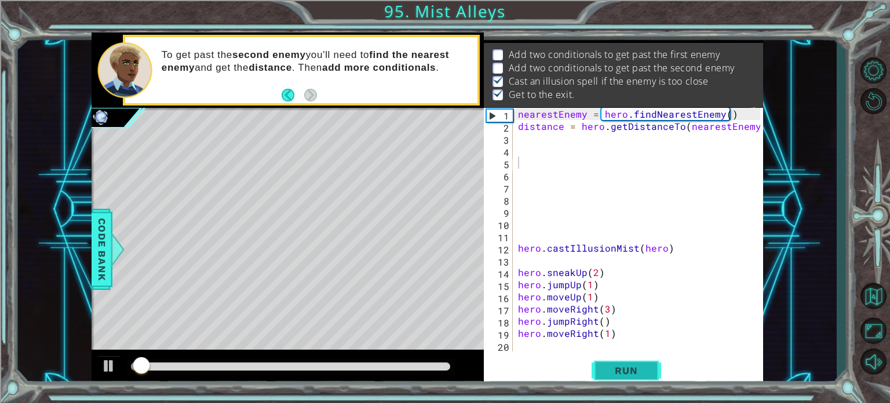
click at [641, 375] on span "Run" at bounding box center [626, 370] width 46 height 12
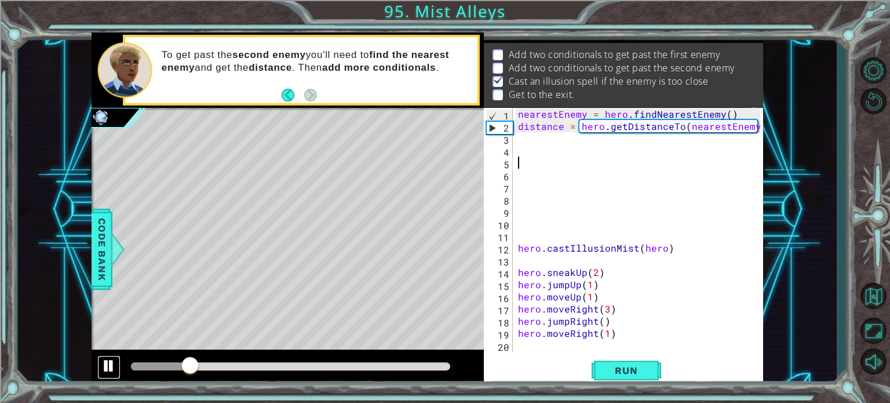
click at [111, 364] on div at bounding box center [108, 365] width 15 height 15
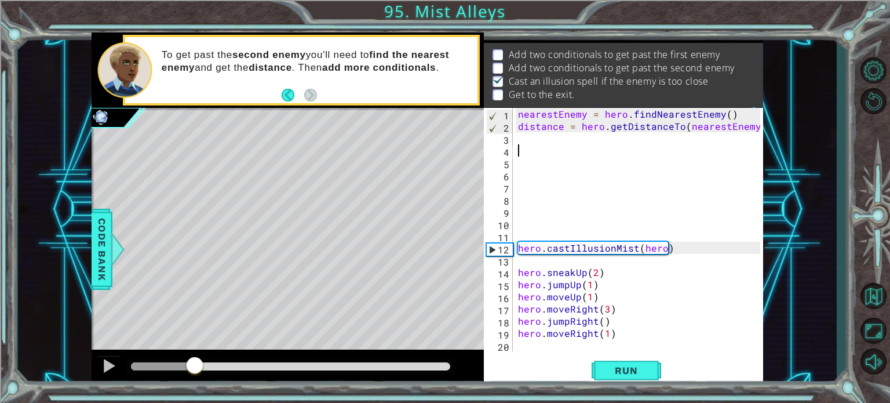
click at [541, 147] on div "nearestEnemy = hero . findNearestEnemy ( ) distance = hero . getDistanceTo ( ne…" at bounding box center [641, 242] width 250 height 268
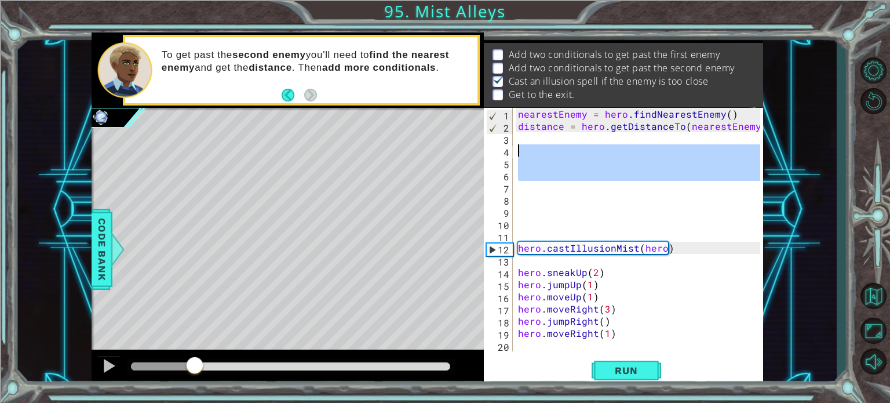
drag, startPoint x: 547, startPoint y: 189, endPoint x: 515, endPoint y: 154, distance: 48.0
click at [515, 154] on div "1 2 3 4 5 6 7 8 9 10 11 12 13 14 15 16 17 18 19 20 nearestEnemy = hero . findNe…" at bounding box center [622, 229] width 276 height 243
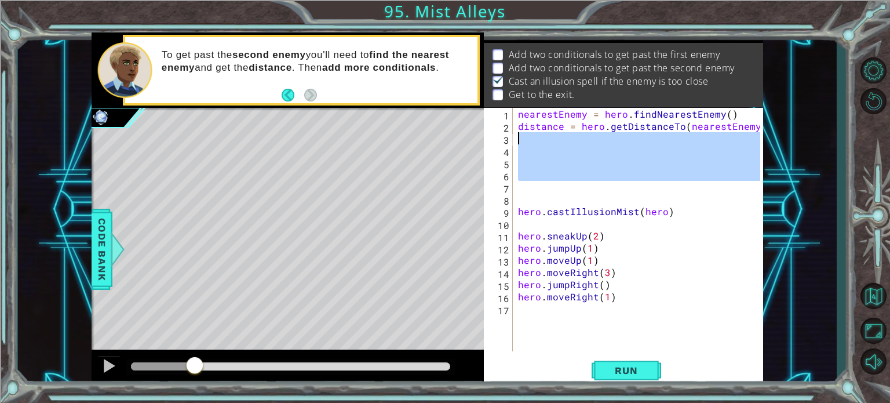
drag, startPoint x: 540, startPoint y: 184, endPoint x: 523, endPoint y: 144, distance: 43.1
click at [523, 144] on div "nearestEnemy = hero . findNearestEnemy ( ) distance = hero . getDistanceTo ( ne…" at bounding box center [641, 242] width 250 height 268
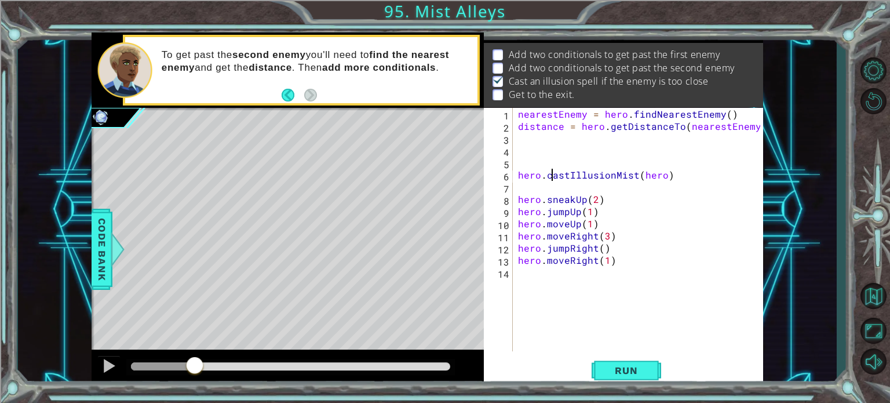
drag, startPoint x: 552, startPoint y: 170, endPoint x: 497, endPoint y: 167, distance: 55.2
click at [497, 167] on div "1 2 3 4 5 6 7 8 9 10 11 12 13 14 nearestEnemy = hero . findNearestEnemy ( ) dis…" at bounding box center [622, 229] width 276 height 243
type textarea "hero.castIllusionMist(hero)"
click at [518, 167] on div "nearestEnemy = hero . findNearestEnemy ( ) distance = hero . getDistanceTo ( ne…" at bounding box center [641, 242] width 250 height 268
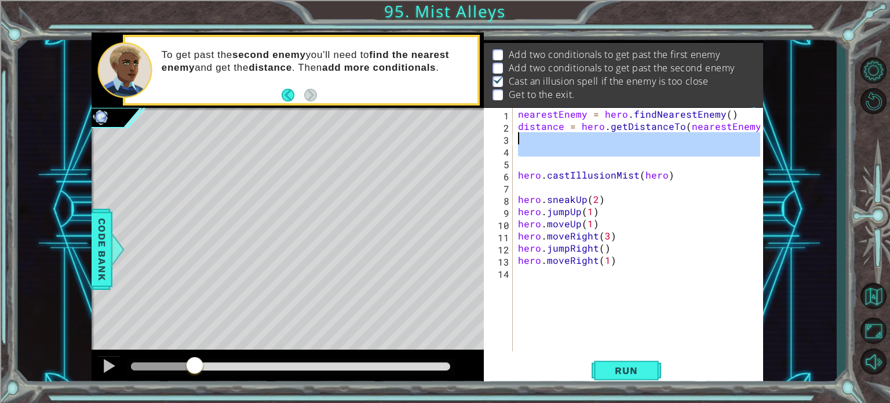
drag, startPoint x: 518, startPoint y: 167, endPoint x: 552, endPoint y: 140, distance: 43.6
click at [552, 140] on div "nearestEnemy = hero . findNearestEnemy ( ) distance = hero . getDistanceTo ( ne…" at bounding box center [641, 242] width 250 height 268
drag, startPoint x: 551, startPoint y: 138, endPoint x: 564, endPoint y: 159, distance: 24.8
click at [564, 159] on div "nearestEnemy = hero . findNearestEnemy ( ) distance = hero . getDistanceTo ( ne…" at bounding box center [641, 242] width 250 height 268
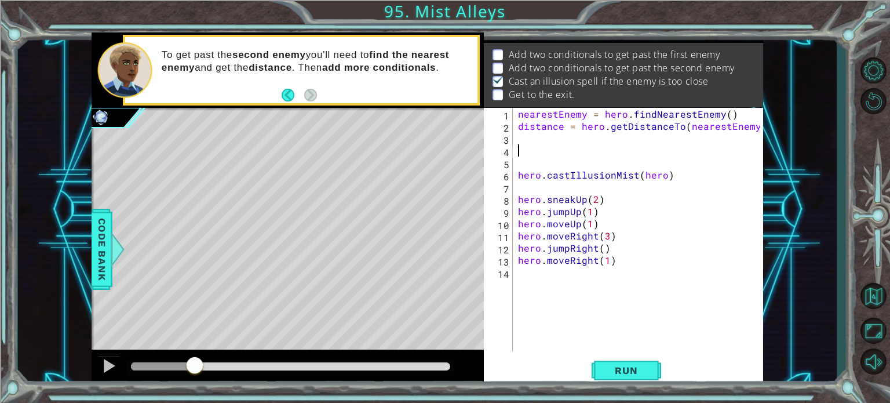
click at [557, 155] on div "nearestEnemy = hero . findNearestEnemy ( ) distance = hero . getDistanceTo ( ne…" at bounding box center [641, 242] width 250 height 268
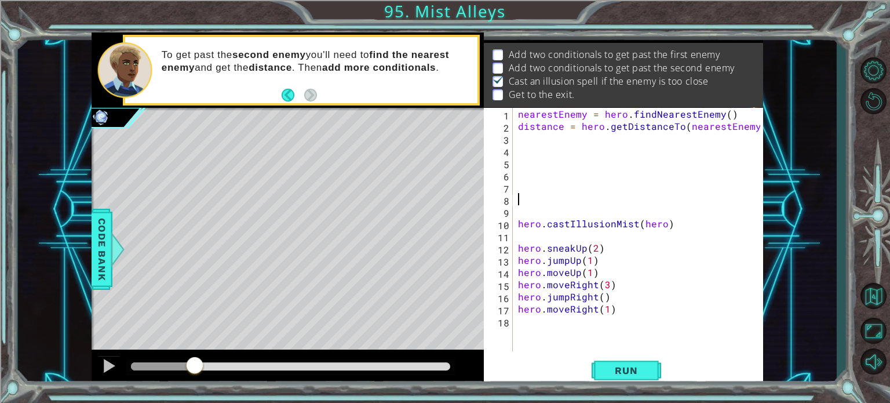
click at [662, 328] on div "nearestEnemy = hero . findNearestEnemy ( ) distance = hero . getDistanceTo ( ne…" at bounding box center [641, 242] width 250 height 268
click at [603, 169] on div "nearestEnemy = hero . findNearestEnemy ( ) distance = hero . getDistanceTo ( ne…" at bounding box center [641, 242] width 250 height 268
type textarea "*"
